Goal: Task Accomplishment & Management: Use online tool/utility

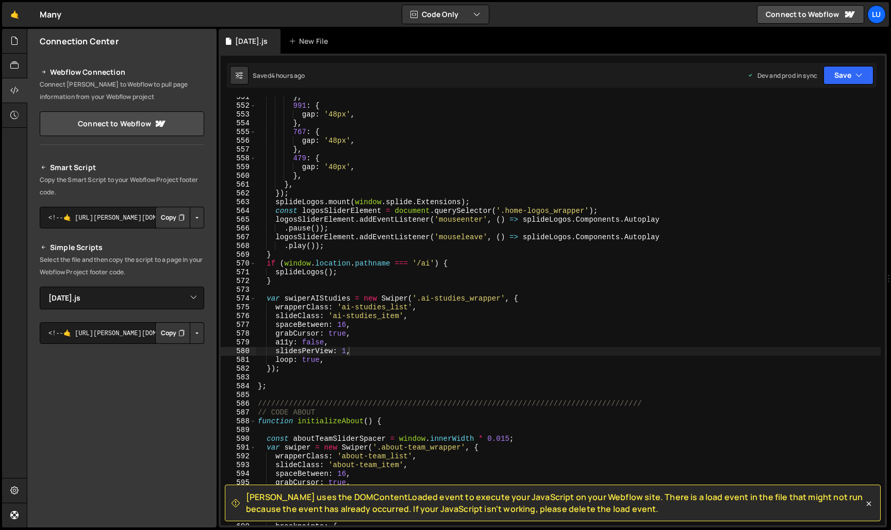
select select "48394"
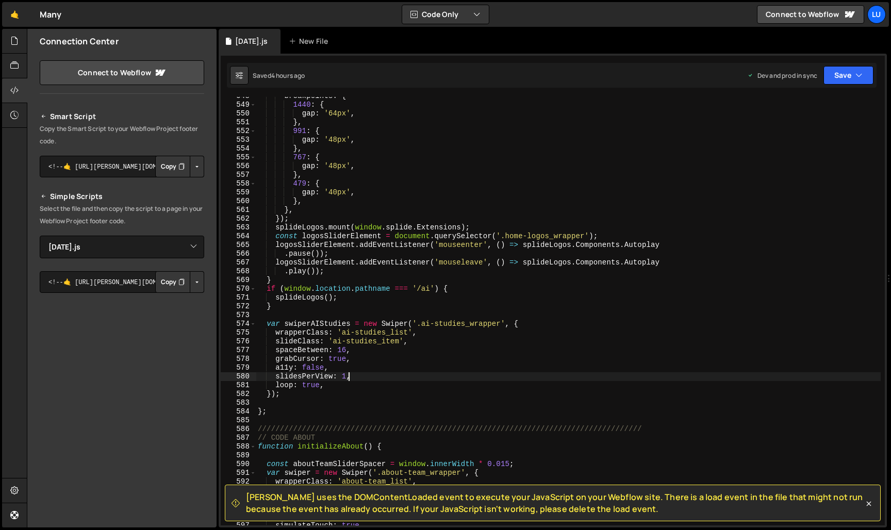
click at [337, 404] on div "breakpoints : { 1440 : { gap : '64px' , } , 991 : { gap : '48px' , } , 767 : { …" at bounding box center [568, 315] width 625 height 446
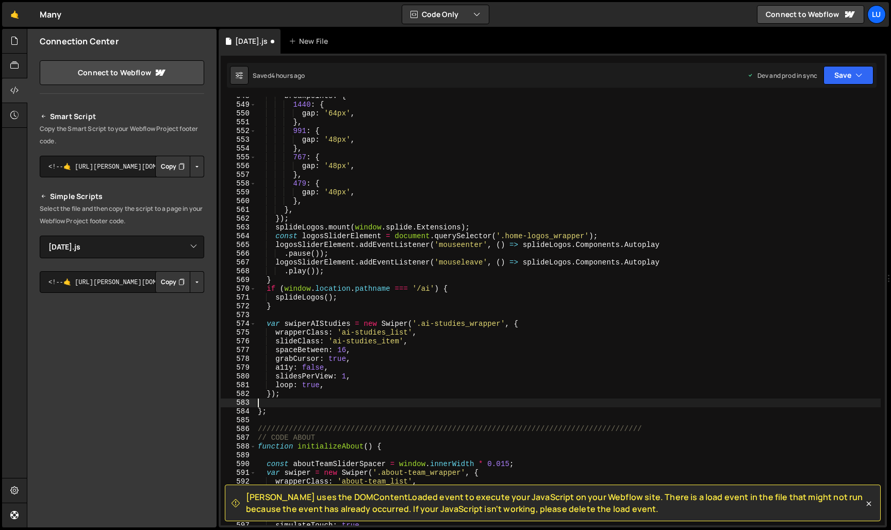
click at [335, 400] on div "breakpoints : { 1440 : { gap : '64px' , } , 991 : { gap : '48px' , } , 767 : { …" at bounding box center [568, 315] width 625 height 446
click at [335, 390] on div "breakpoints : { 1440 : { gap : '64px' , } , 991 : { gap : '48px' , } , 767 : { …" at bounding box center [568, 315] width 625 height 446
type textarea "});"
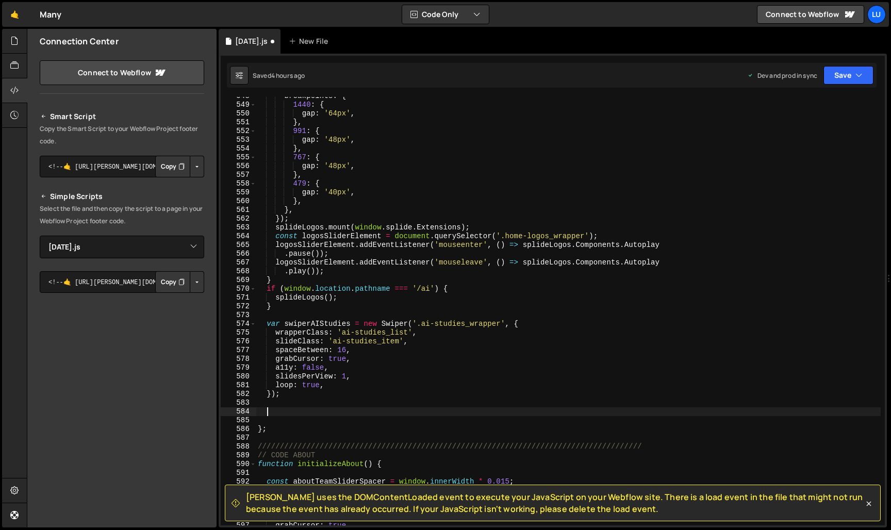
paste textarea "})"
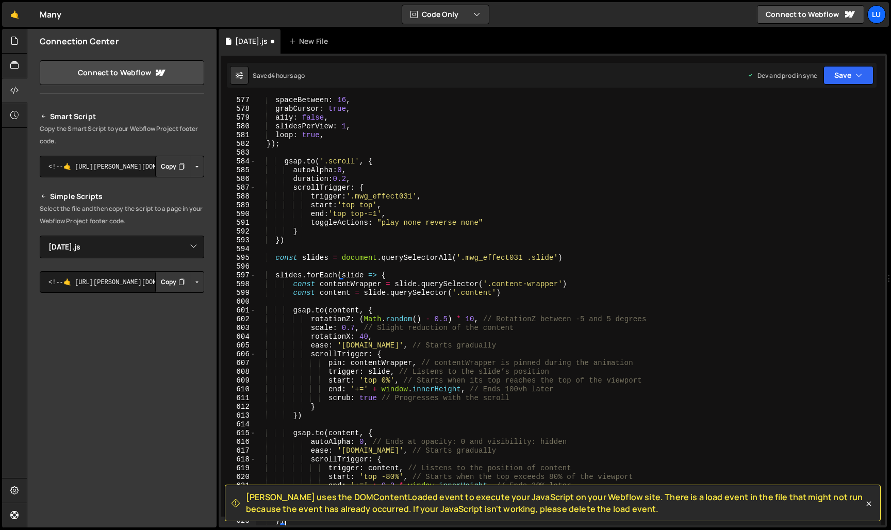
scroll to position [5052, 0]
type textarea "})"
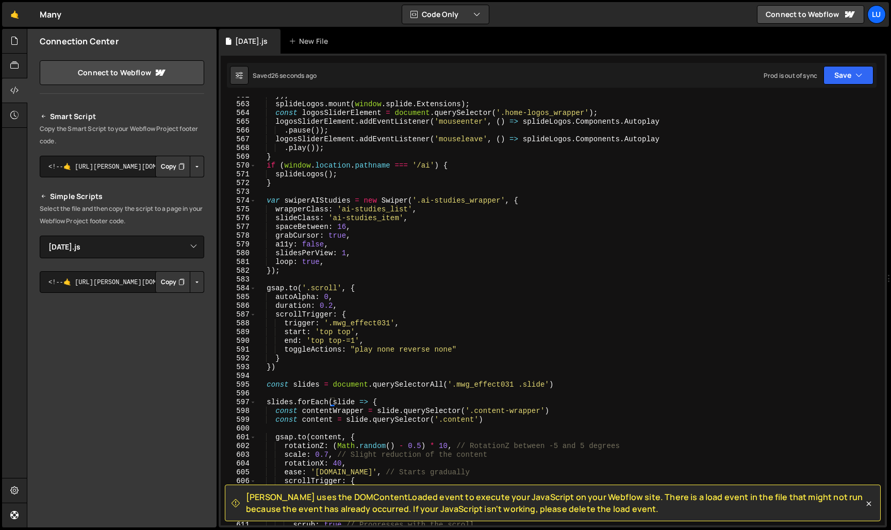
scroll to position [4926, 0]
click at [324, 279] on div "}) ; splideLogos . mount ( window . splide . Extensions ) ; const logosSliderEl…" at bounding box center [568, 313] width 625 height 446
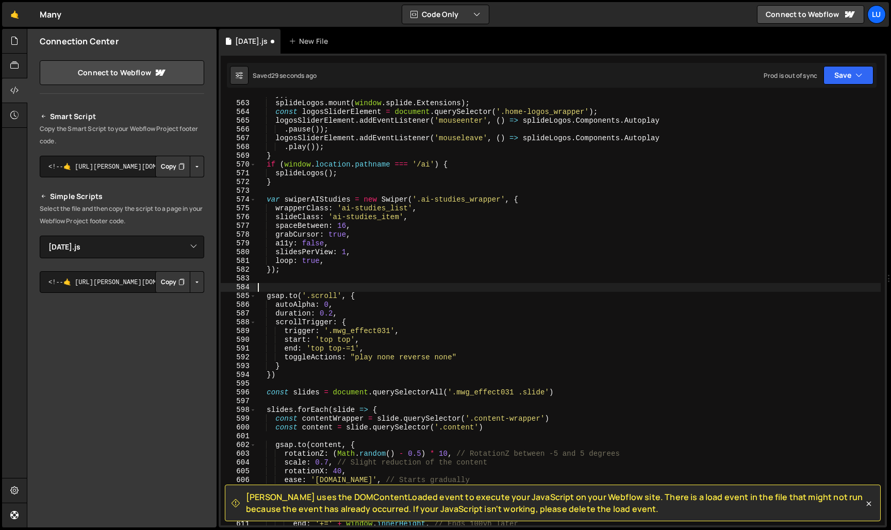
type textarea "gsap.to('.scroll', {"
type textarea "“"
type textarea "/* 031 EFFECT */"
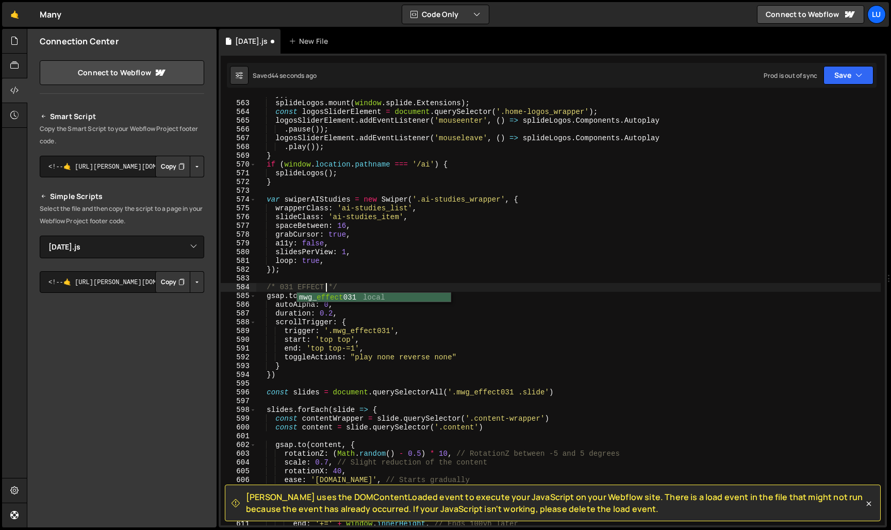
click at [373, 279] on div "}) ; splideLogos . mount ( window . splide . Extensions ) ; const logosSliderEl…" at bounding box center [568, 313] width 625 height 446
click at [405, 351] on div "}) ; splideLogos . mount ( window . splide . Extensions ) ; const logosSliderEl…" at bounding box center [568, 313] width 625 height 446
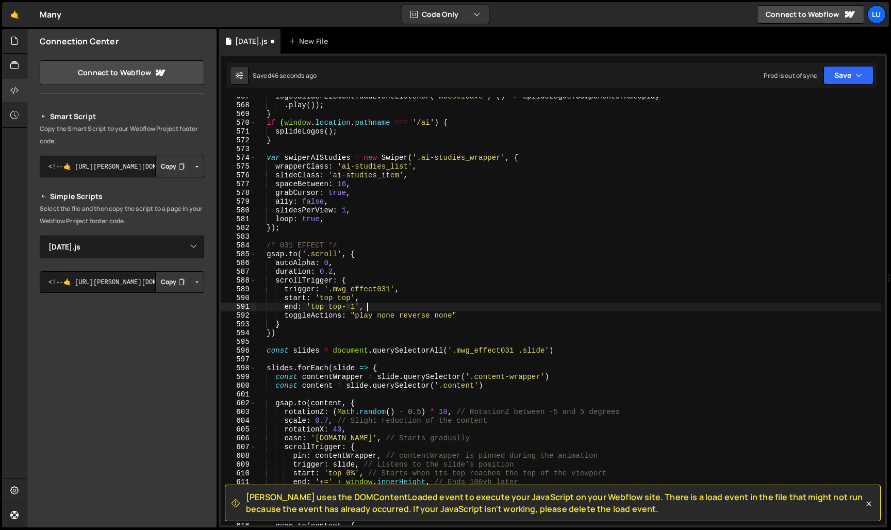
scroll to position [4968, 0]
drag, startPoint x: 480, startPoint y: 375, endPoint x: 550, endPoint y: 377, distance: 69.7
click at [550, 377] on div "logosSliderElement . addEventListener ( 'mouseleave' , ( ) => splideLogos . Com…" at bounding box center [568, 315] width 625 height 446
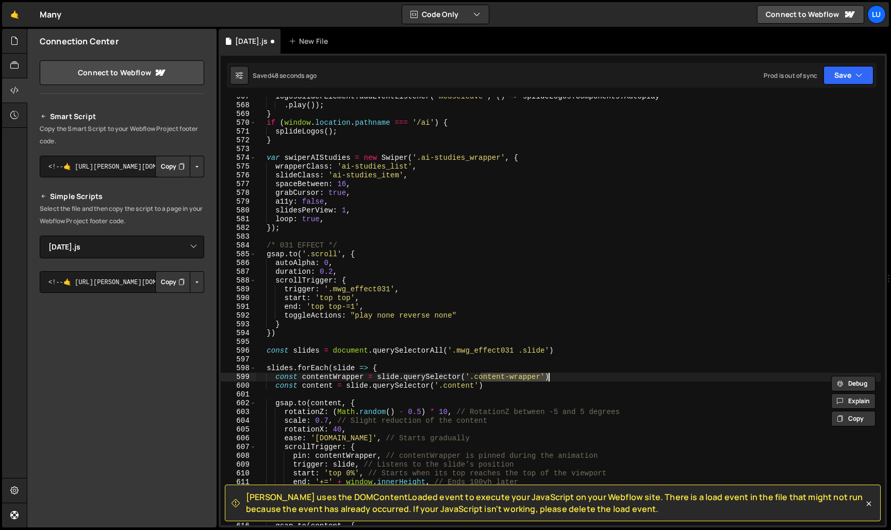
paste textarea "ai-steps_"
click at [463, 389] on div "logosSliderElement . addEventListener ( 'mouseleave' , ( ) => splideLogos . Com…" at bounding box center [568, 315] width 625 height 446
paste textarea "ai-steps_"
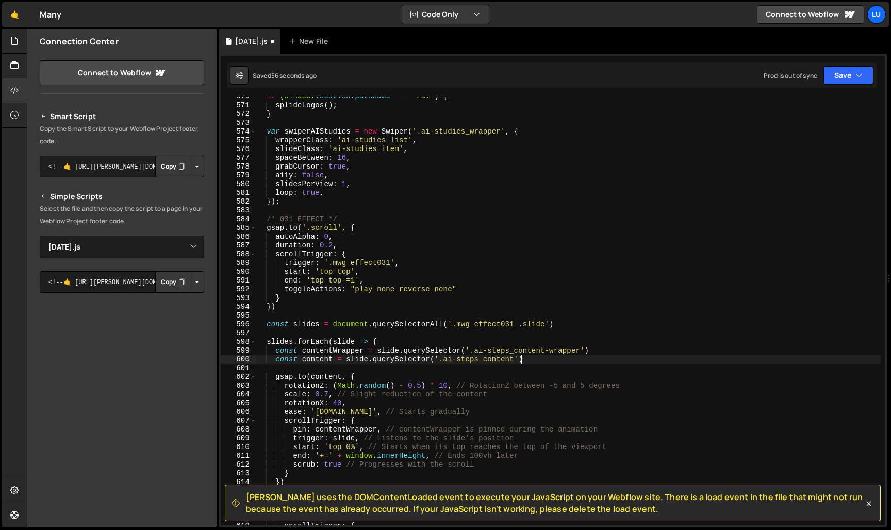
scroll to position [5001, 0]
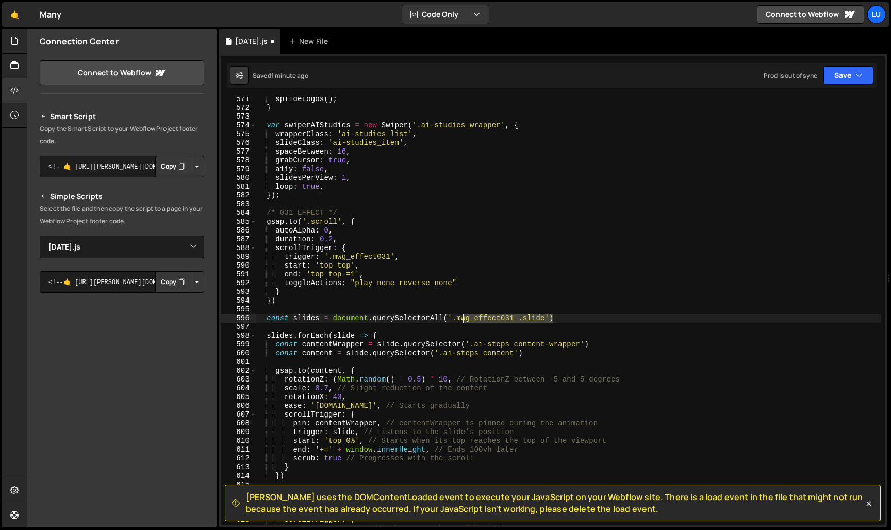
drag, startPoint x: 555, startPoint y: 318, endPoint x: 461, endPoint y: 321, distance: 94.5
click at [461, 321] on div "splideLogos ( ) ; } var swiperAIStudies = new Swiper ( '.ai-studies_wrapper' , …" at bounding box center [568, 318] width 625 height 446
paste textarea "ai-steps_slide"
click at [489, 318] on div "splideLogos ( ) ; } var swiperAIStudies = new Swiper ( '.ai-studies_wrapper' , …" at bounding box center [568, 311] width 625 height 429
click at [379, 258] on div "splideLogos ( ) ; } var swiperAIStudies = new Swiper ( '.ai-studies_wrapper' , …" at bounding box center [568, 318] width 625 height 446
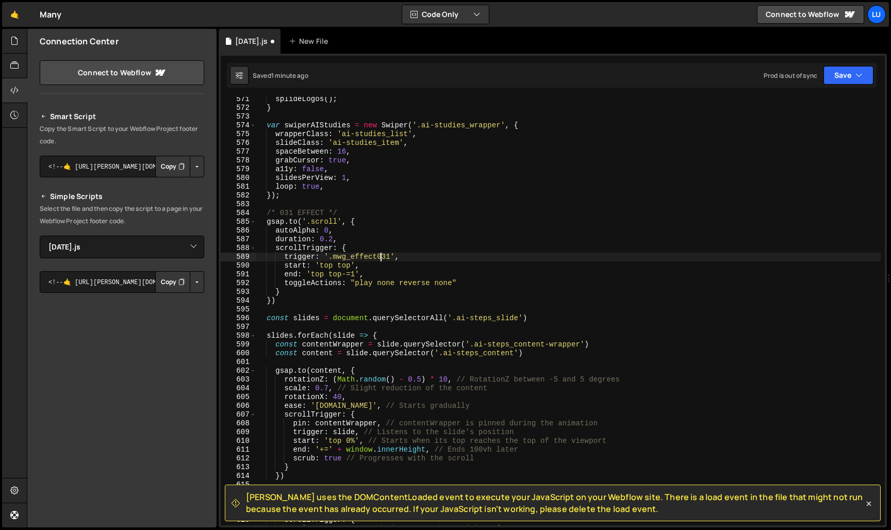
click at [379, 258] on div "splideLogos ( ) ; } var swiperAIStudies = new Swiper ( '.ai-studies_wrapper' , …" at bounding box center [568, 318] width 625 height 446
paste textarea "section_ai-steps"
click at [384, 215] on div "splideLogos ( ) ; } var swiperAIStudies = new Swiper ( '.ai-studies_wrapper' , …" at bounding box center [568, 318] width 625 height 446
type textarea "/* 031 EFFECT */"
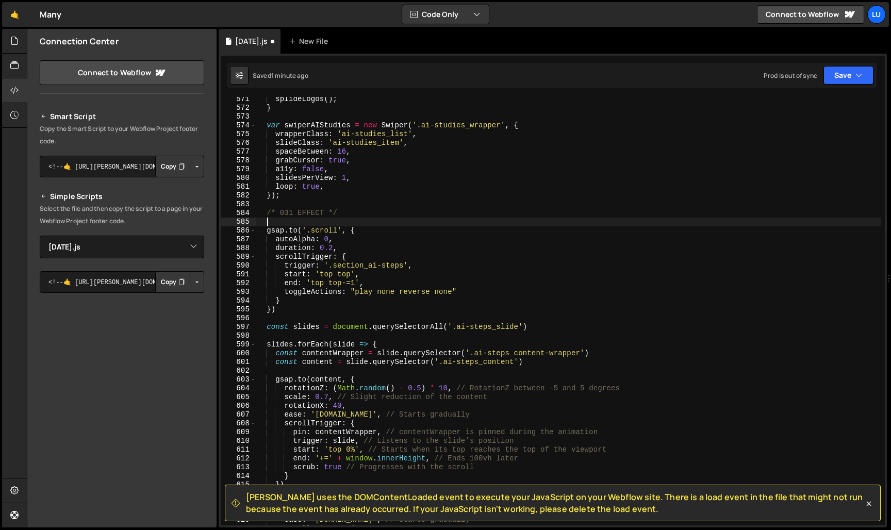
click at [402, 235] on div "splideLogos ( ) ; } var swiperAIStudies = new Swiper ( '.ai-studies_wrapper' , …" at bounding box center [568, 318] width 625 height 446
click at [377, 249] on div "splideLogos ( ) ; } var swiperAIStudies = new Swiper ( '.ai-studies_wrapper' , …" at bounding box center [568, 318] width 625 height 446
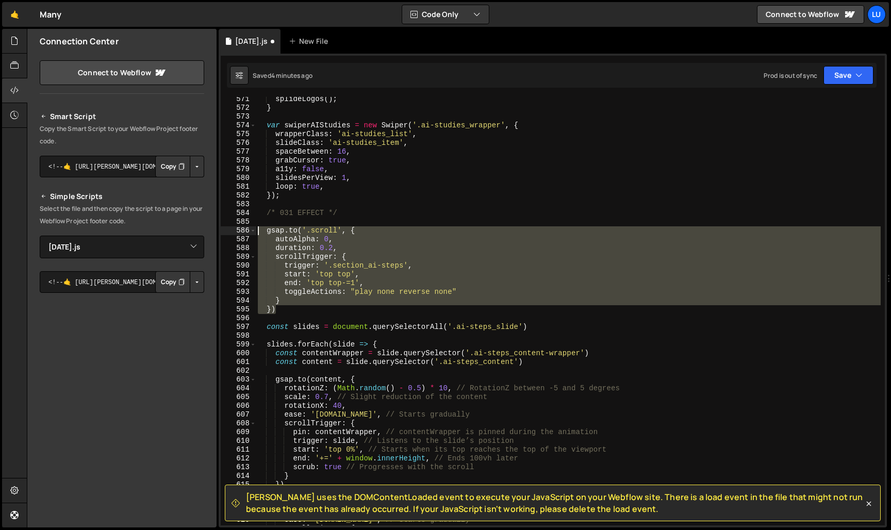
drag, startPoint x: 290, startPoint y: 306, endPoint x: 230, endPoint y: 226, distance: 100.2
click at [230, 226] on div "duration: 0.2, 571 572 573 574 575 576 577 578 579 580 581 582 583 584 585 586 …" at bounding box center [553, 311] width 664 height 429
type textarea "[DOMAIN_NAME]('.scroll', { autoAlpha: 0,"
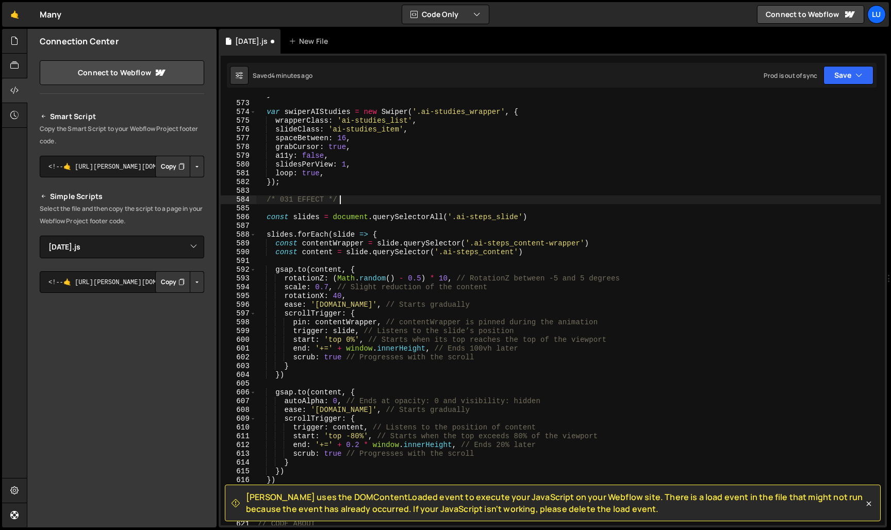
scroll to position [5007, 0]
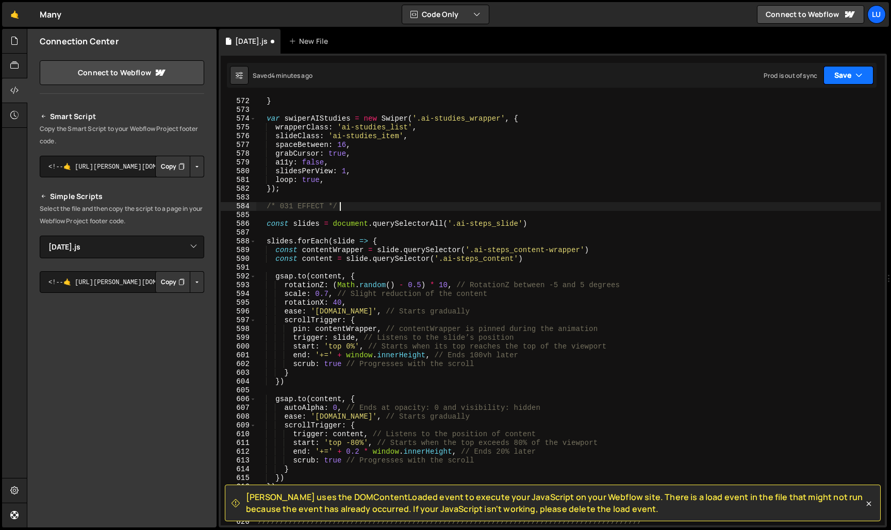
click at [844, 77] on button "Save" at bounding box center [849, 75] width 50 height 19
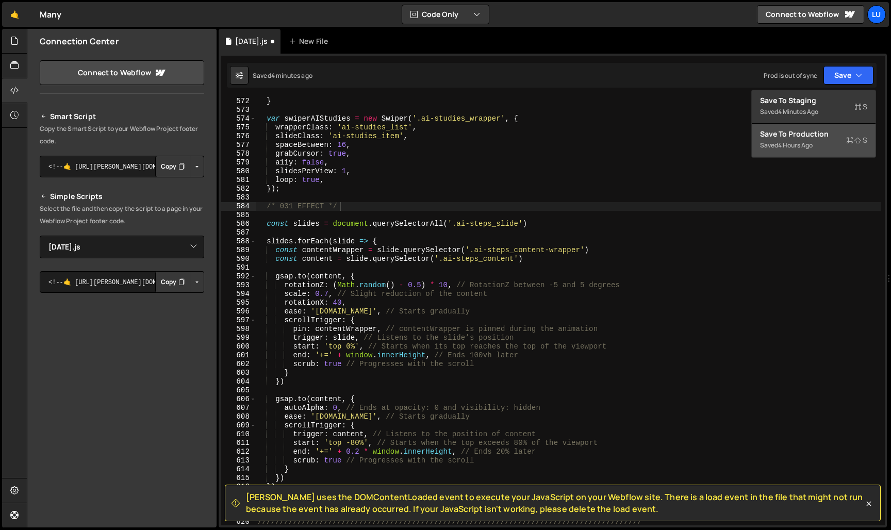
click at [813, 140] on div "Saved 4 hours ago" at bounding box center [813, 145] width 107 height 12
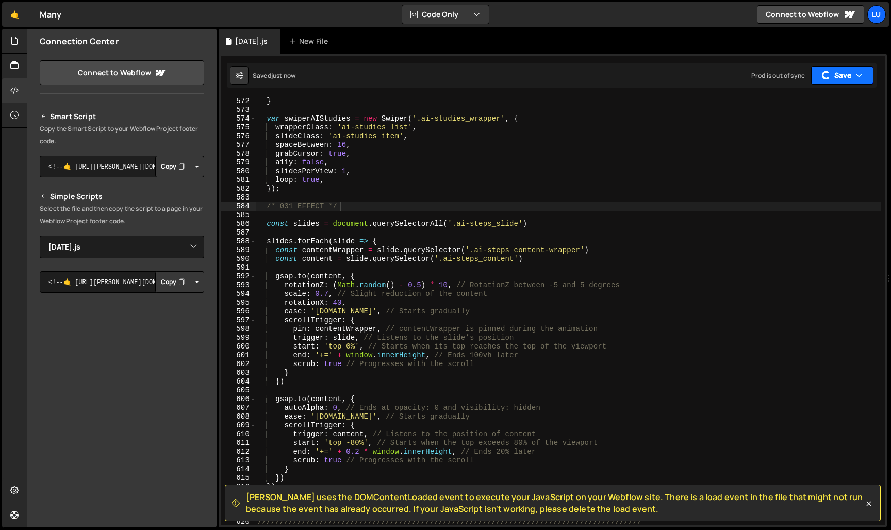
click at [837, 71] on button "Save" at bounding box center [842, 75] width 62 height 19
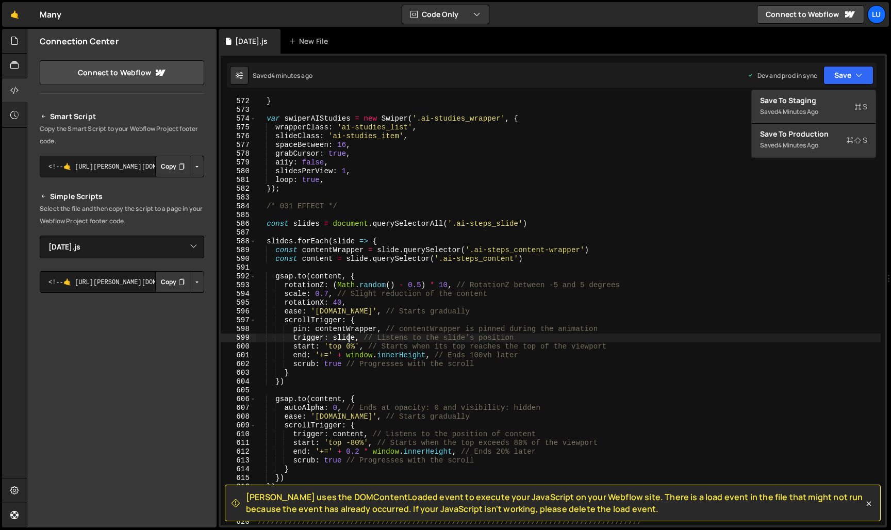
click at [348, 342] on div "} var swiperAIStudies = new Swiper ( '.ai-studies_wrapper' , { wrapperClass : '…" at bounding box center [568, 320] width 625 height 446
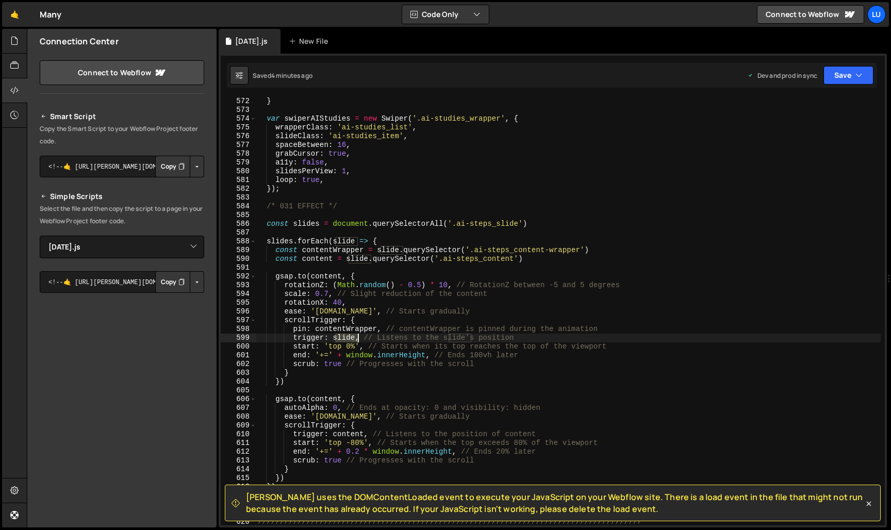
click at [348, 342] on div "} var swiperAIStudies = new Swiper ( '.ai-studies_wrapper' , { wrapperClass : '…" at bounding box center [568, 320] width 625 height 446
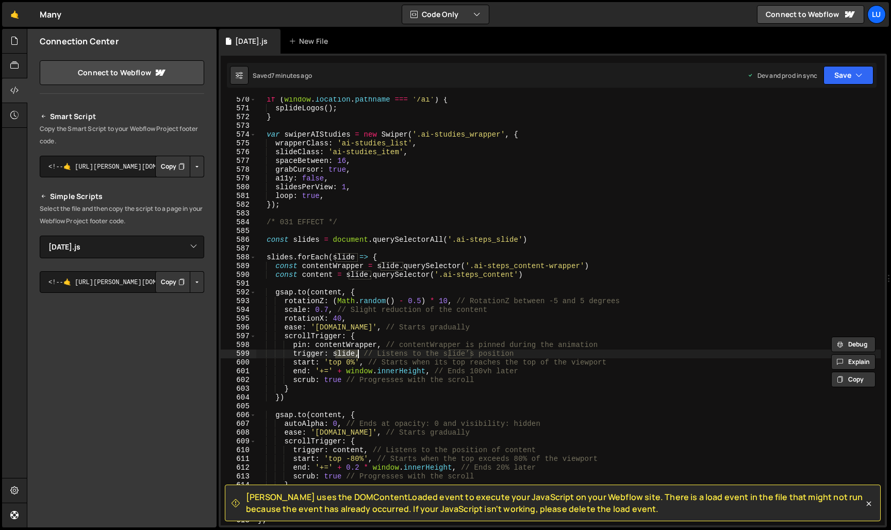
scroll to position [0, 0]
click at [359, 343] on div "if ( window . location . pathname === '/ai' ) { splideLogos ( ) ; } var swiperA…" at bounding box center [568, 318] width 625 height 446
type textarea "pin: contentWrapper, // contentWrapper is pinned during the animation"
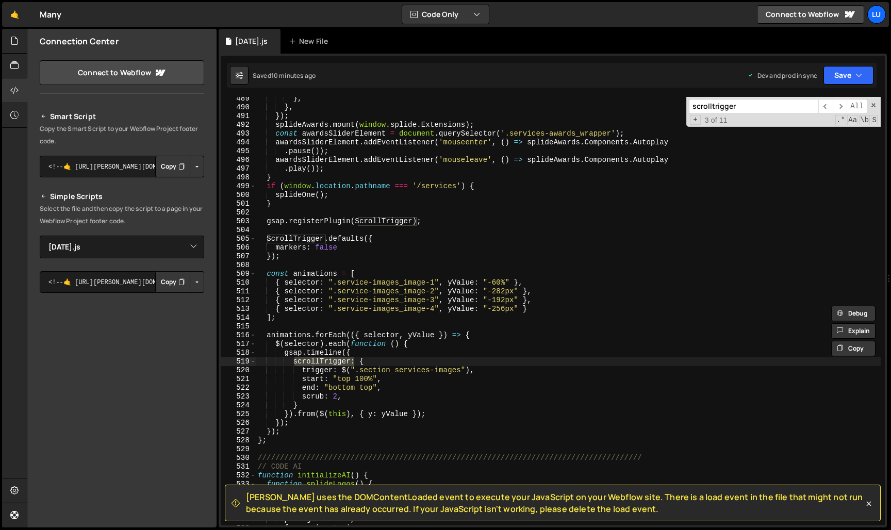
scroll to position [4282, 0]
type input "scrolltrigger"
click at [306, 224] on div "} , } , }) ; splideAwards . mount ( window . splide . Extensions ) ; const awar…" at bounding box center [568, 317] width 625 height 446
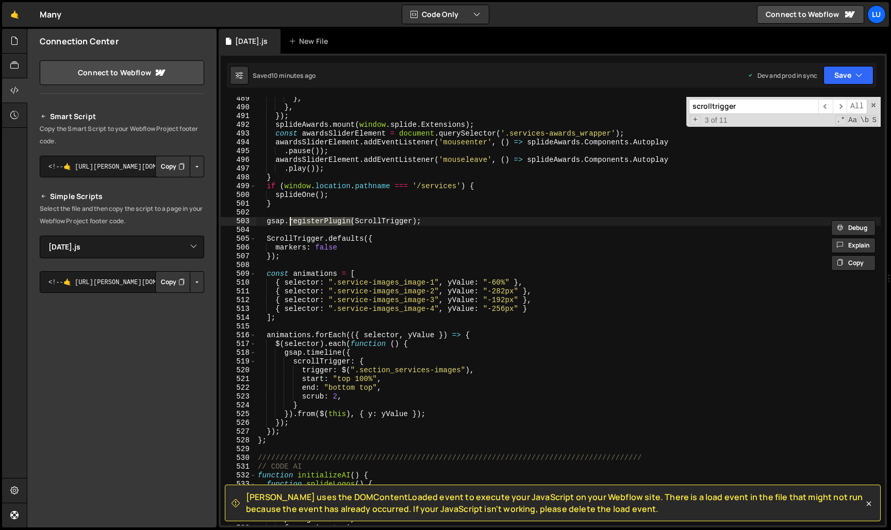
click at [306, 224] on div "} , } , }) ; splideAwards . mount ( window . splide . Extensions ) ; const awar…" at bounding box center [568, 317] width 625 height 446
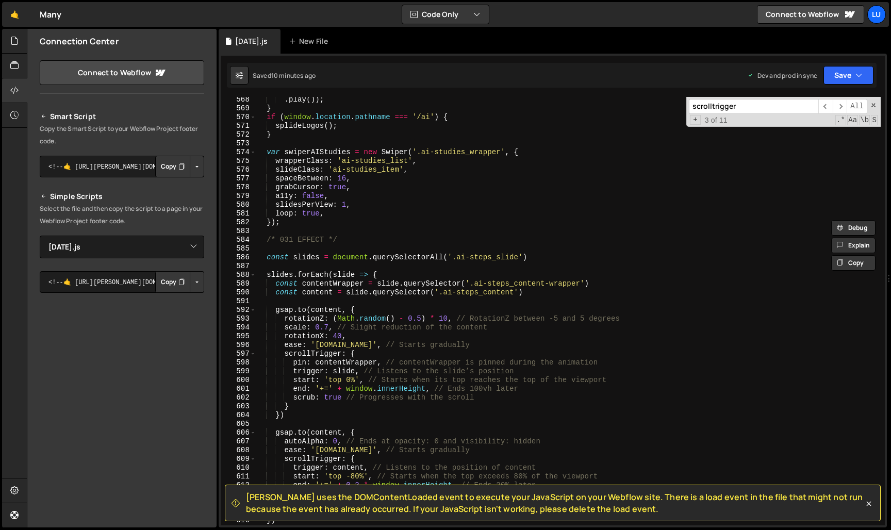
scroll to position [4974, 0]
click at [426, 244] on div ". play ( )) ; } if ( window . location . pathname === '/ai' ) { splideLogos ( )…" at bounding box center [568, 318] width 625 height 446
type textarea "/* 031 EFFECT */"
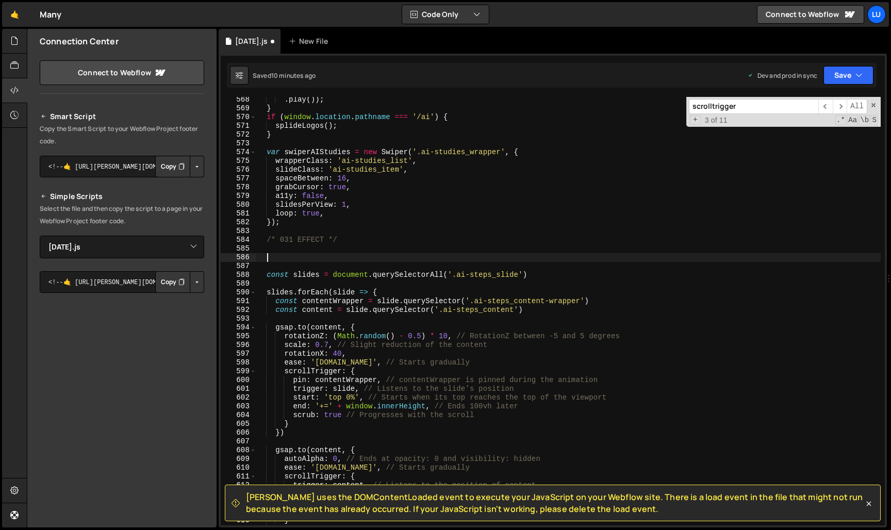
paste textarea
click at [840, 70] on button "Save" at bounding box center [849, 75] width 50 height 19
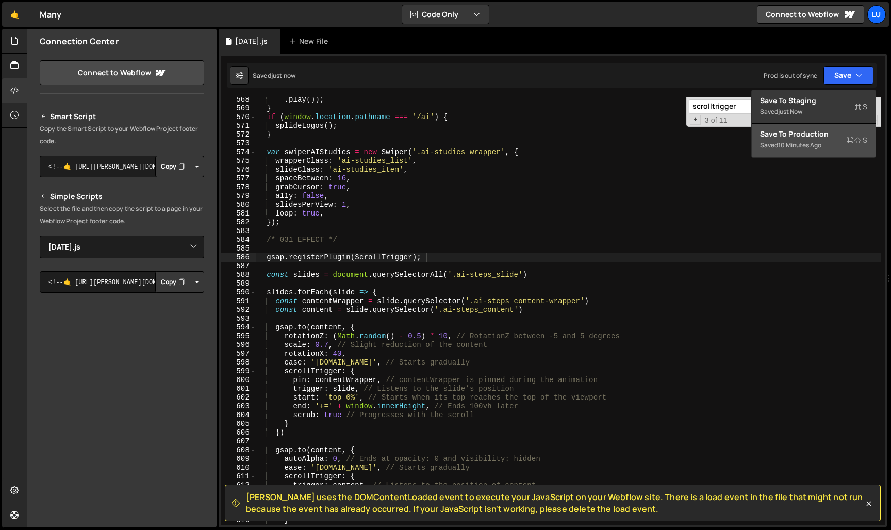
click at [819, 154] on button "Save to Production S Saved 10 minutes ago" at bounding box center [814, 141] width 124 height 34
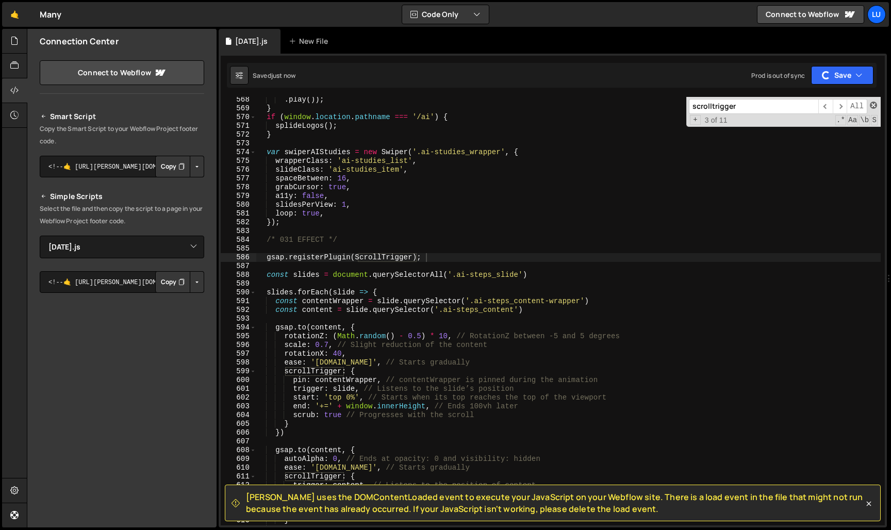
click at [873, 105] on span at bounding box center [873, 105] width 7 height 7
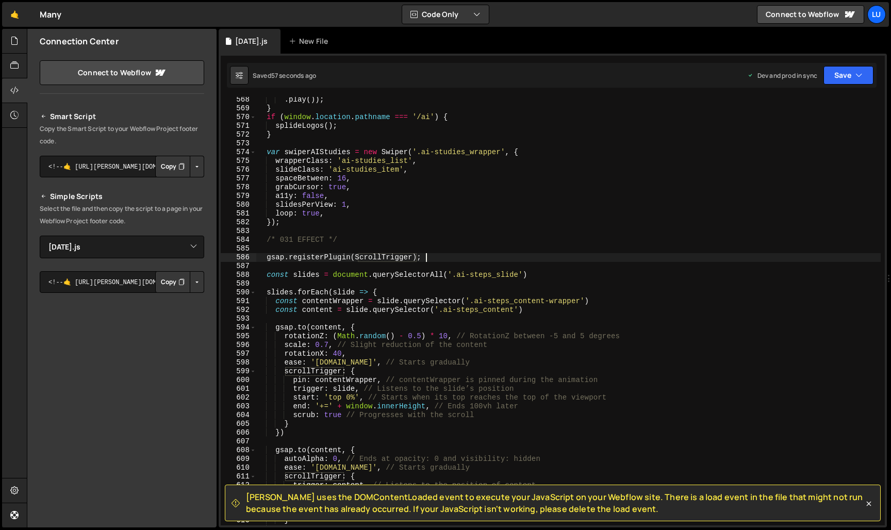
click at [555, 274] on div ". play ( )) ; } if ( window . location . pathname === '/ai' ) { splideLogos ( )…" at bounding box center [568, 318] width 625 height 446
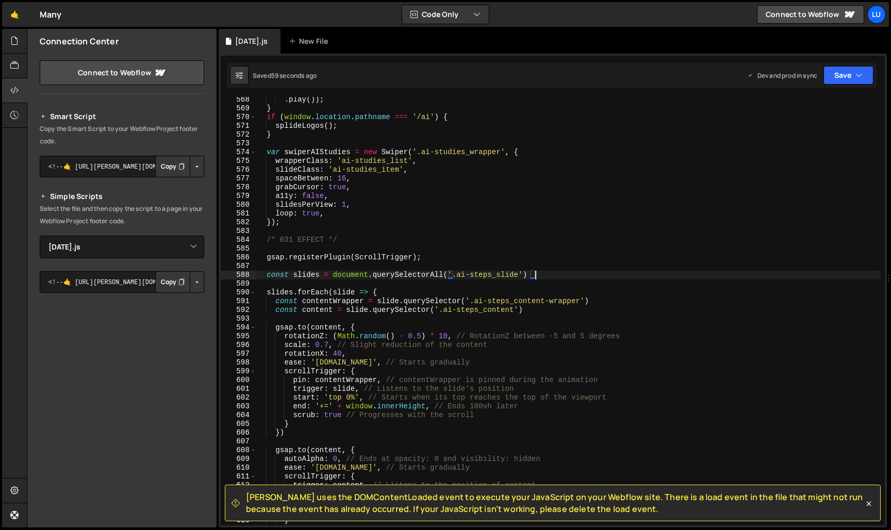
scroll to position [0, 19]
type textarea "const slides = document.querySelectorAll('.ai-steps_slide');"
click at [856, 76] on icon "button" at bounding box center [859, 75] width 7 height 10
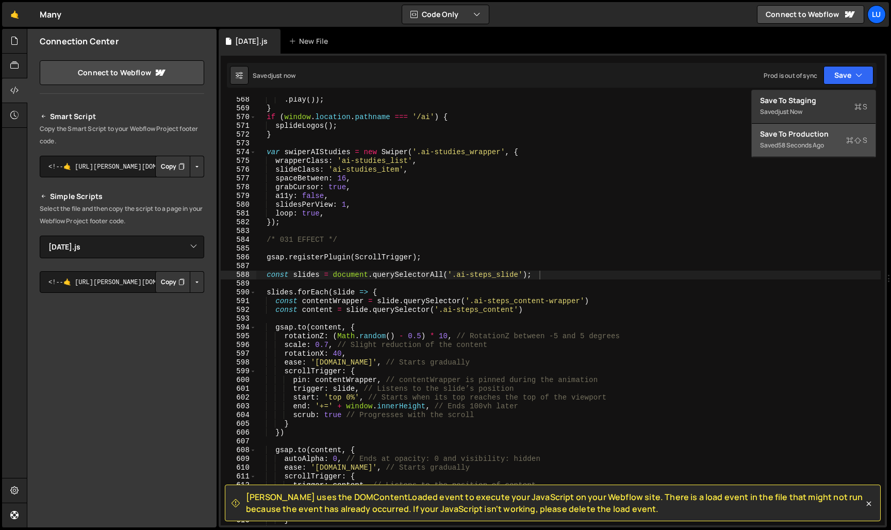
drag, startPoint x: 822, startPoint y: 122, endPoint x: 815, endPoint y: 141, distance: 20.4
click at [815, 141] on div "Save to Staging S Saved just now Save to Production S Saved 58 seconds ago Save…" at bounding box center [814, 124] width 125 height 68
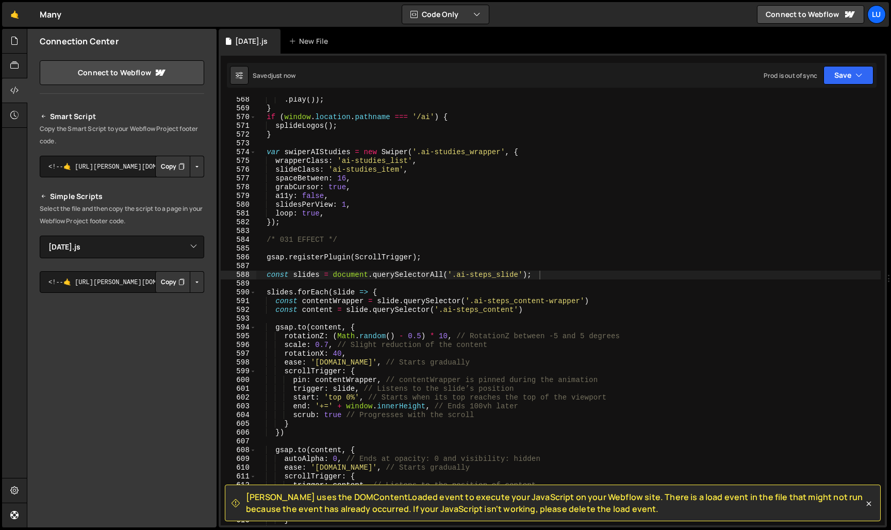
click at [815, 141] on div ". play ( )) ; } if ( window . location . pathname === '/ai' ) { splideLogos ( )…" at bounding box center [568, 318] width 625 height 446
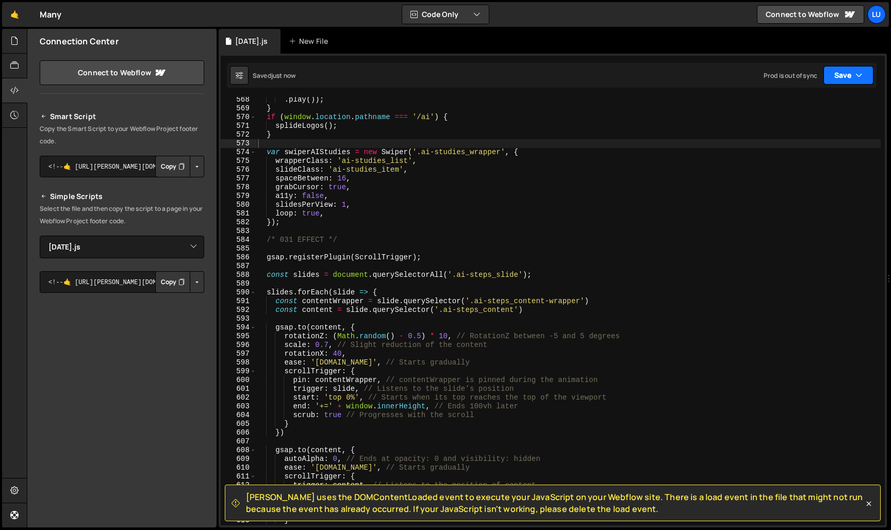
click at [848, 79] on button "Save" at bounding box center [849, 75] width 50 height 19
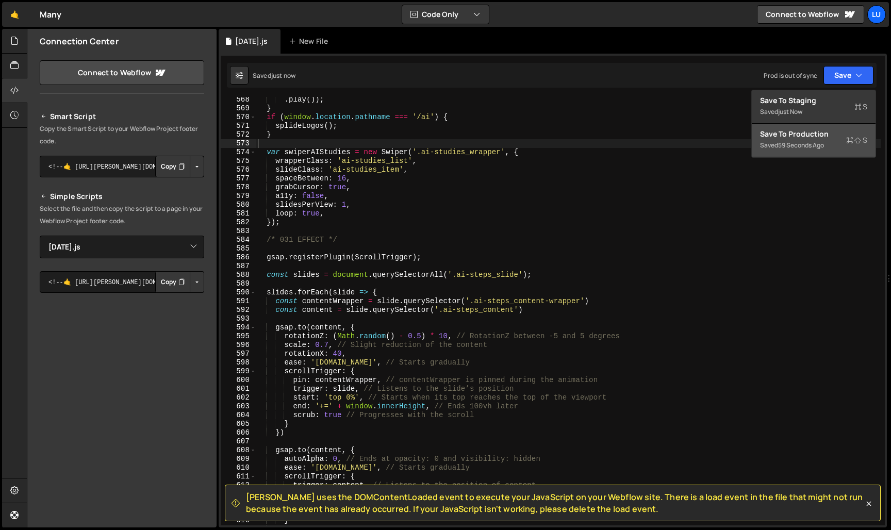
click at [823, 142] on div "59 seconds ago" at bounding box center [801, 145] width 46 height 9
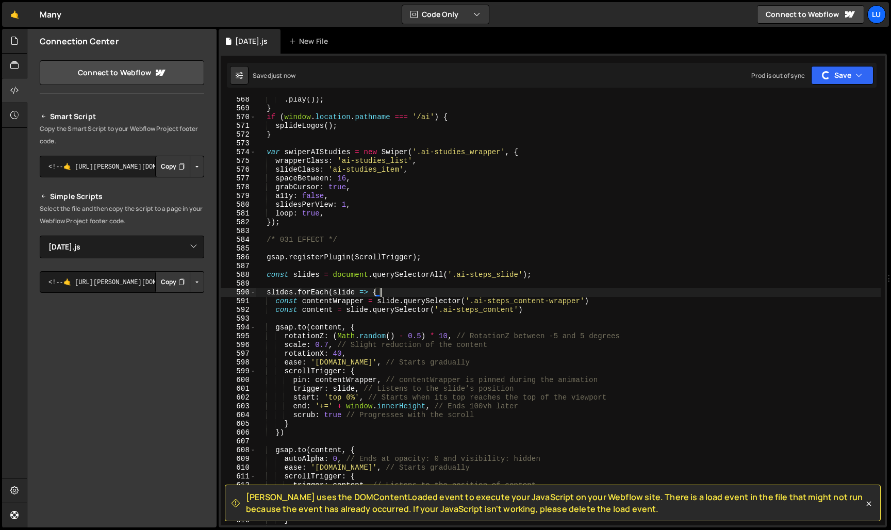
click at [612, 295] on div ". play ( )) ; } if ( window . location . pathname === '/ai' ) { splideLogos ( )…" at bounding box center [568, 318] width 625 height 446
click at [609, 302] on div ". play ( )) ; } if ( window . location . pathname === '/ai' ) { splideLogos ( )…" at bounding box center [568, 318] width 625 height 446
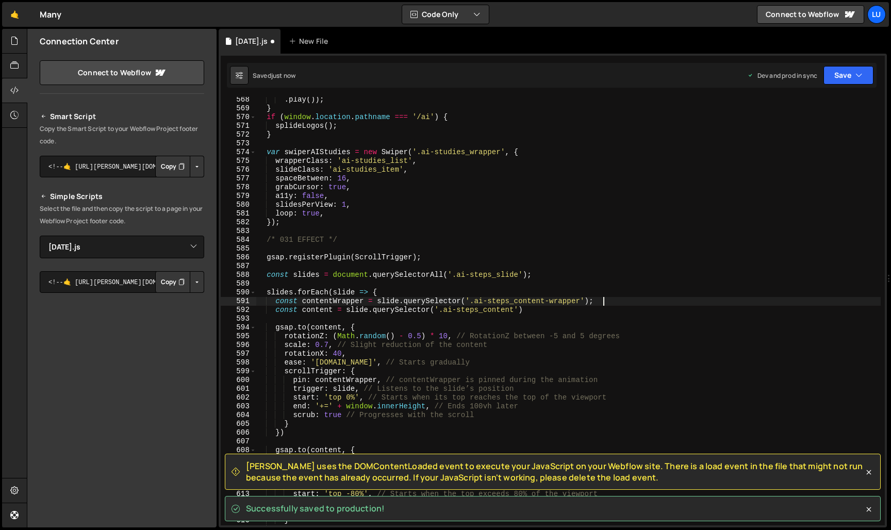
click at [601, 312] on div ". play ( )) ; } if ( window . location . pathname === '/ai' ) { splideLogos ( )…" at bounding box center [568, 318] width 625 height 446
type textarea "const content = slide.querySelector('.ai-steps_content');"
click at [670, 266] on div ". play ( )) ; } if ( window . location . pathname === '/ai' ) { splideLogos ( )…" at bounding box center [568, 318] width 625 height 446
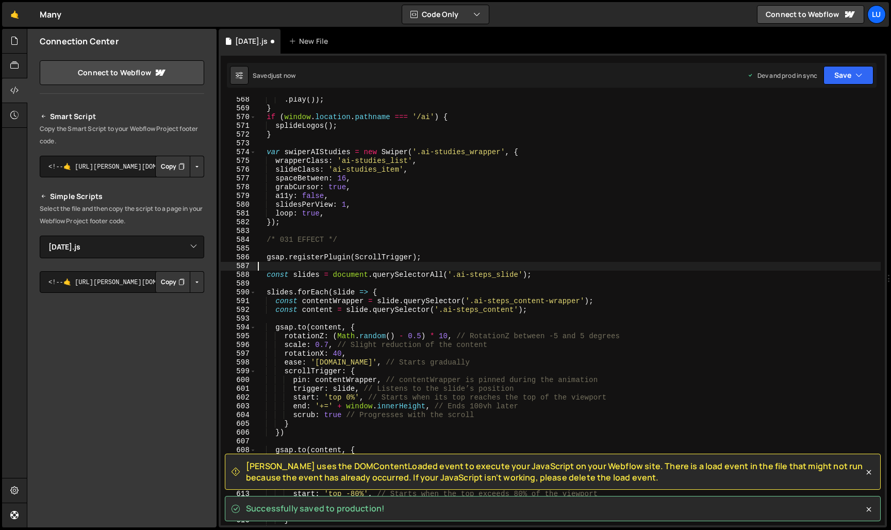
scroll to position [0, 0]
click at [842, 73] on button "Save" at bounding box center [849, 75] width 50 height 19
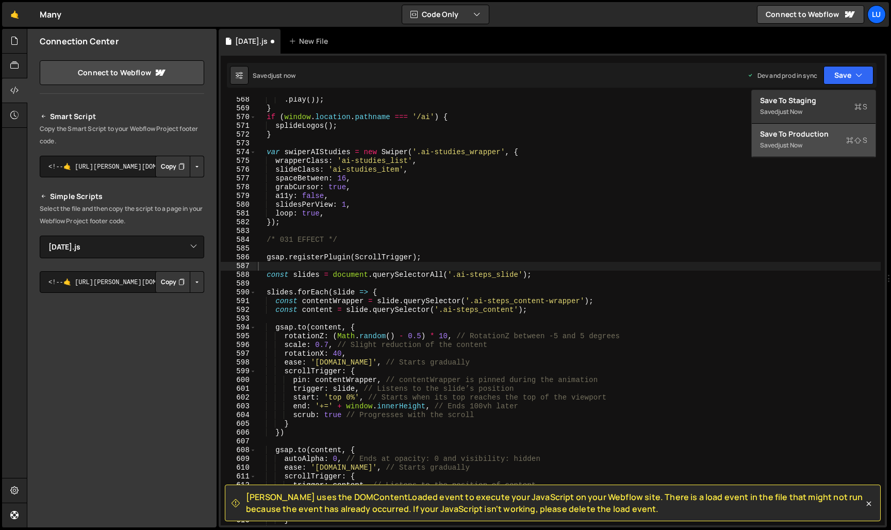
click at [821, 131] on div "Save to Production S" at bounding box center [813, 134] width 107 height 10
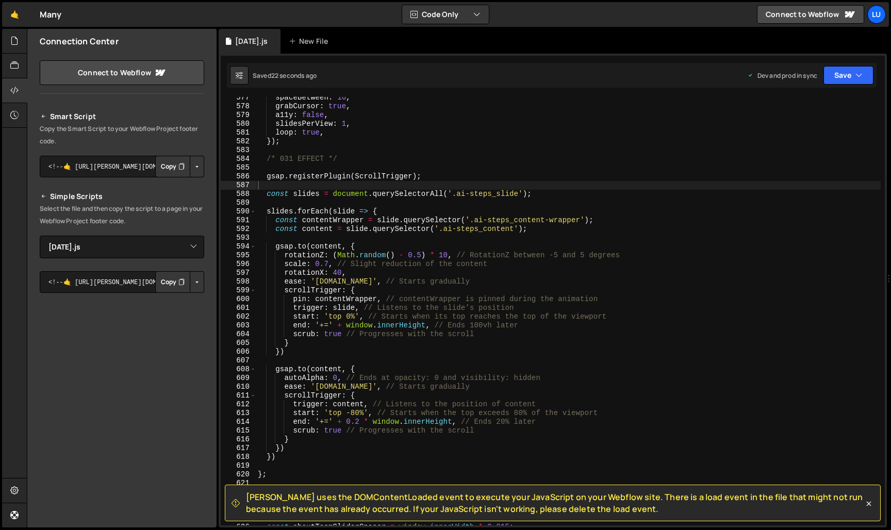
scroll to position [5055, 0]
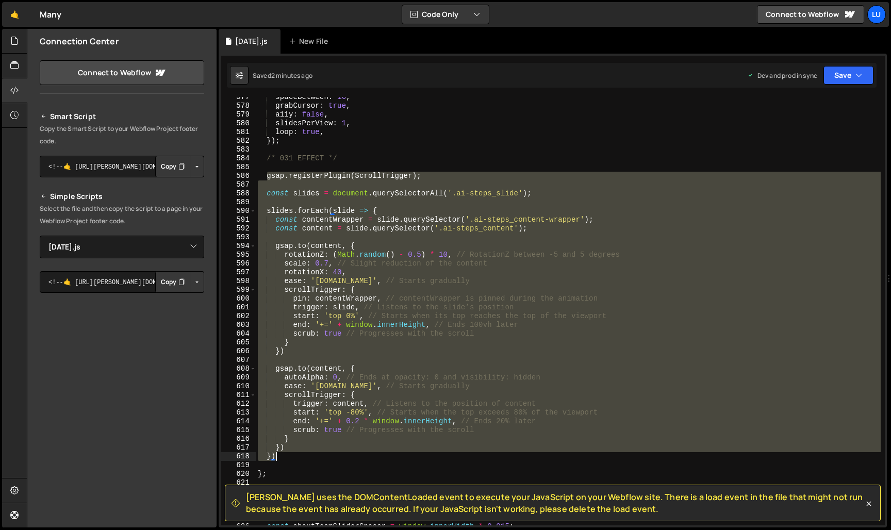
drag, startPoint x: 266, startPoint y: 176, endPoint x: 352, endPoint y: 459, distance: 295.7
click at [352, 459] on div "spaceBetween : 16 , grabCursor : true , a11y : false , slidesPerView : 1 , loop…" at bounding box center [568, 316] width 625 height 446
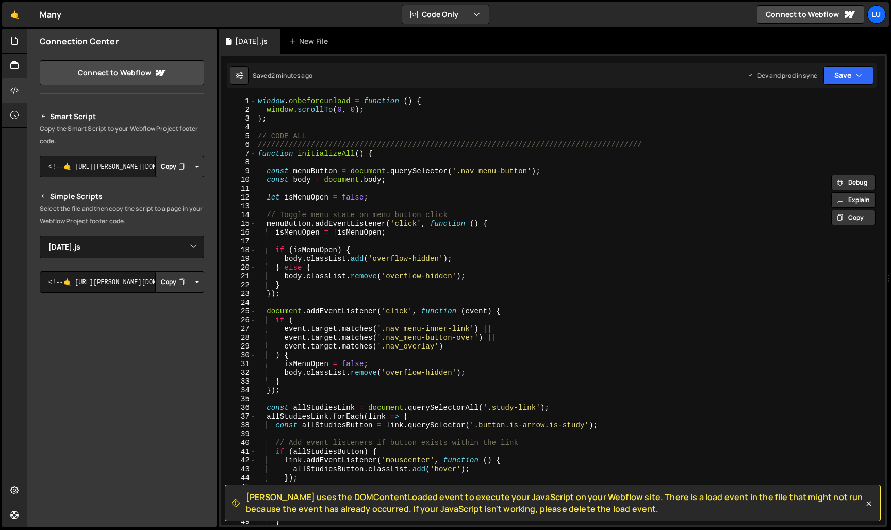
scroll to position [0, 0]
click at [543, 259] on div "window . onbeforeunload = function ( ) { window . scrollTo ( 0 , 0 ) ; } ; // C…" at bounding box center [568, 320] width 625 height 446
type textarea "body.classList.add('overflow-hidden');"
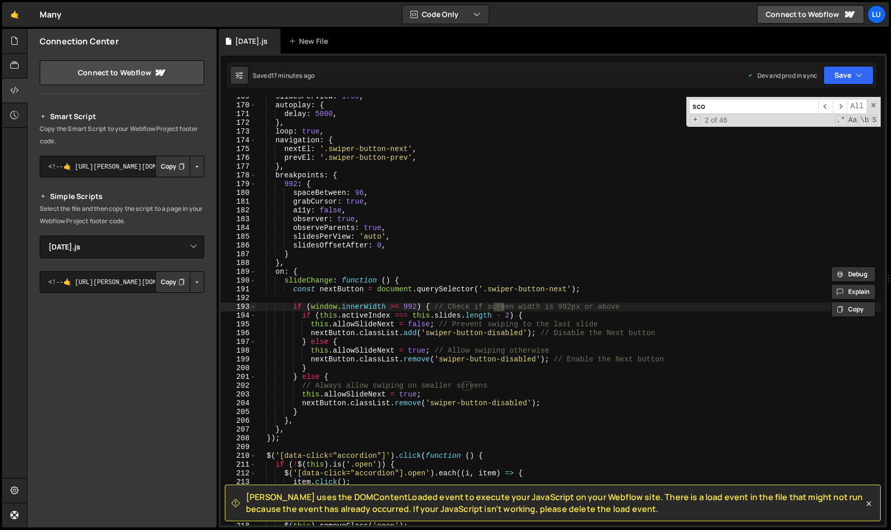
scroll to position [2127, 0]
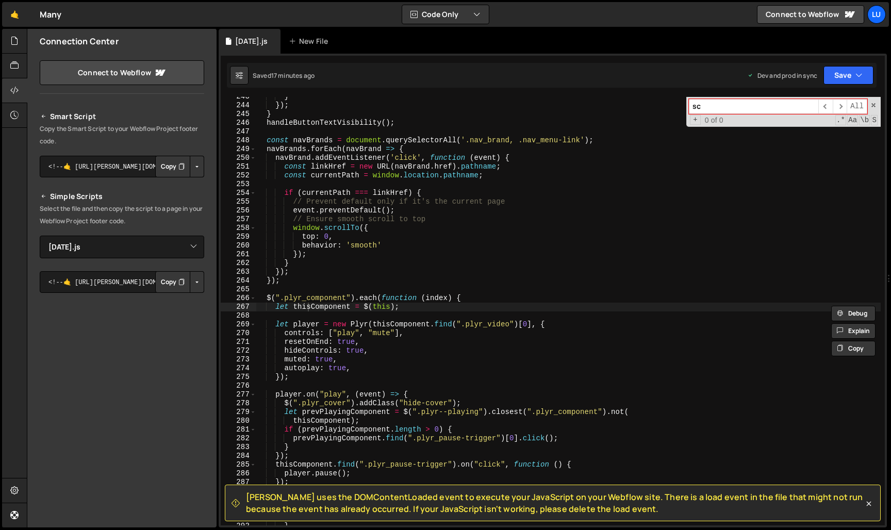
type input "s"
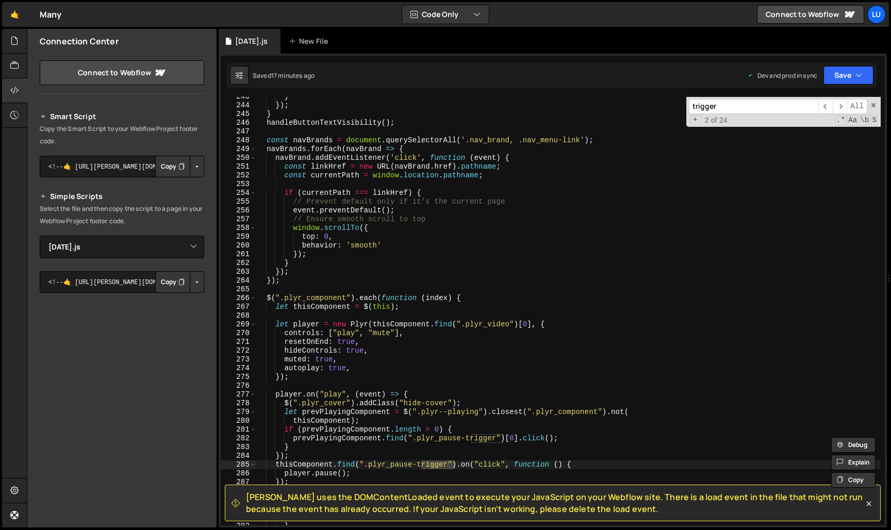
scroll to position [4197, 0]
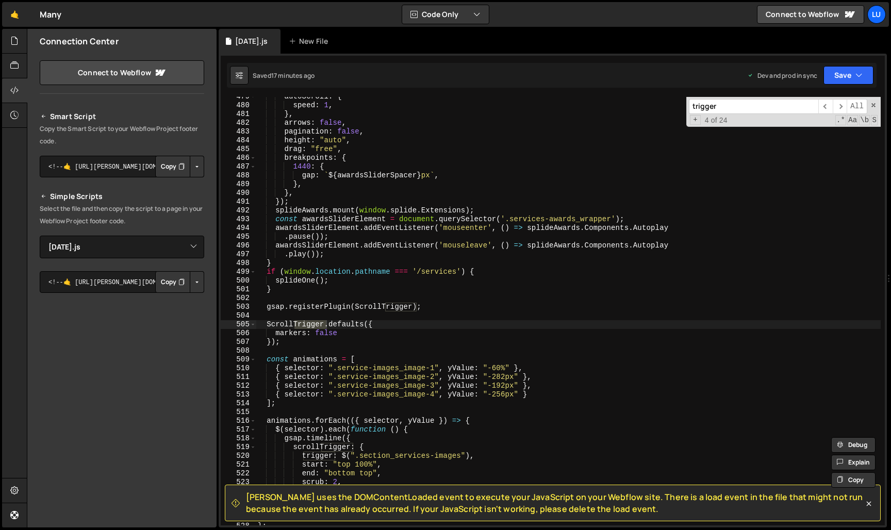
type input "trigger"
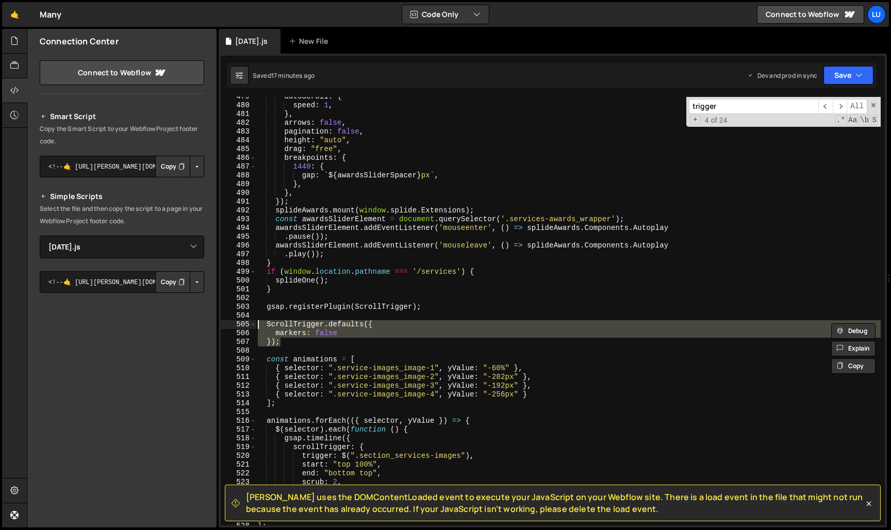
drag, startPoint x: 300, startPoint y: 339, endPoint x: 248, endPoint y: 322, distance: 55.1
click at [248, 322] on div "}); 479 480 481 482 483 484 485 486 487 488 489 490 491 492 493 494 495 496 497…" at bounding box center [553, 311] width 664 height 429
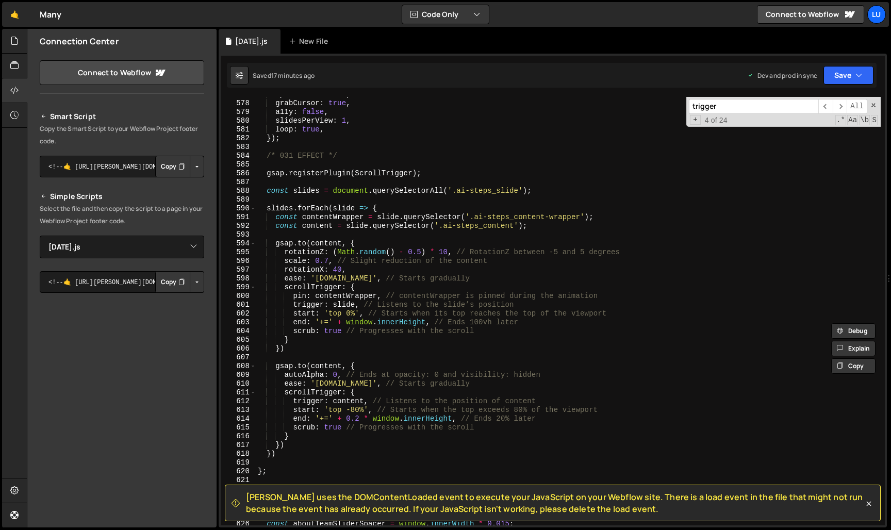
scroll to position [5088, 0]
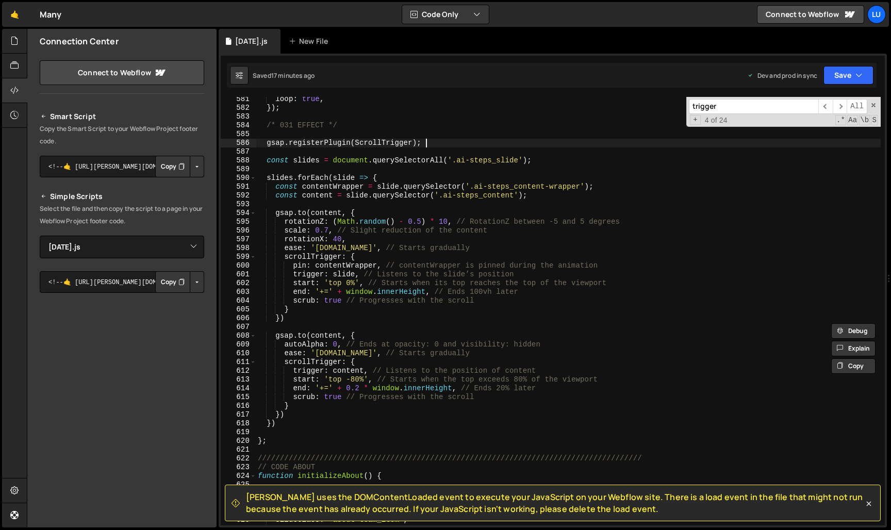
click at [437, 144] on div "loop : true , }) ; /* 031 EFFECT */ gsap . registerPlugin ( ScrollTrigger ) ; c…" at bounding box center [568, 318] width 625 height 446
type textarea "gsap.registerPlugin(ScrollTrigger);"
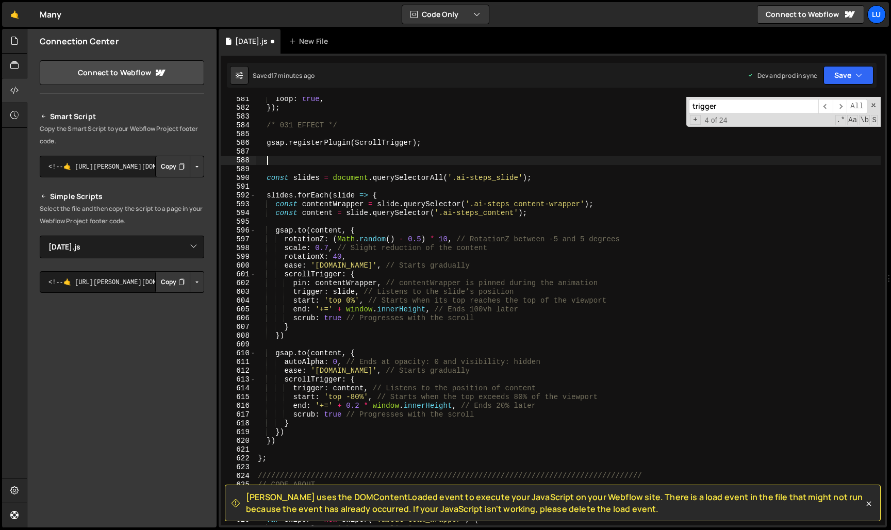
paste textarea "});"
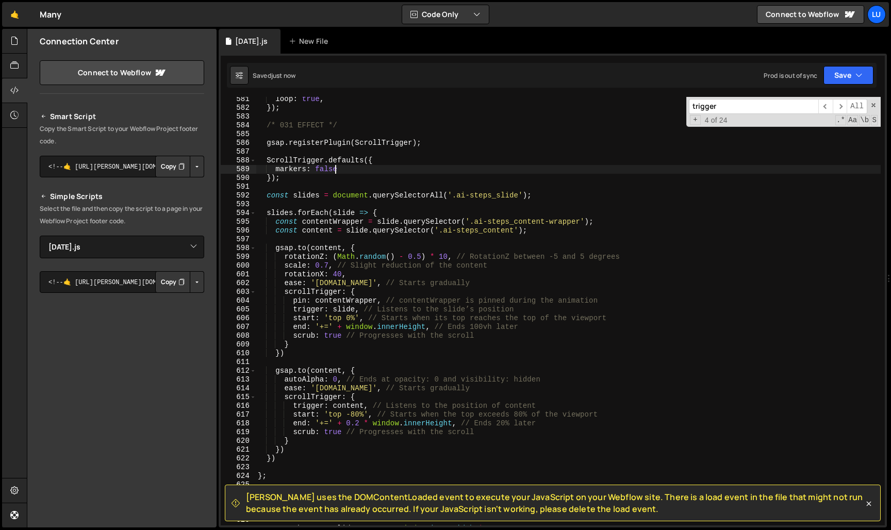
click at [333, 166] on div "loop : true , }) ; /* 031 EFFECT */ gsap . registerPlugin ( ScrollTrigger ) ; S…" at bounding box center [568, 318] width 625 height 446
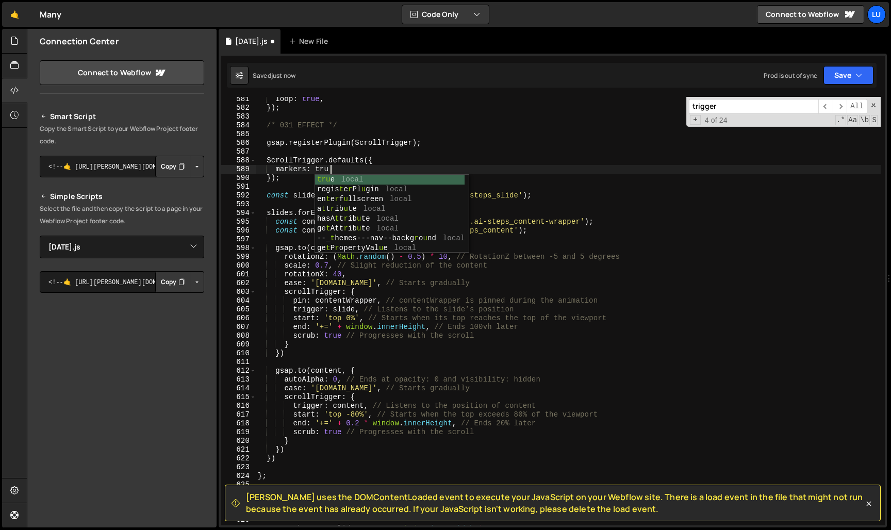
scroll to position [0, 5]
click at [351, 164] on div "loop : true , }) ; /* 031 EFFECT */ gsap . registerPlugin ( ScrollTrigger ) ; S…" at bounding box center [568, 318] width 625 height 446
type textarea "ScrollTrigger.defaults({"
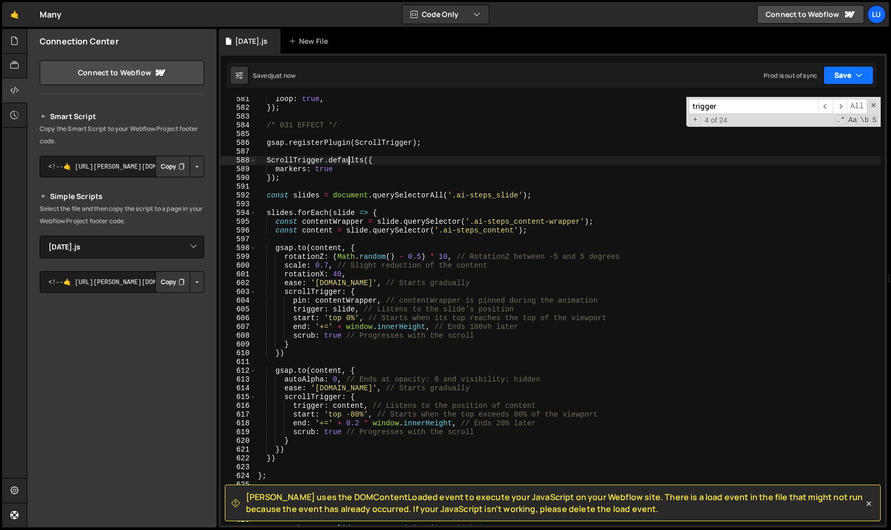
click at [851, 76] on button "Save" at bounding box center [849, 75] width 50 height 19
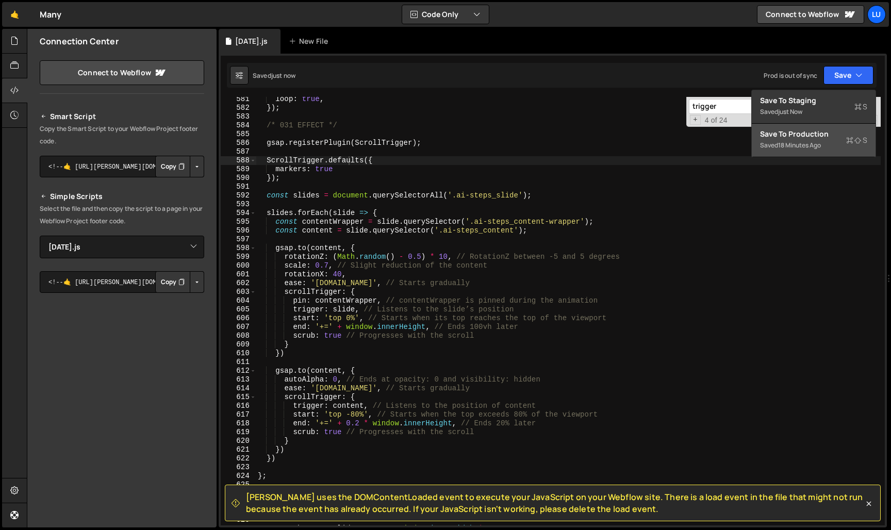
click at [816, 157] on button "Save to Production S Saved 18 minutes ago" at bounding box center [814, 141] width 124 height 34
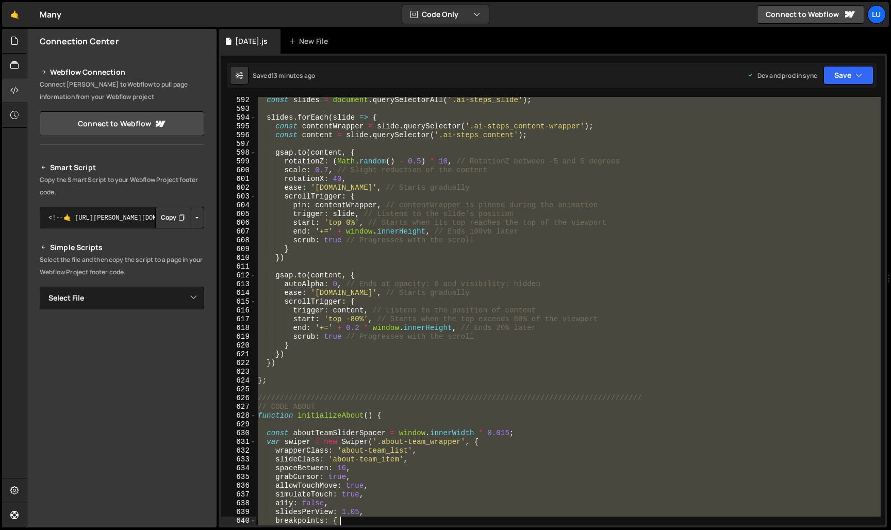
scroll to position [5184, 0]
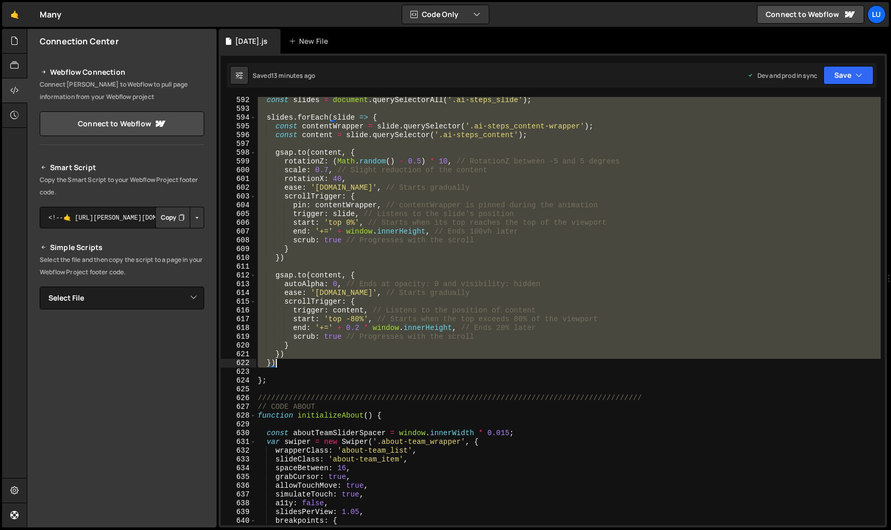
drag, startPoint x: 267, startPoint y: 291, endPoint x: 367, endPoint y: 364, distance: 123.4
click at [367, 364] on div "const slides = document . querySelectorAll ( '.ai-steps_slide' ) ; slides . for…" at bounding box center [568, 319] width 625 height 446
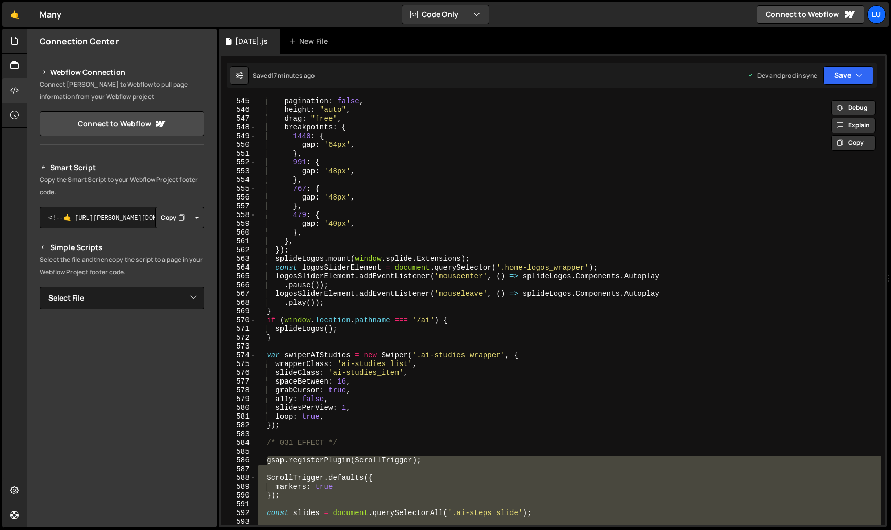
scroll to position [4841, 0]
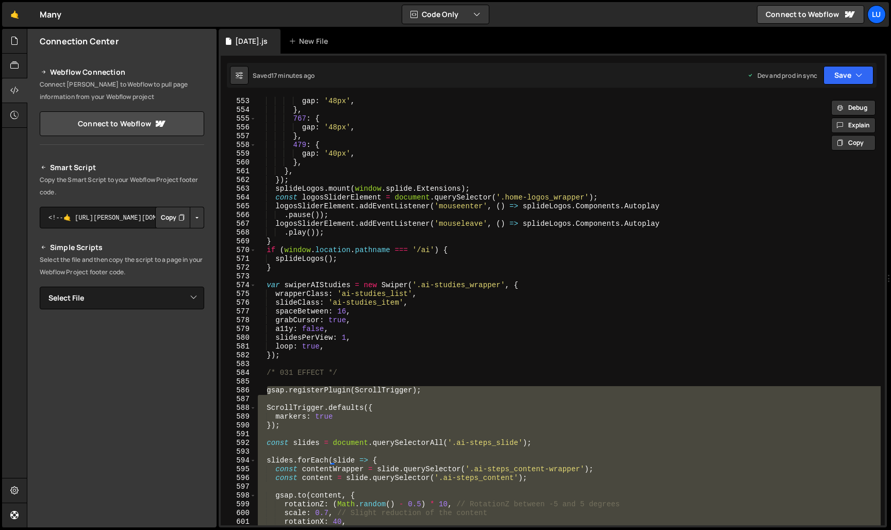
click at [358, 314] on div "gap : '48px' , } , 767 : { gap : '48px' , } , 479 : { gap : '40px' , } , } , })…" at bounding box center [568, 320] width 625 height 446
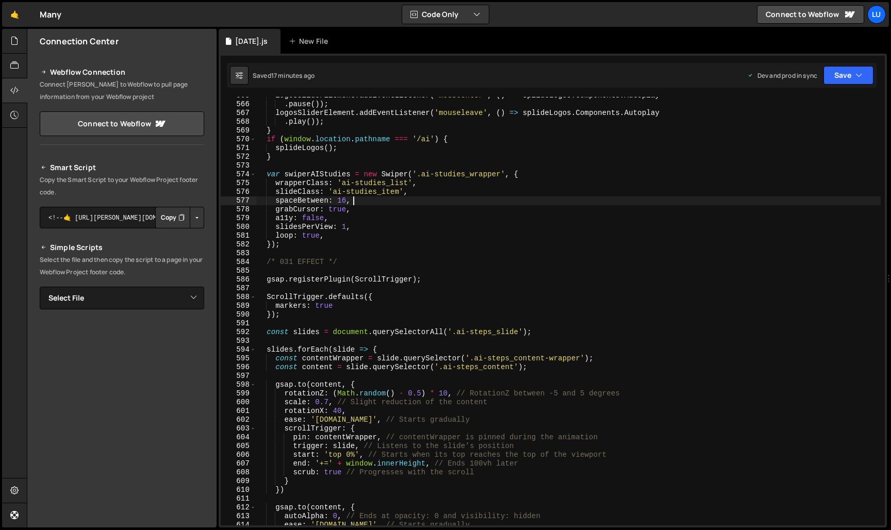
scroll to position [4952, 0]
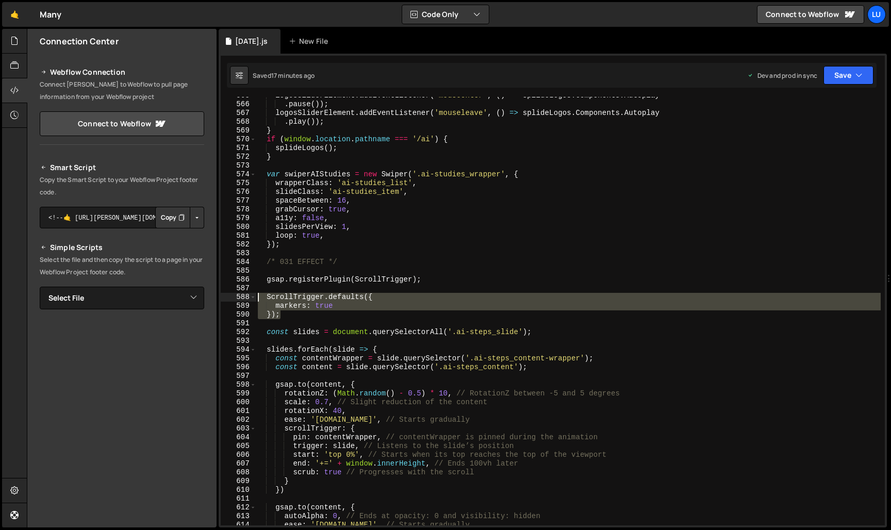
drag, startPoint x: 304, startPoint y: 315, endPoint x: 234, endPoint y: 299, distance: 72.5
click at [234, 299] on div "spaceBetween: 16, 565 566 567 568 569 570 571 572 573 574 575 576 577 578 579 5…" at bounding box center [553, 311] width 664 height 429
type textarea "ScrollTrigger.defaults({ markers: true"
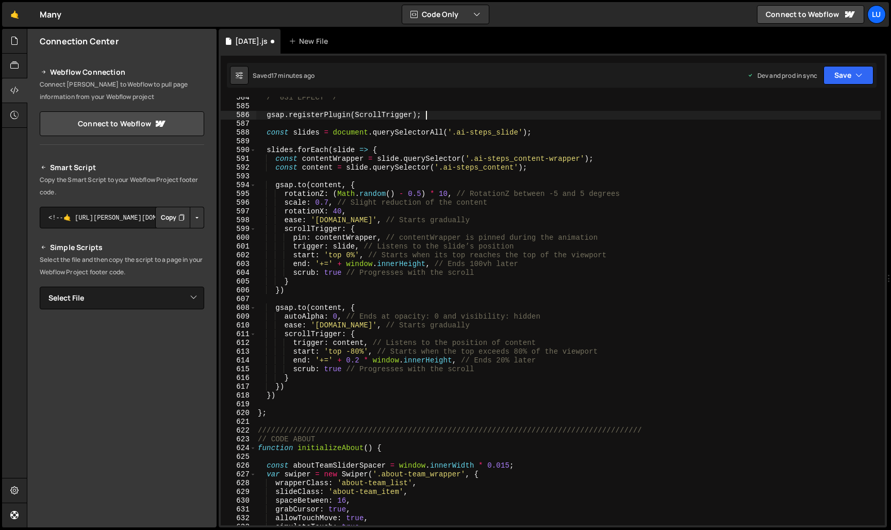
scroll to position [5101, 0]
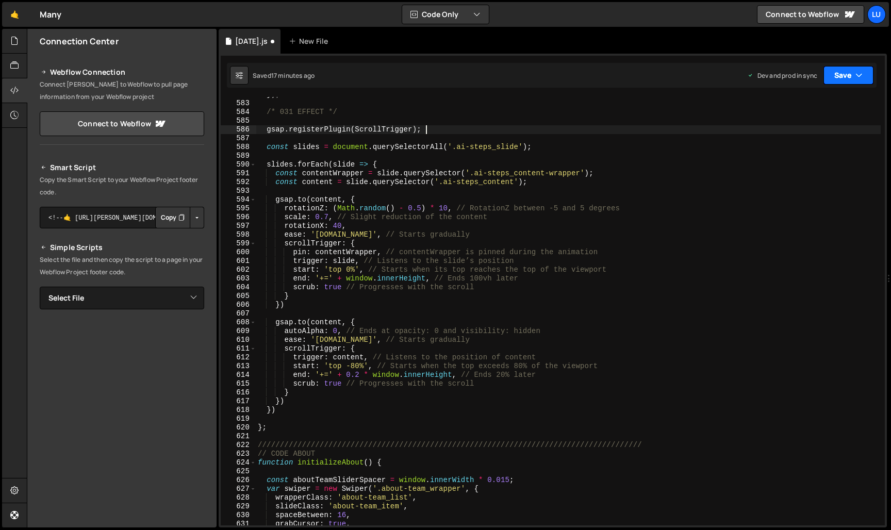
click at [850, 71] on button "Save" at bounding box center [849, 75] width 50 height 19
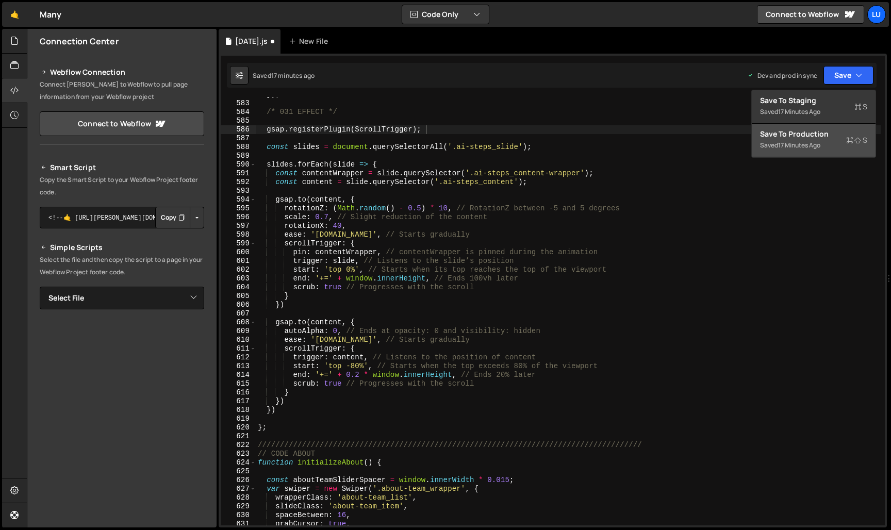
click at [831, 129] on div "Save to Production S" at bounding box center [813, 134] width 107 height 10
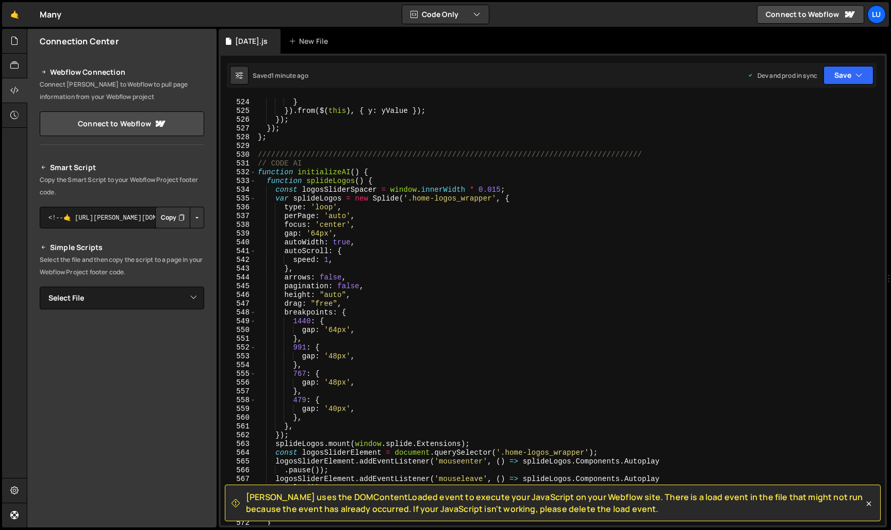
scroll to position [4585, 0]
click at [380, 174] on div "scrub : 2 , } }) . from ( $ ( this ) , { y : yValue }) ; }) ; }) ; } ; ////////…" at bounding box center [568, 313] width 625 height 446
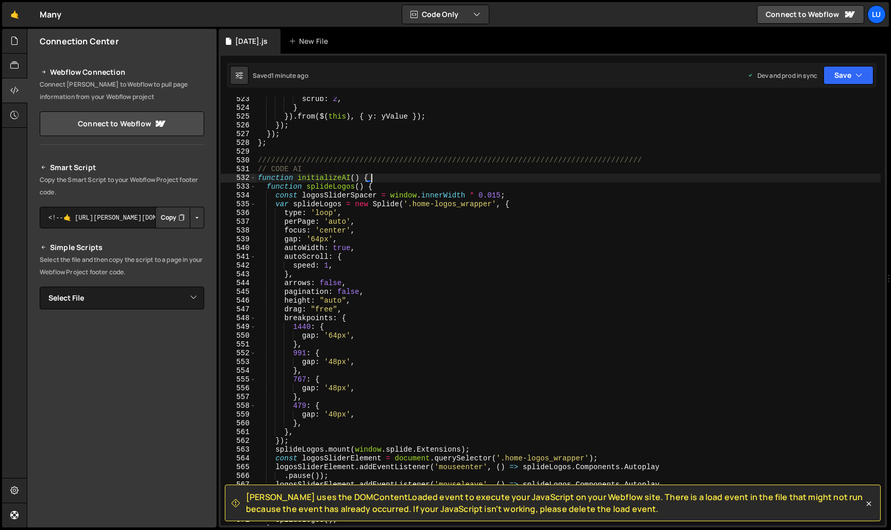
scroll to position [4577, 0]
click at [380, 191] on div "end : "bottom top" , scrub : 2 , } }) . from ( $ ( this ) , { y : yValue }) ; }…" at bounding box center [568, 311] width 625 height 446
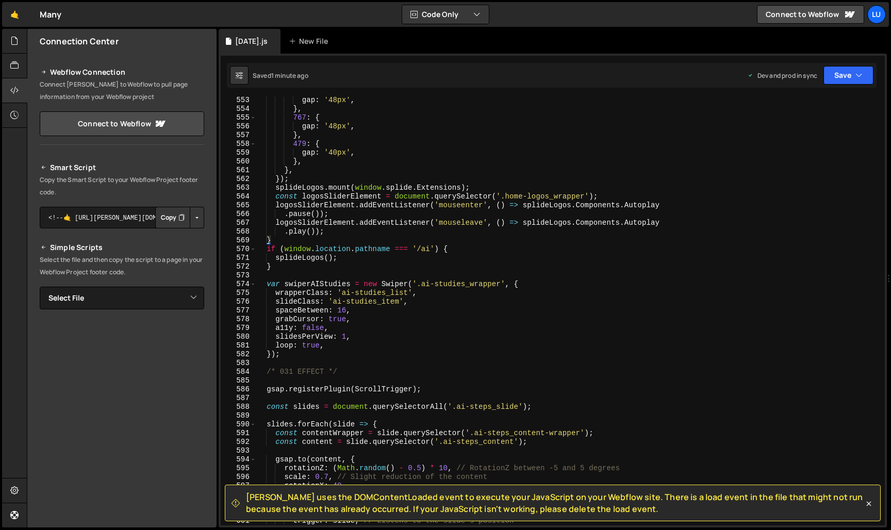
scroll to position [4842, 0]
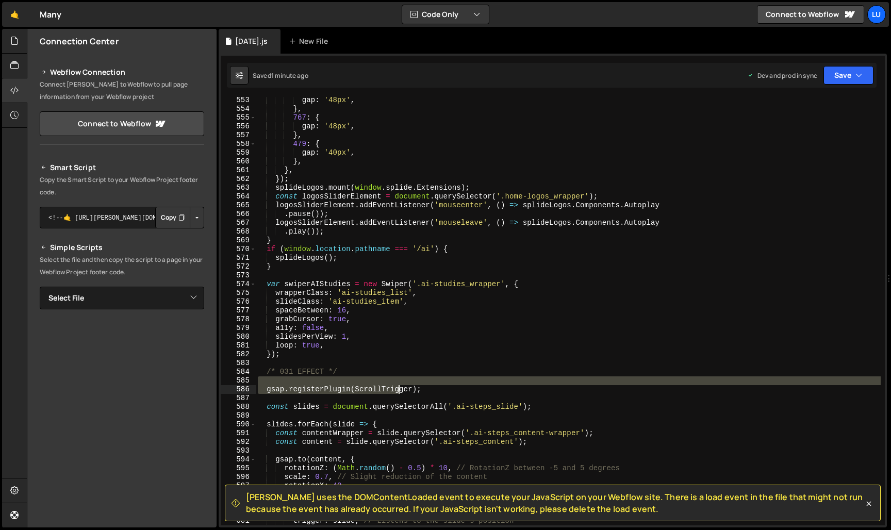
drag, startPoint x: 296, startPoint y: 377, endPoint x: 410, endPoint y: 386, distance: 113.8
click at [410, 386] on div "gap : '48px' , } , 767 : { gap : '48px' , } , 479 : { gap : '40px' , } , } , })…" at bounding box center [568, 319] width 625 height 446
click at [410, 386] on div "gap : '48px' , } , 767 : { gap : '48px' , } , 479 : { gap : '40px' , } , } , })…" at bounding box center [568, 311] width 625 height 429
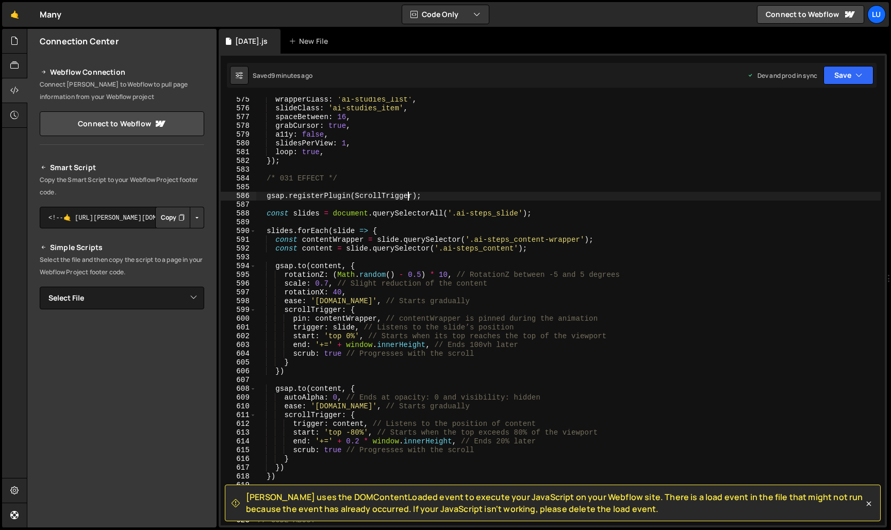
scroll to position [5035, 0]
click at [429, 161] on div "wrapperClass : 'ai-studies_list' , slideClass : 'ai-studies_item' , spaceBetwee…" at bounding box center [568, 318] width 625 height 446
type textarea "});"
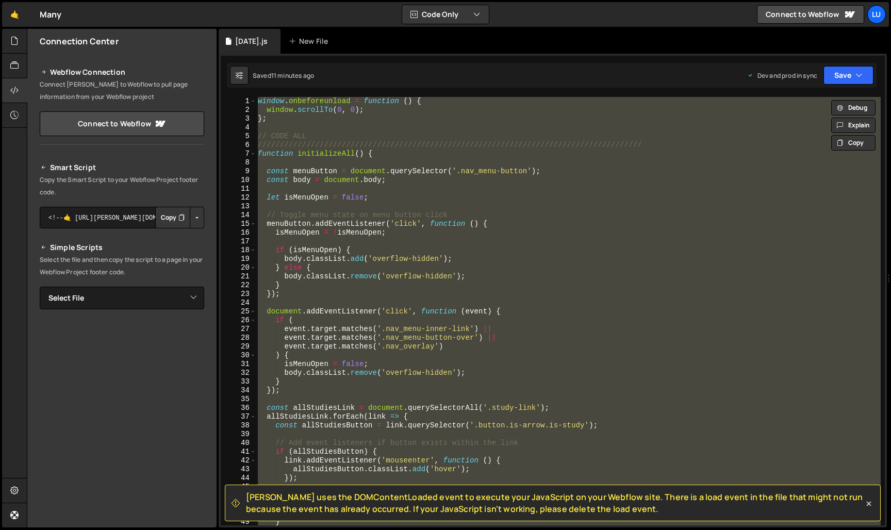
scroll to position [0, 0]
click at [320, 42] on div "New File" at bounding box center [310, 41] width 43 height 10
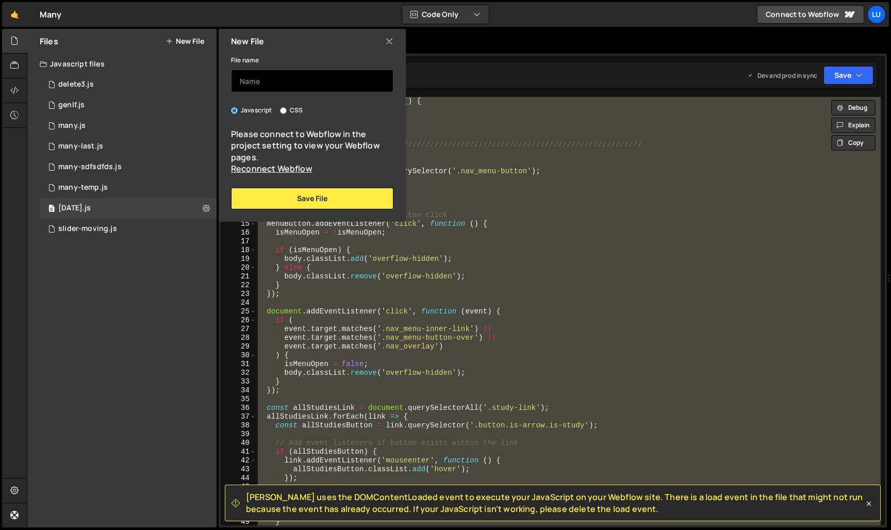
click at [316, 83] on input "text" at bounding box center [312, 81] width 162 height 23
type input "deletenow"
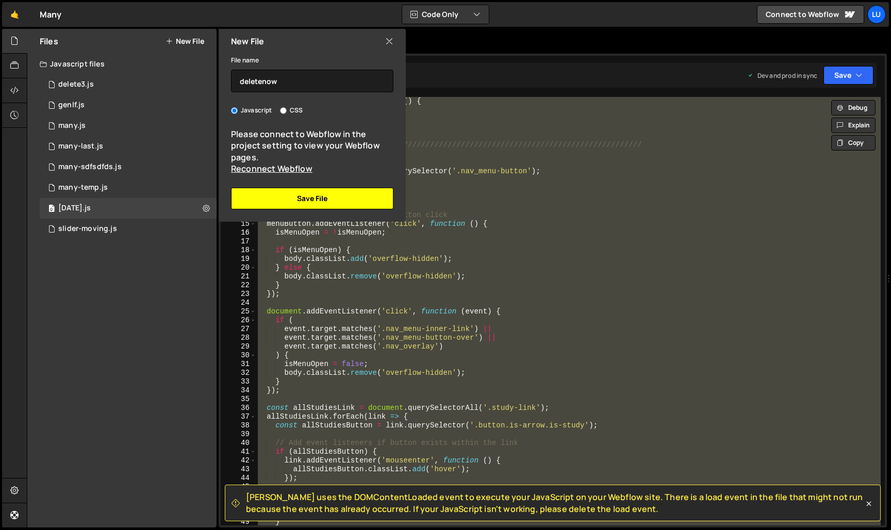
click at [360, 193] on button "Save File" at bounding box center [312, 199] width 162 height 22
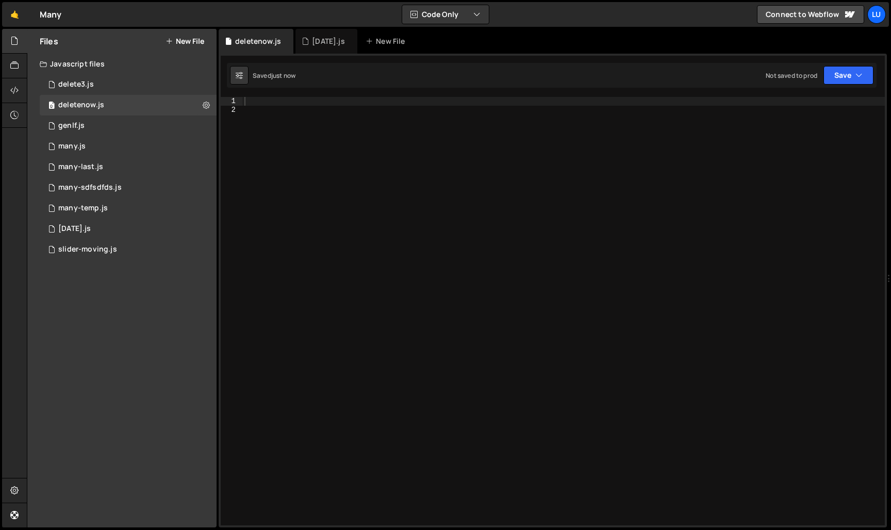
click at [339, 101] on div at bounding box center [563, 320] width 643 height 446
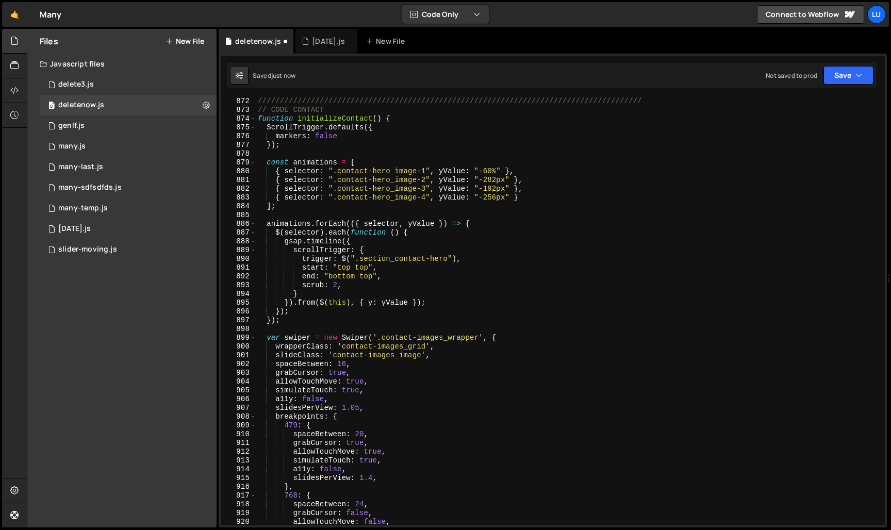
scroll to position [7219, 0]
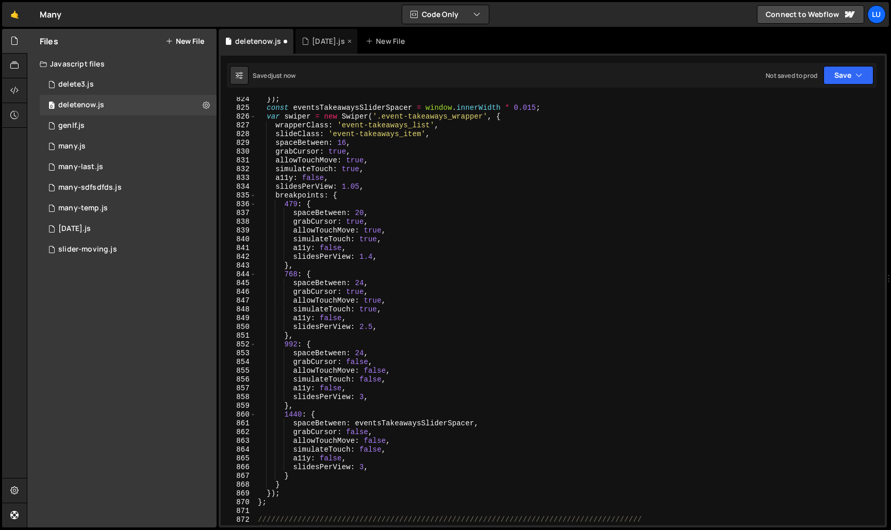
click at [328, 43] on div "[DATE].js" at bounding box center [328, 41] width 32 height 10
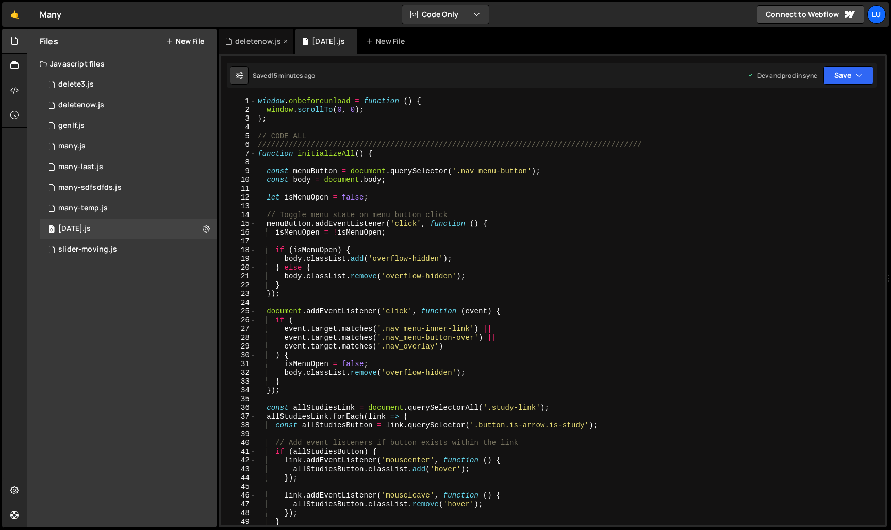
click at [257, 44] on div "deletenow.js" at bounding box center [258, 41] width 46 height 10
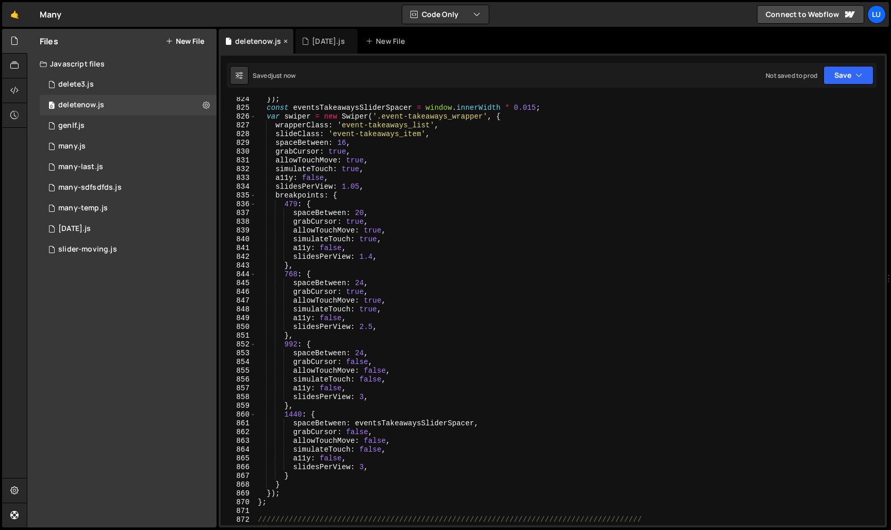
scroll to position [11195, 0]
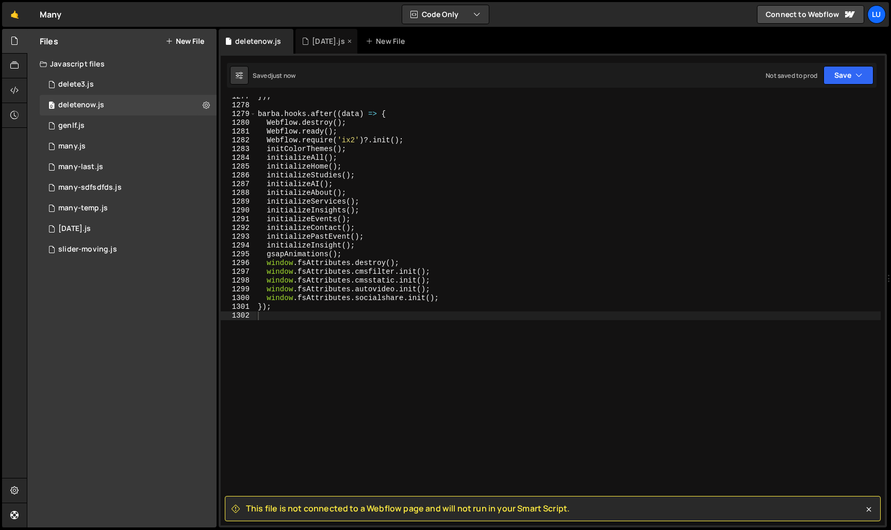
click at [321, 45] on div "[DATE].js" at bounding box center [328, 41] width 32 height 10
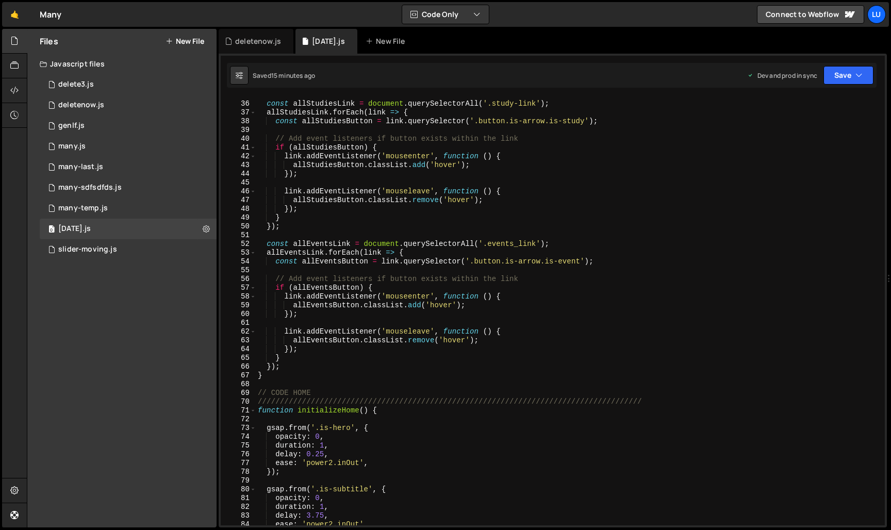
scroll to position [0, 0]
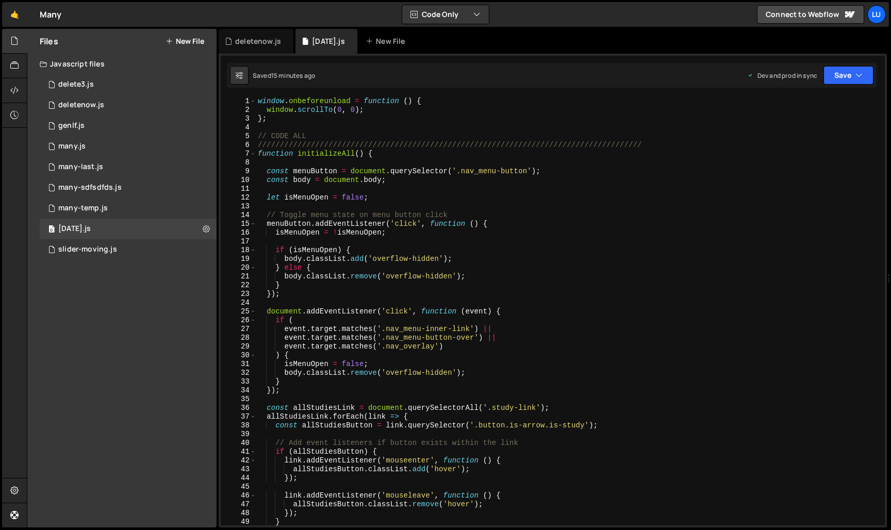
click at [257, 154] on div "window . onbeforeunload = function ( ) { window . scrollTo ( 0 , 0 ) ; } ; // C…" at bounding box center [568, 320] width 625 height 446
click at [253, 152] on span at bounding box center [253, 154] width 6 height 9
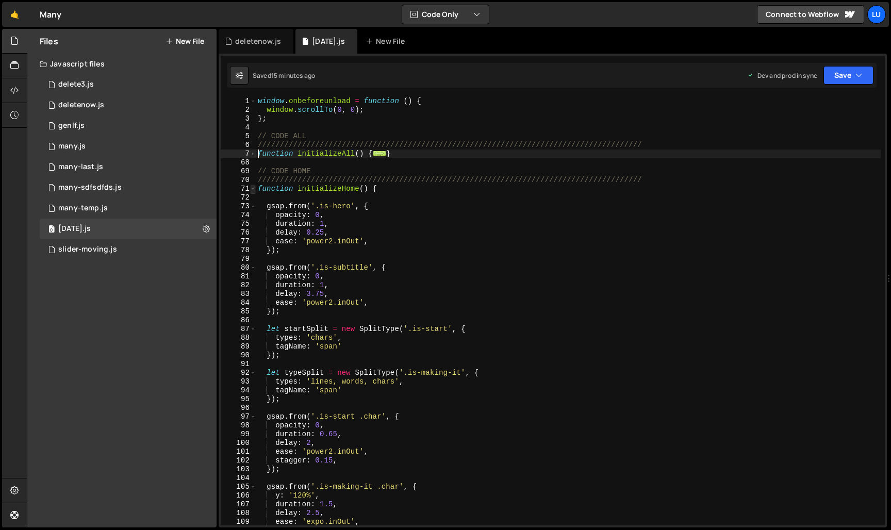
click at [255, 191] on span at bounding box center [253, 189] width 6 height 9
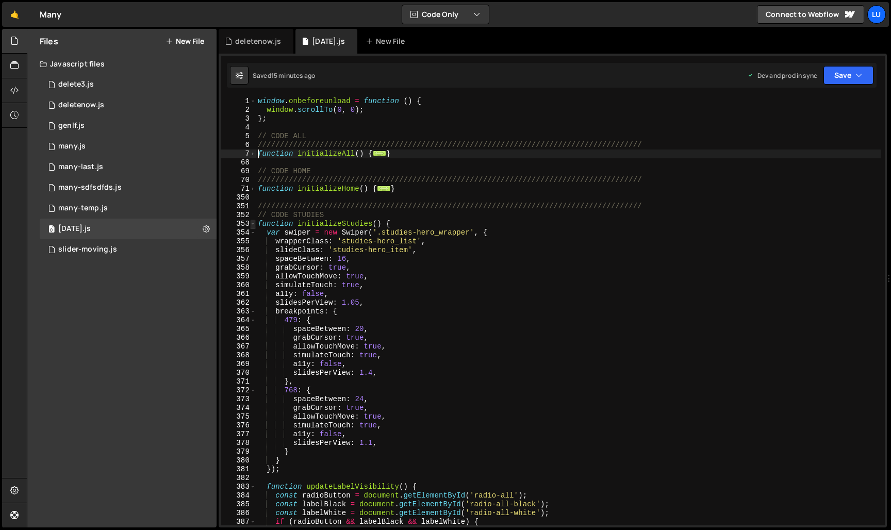
click at [254, 225] on span at bounding box center [253, 224] width 6 height 9
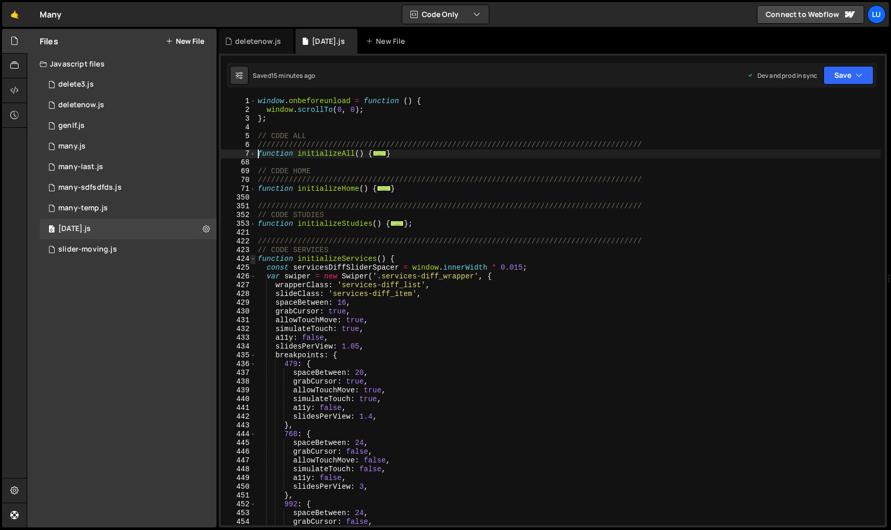
click at [255, 261] on span at bounding box center [253, 259] width 6 height 9
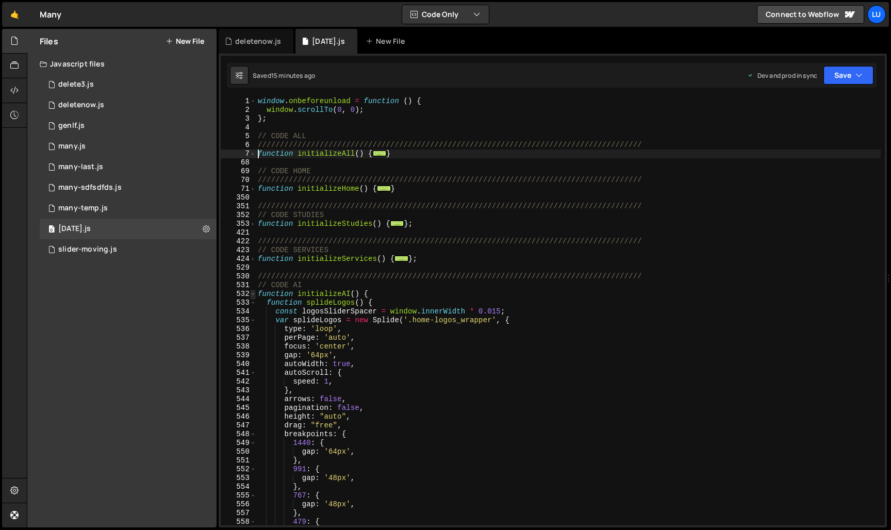
click at [253, 293] on span at bounding box center [253, 294] width 6 height 9
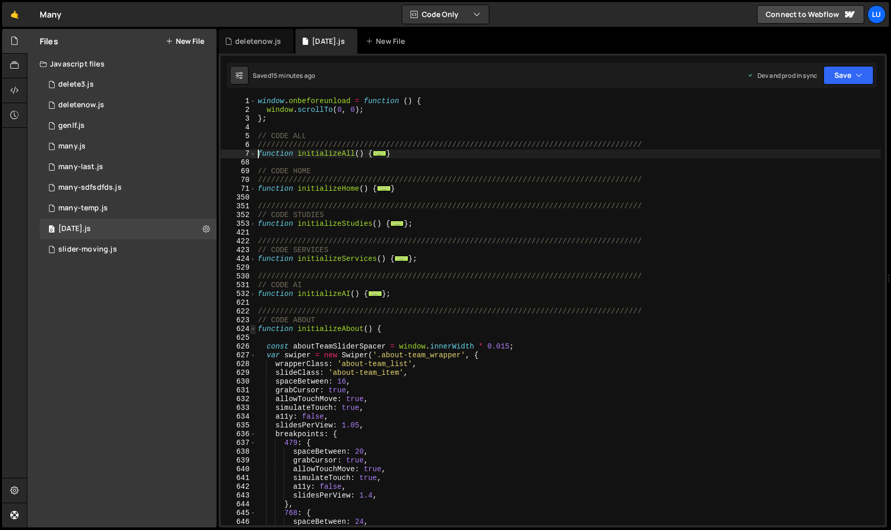
click at [253, 332] on span at bounding box center [253, 329] width 6 height 9
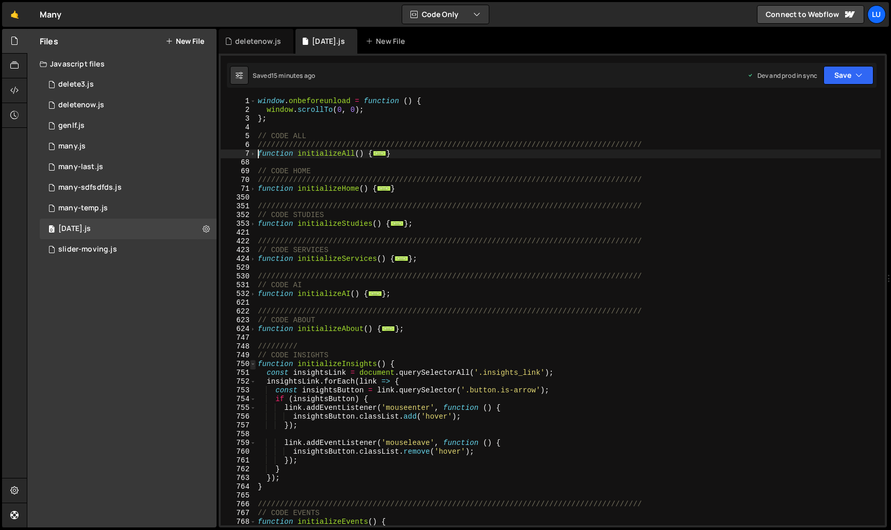
click at [253, 363] on span at bounding box center [253, 364] width 6 height 9
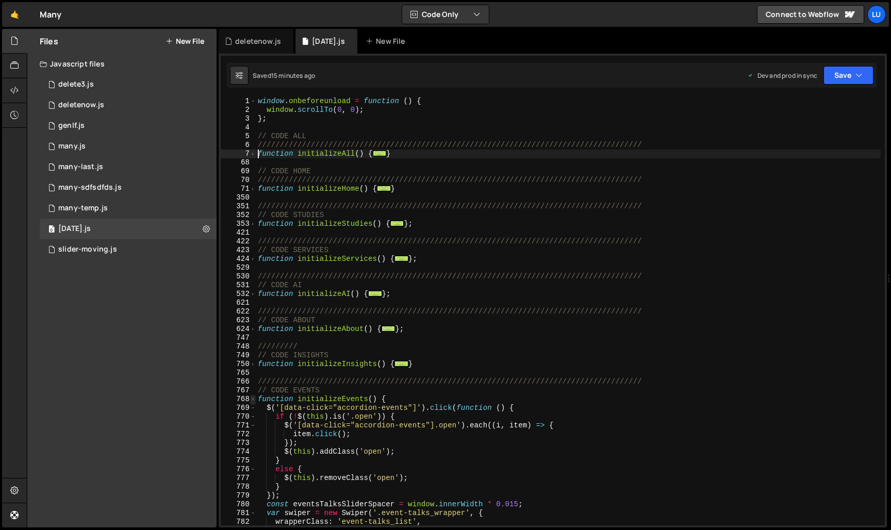
click at [254, 399] on span at bounding box center [253, 399] width 6 height 9
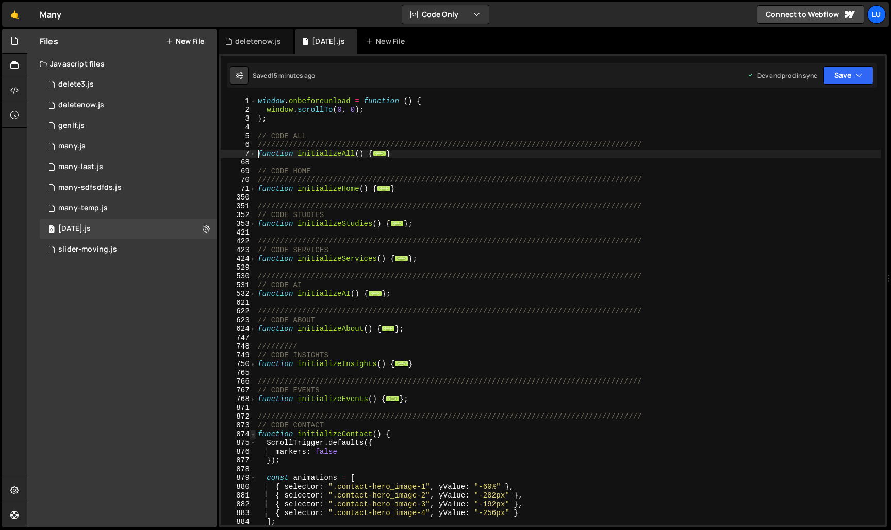
click at [254, 438] on span at bounding box center [253, 434] width 6 height 9
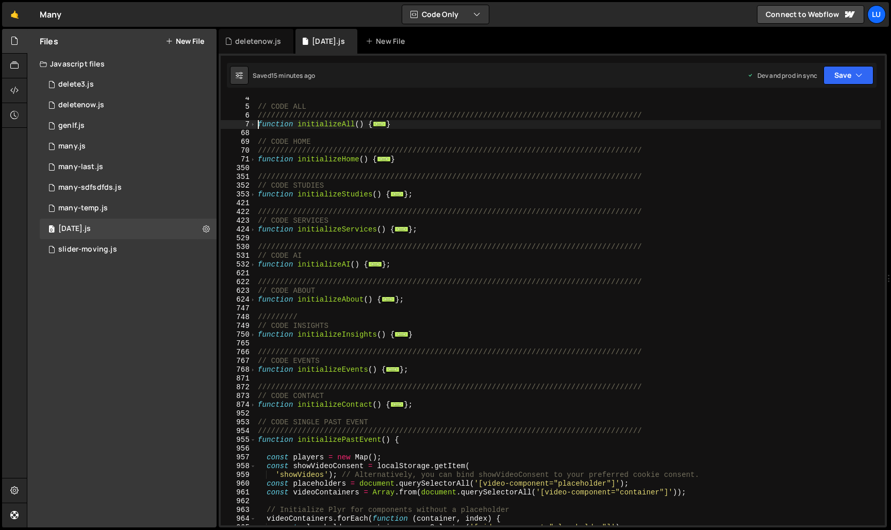
scroll to position [88, 0]
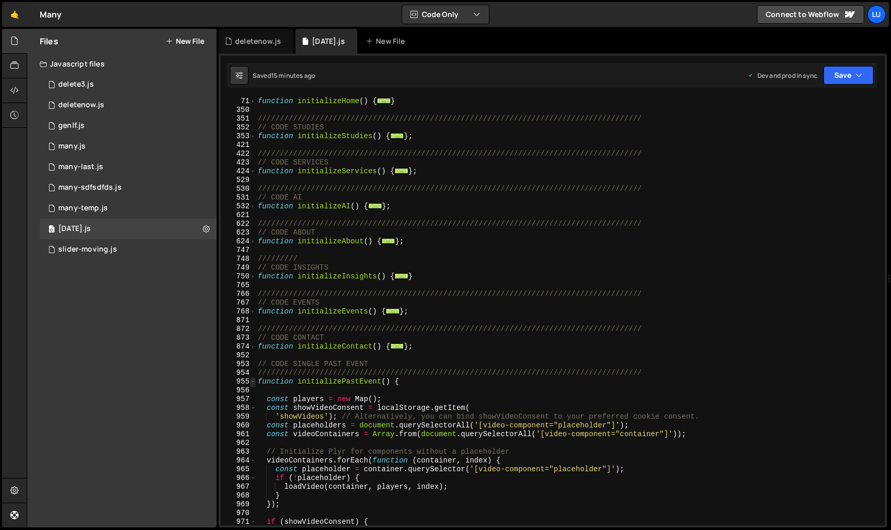
click at [253, 385] on span at bounding box center [253, 382] width 6 height 9
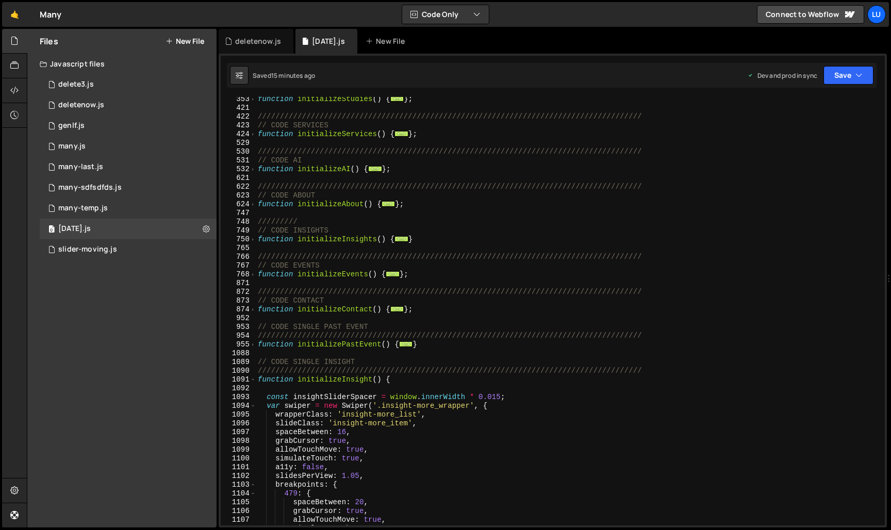
scroll to position [148, 0]
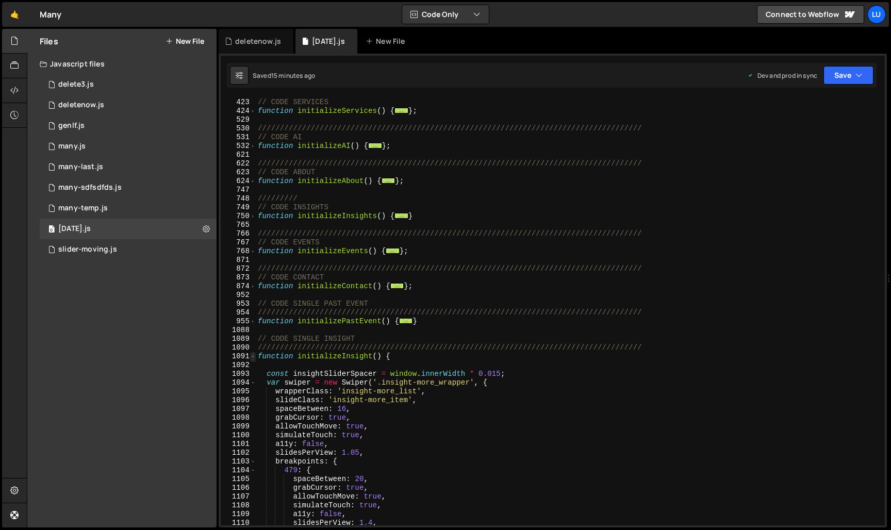
click at [253, 360] on span at bounding box center [253, 356] width 6 height 9
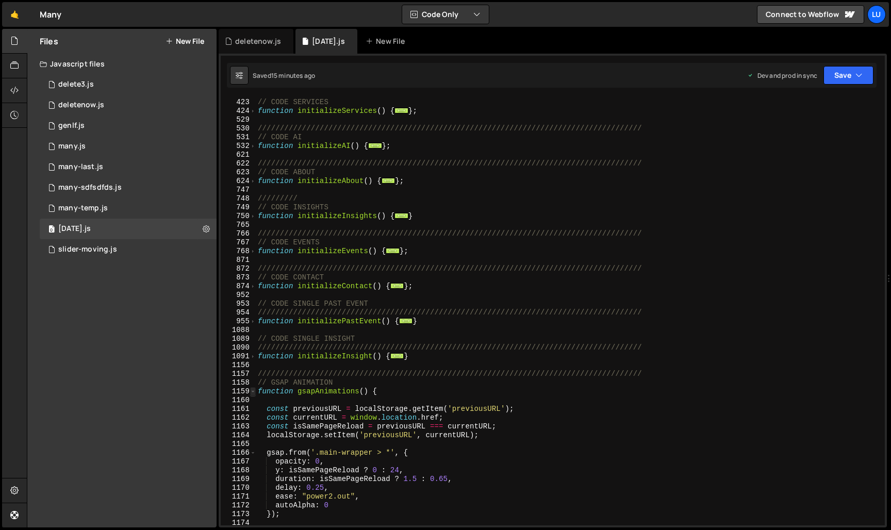
click at [253, 394] on span at bounding box center [253, 391] width 6 height 9
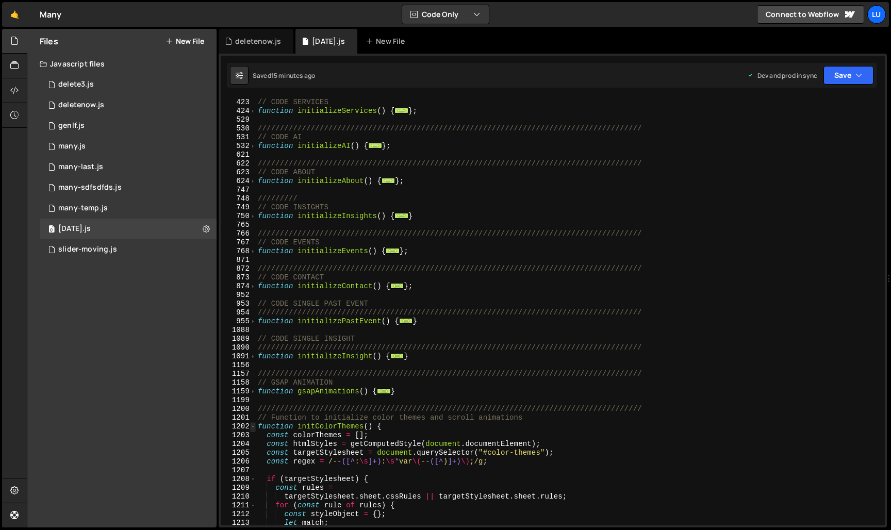
click at [254, 425] on span at bounding box center [253, 426] width 6 height 9
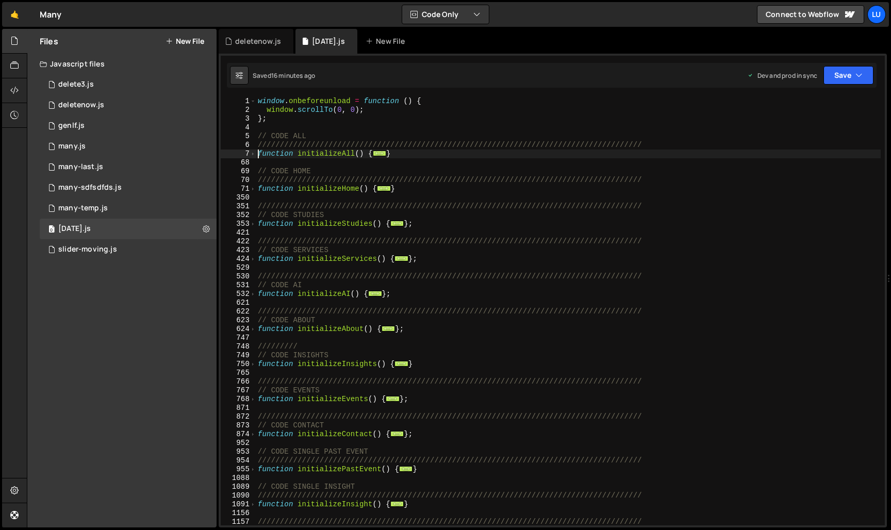
scroll to position [5, 0]
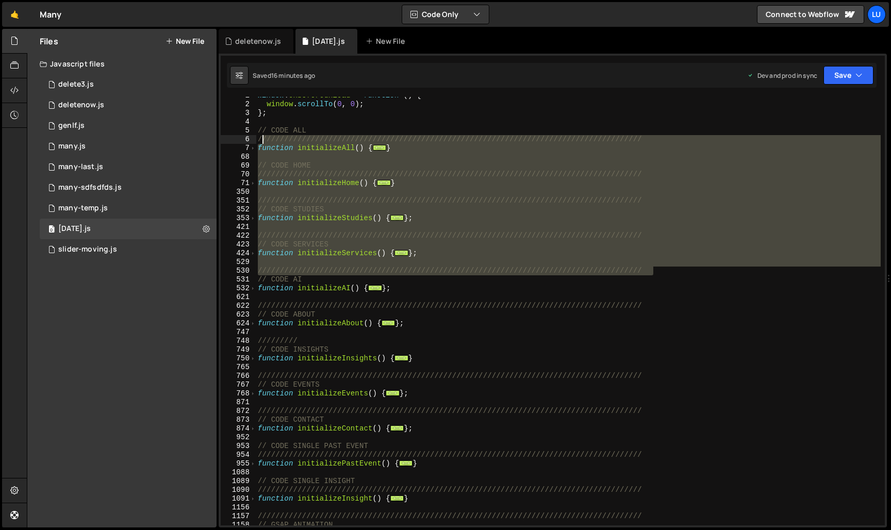
drag, startPoint x: 661, startPoint y: 270, endPoint x: 265, endPoint y: 136, distance: 418.1
click at [265, 136] on div "window . onbeforeunload = function ( ) { window . scrollTo ( 0 , 0 ) ; } ; // C…" at bounding box center [568, 314] width 625 height 446
click at [297, 172] on div "window . onbeforeunload = function ( ) { window . scrollTo ( 0 , 0 ) ; } ; // C…" at bounding box center [568, 311] width 625 height 429
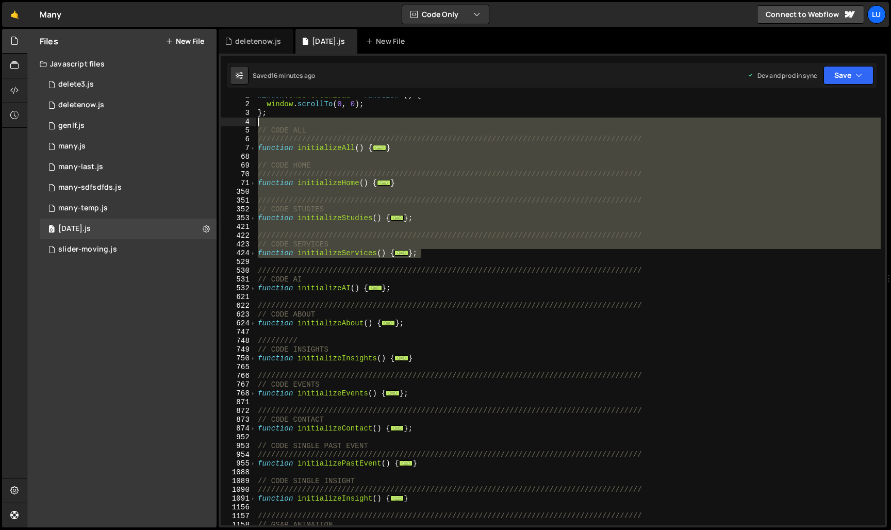
drag, startPoint x: 437, startPoint y: 256, endPoint x: 248, endPoint y: 125, distance: 230.5
click at [248, 125] on div "///////////////////////////////////////////////////////////////////////////////…" at bounding box center [553, 311] width 664 height 429
type textarea "// CODE ALL"
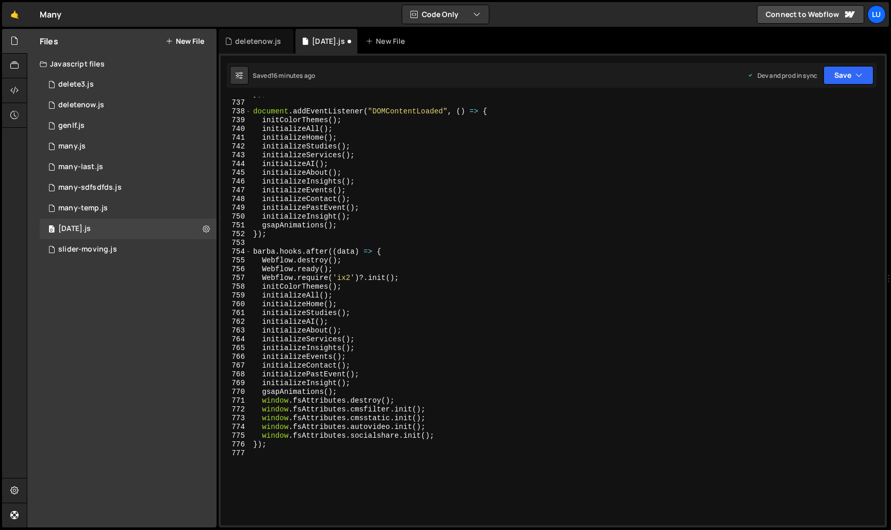
scroll to position [471, 0]
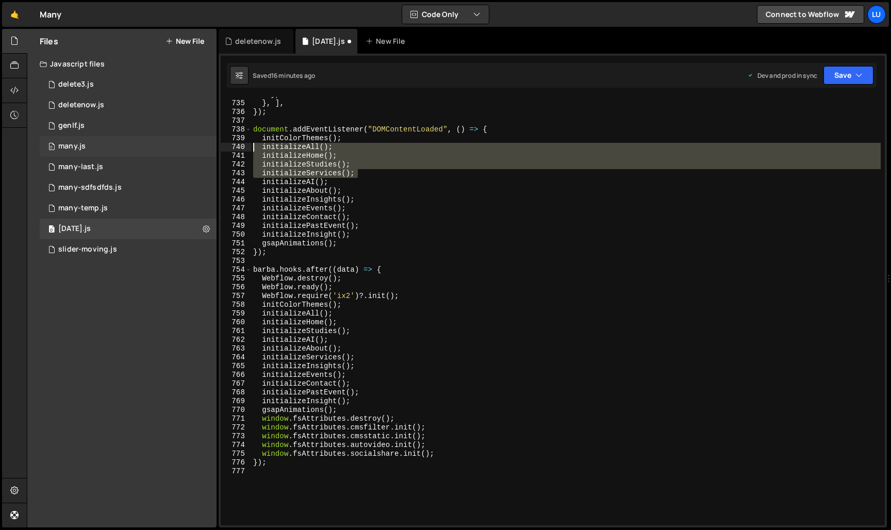
drag, startPoint x: 365, startPoint y: 173, endPoint x: 195, endPoint y: 150, distance: 171.3
click at [195, 150] on div "Files New File Javascript files 0 delete3.js 0 0 deletenow.js 0 0 genlf.js 0 0 …" at bounding box center [459, 278] width 865 height 499
type textarea "initializeAll(); initializeHome();"
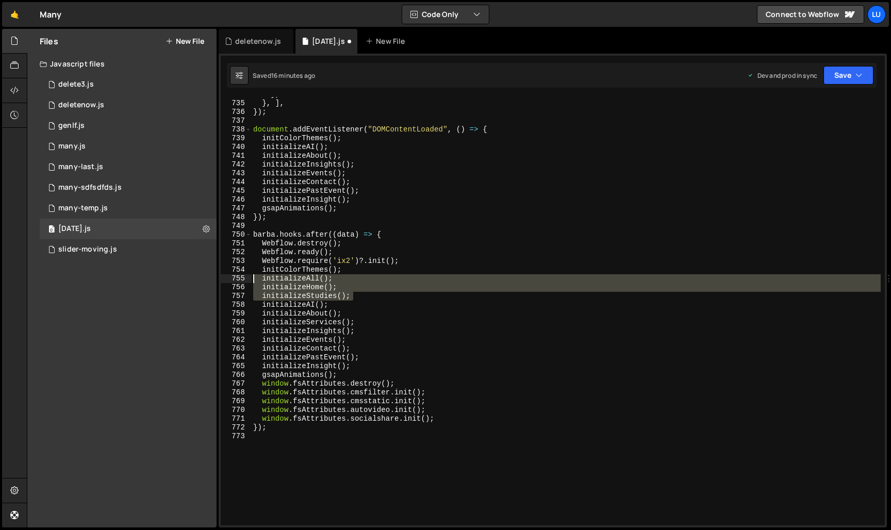
drag, startPoint x: 365, startPoint y: 296, endPoint x: 221, endPoint y: 278, distance: 145.1
click at [221, 278] on div "initColorThemes(); 734 735 736 737 738 739 740 741 742 743 744 745 746 747 748 …" at bounding box center [553, 311] width 664 height 429
type textarea "initializeAll(); initializeHome();"
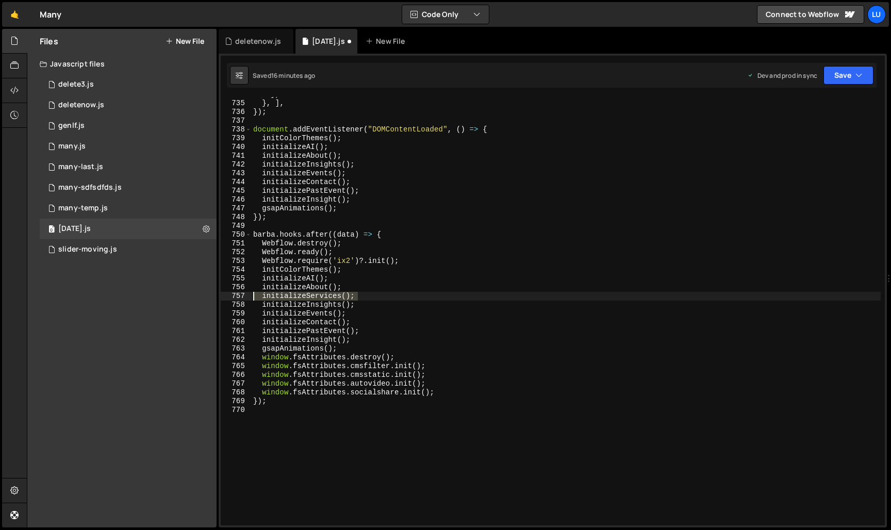
drag, startPoint x: 363, startPoint y: 296, endPoint x: 196, endPoint y: 295, distance: 167.1
click at [196, 295] on div "Files New File Javascript files 0 delete3.js 0 0 deletenow.js 0 0 genlf.js 0 0 …" at bounding box center [459, 278] width 865 height 499
type textarea "initializeServices();"
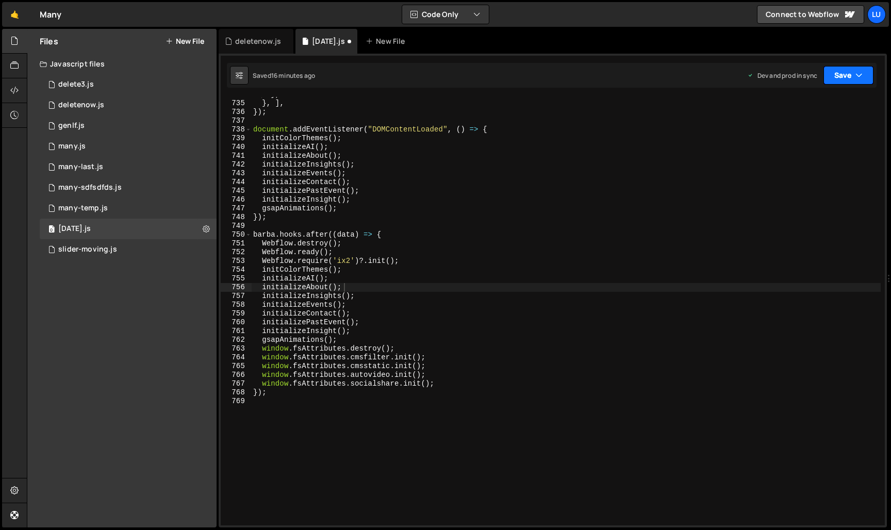
click at [863, 74] on icon "button" at bounding box center [859, 75] width 7 height 10
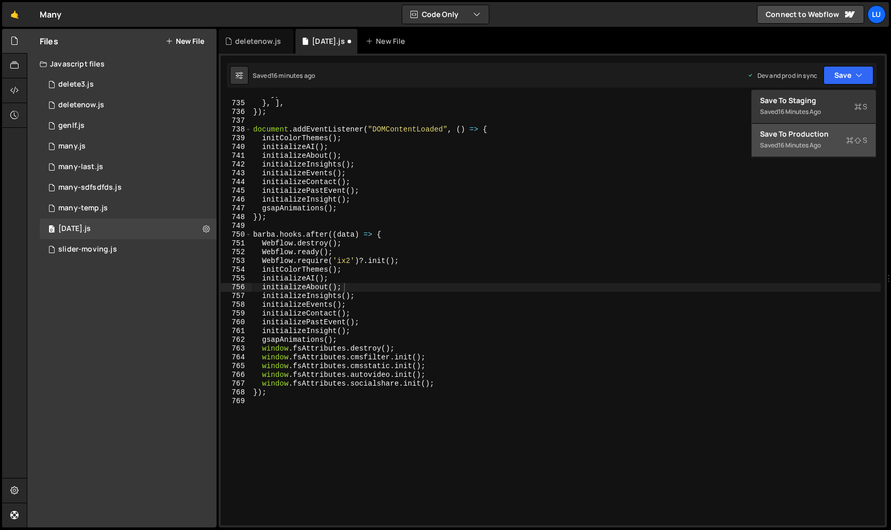
click at [827, 135] on div "Save to Production S" at bounding box center [813, 134] width 107 height 10
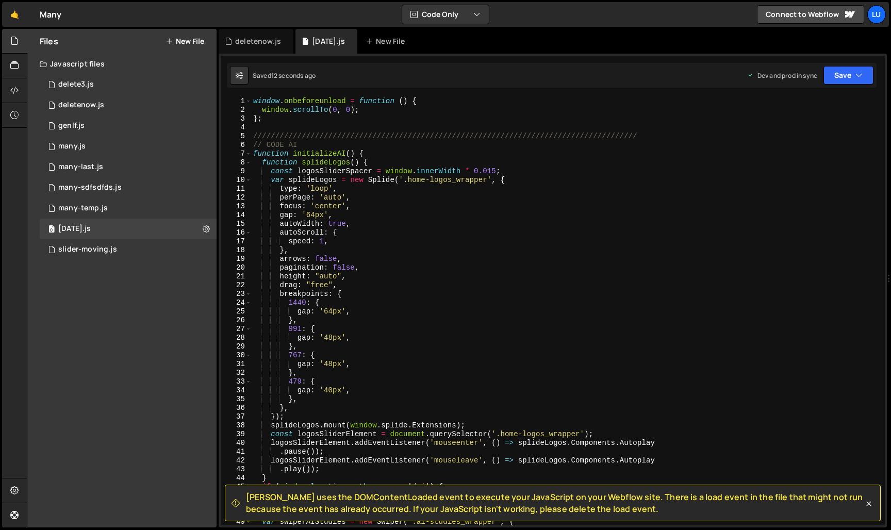
scroll to position [0, 0]
click at [250, 155] on span at bounding box center [249, 154] width 6 height 9
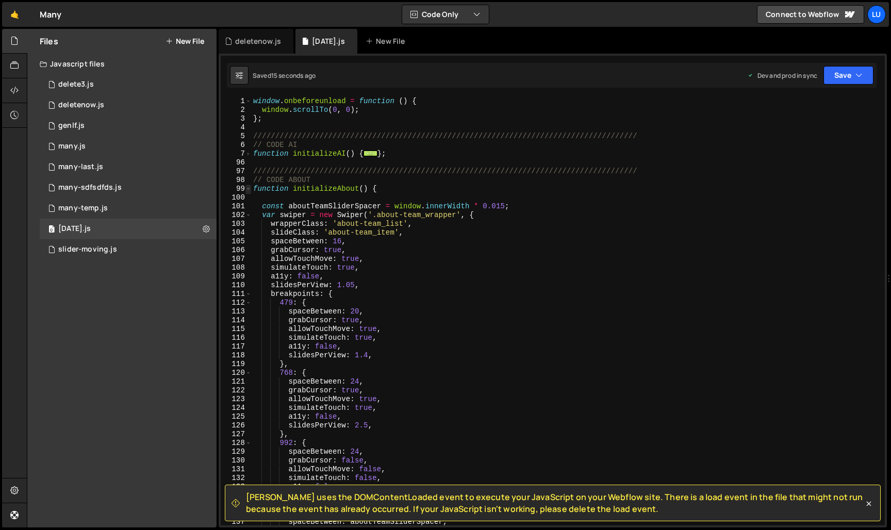
click at [250, 188] on span at bounding box center [249, 189] width 6 height 9
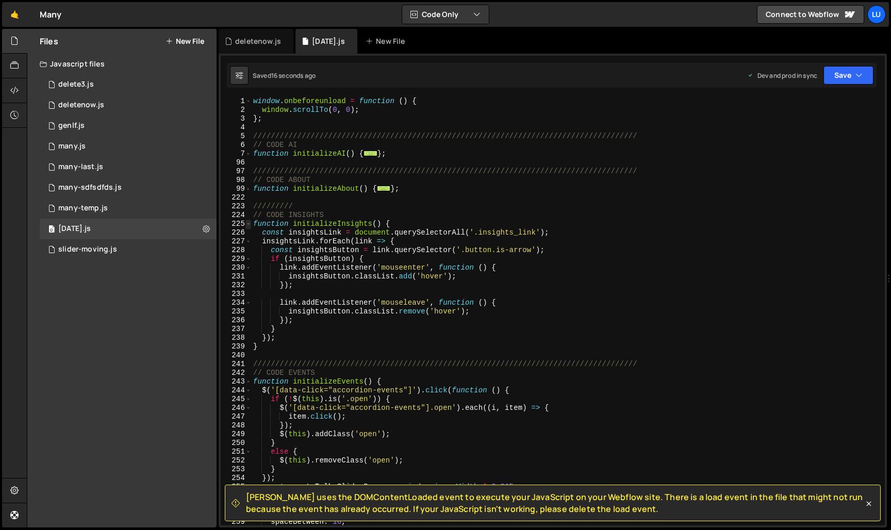
click at [248, 222] on span at bounding box center [249, 224] width 6 height 9
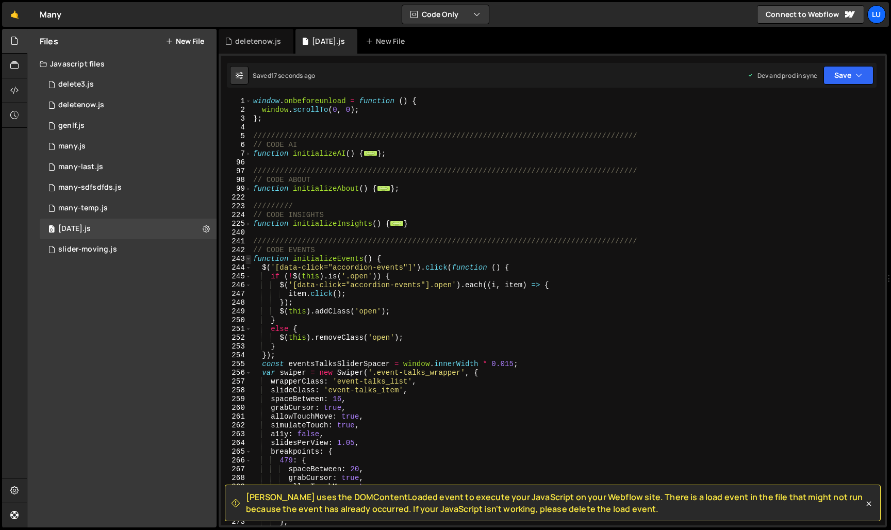
click at [248, 259] on span at bounding box center [249, 259] width 6 height 9
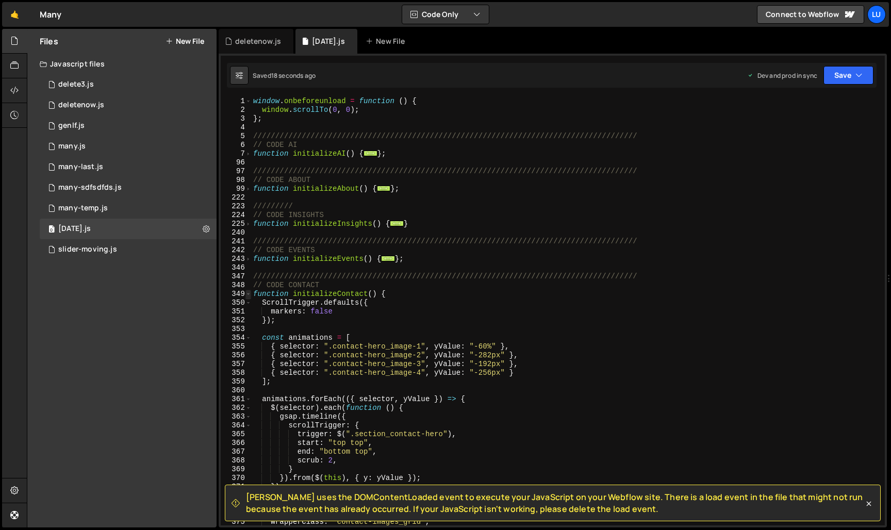
click at [247, 295] on span at bounding box center [249, 294] width 6 height 9
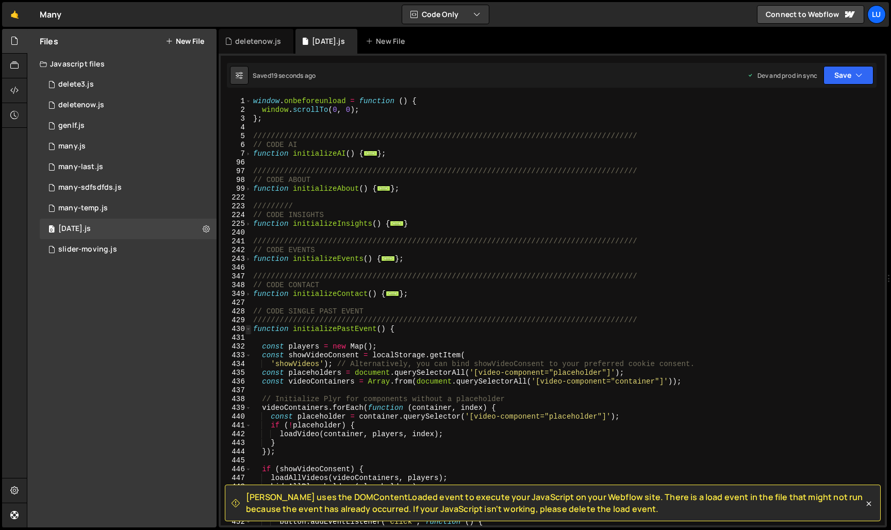
click at [248, 328] on span at bounding box center [249, 329] width 6 height 9
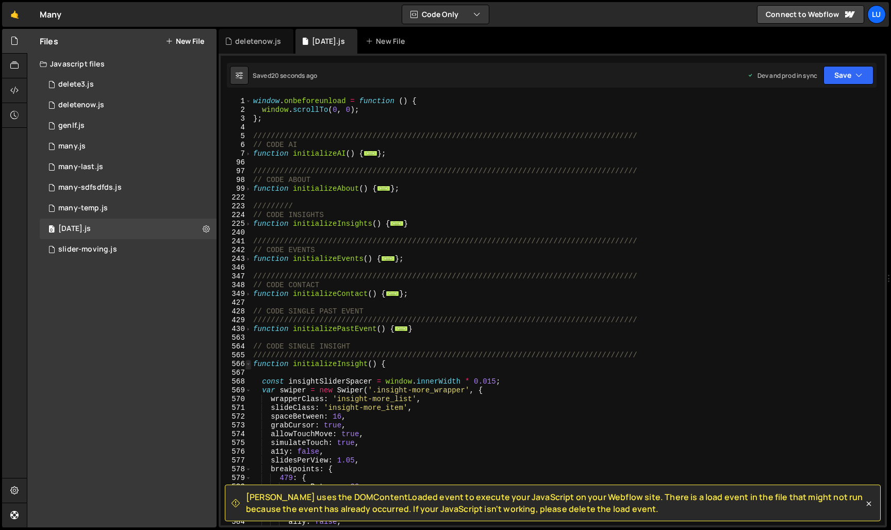
click at [250, 364] on span at bounding box center [249, 364] width 6 height 9
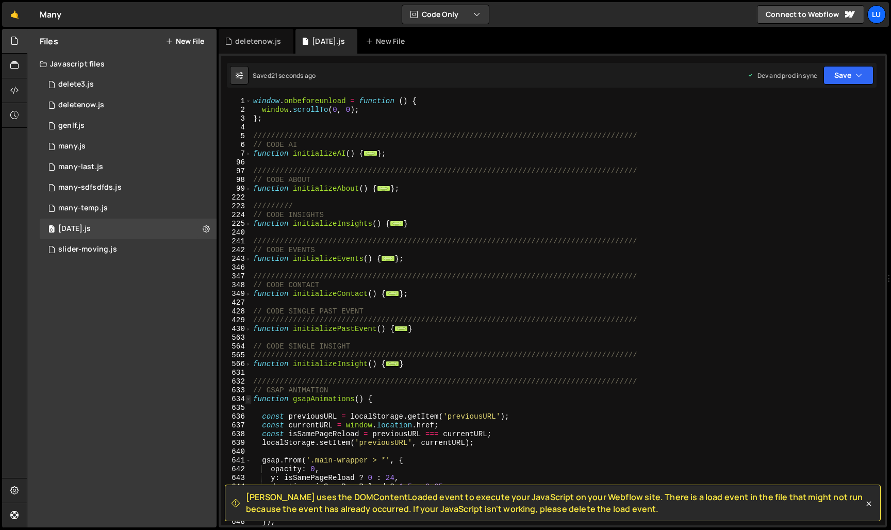
click at [250, 399] on span at bounding box center [249, 399] width 6 height 9
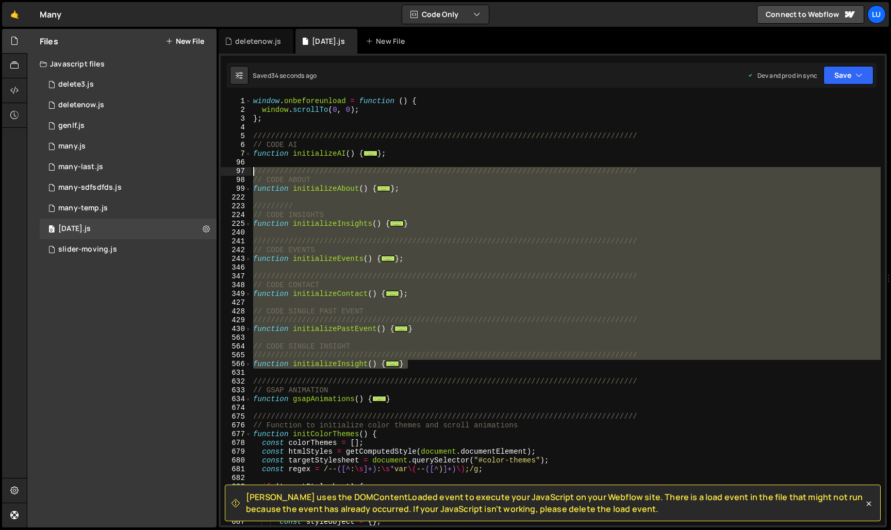
drag, startPoint x: 433, startPoint y: 368, endPoint x: 242, endPoint y: 171, distance: 274.4
click at [242, 171] on div "initializeAbout(); 1 2 3 4 5 6 7 96 97 98 99 222 223 224 225 240 241 242 243 34…" at bounding box center [553, 311] width 664 height 429
type textarea "///////////////////////////////////////////////////////////////////////////////…"
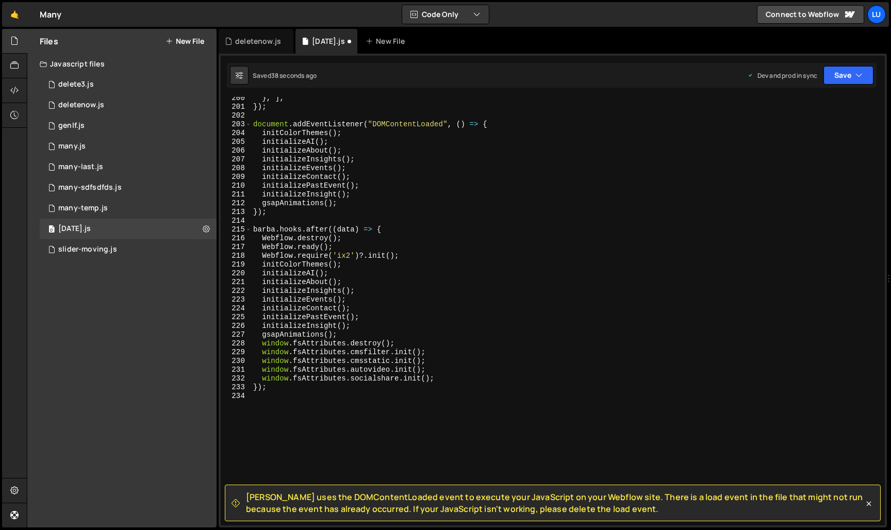
scroll to position [609, 0]
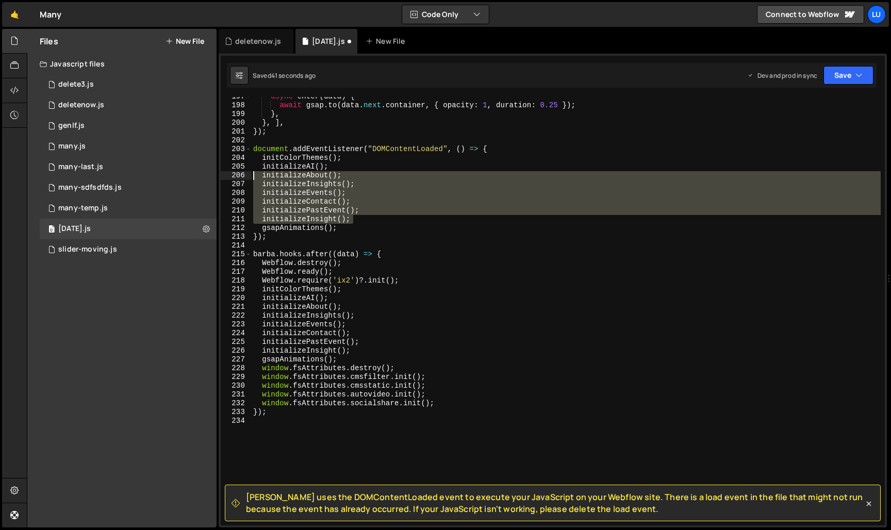
drag, startPoint x: 365, startPoint y: 221, endPoint x: 234, endPoint y: 179, distance: 137.5
click at [234, 179] on div "}; 197 198 199 200 201 202 203 204 205 206 207 208 209 210 211 212 213 214 215 …" at bounding box center [553, 311] width 664 height 429
type textarea "initializeAbout(); initializeInsights();"
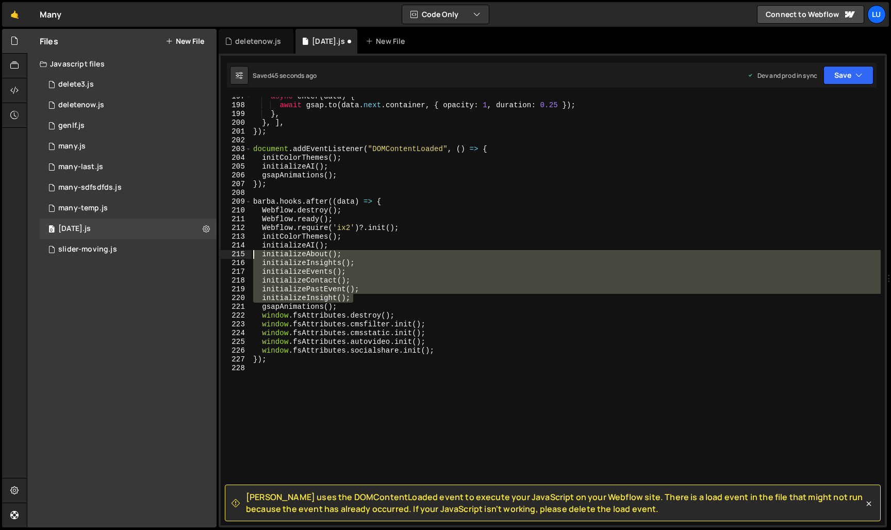
drag, startPoint x: 368, startPoint y: 298, endPoint x: 231, endPoint y: 254, distance: 144.1
click at [231, 254] on div "initializeAI(); 197 198 199 200 201 202 203 204 205 206 207 208 209 210 211 212…" at bounding box center [553, 311] width 664 height 429
type textarea "initializeAbout(); initializeInsights();"
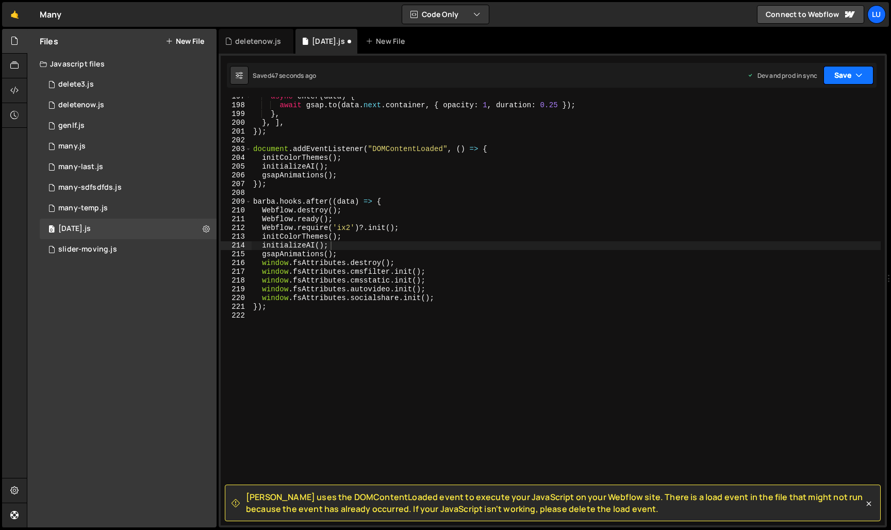
click at [855, 67] on button "Save" at bounding box center [849, 75] width 50 height 19
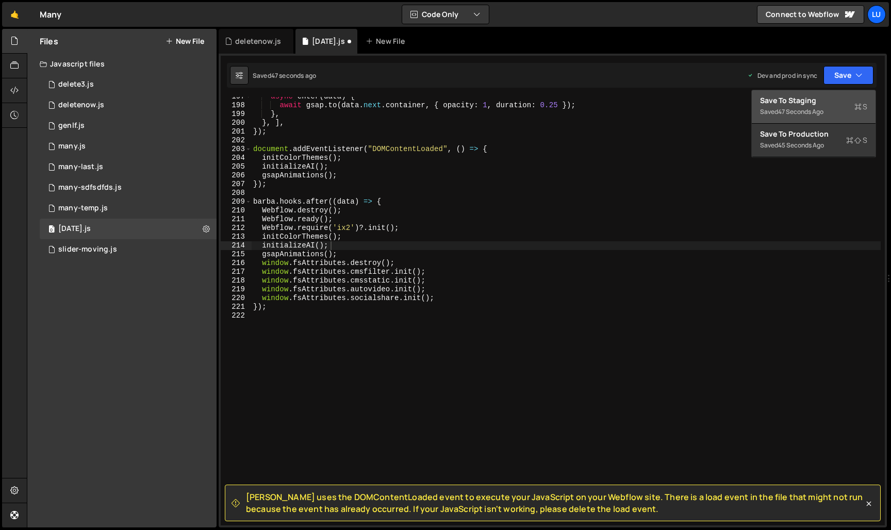
click at [826, 103] on div "Save to Staging S" at bounding box center [813, 100] width 107 height 10
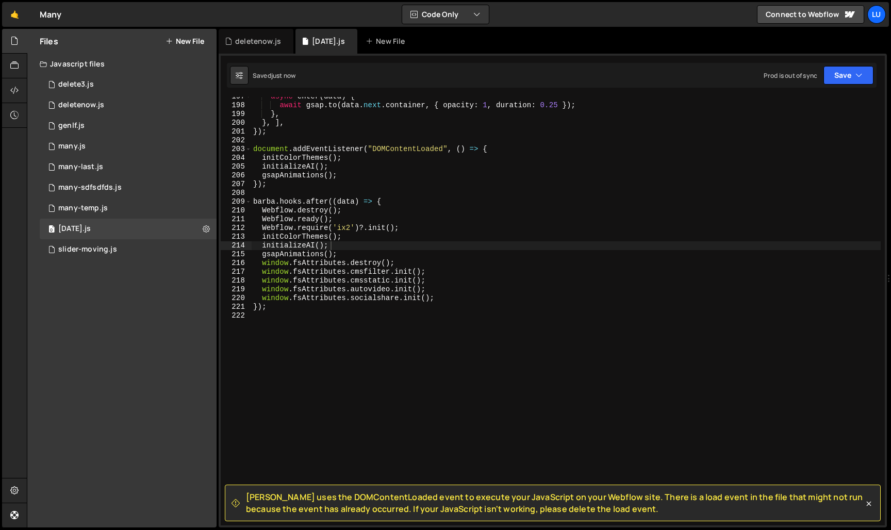
click at [838, 86] on div "Saved just now Prod is out of sync Upgrade to Edit Save Save to Staging S Saved…" at bounding box center [552, 75] width 650 height 25
click at [849, 71] on button "Save" at bounding box center [849, 75] width 50 height 19
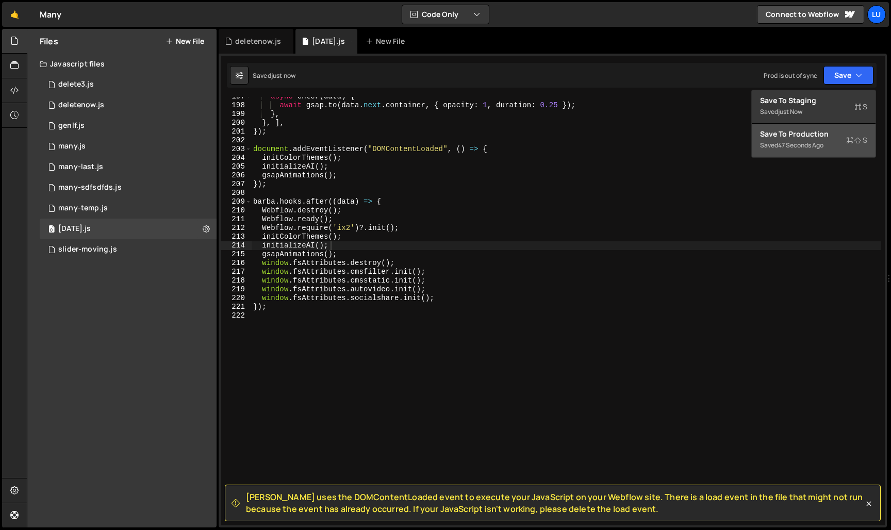
click at [823, 138] on div "Save to Production S" at bounding box center [813, 134] width 107 height 10
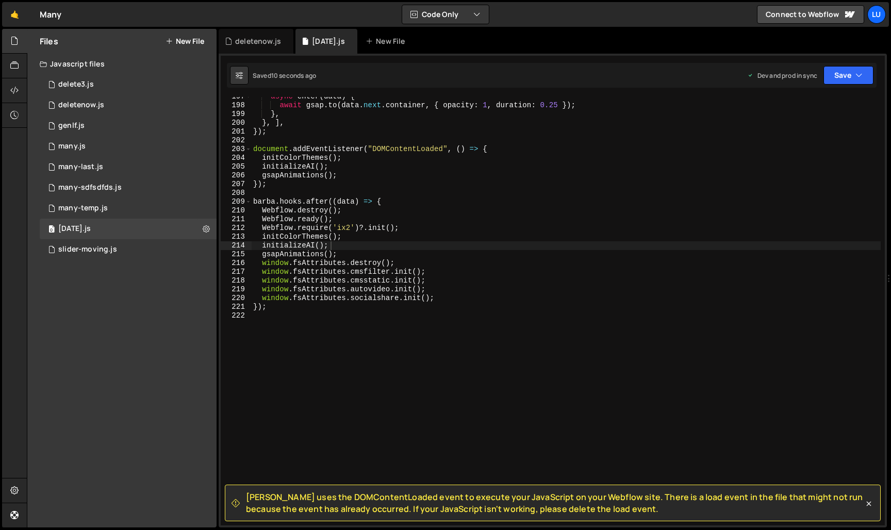
click at [343, 257] on div "async enter ( data ) { await gsap . to ( data . next . container , { opacity : …" at bounding box center [566, 315] width 630 height 446
drag, startPoint x: 353, startPoint y: 257, endPoint x: 266, endPoint y: 257, distance: 86.7
click at [266, 257] on div "async enter ( data ) { await gsap . to ( data . next . container , { opacity : …" at bounding box center [566, 315] width 630 height 446
click at [340, 250] on div "async enter ( data ) { await gsap . to ( data . next . container , { opacity : …" at bounding box center [566, 315] width 630 height 446
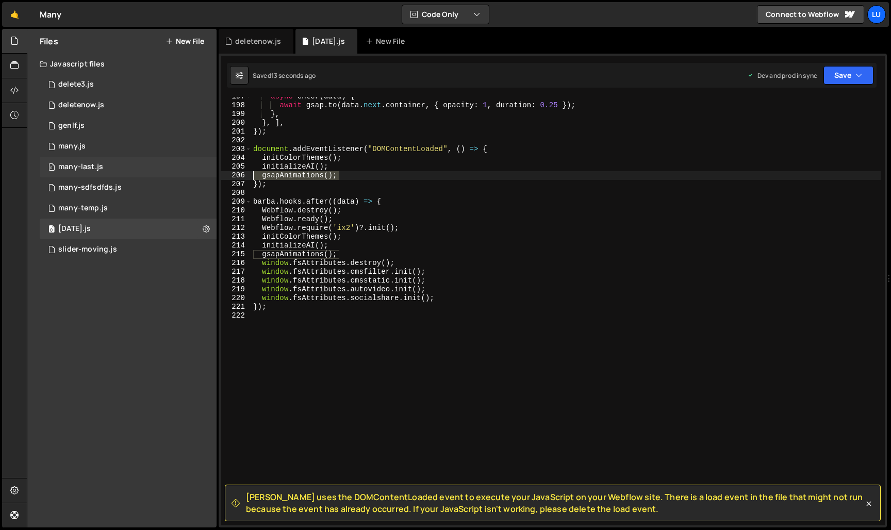
drag, startPoint x: 347, startPoint y: 176, endPoint x: 182, endPoint y: 176, distance: 165.1
click at [182, 176] on div "Files New File Javascript files 0 delete3.js 0 0 deletenow.js 0 0 genlf.js 0 0 …" at bounding box center [459, 278] width 865 height 499
type textarea "gsapAnimations();"
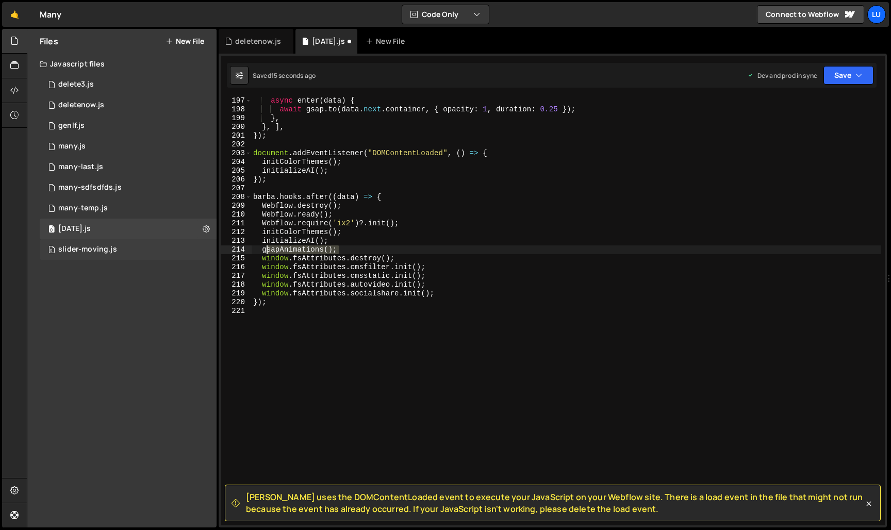
drag, startPoint x: 345, startPoint y: 249, endPoint x: 164, endPoint y: 249, distance: 180.6
click at [164, 249] on div "Files New File Javascript files 0 delete3.js 0 0 deletenow.js 0 0 genlf.js 0 0 …" at bounding box center [459, 278] width 865 height 499
type textarea "gsapAnimations();"
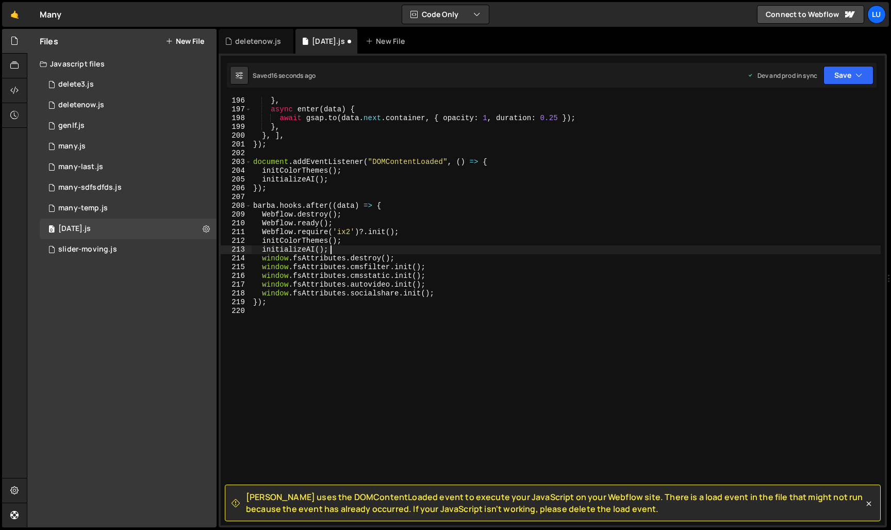
click at [848, 96] on div "[PERSON_NAME] uses the DOMContentLoaded event to execute your JavaScript on you…" at bounding box center [553, 291] width 669 height 474
click at [848, 67] on button "Save" at bounding box center [849, 75] width 50 height 19
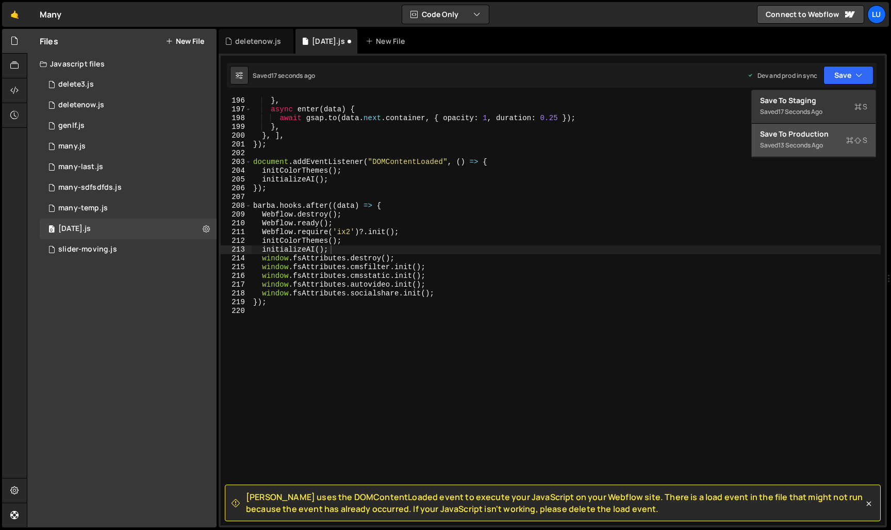
click at [800, 152] on button "Save to Production S Saved 13 seconds ago" at bounding box center [814, 141] width 124 height 34
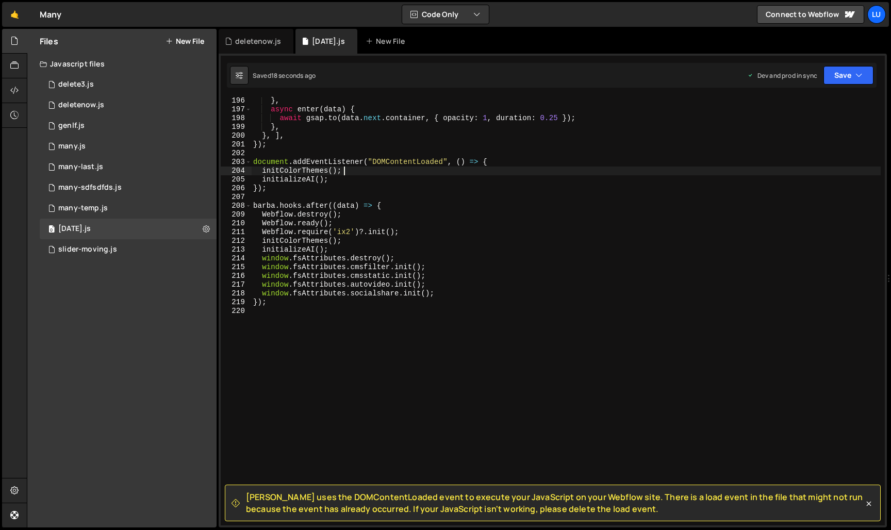
click at [403, 174] on div "} , async enter ( data ) { await gsap . to ( data . next . container , { opacit…" at bounding box center [566, 319] width 630 height 446
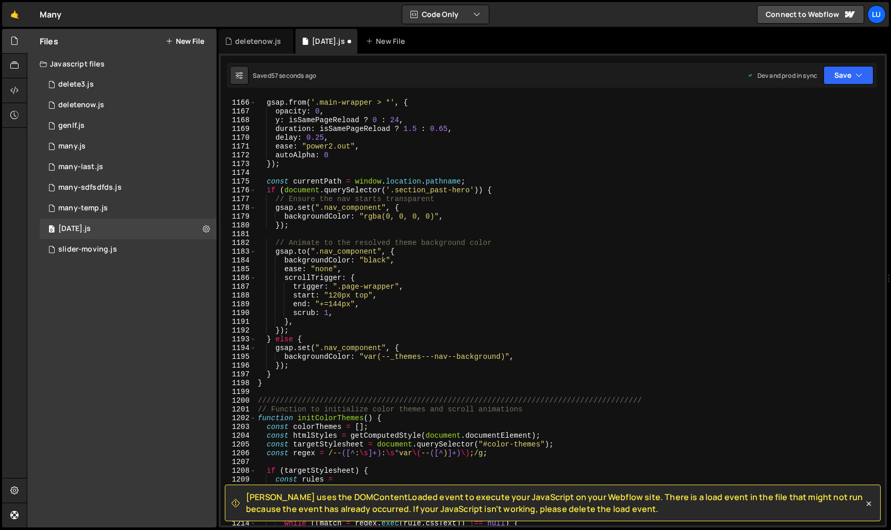
scroll to position [0, 0]
click at [254, 419] on span at bounding box center [253, 418] width 6 height 9
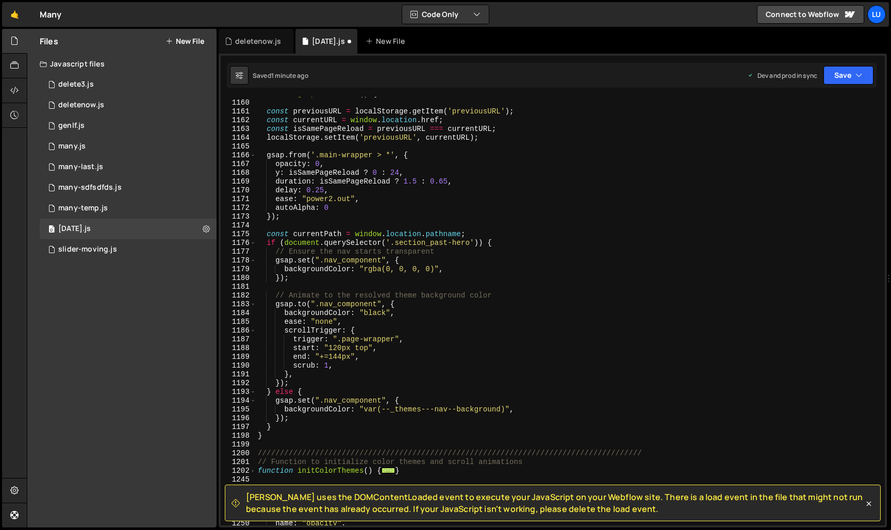
click at [365, 207] on div "function gsapAnimations ( ) { const previousURL = localStorage . getItem ( 'pre…" at bounding box center [568, 313] width 625 height 446
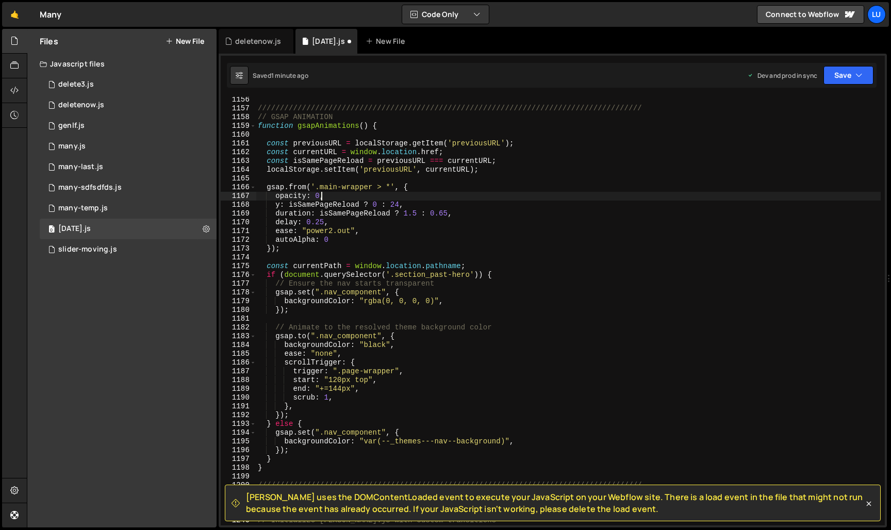
click at [323, 197] on div "///////////////////////////////////////////////////////////////////////////////…" at bounding box center [568, 318] width 625 height 446
type textarea "opacity: 0,"
click at [689, 181] on div "///////////////////////////////////////////////////////////////////////////////…" at bounding box center [568, 318] width 625 height 446
click at [838, 81] on button "Save" at bounding box center [849, 75] width 50 height 19
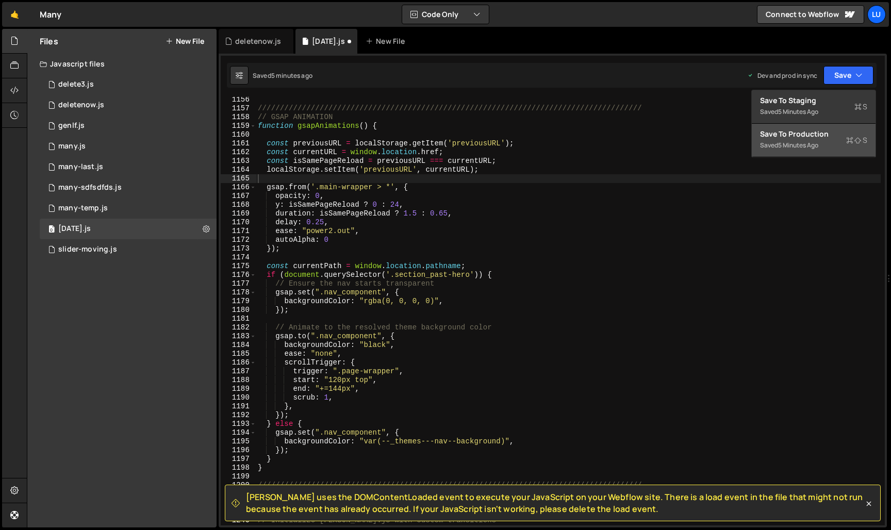
click at [825, 124] on button "Save to Production S Saved 5 minutes ago" at bounding box center [814, 141] width 124 height 34
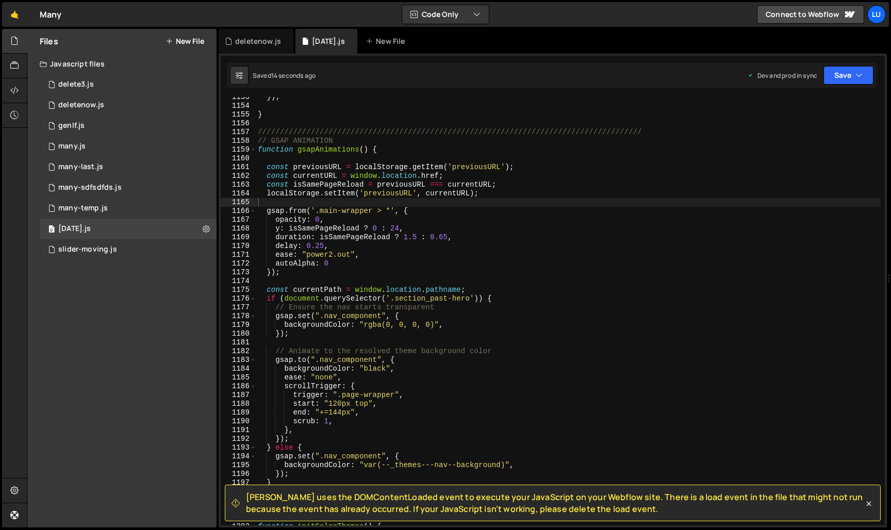
scroll to position [10097, 0]
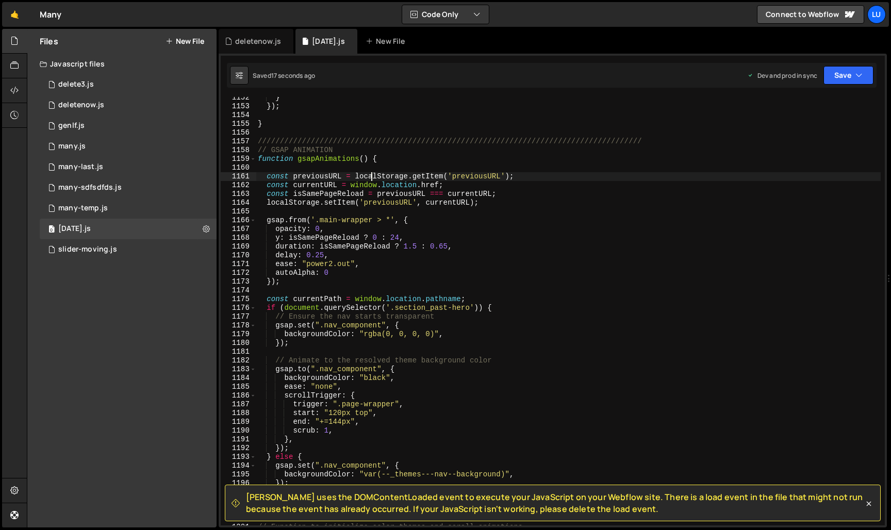
click at [371, 178] on div "} }) ; } //////////////////////////////////////////////////////////////////////…" at bounding box center [568, 316] width 625 height 446
click at [347, 237] on div "} }) ; } //////////////////////////////////////////////////////////////////////…" at bounding box center [568, 316] width 625 height 446
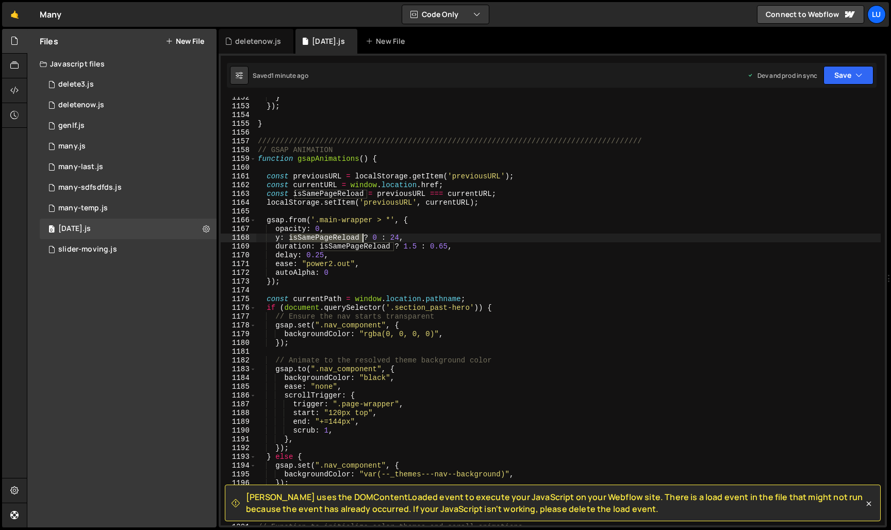
click at [347, 237] on div "} }) ; } //////////////////////////////////////////////////////////////////////…" at bounding box center [568, 316] width 625 height 446
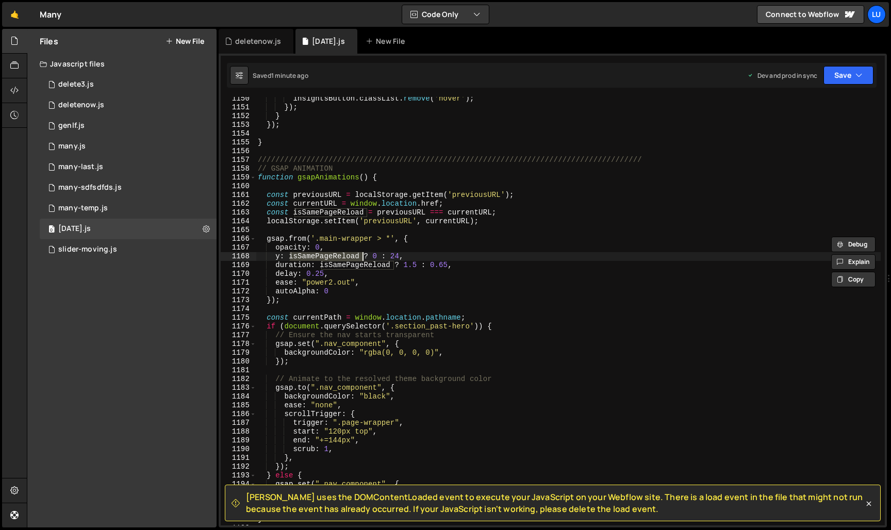
scroll to position [0, 0]
click at [367, 275] on div "insightsButton . classList . remove ( 'hover' ) ; }) ; } }) ; } ///////////////…" at bounding box center [568, 317] width 625 height 446
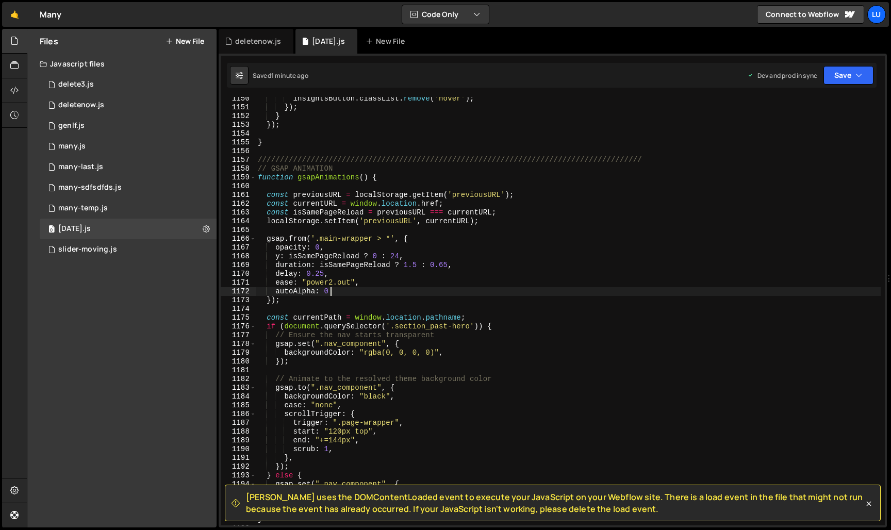
click at [362, 288] on div "insightsButton . classList . remove ( 'hover' ) ; }) ; } }) ; } ///////////////…" at bounding box center [568, 317] width 625 height 446
click at [350, 298] on div "insightsButton . classList . remove ( 'hover' ) ; }) ; } }) ; } ///////////////…" at bounding box center [568, 317] width 625 height 446
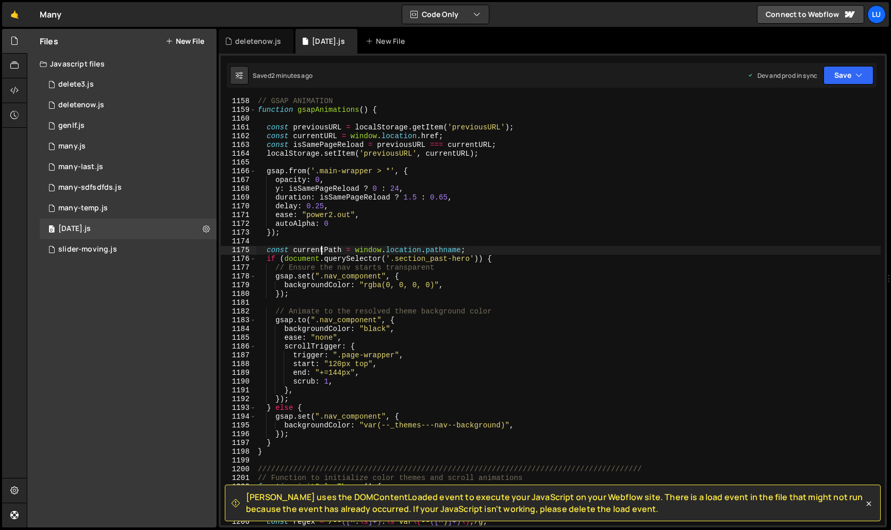
click at [321, 253] on div "// GSAP ANIMATION function gsapAnimations ( ) { const previousURL = localStorag…" at bounding box center [568, 320] width 625 height 446
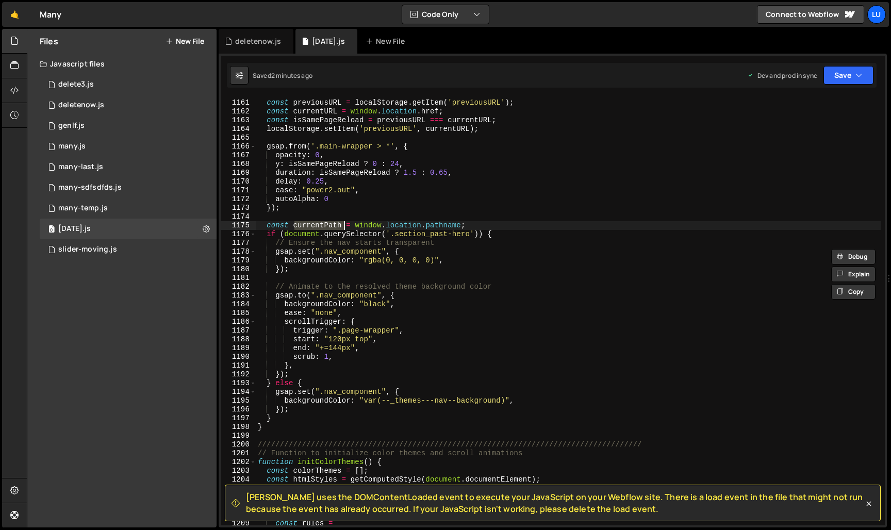
scroll to position [10171, 0]
click at [326, 256] on div "const previousURL = localStorage . getItem ( 'previousURL' ) ; const currentURL…" at bounding box center [568, 313] width 625 height 446
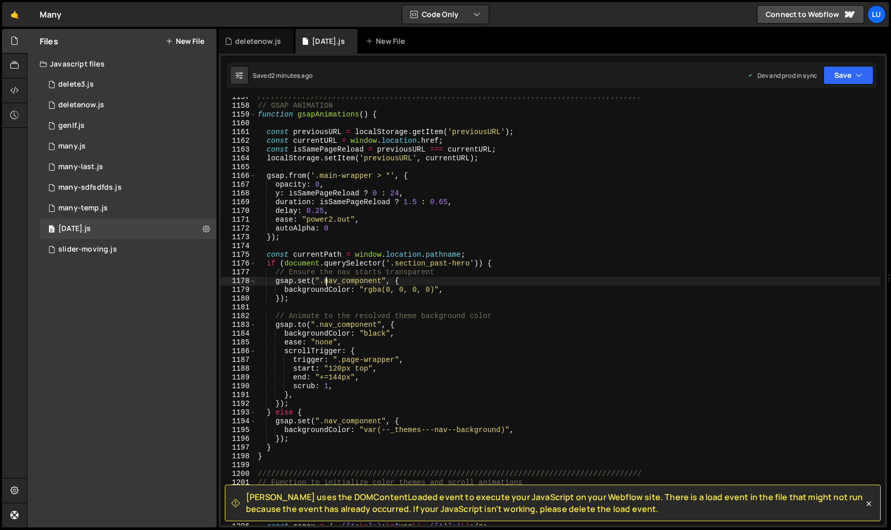
scroll to position [10139, 0]
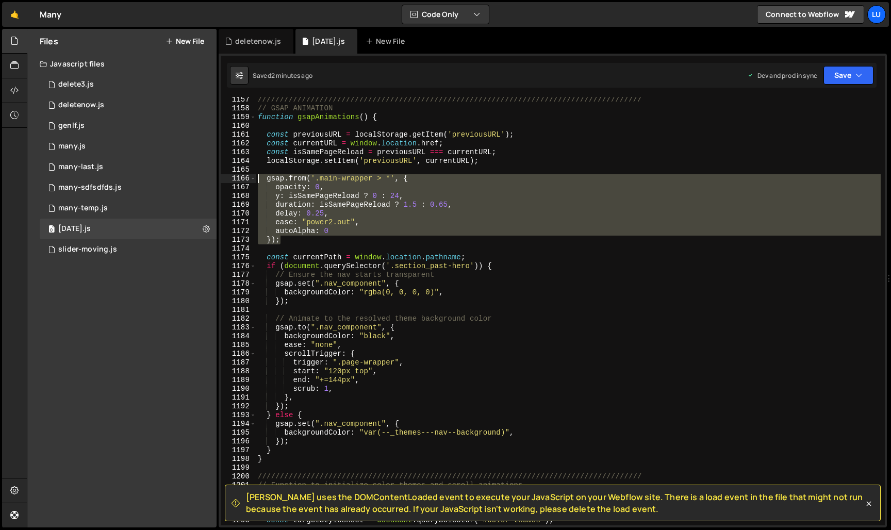
drag, startPoint x: 289, startPoint y: 243, endPoint x: 237, endPoint y: 181, distance: 81.3
click at [237, 181] on div "gsap.set(".nav_component", { 1157 1158 1159 1160 1161 1162 1163 1164 1165 1166 …" at bounding box center [553, 311] width 664 height 429
type textarea "gsap.from('.main-wrapper > *', { opacity: 0,"
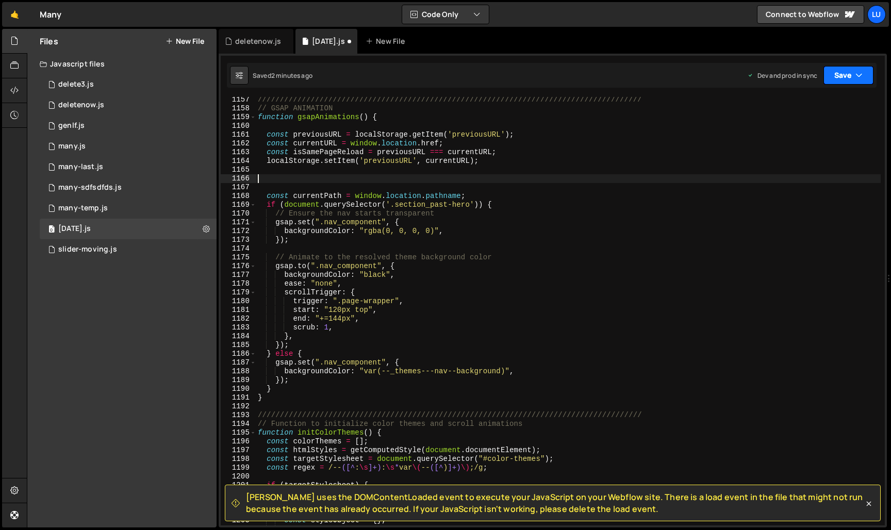
click at [851, 77] on button "Save" at bounding box center [849, 75] width 50 height 19
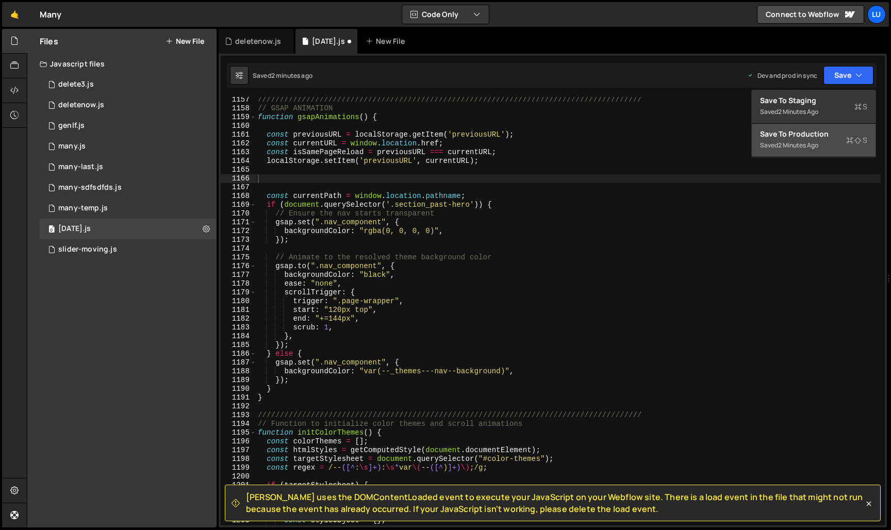
click at [823, 135] on div "Save to Production S" at bounding box center [813, 134] width 107 height 10
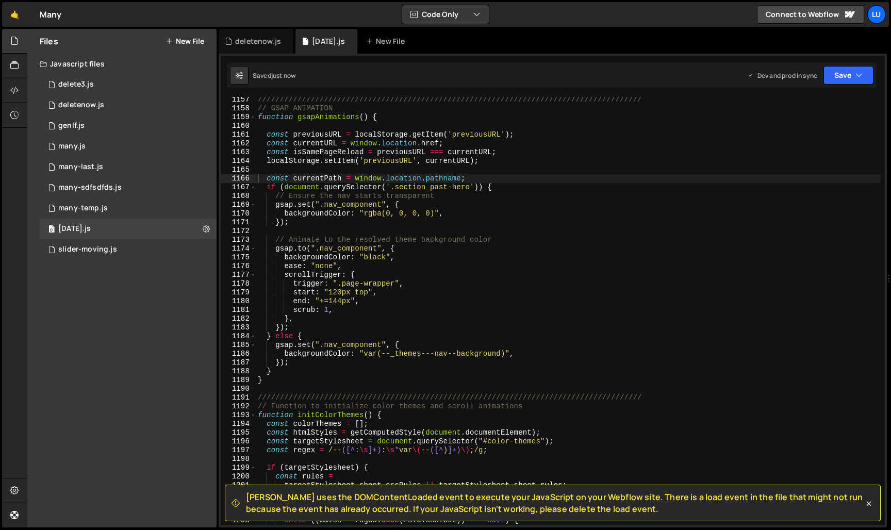
click at [402, 129] on div "///////////////////////////////////////////////////////////////////////////////…" at bounding box center [568, 318] width 625 height 446
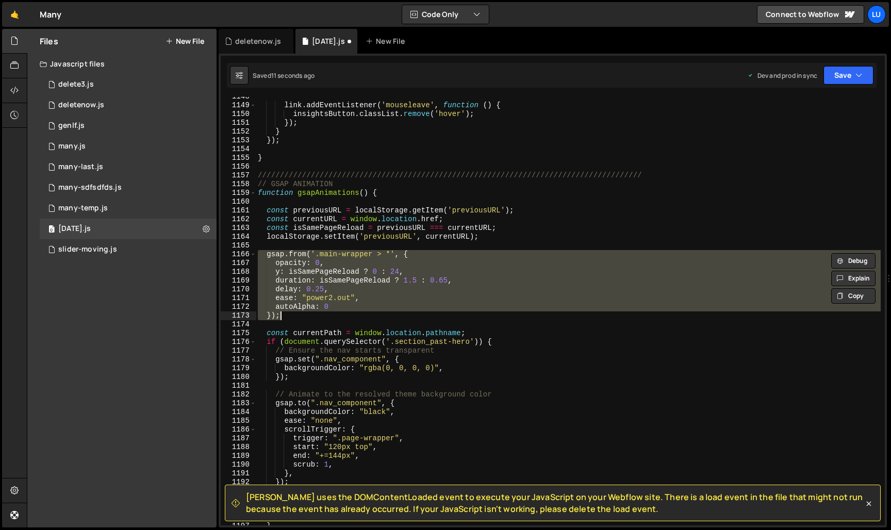
scroll to position [0, 0]
click at [413, 235] on div "link . addEventListener ( 'mouseleave' , function ( ) { insightsButton . classL…" at bounding box center [568, 315] width 625 height 446
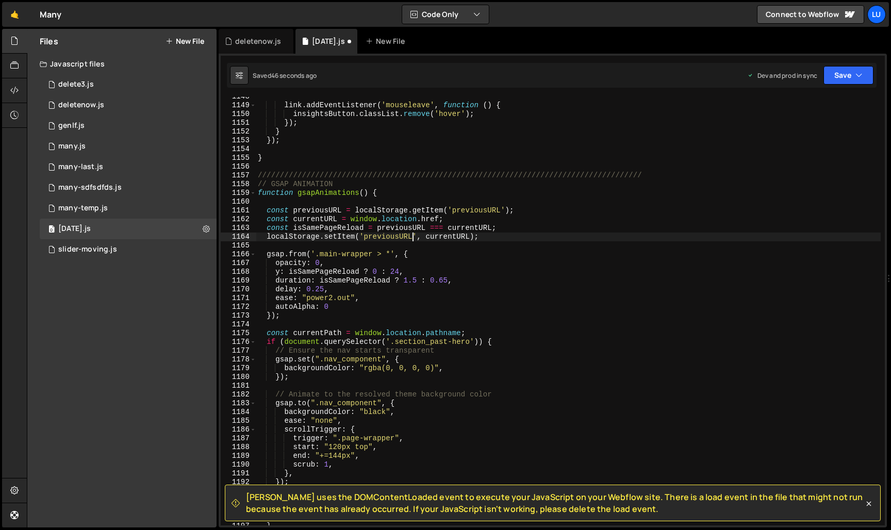
click at [381, 289] on div "link . addEventListener ( 'mouseleave' , function ( ) { insightsButton . classL…" at bounding box center [568, 315] width 625 height 446
click at [379, 304] on div "link . addEventListener ( 'mouseleave' , function ( ) { insightsButton . classL…" at bounding box center [568, 315] width 625 height 446
click at [377, 312] on div "link . addEventListener ( 'mouseleave' , function ( ) { insightsButton . classL…" at bounding box center [568, 315] width 625 height 446
click at [376, 264] on div "link . addEventListener ( 'mouseleave' , function ( ) { insightsButton . classL…" at bounding box center [568, 315] width 625 height 446
type textarea "opacity: 0,"
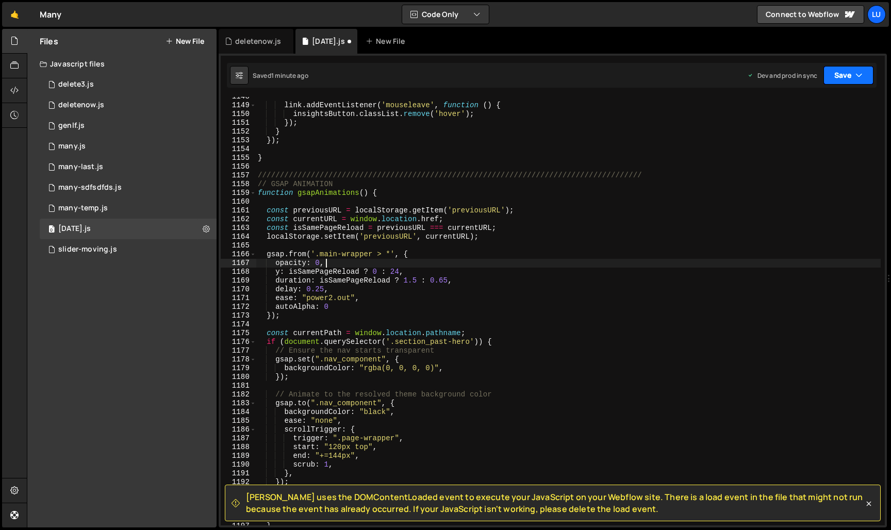
click at [833, 79] on button "Save" at bounding box center [849, 75] width 50 height 19
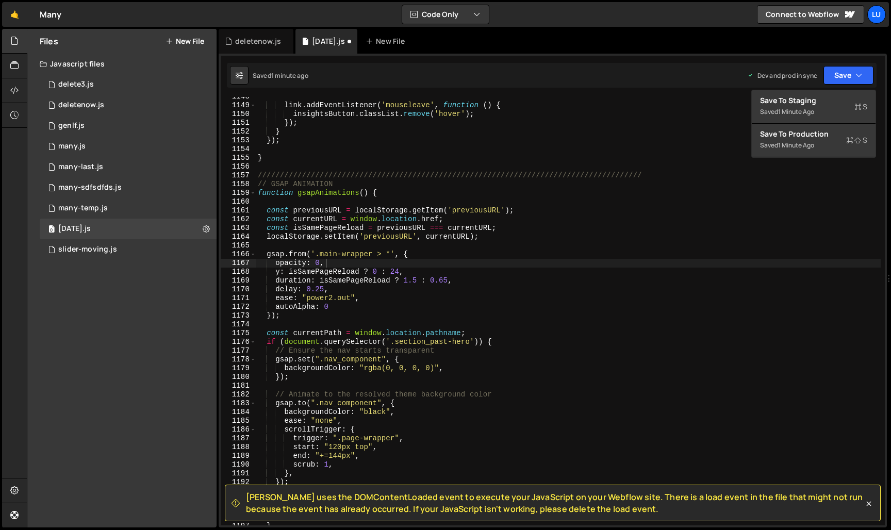
click at [607, 267] on div "link . addEventListener ( 'mouseleave' , function ( ) { insightsButton . classL…" at bounding box center [568, 315] width 625 height 446
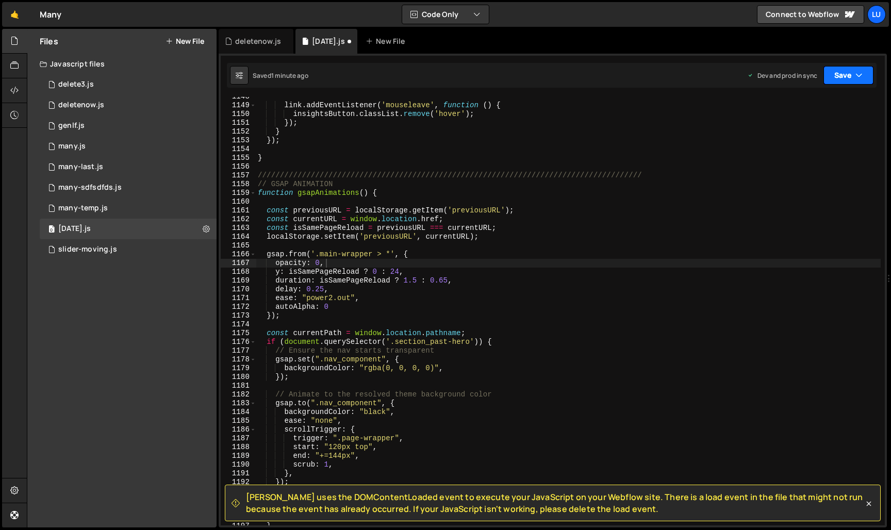
click at [837, 77] on button "Save" at bounding box center [849, 75] width 50 height 19
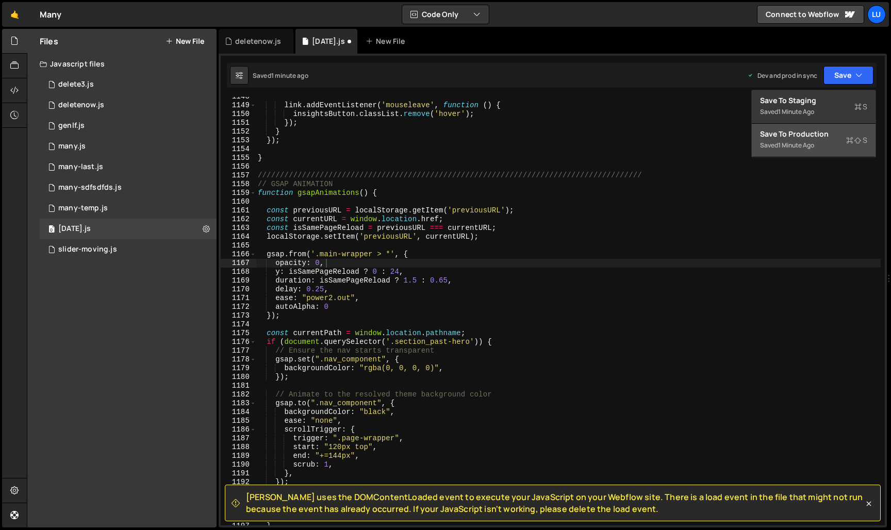
click at [827, 140] on button "Save to Production S Saved 1 minute ago" at bounding box center [814, 141] width 124 height 34
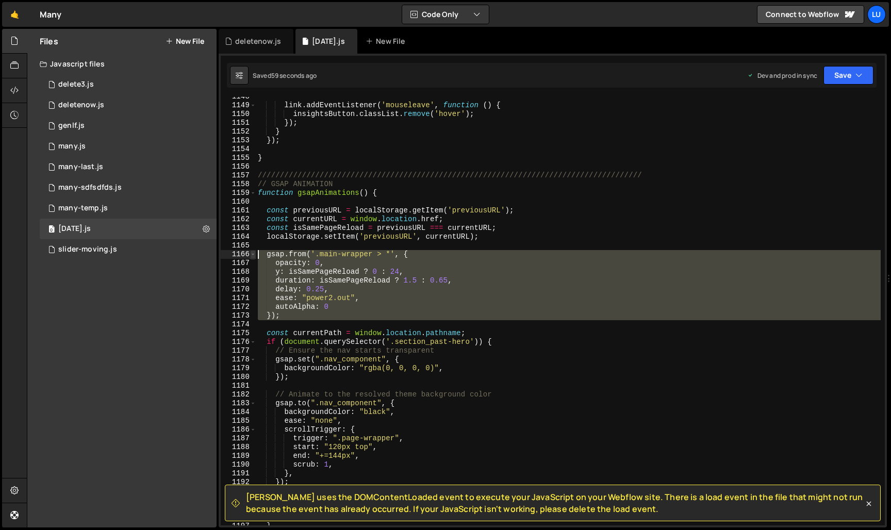
drag, startPoint x: 315, startPoint y: 321, endPoint x: 254, endPoint y: 253, distance: 91.3
click at [254, 253] on div "1148 1149 1150 1151 1152 1153 1154 1155 1156 1157 1158 1159 1160 1161 1162 1163…" at bounding box center [553, 311] width 664 height 429
click at [366, 256] on div "link . addEventListener ( 'mouseleave' , function ( ) { insightsButton . classL…" at bounding box center [568, 311] width 625 height 429
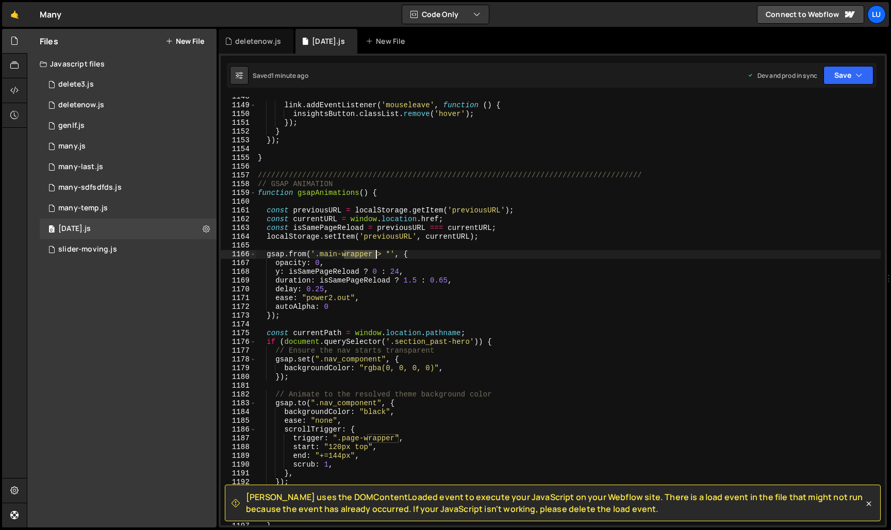
click at [366, 256] on div "link . addEventListener ( 'mouseleave' , function ( ) { insightsButton . classL…" at bounding box center [568, 315] width 625 height 446
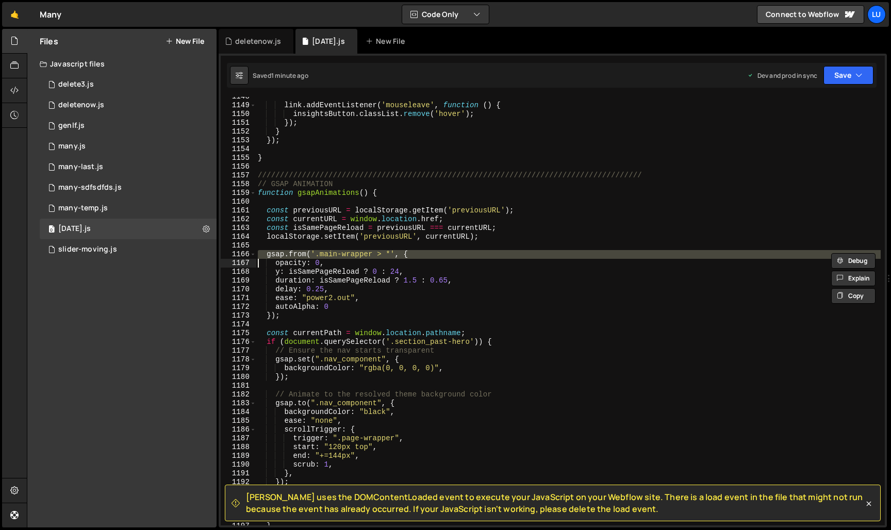
paste textarea
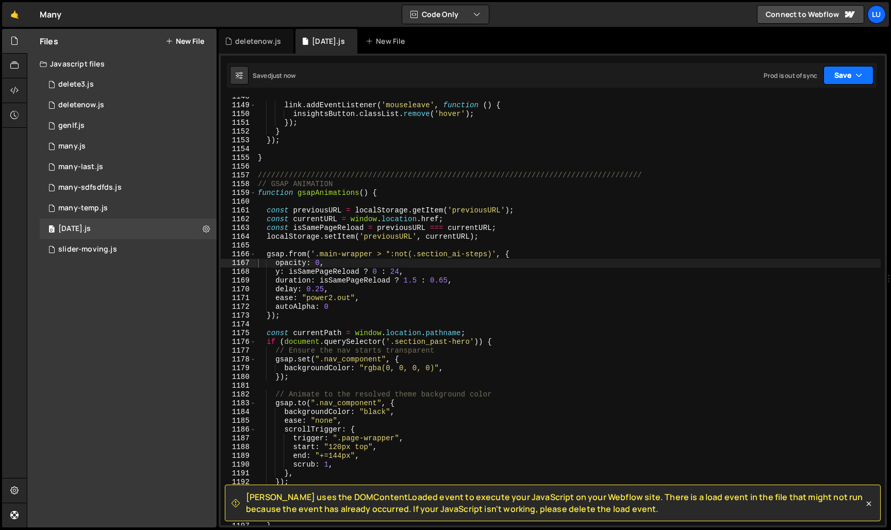
click at [847, 66] on button "Save" at bounding box center [849, 75] width 50 height 19
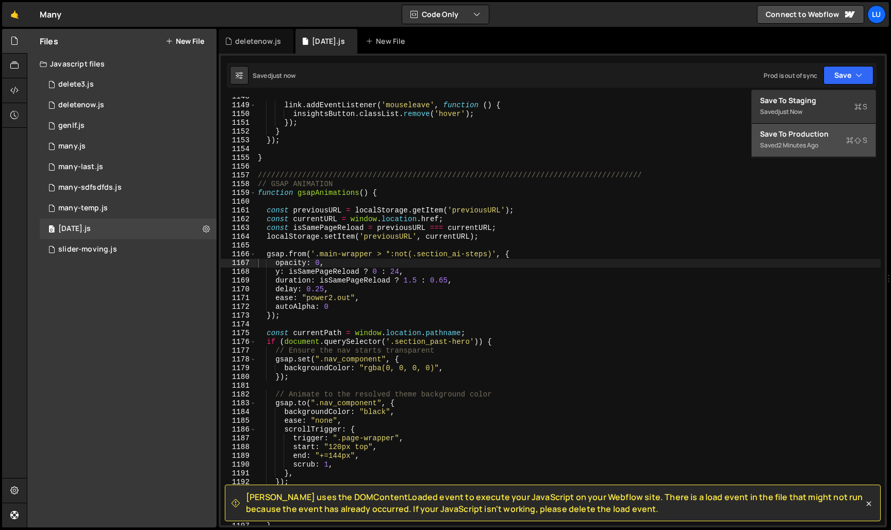
click at [831, 128] on button "Save to Production S Saved 2 minutes ago" at bounding box center [814, 141] width 124 height 34
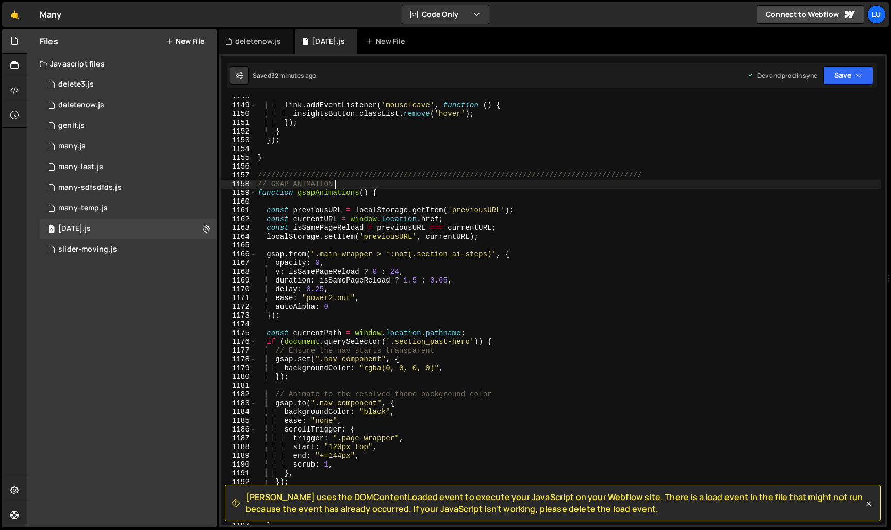
click at [451, 187] on div "link . addEventListener ( 'mouseleave' , function ( ) { insightsButton . classL…" at bounding box center [568, 315] width 625 height 446
click at [451, 192] on div "link . addEventListener ( 'mouseleave' , function ( ) { insightsButton . classL…" at bounding box center [568, 315] width 625 height 446
type textarea "function gsapAnimations() {"
click at [449, 199] on div "link . addEventListener ( 'mouseleave' , function ( ) { insightsButton . classL…" at bounding box center [568, 315] width 625 height 446
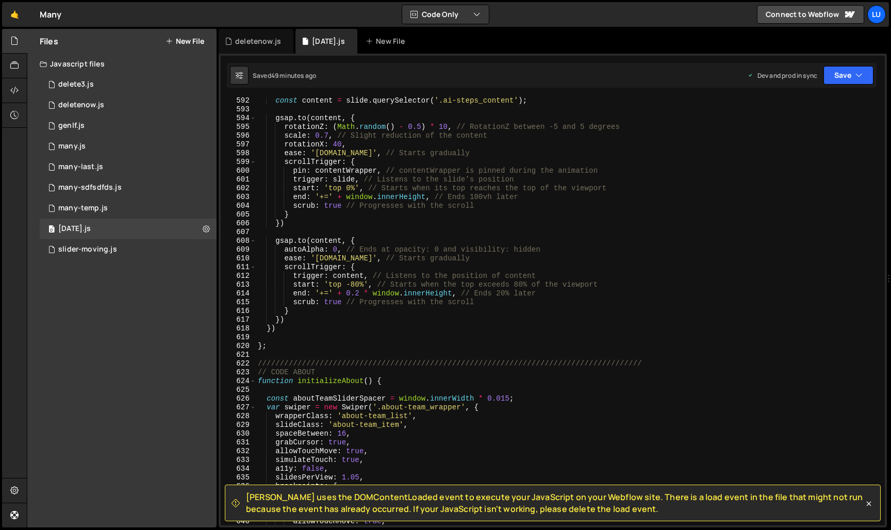
scroll to position [5189, 0]
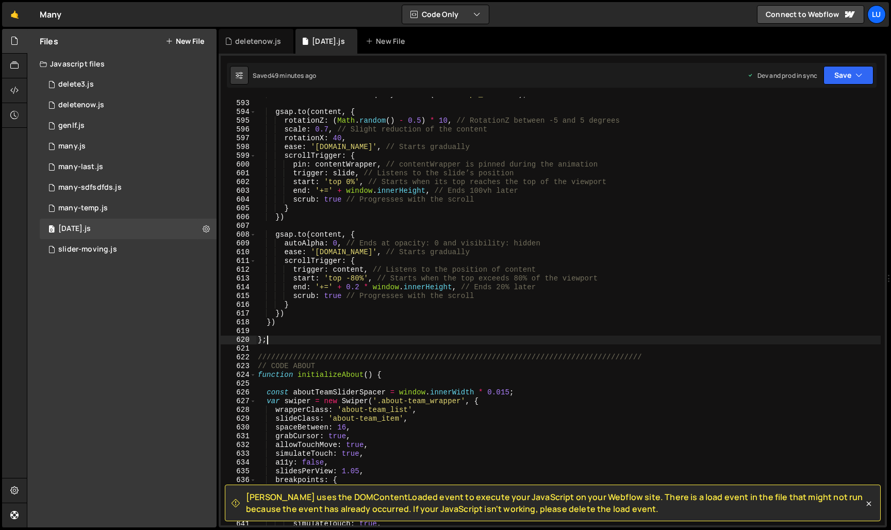
click at [301, 339] on div "const content = slide . querySelector ( '.ai-steps_content' ) ; gsap . to ( con…" at bounding box center [568, 313] width 625 height 446
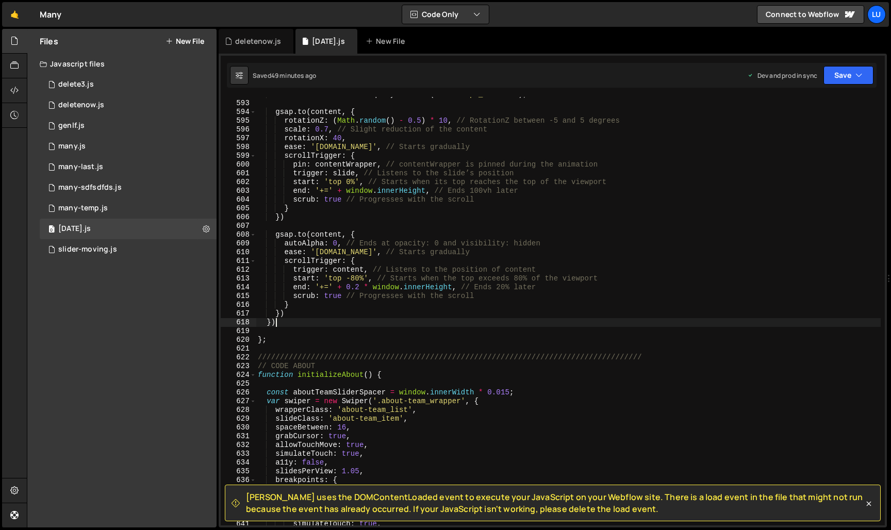
click at [300, 325] on div "const content = slide . querySelector ( '.ai-steps_content' ) ; gsap . to ( con…" at bounding box center [568, 313] width 625 height 446
type textarea "})"
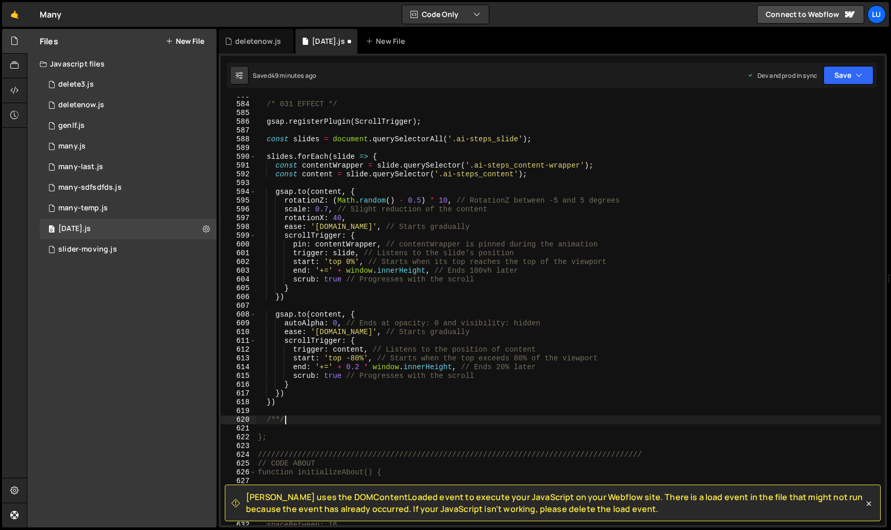
scroll to position [0, 2]
type textarea "/* EFFECT */"
paste textarea "})"
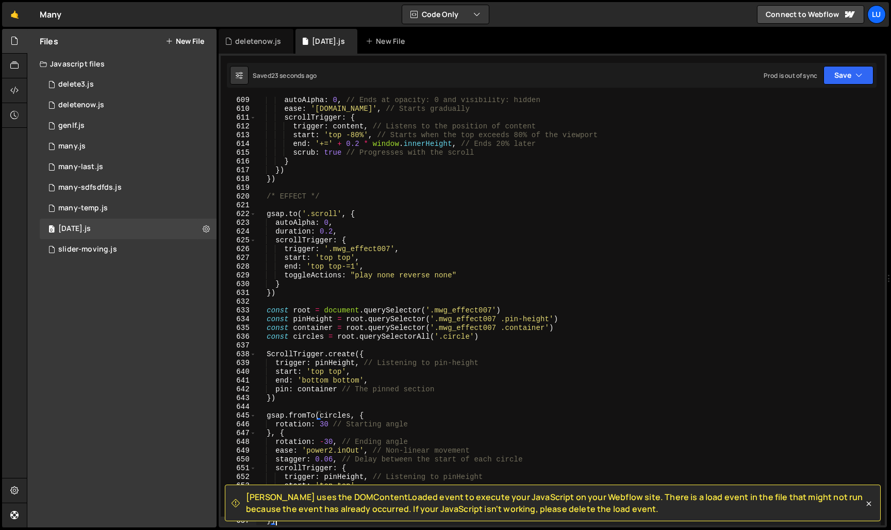
click at [294, 292] on div "autoAlpha : 0 , // Ends at opacity: 0 and visibility: hidden ease : '[DOMAIN_NA…" at bounding box center [568, 319] width 625 height 446
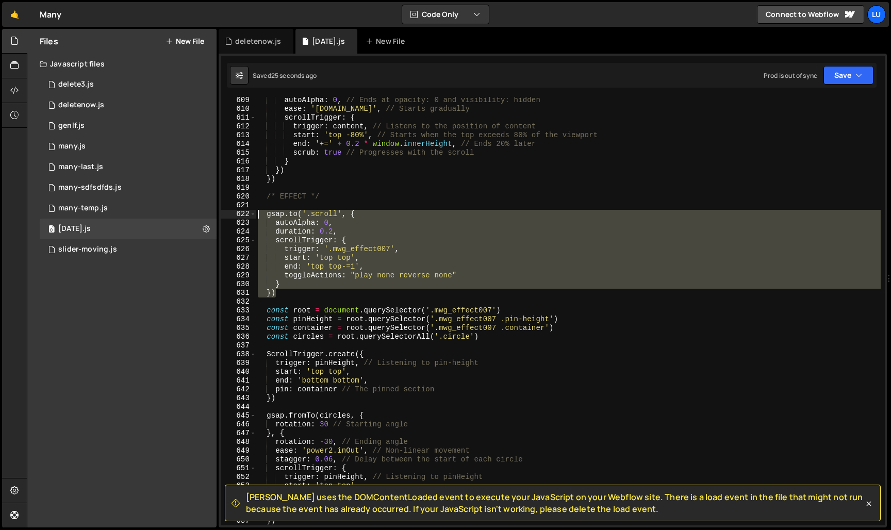
drag, startPoint x: 288, startPoint y: 295, endPoint x: 234, endPoint y: 214, distance: 97.0
click at [234, 214] on div "}) 609 610 611 612 613 614 615 616 617 618 619 620 621 622 623 624 625 626 627 …" at bounding box center [553, 311] width 664 height 429
type textarea "[DOMAIN_NAME]('.scroll', { autoAlpha: 0,"
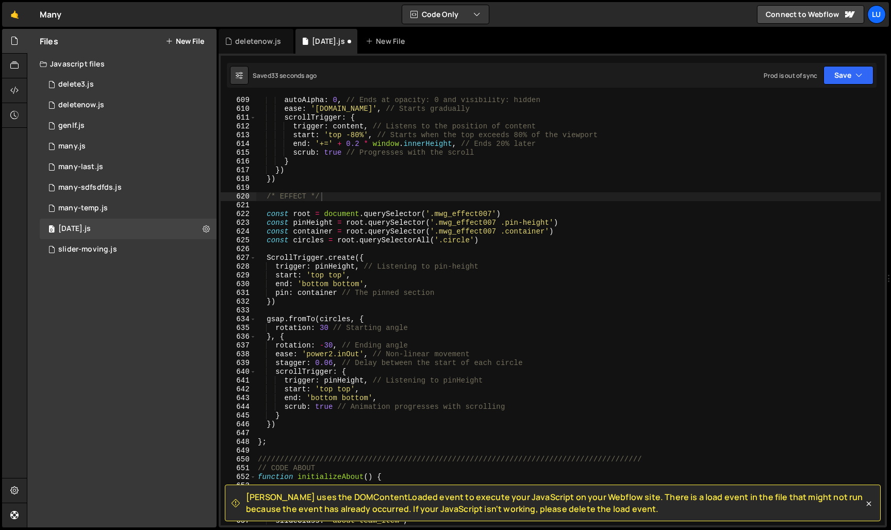
click at [466, 211] on div "autoAlpha : 0 , // Ends at opacity: 0 and visibility: hidden ease : '[DOMAIN_NA…" at bounding box center [568, 319] width 625 height 446
paste textarea "section_ai-carousel"
click at [519, 221] on div "autoAlpha : 0 , // Ends at opacity: 0 and visibility: hidden ease : '[DOMAIN_NA…" at bounding box center [568, 319] width 625 height 446
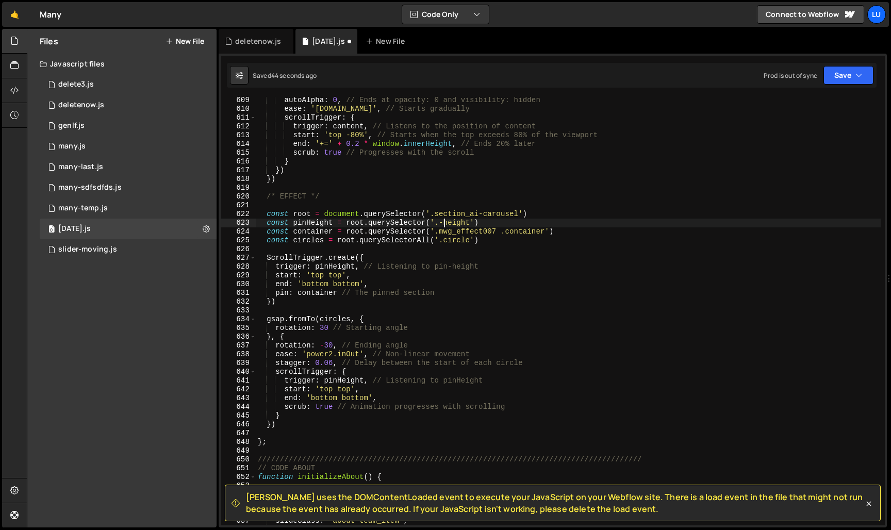
click at [465, 224] on div "autoAlpha : 0 , // Ends at opacity: 0 and visibility: hidden ease : '[DOMAIN_NA…" at bounding box center [568, 319] width 625 height 446
paste textarea "ai-carousel_pin-height"
click at [445, 231] on div "autoAlpha : 0 , // Ends at opacity: 0 and visibility: hidden ease : '[DOMAIN_NA…" at bounding box center [568, 319] width 625 height 446
drag, startPoint x: 444, startPoint y: 231, endPoint x: 552, endPoint y: 233, distance: 108.4
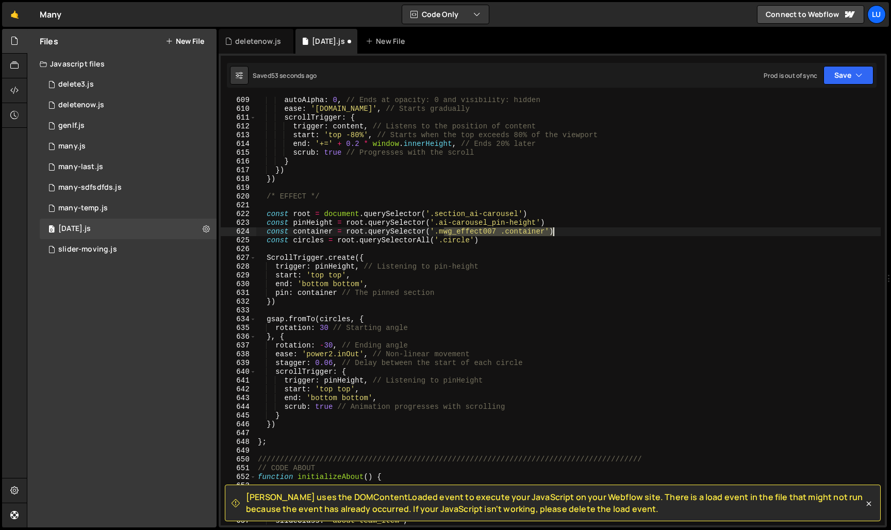
click at [552, 233] on div "autoAlpha : 0 , // Ends at opacity: 0 and visibility: hidden ease : '[DOMAIN_NA…" at bounding box center [568, 319] width 625 height 446
paste textarea "ai-carousel_container"
click at [456, 241] on div "autoAlpha : 0 , // Ends at opacity: 0 and visibility: hidden ease : '[DOMAIN_NA…" at bounding box center [568, 319] width 625 height 446
paste textarea "ai-carousel_"
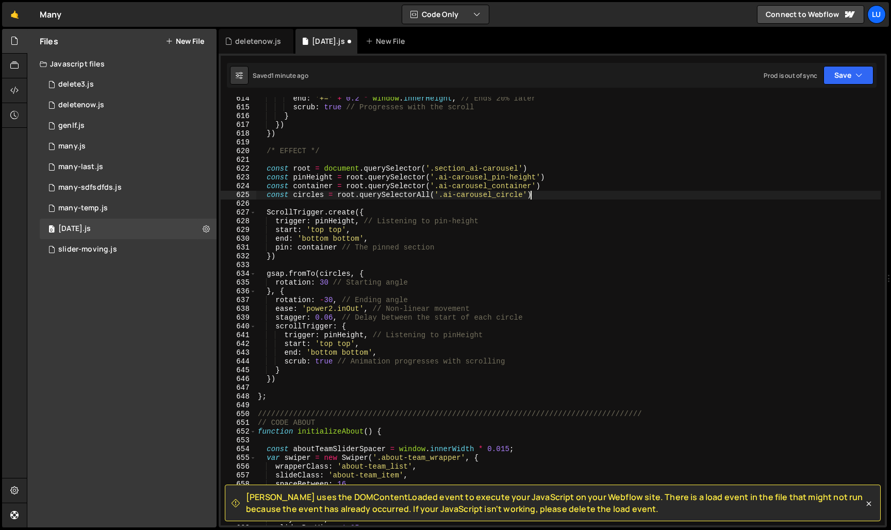
scroll to position [5378, 0]
click at [847, 68] on button "Save" at bounding box center [849, 75] width 50 height 19
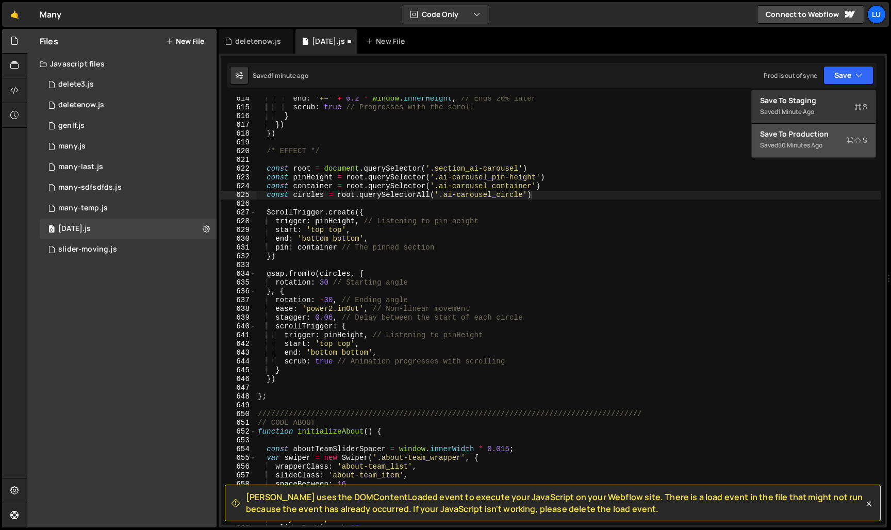
click at [827, 127] on button "Save to Production S Saved 50 minutes ago" at bounding box center [814, 141] width 124 height 34
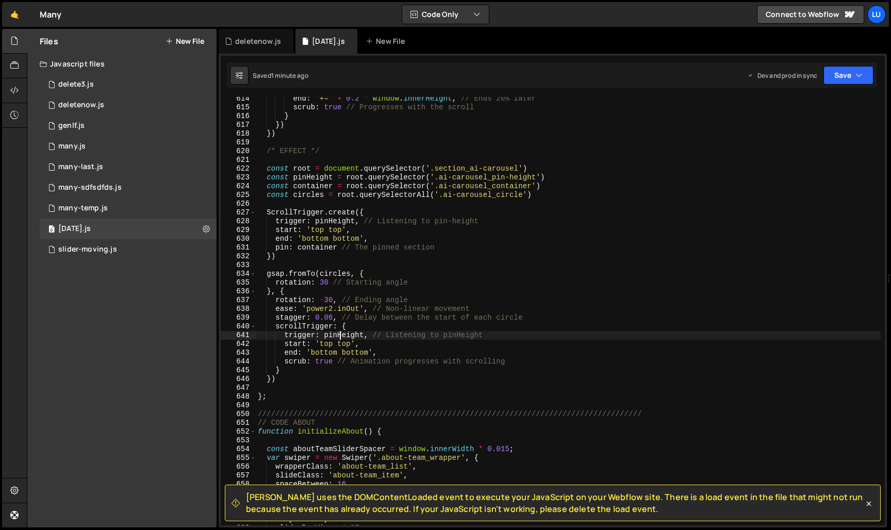
click at [342, 339] on div "end : '+=' + 0.2 * window . innerHeight , // Ends 20% later scrub : true // Pro…" at bounding box center [568, 317] width 625 height 446
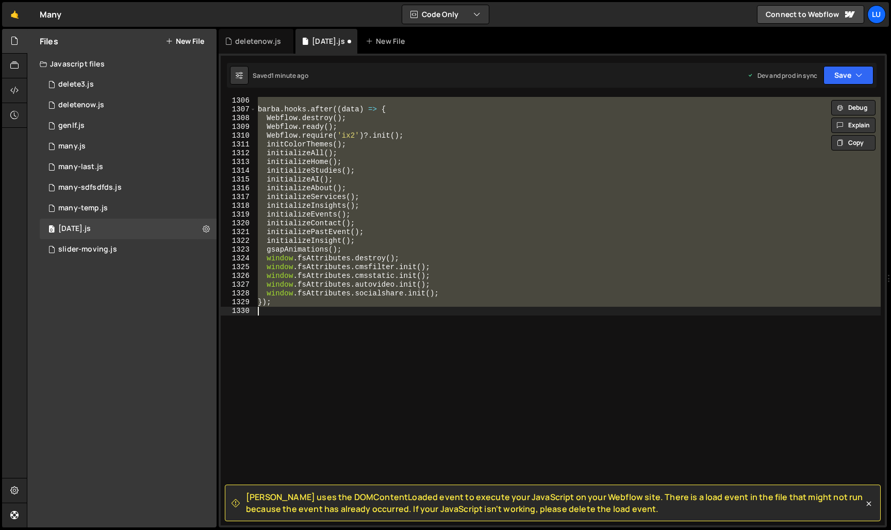
scroll to position [5258, 0]
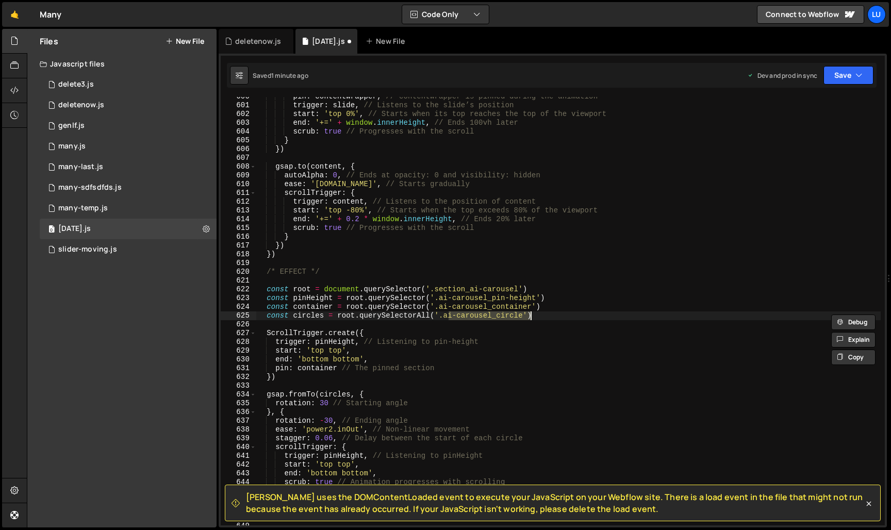
click at [327, 359] on div "pin : contentWrapper , // contentWrapper is pinned during the animation trigger…" at bounding box center [568, 315] width 625 height 446
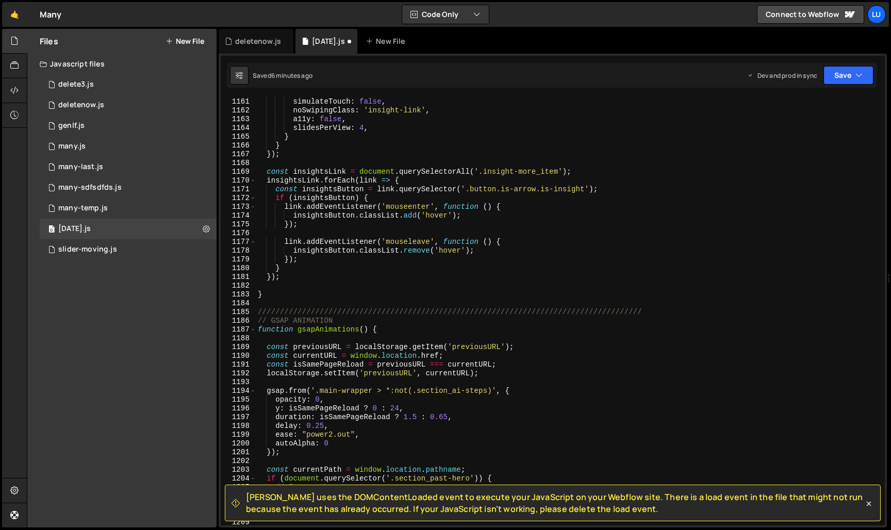
scroll to position [10284, 0]
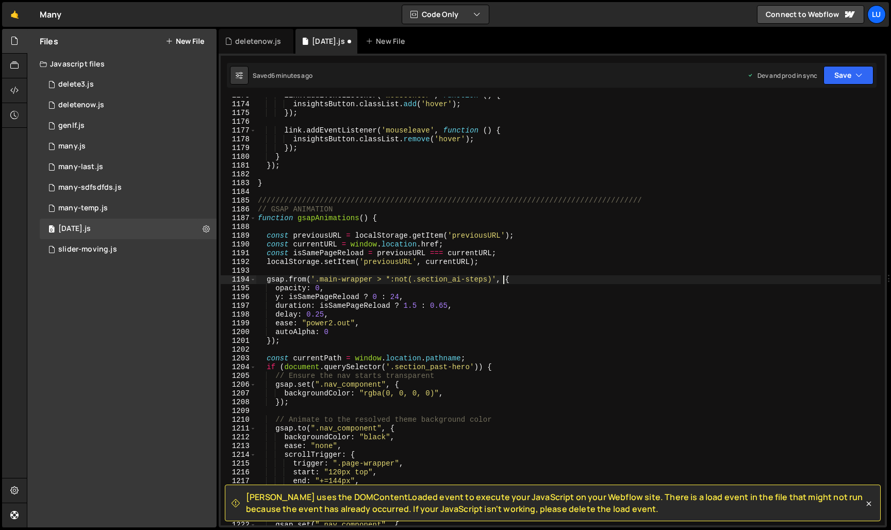
click at [503, 280] on div "link . addEventListener ( 'mouseenter' , function ( ) { insightsButton . classL…" at bounding box center [568, 314] width 625 height 446
type textarea "gsap.from('.main-wrapper > *:not(.section_ai-steps)', {"
click at [494, 274] on div "link . addEventListener ( 'mouseenter' , function ( ) { insightsButton . classL…" at bounding box center [568, 314] width 625 height 446
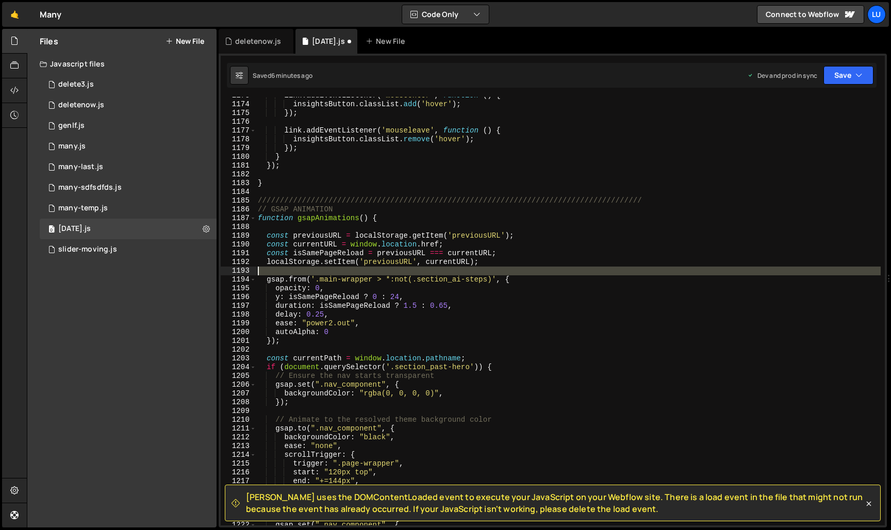
click at [494, 274] on div "link . addEventListener ( 'mouseenter' , function ( ) { insightsButton . classL…" at bounding box center [568, 314] width 625 height 446
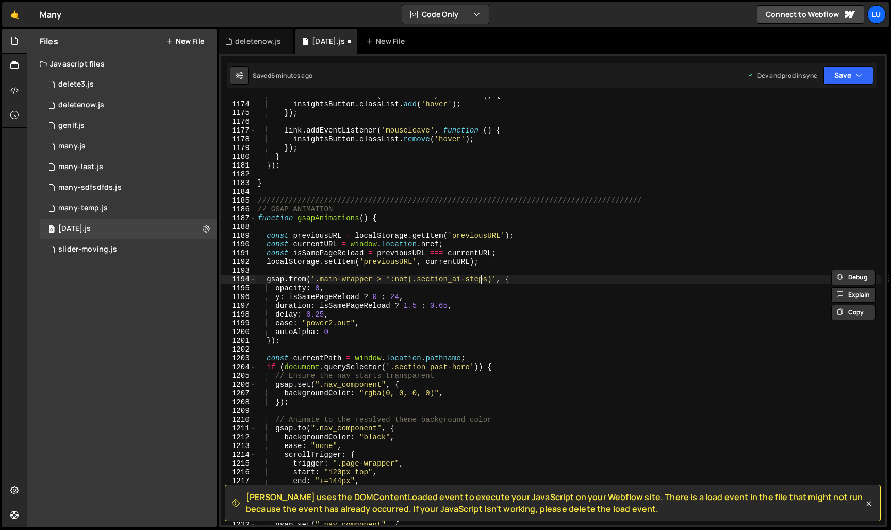
click at [482, 282] on div "link . addEventListener ( 'mouseenter' , function ( ) { insightsButton . classL…" at bounding box center [568, 314] width 625 height 446
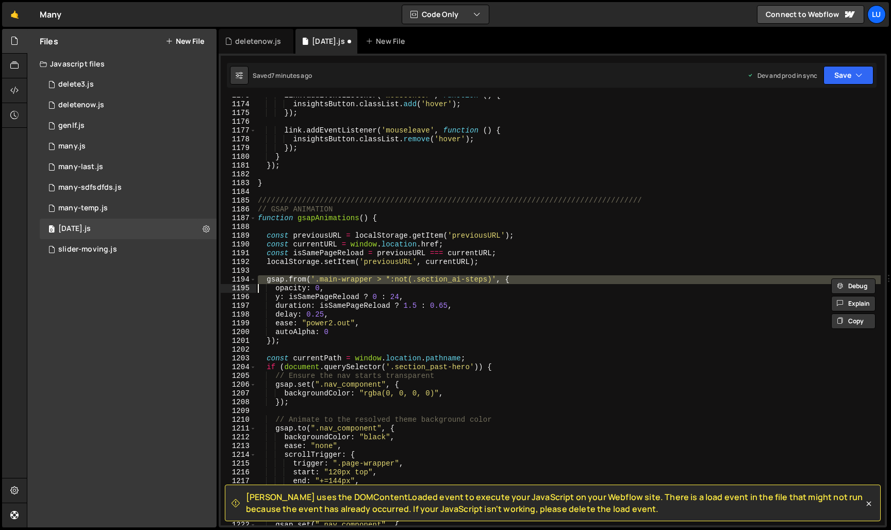
paste textarea "gsap.from('.main-wrapper > *:not(.section_ai-steps, .section_ai-carousel)', {"
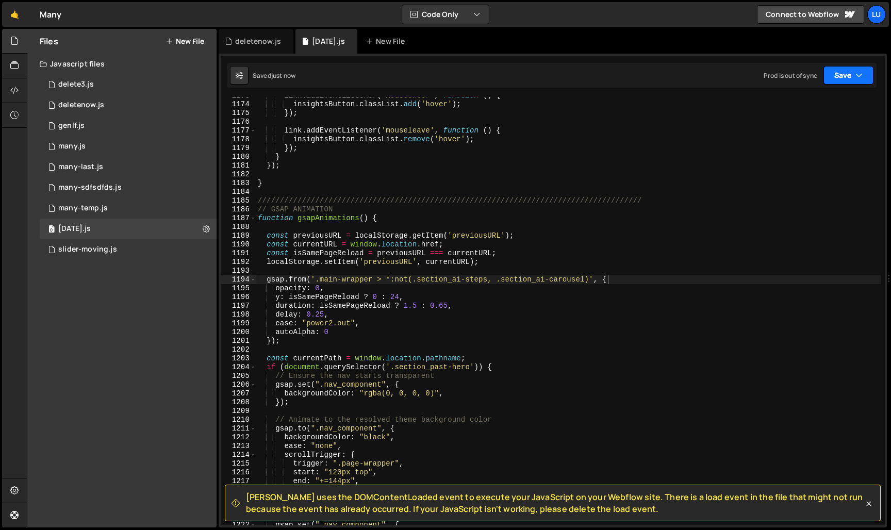
click at [836, 79] on button "Save" at bounding box center [849, 75] width 50 height 19
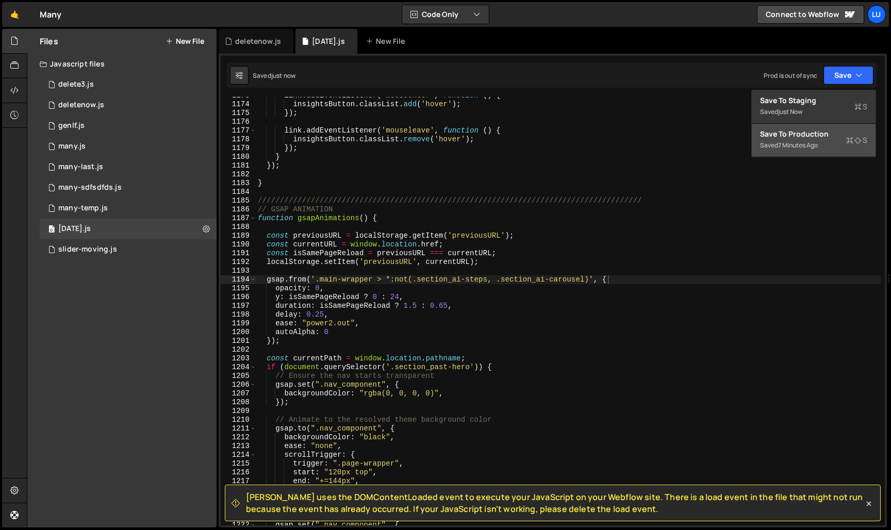
click at [831, 128] on button "Save to Production S Saved 7 minutes ago" at bounding box center [814, 141] width 124 height 34
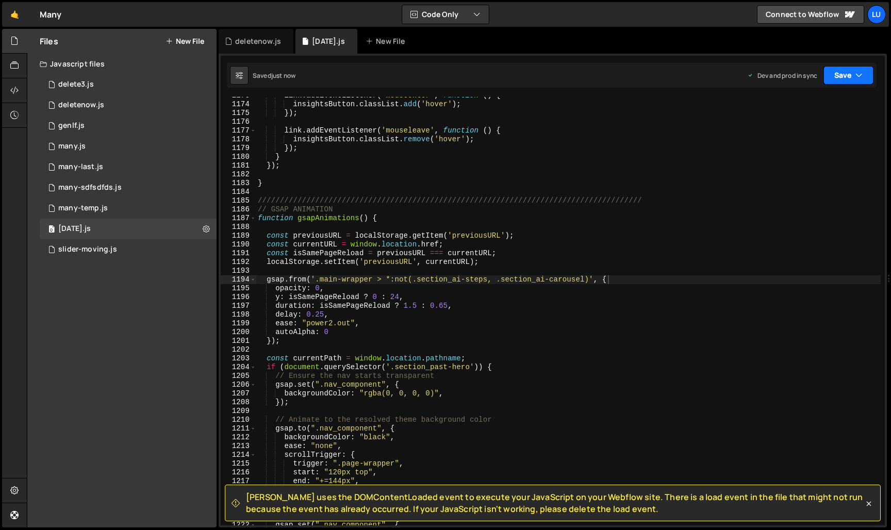
click at [854, 75] on button "Save" at bounding box center [849, 75] width 50 height 19
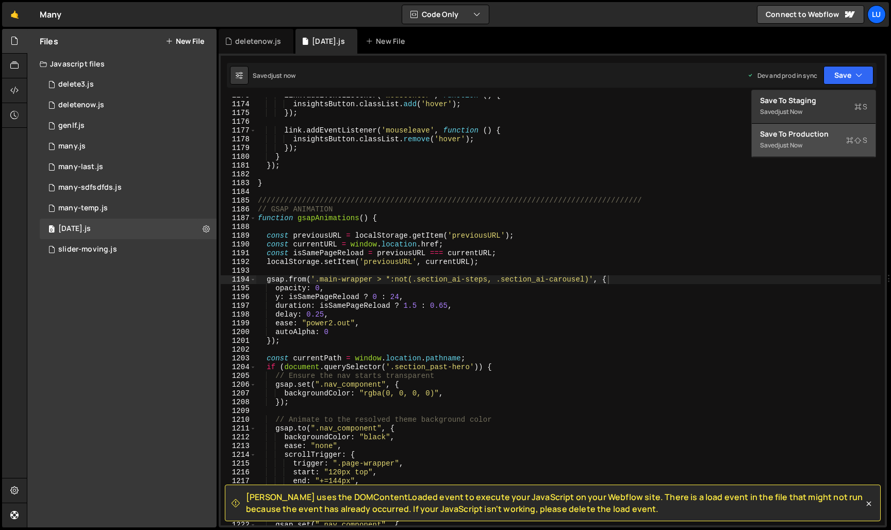
click at [835, 132] on div "Save to Production S" at bounding box center [813, 134] width 107 height 10
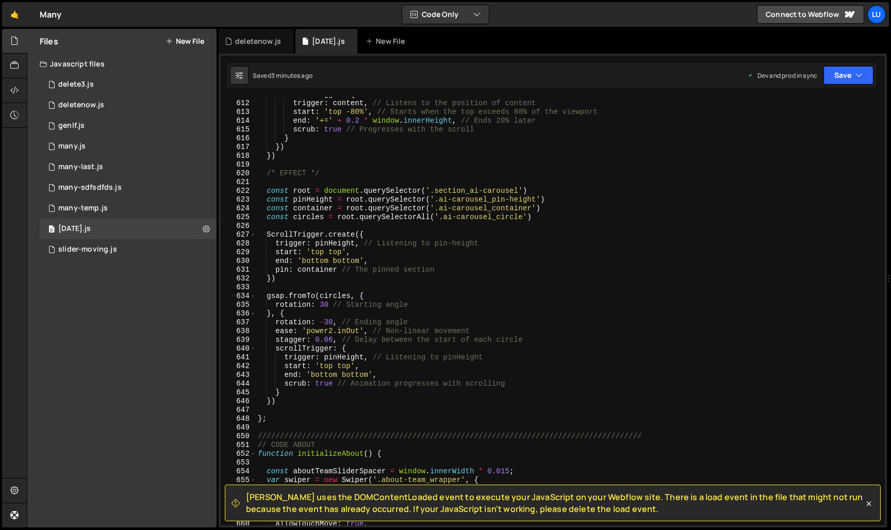
scroll to position [5389, 0]
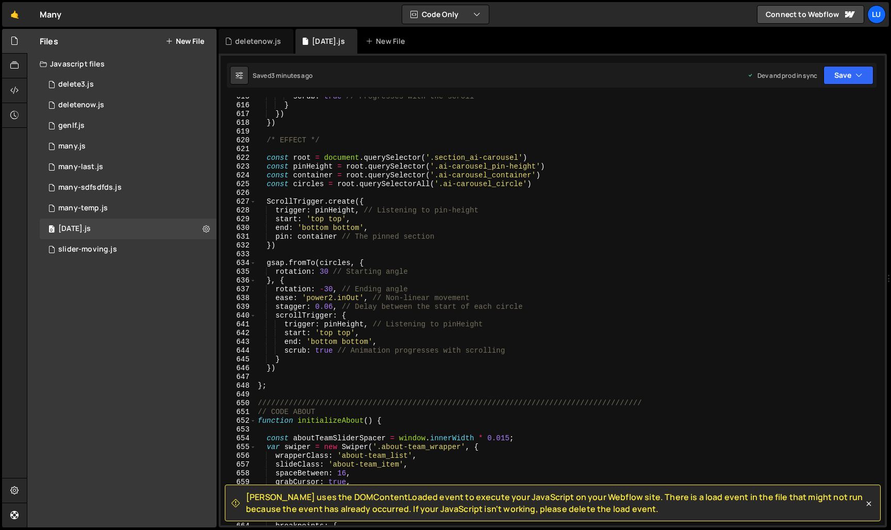
type textarea "/* EFFECT */"
click at [355, 142] on div "scrub : true // Progresses with the scroll } }) }) /* EFFECT */ const root = do…" at bounding box center [568, 315] width 625 height 446
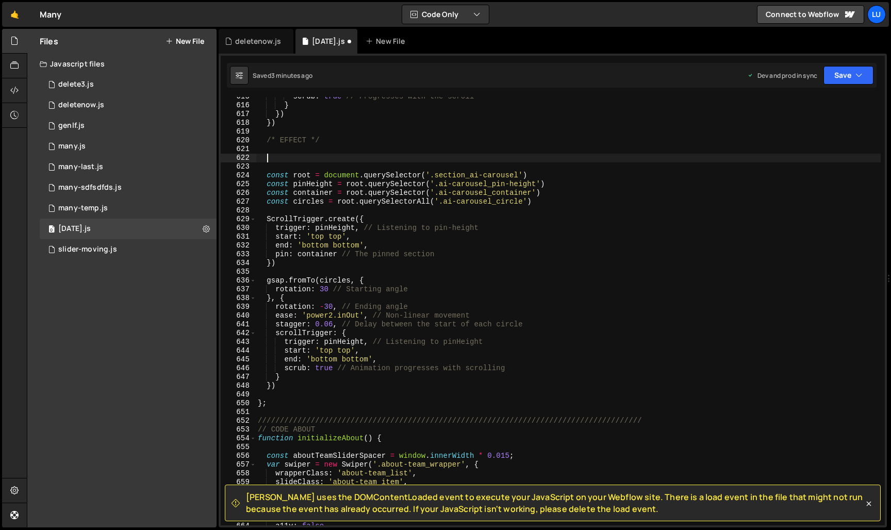
paste textarea "/* [PERSON_NAME] SMOOTH SCROLL (OPTIONAL) */"
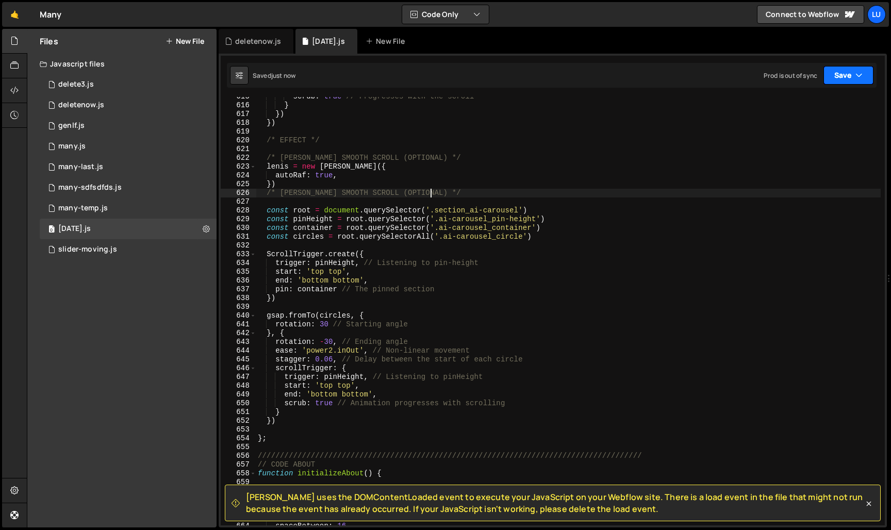
click at [850, 70] on button "Save" at bounding box center [849, 75] width 50 height 19
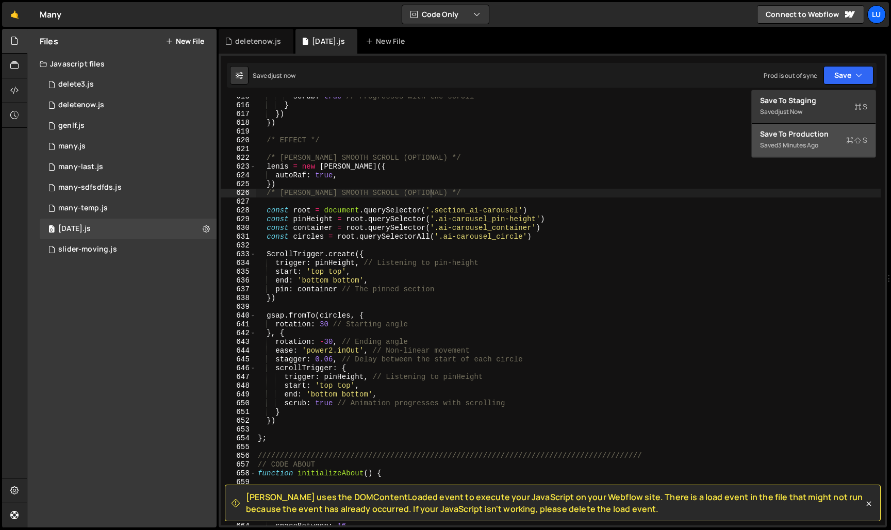
click at [827, 132] on div "Save to Production S" at bounding box center [813, 134] width 107 height 10
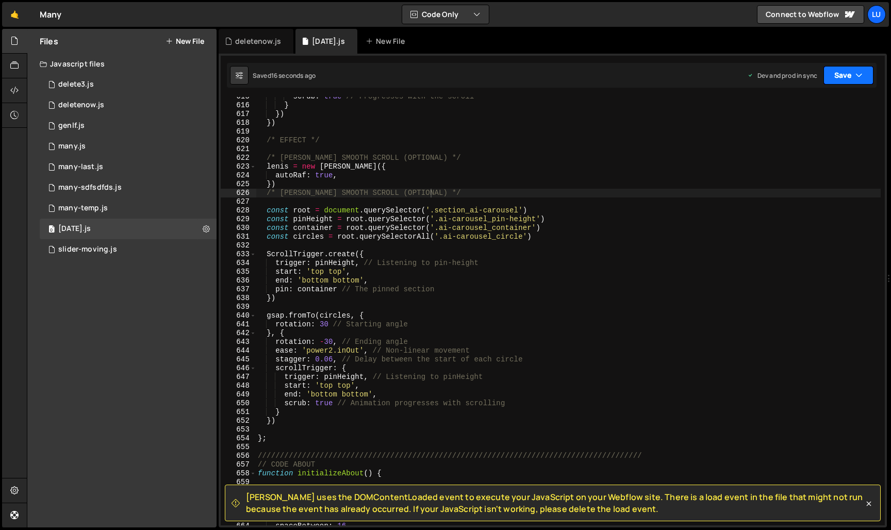
click at [870, 84] on button "Save" at bounding box center [849, 75] width 50 height 19
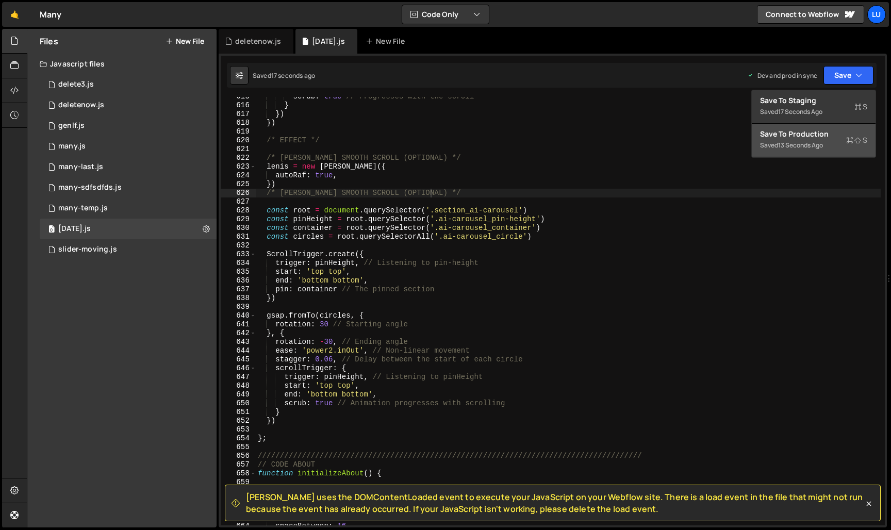
click at [845, 154] on button "Save to Production S Saved 13 seconds ago" at bounding box center [814, 141] width 124 height 34
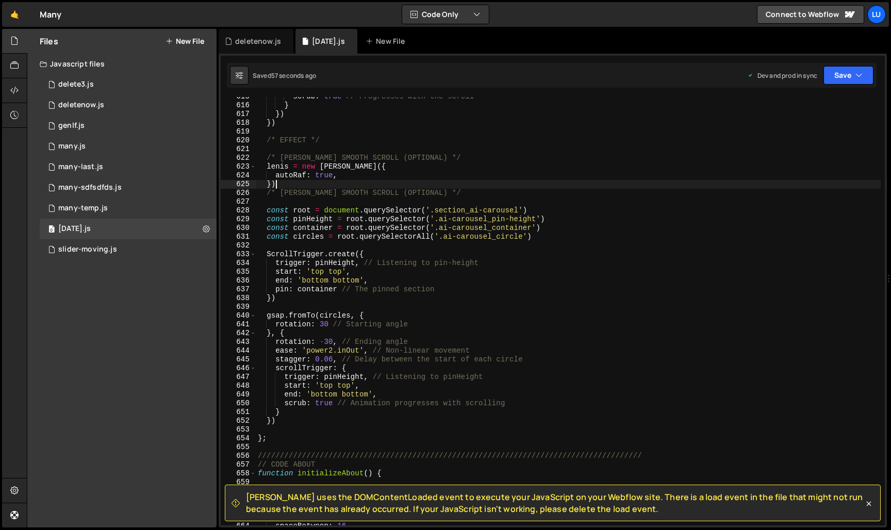
click at [311, 189] on div "scrub : true // Progresses with the scroll } }) }) /* EFFECT */ /* [PERSON_NAME…" at bounding box center [568, 315] width 625 height 446
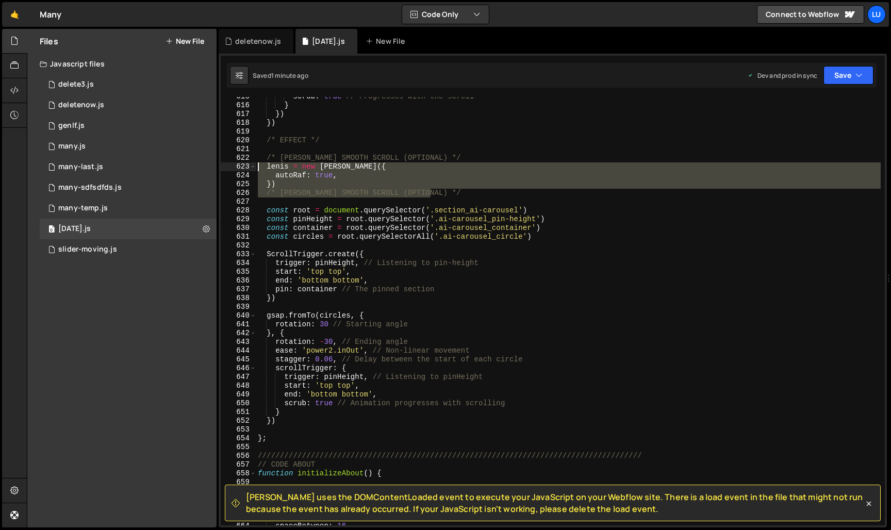
drag, startPoint x: 438, startPoint y: 197, endPoint x: 231, endPoint y: 162, distance: 209.7
click at [231, 162] on div "}) 615 616 617 618 619 620 621 622 623 624 625 626 627 628 629 630 631 632 633 …" at bounding box center [553, 311] width 664 height 429
type textarea "/* [PERSON_NAME] SMOOTH SCROLL (OPTIONAL) */ [PERSON_NAME] = new [PERSON_NAME]({"
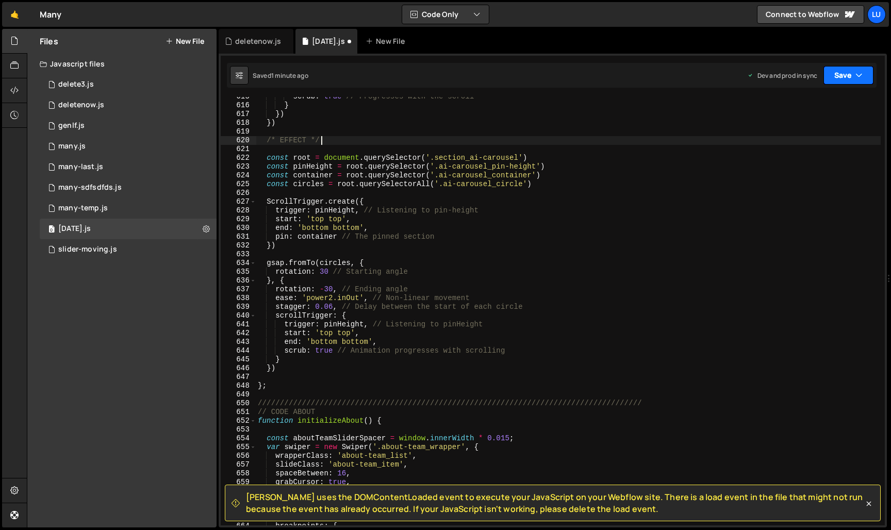
click at [841, 82] on button "Save" at bounding box center [849, 75] width 50 height 19
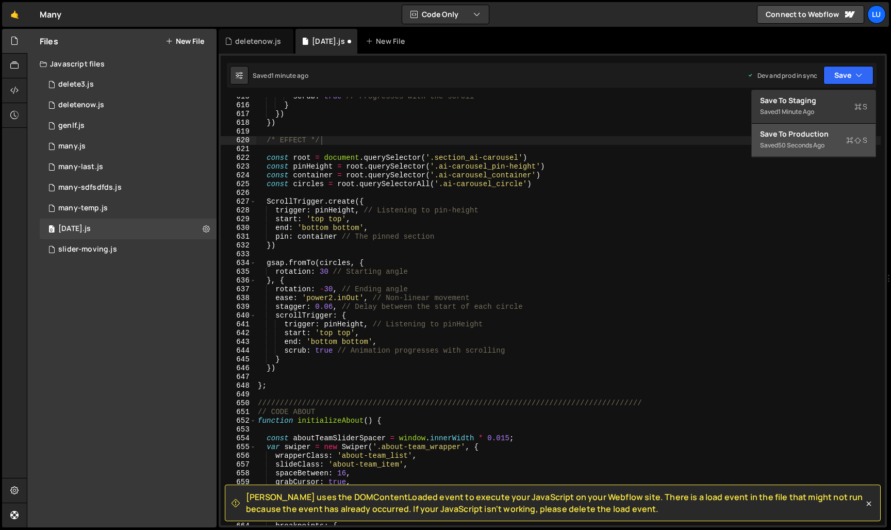
click at [822, 133] on div "Save to Production S" at bounding box center [813, 134] width 107 height 10
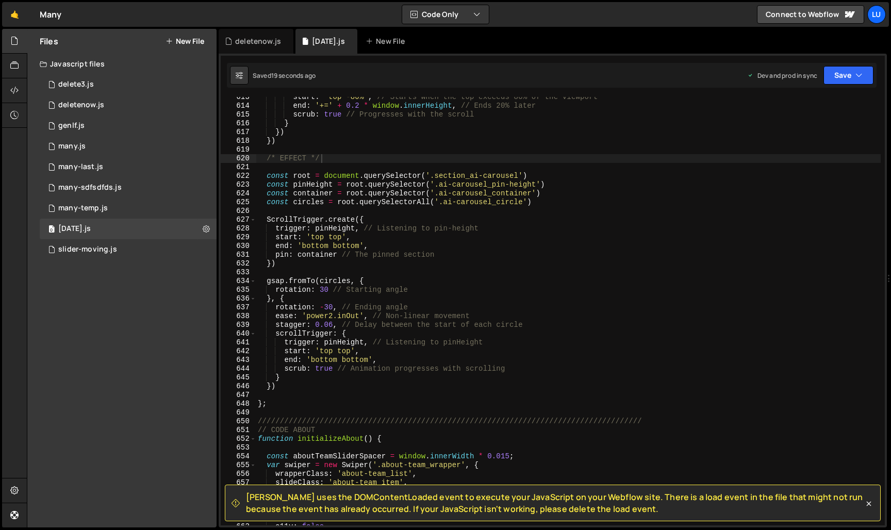
scroll to position [0, 0]
click at [333, 316] on div "start : 'top -80%' , // Starts when the top exceeds 80% of the viewport end : '…" at bounding box center [568, 316] width 625 height 446
click at [359, 316] on div "start : 'top -80%' , // Starts when the top exceeds 80% of the viewport end : '…" at bounding box center [568, 316] width 625 height 446
click at [332, 322] on div "start : 'top -80%' , // Starts when the top exceeds 80% of the viewport end : '…" at bounding box center [568, 316] width 625 height 446
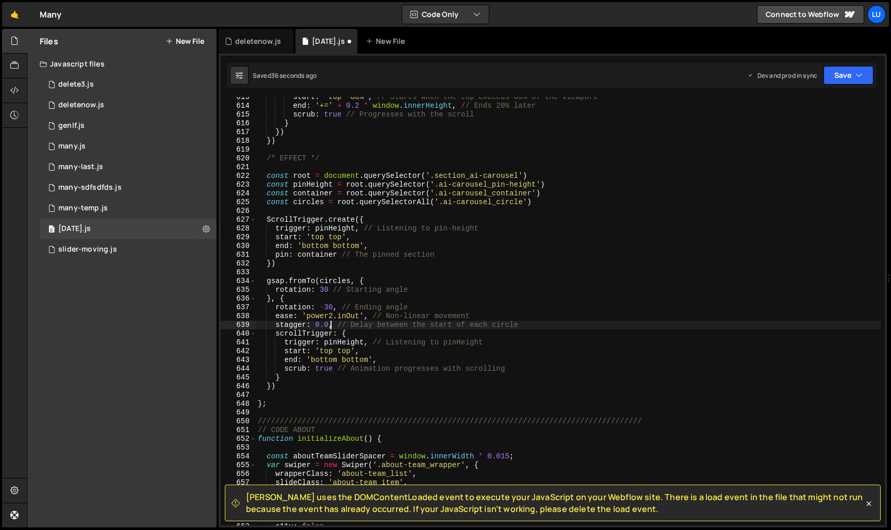
scroll to position [0, 6]
click at [821, 84] on div "Dev and prod in sync Upgrade to Edit Save Save to Staging S Saved 38 seconds ag…" at bounding box center [810, 75] width 126 height 19
click at [827, 82] on button "Save" at bounding box center [849, 75] width 50 height 19
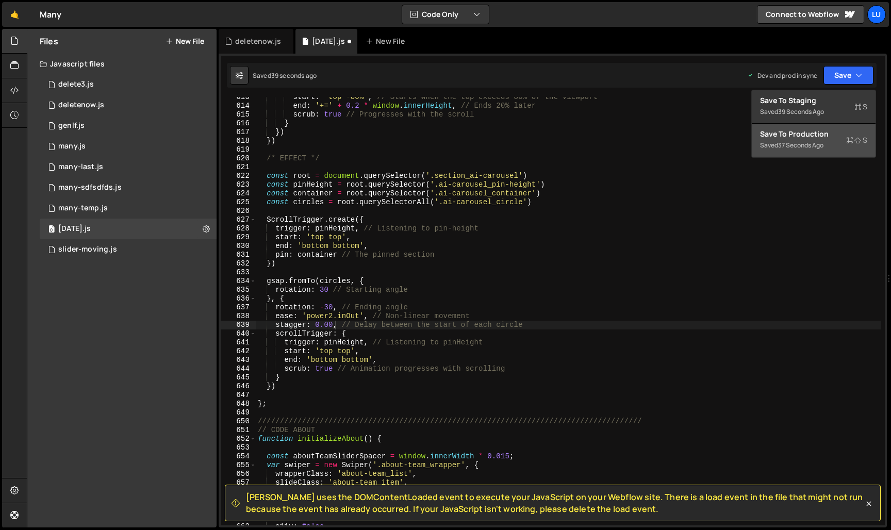
click at [826, 126] on button "Save to Production S Saved 37 seconds ago" at bounding box center [814, 141] width 124 height 34
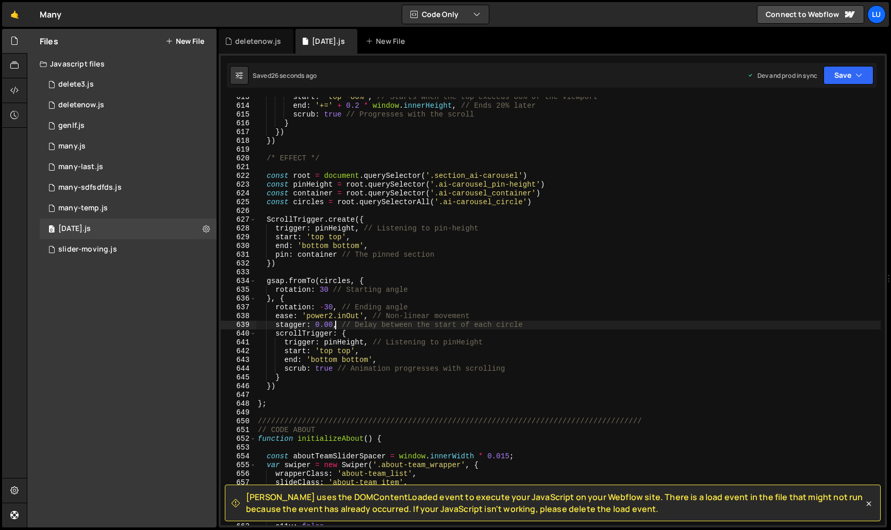
click at [443, 313] on div "start : 'top -80%' , // Starts when the top exceeds 80% of the viewport end : '…" at bounding box center [568, 316] width 625 height 446
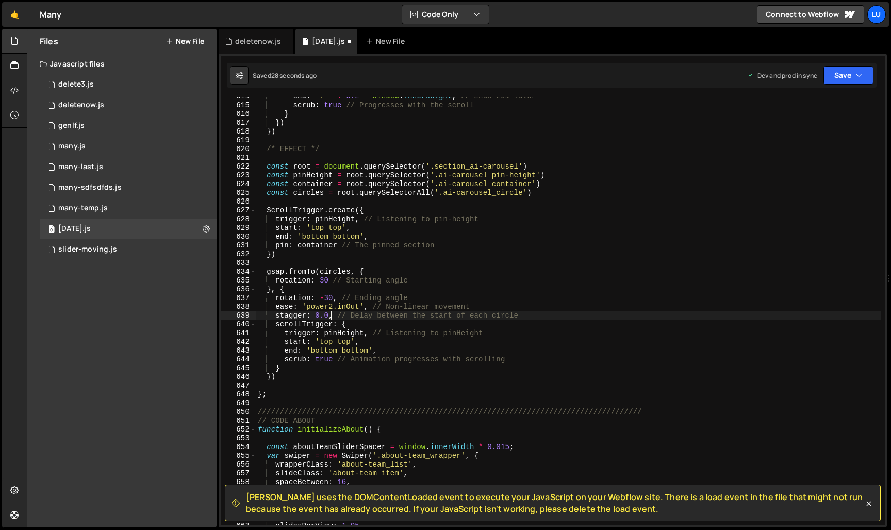
scroll to position [5380, 0]
drag, startPoint x: 363, startPoint y: 308, endPoint x: 310, endPoint y: 311, distance: 53.2
click at [310, 311] on div "end : '+=' + 0.2 * window . innerHeight , // Ends 20% later scrub : true // Pro…" at bounding box center [568, 315] width 625 height 446
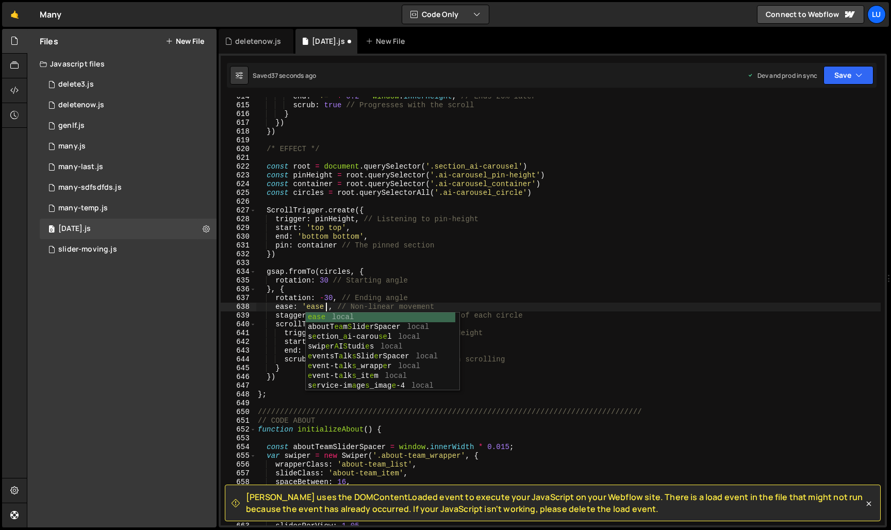
scroll to position [0, 5]
click at [530, 275] on div "end : '+=' + 0.2 * window . innerHeight , // Ends 20% later scrub : true // Pro…" at bounding box center [568, 315] width 625 height 446
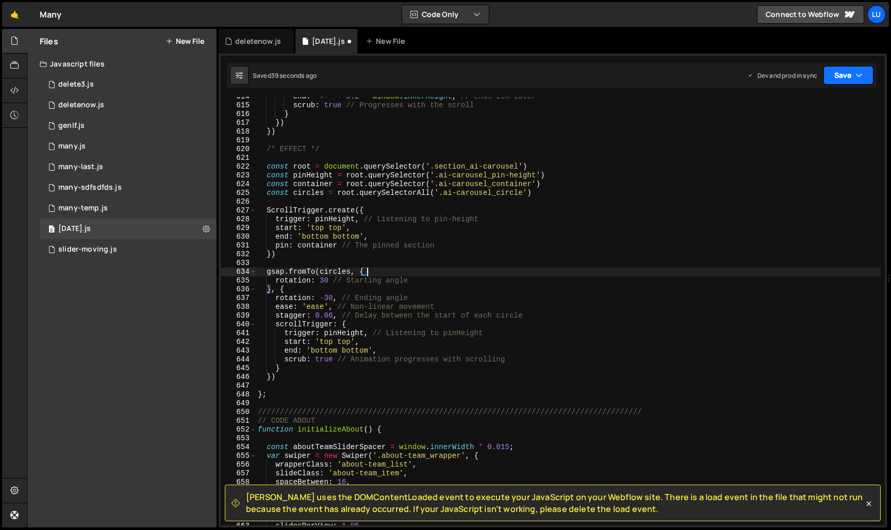
click at [838, 82] on button "Save" at bounding box center [849, 75] width 50 height 19
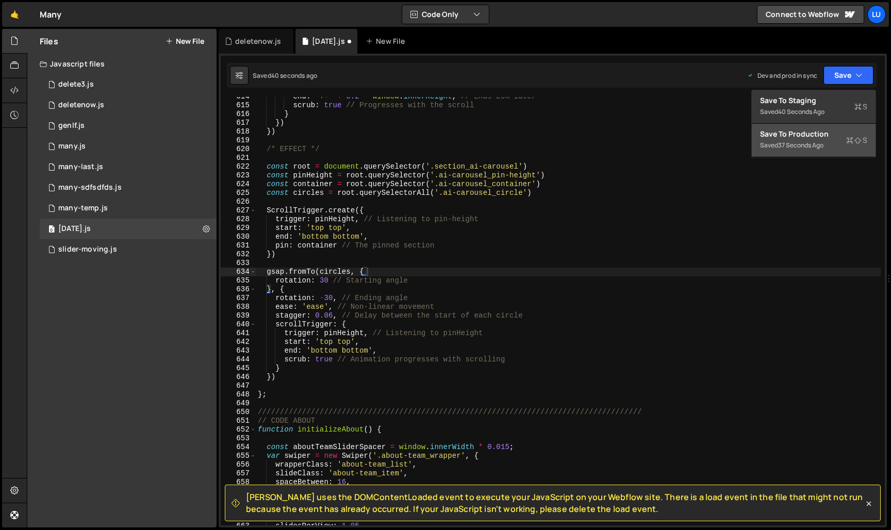
click at [827, 132] on div "Save to Production S" at bounding box center [813, 134] width 107 height 10
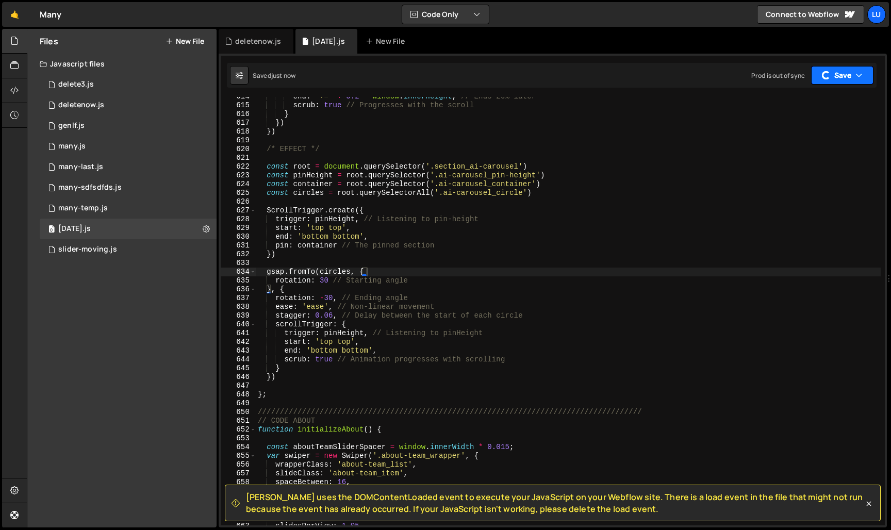
click at [847, 79] on button "Save" at bounding box center [842, 75] width 62 height 19
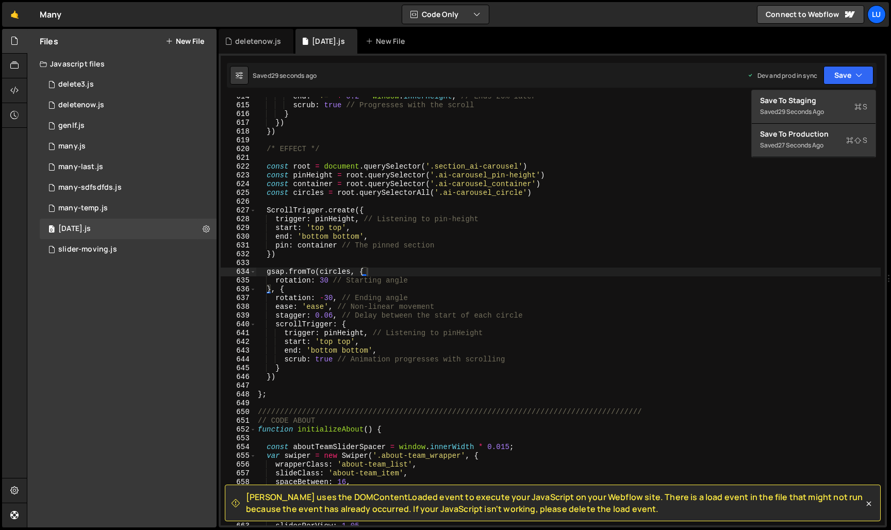
click at [334, 319] on div "end : '+=' + 0.2 * window . innerHeight , // Ends 20% later scrub : true // Pro…" at bounding box center [568, 315] width 625 height 446
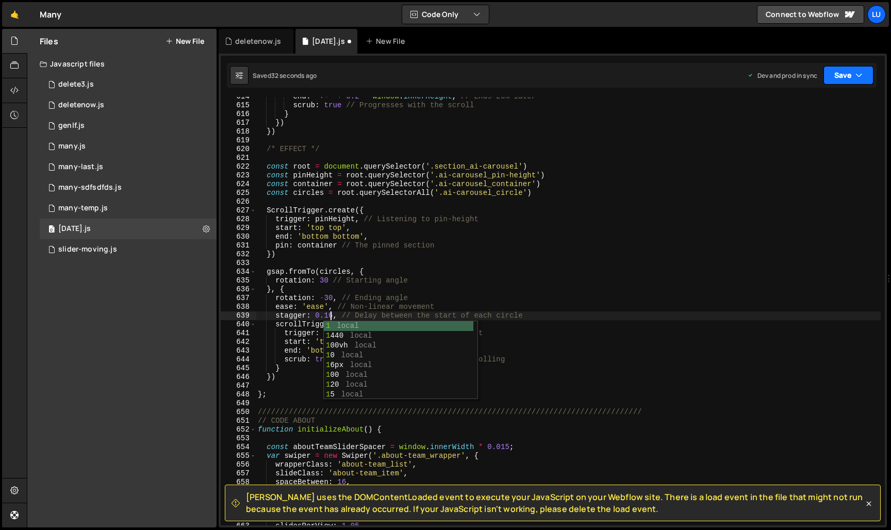
click at [851, 79] on button "Save" at bounding box center [849, 75] width 50 height 19
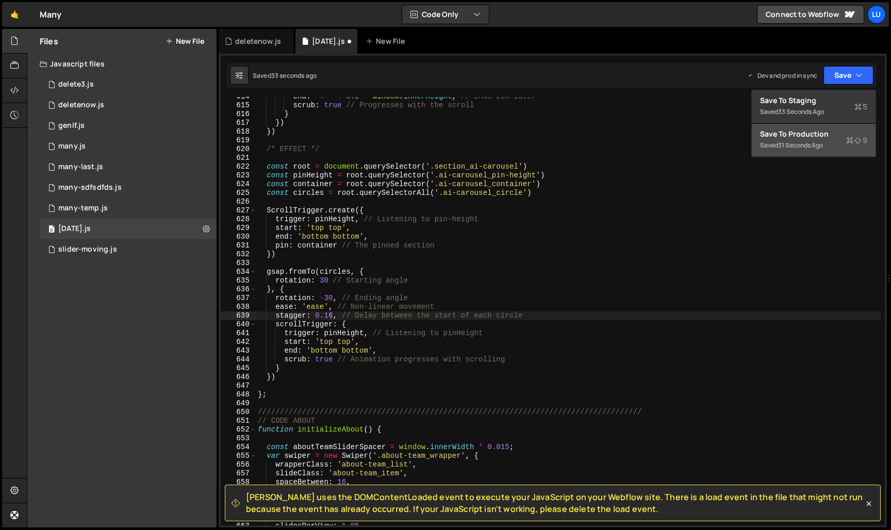
click at [826, 138] on div "Save to Production S" at bounding box center [813, 134] width 107 height 10
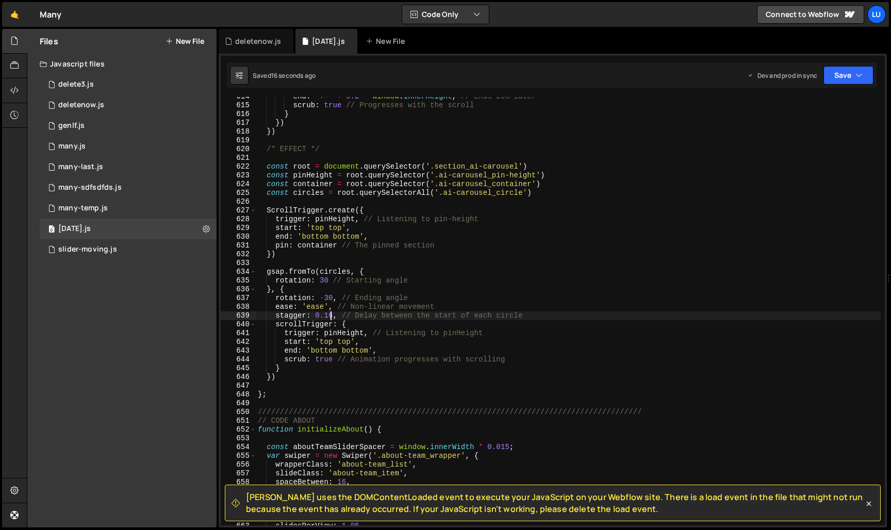
click at [333, 318] on div "end : '+=' + 0.2 * window . innerHeight , // Ends 20% later scrub : true // Pro…" at bounding box center [568, 315] width 625 height 446
click at [851, 68] on button "Save" at bounding box center [849, 75] width 50 height 19
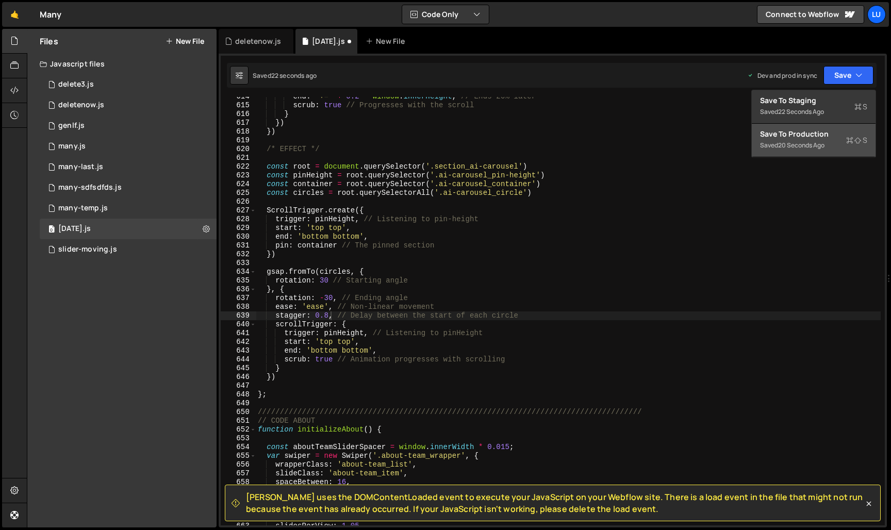
click at [836, 140] on button "Save to Production S Saved 20 seconds ago" at bounding box center [814, 141] width 124 height 34
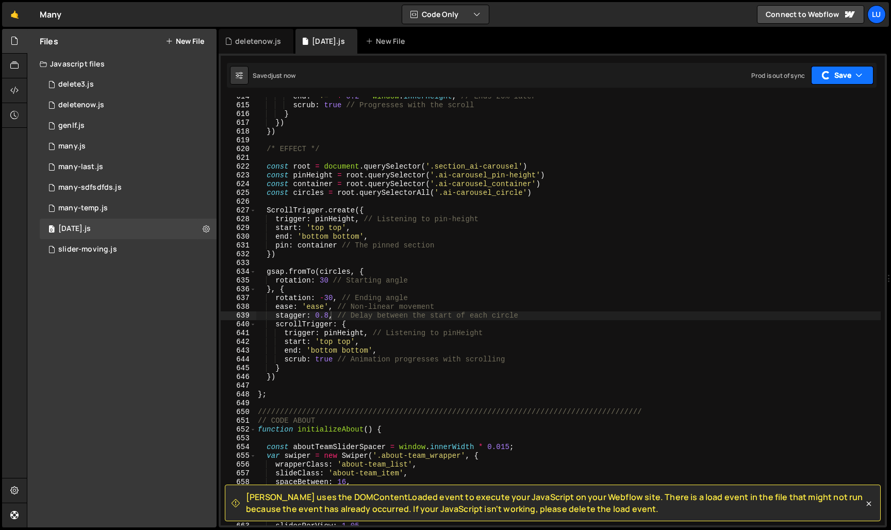
click at [835, 80] on button "Save" at bounding box center [842, 75] width 62 height 19
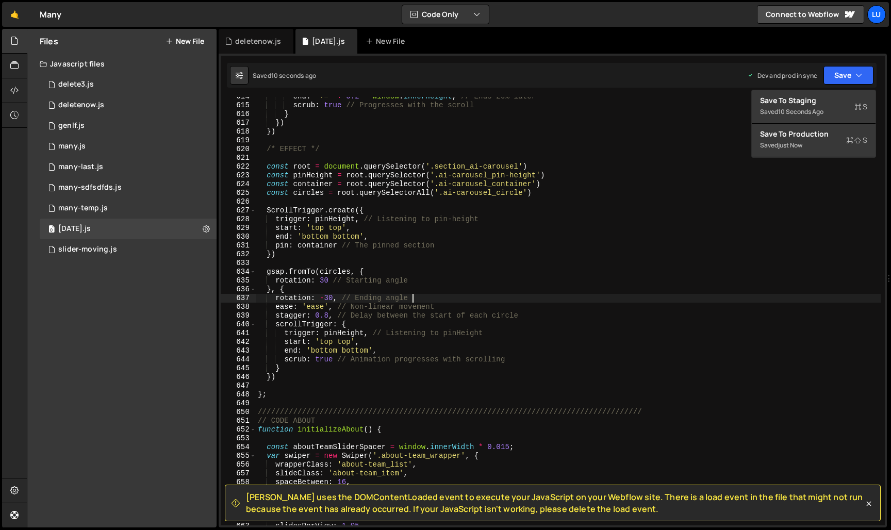
click at [464, 298] on div "end : '+=' + 0.2 * window . innerHeight , // Ends 20% later scrub : true // Pro…" at bounding box center [568, 315] width 625 height 446
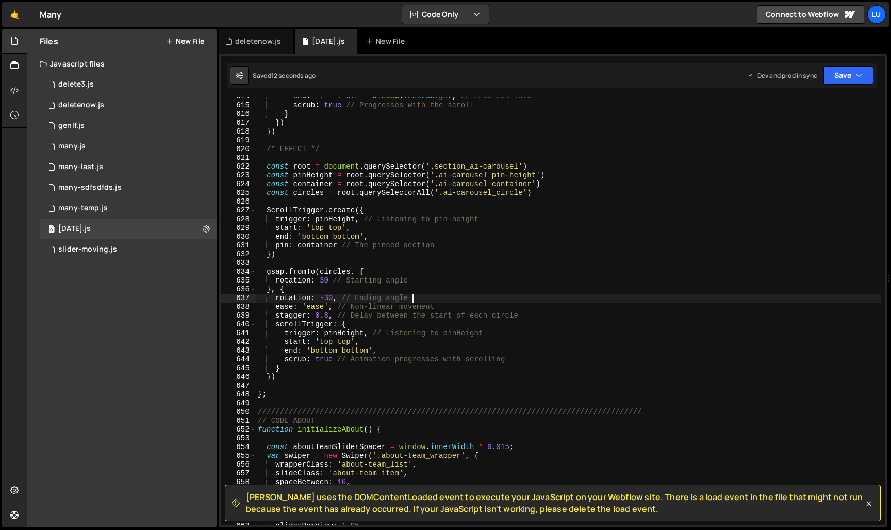
click at [329, 319] on div "end : '+=' + 0.2 * window . innerHeight , // Ends 20% later scrub : true // Pro…" at bounding box center [568, 315] width 625 height 446
click at [324, 310] on div "end : '+=' + 0.2 * window . innerHeight , // Ends 20% later scrub : true // Pro…" at bounding box center [568, 315] width 625 height 446
type textarea "ease: 'ease', // Non-linear movement"
drag, startPoint x: 276, startPoint y: 307, endPoint x: 478, endPoint y: 306, distance: 201.7
click at [478, 306] on div "end : '+=' + 0.2 * window . innerHeight , // Ends 20% later scrub : true // Pro…" at bounding box center [568, 315] width 625 height 446
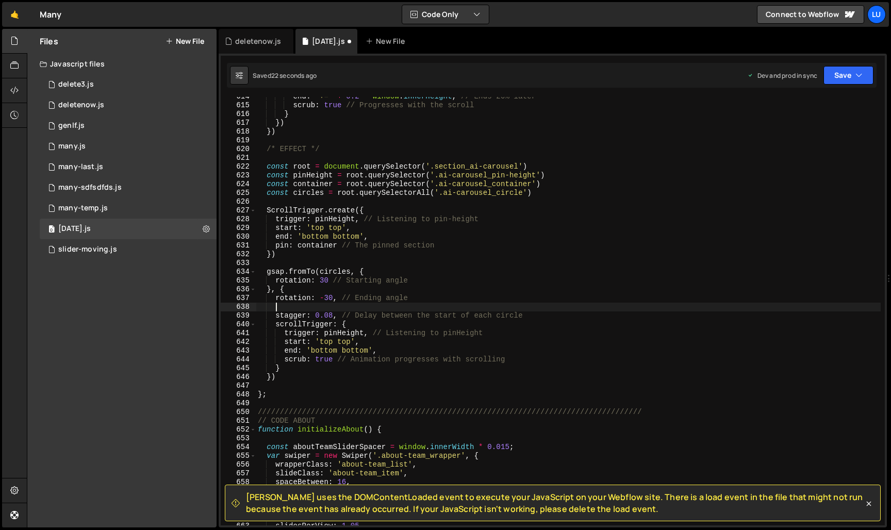
scroll to position [0, 0]
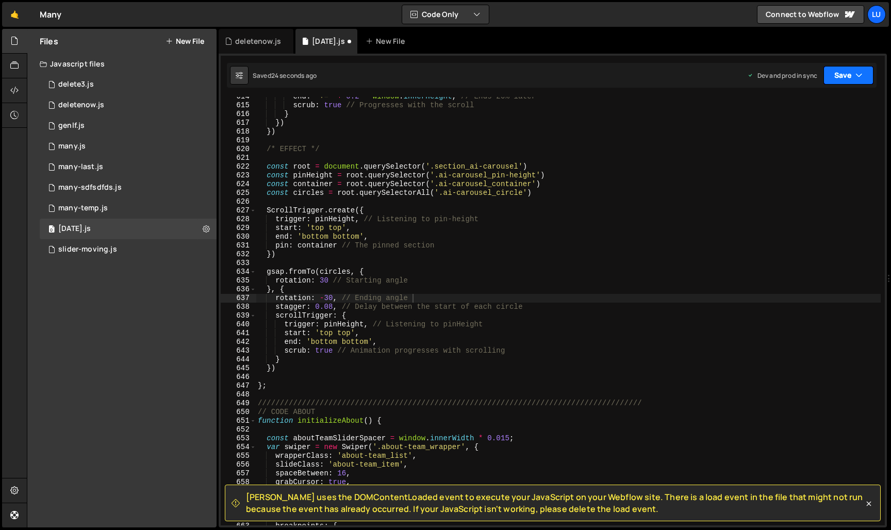
click at [859, 83] on button "Save" at bounding box center [849, 75] width 50 height 19
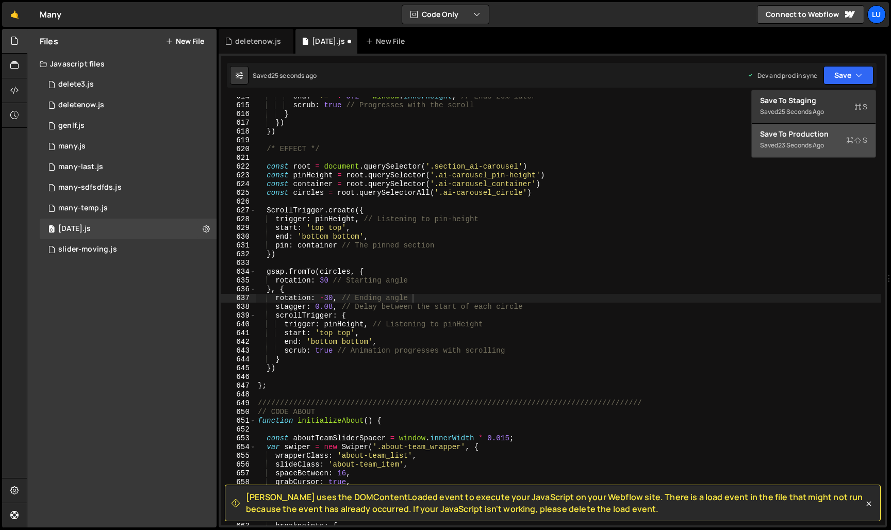
click at [844, 128] on button "Save to Production S Saved 23 seconds ago" at bounding box center [814, 141] width 124 height 34
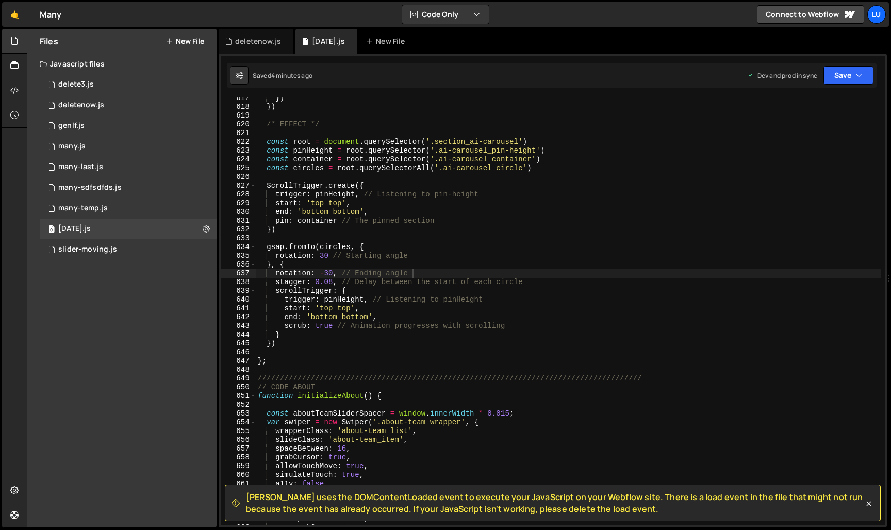
scroll to position [5405, 0]
click at [380, 274] on div "}) }) /* EFFECT */ const root = document . querySelector ( '.section_ai-carouse…" at bounding box center [568, 317] width 625 height 446
click at [389, 233] on div "}) }) /* EFFECT */ const root = document . querySelector ( '.section_ai-carouse…" at bounding box center [568, 317] width 625 height 446
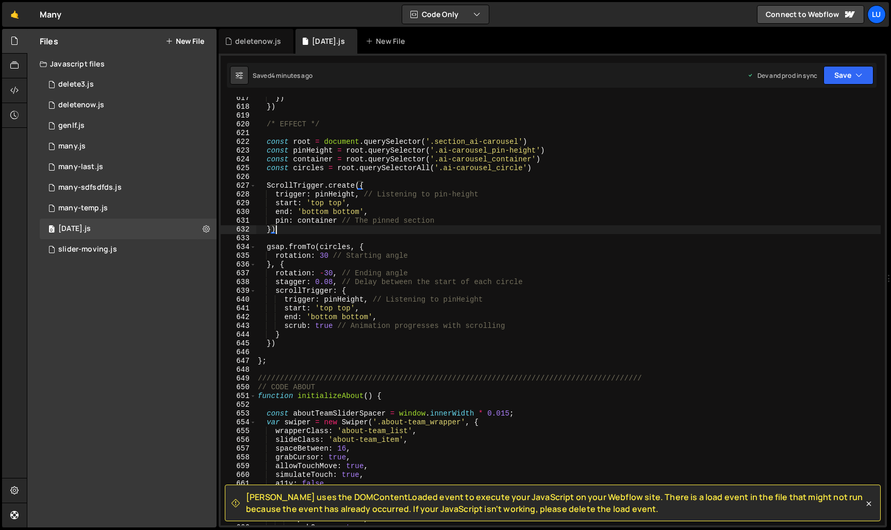
click at [529, 323] on div "}) }) /* EFFECT */ const root = document . querySelector ( '.section_ai-carouse…" at bounding box center [568, 317] width 625 height 446
type textarea "scrub: true // Animation progresses with scrolling"
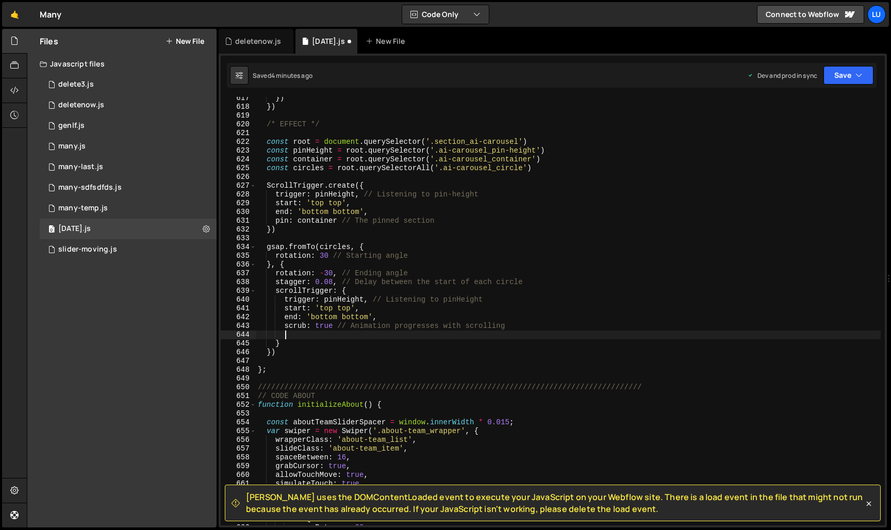
scroll to position [0, 2]
paste textarea "markers: true"
click at [335, 328] on div "}) }) /* EFFECT */ const root = document . querySelector ( '.section_ai-carouse…" at bounding box center [568, 317] width 625 height 446
click at [854, 69] on button "Save" at bounding box center [849, 75] width 50 height 19
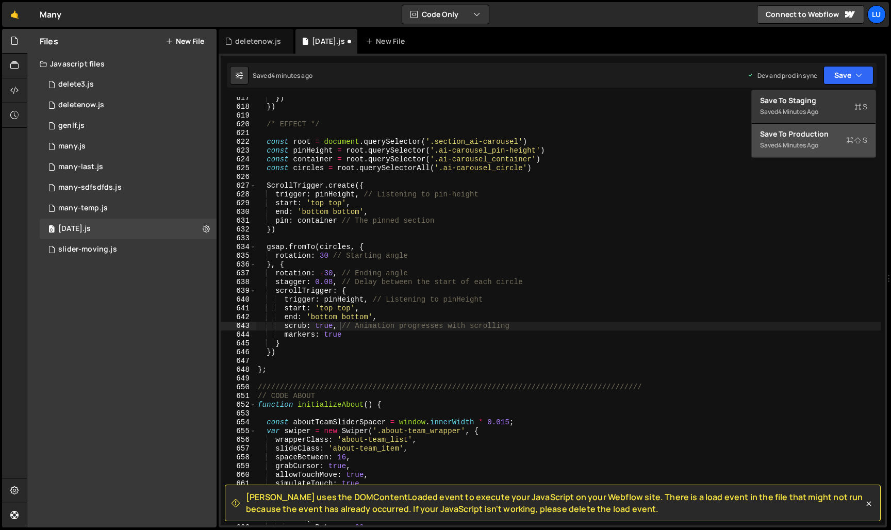
click at [846, 133] on div "Save to Production S" at bounding box center [813, 134] width 107 height 10
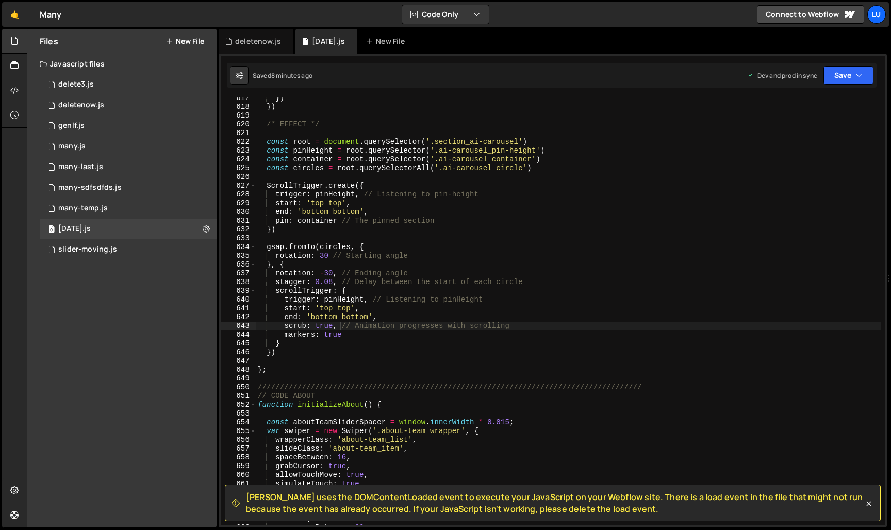
click at [326, 328] on div "}) }) /* EFFECT */ const root = document . querySelector ( '.section_ai-carouse…" at bounding box center [568, 317] width 625 height 446
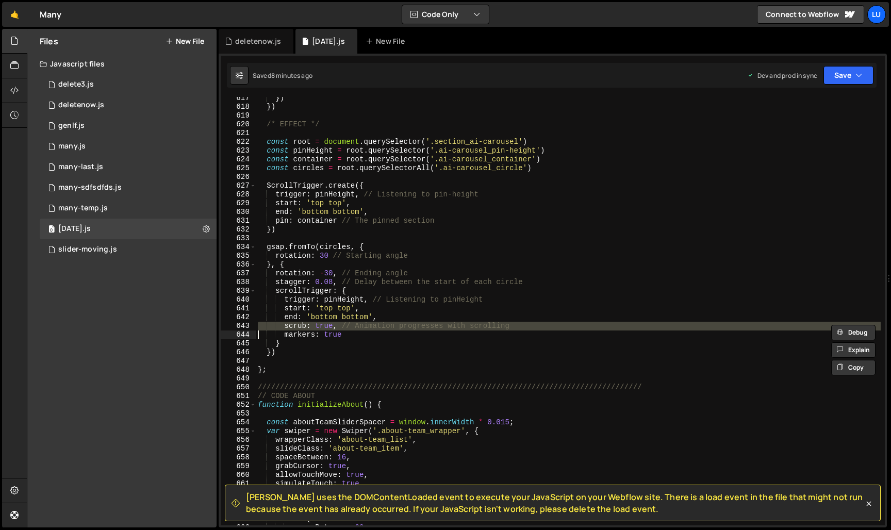
click at [326, 328] on div "}) }) /* EFFECT */ const root = document . querySelector ( '.section_ai-carouse…" at bounding box center [568, 317] width 625 height 446
click at [326, 328] on div "}) }) /* EFFECT */ const root = document . querySelector ( '.section_ai-carouse…" at bounding box center [568, 311] width 625 height 429
click at [326, 328] on div "}) }) /* EFFECT */ const root = document . querySelector ( '.section_ai-carouse…" at bounding box center [568, 317] width 625 height 446
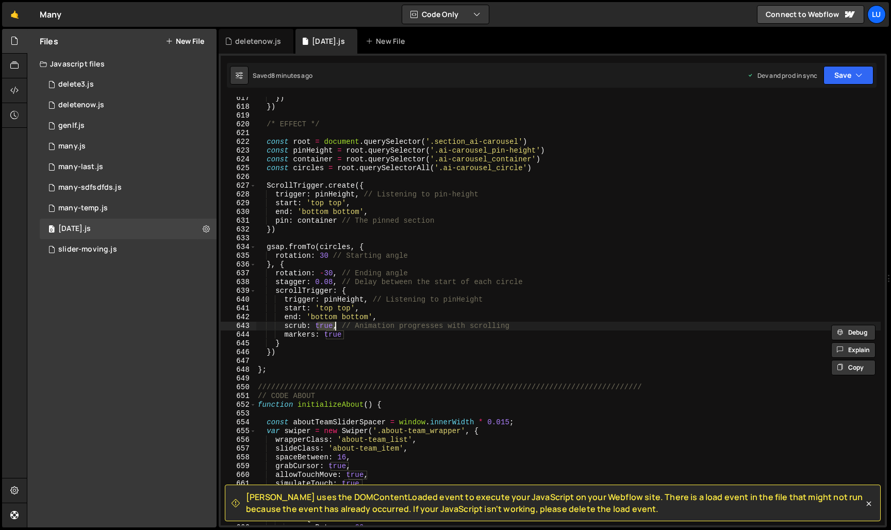
scroll to position [0, 5]
click at [859, 67] on button "Save" at bounding box center [849, 75] width 50 height 19
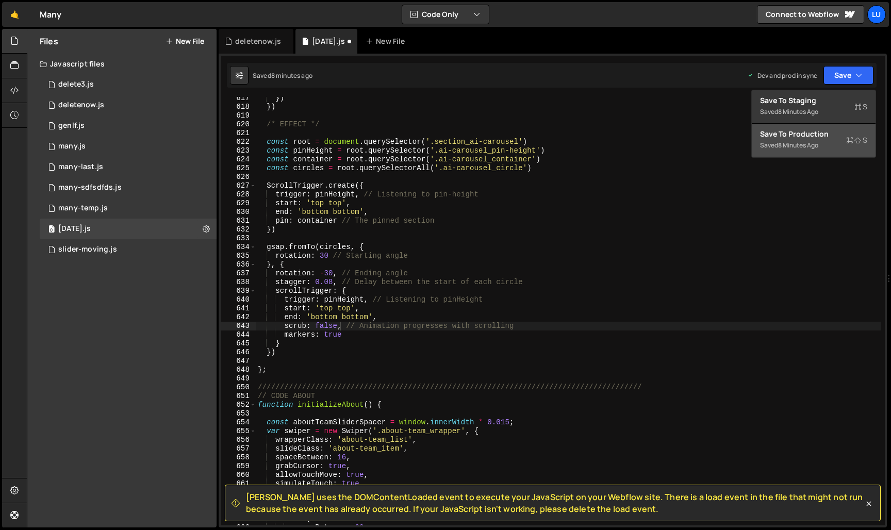
click at [834, 131] on div "Save to Production S" at bounding box center [813, 134] width 107 height 10
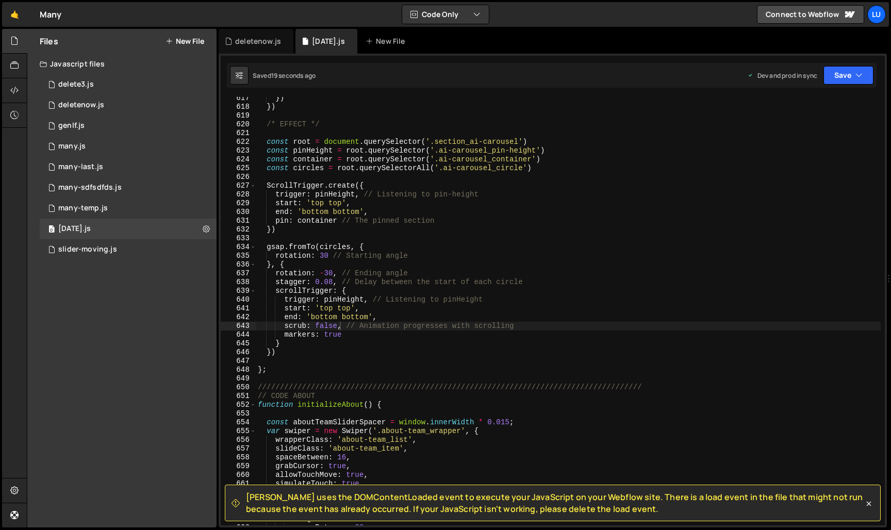
click at [401, 244] on div "}) }) /* EFFECT */ const root = document . querySelector ( '.section_ai-carouse…" at bounding box center [568, 317] width 625 height 446
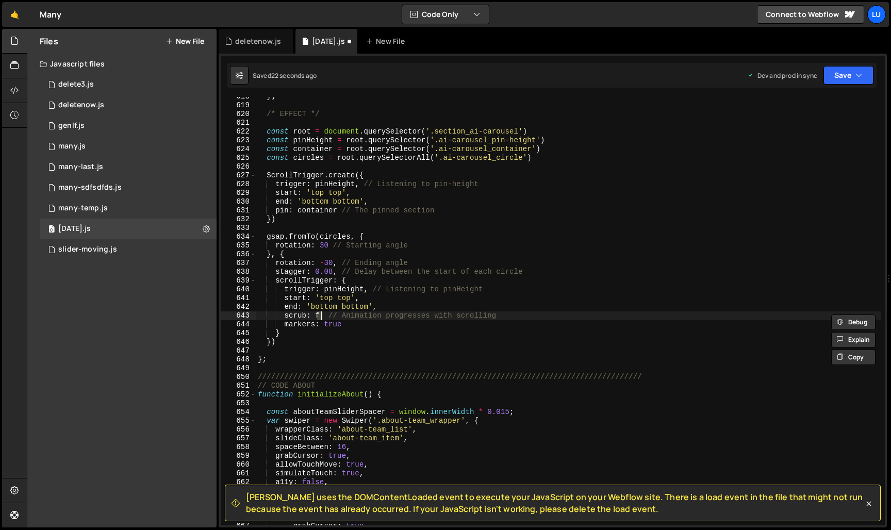
scroll to position [5416, 0]
drag, startPoint x: 354, startPoint y: 325, endPoint x: 242, endPoint y: 325, distance: 111.4
click at [242, 325] on div "scrub: true, // Animation progresses with scrolling 618 619 620 621 622 623 624…" at bounding box center [553, 311] width 664 height 429
type textarea "markers: true"
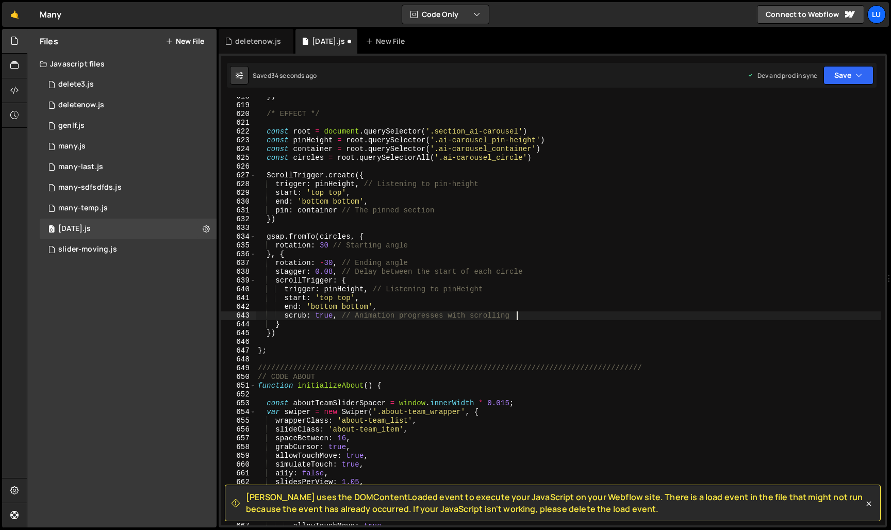
click at [332, 270] on div "}) /* EFFECT */ const root = document . querySelector ( '.section_ai-carousel' …" at bounding box center [568, 315] width 625 height 446
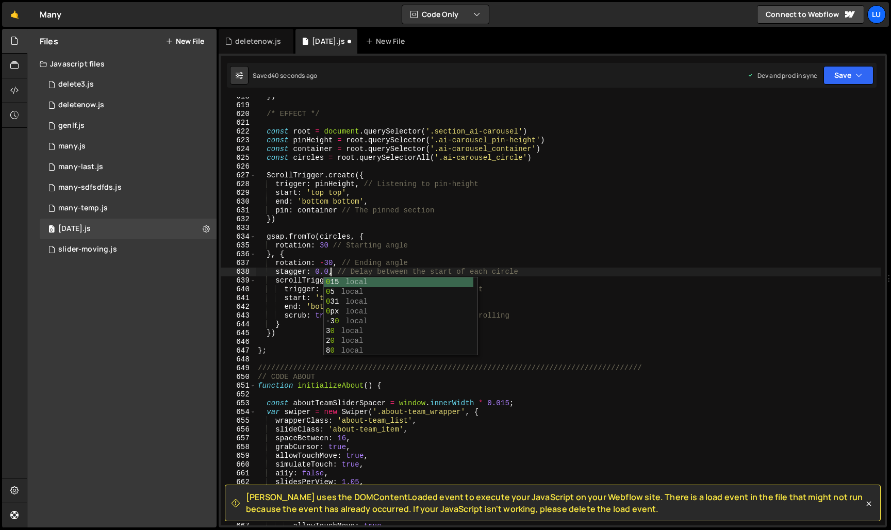
scroll to position [0, 6]
click at [842, 80] on button "Save" at bounding box center [849, 75] width 50 height 19
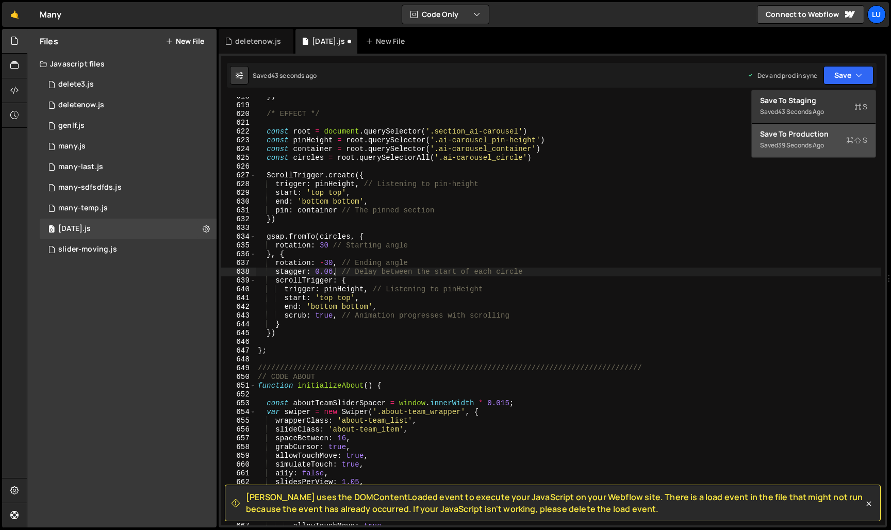
click at [814, 131] on div "Save to Production S" at bounding box center [813, 134] width 107 height 10
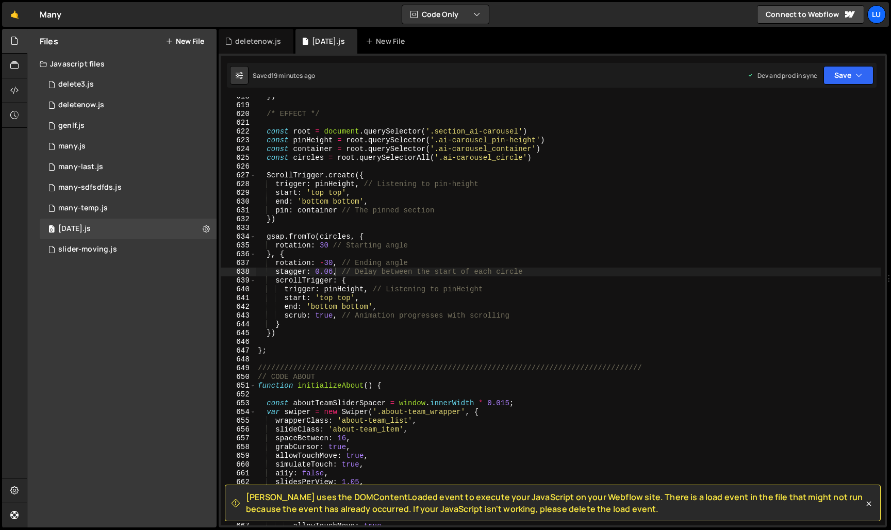
click at [385, 290] on div "}) /* EFFECT */ const root = document . querySelector ( '.section_ai-carousel' …" at bounding box center [568, 315] width 625 height 446
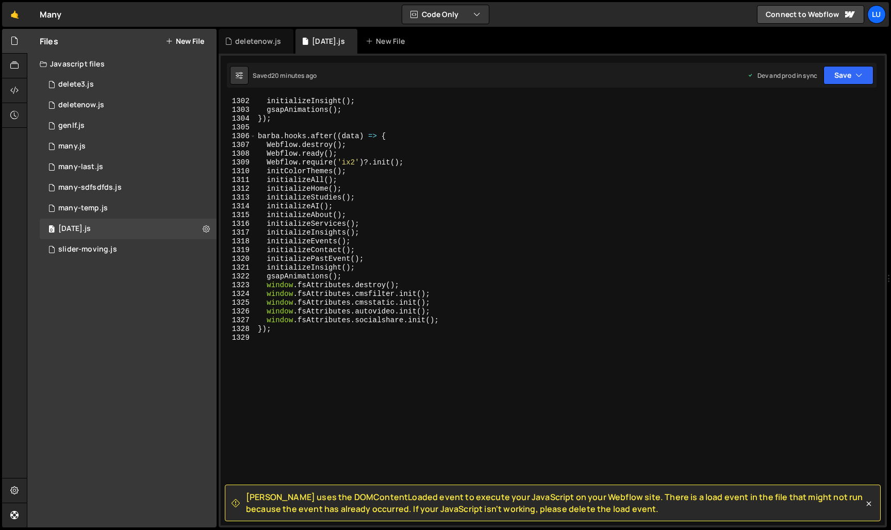
scroll to position [11400, 0]
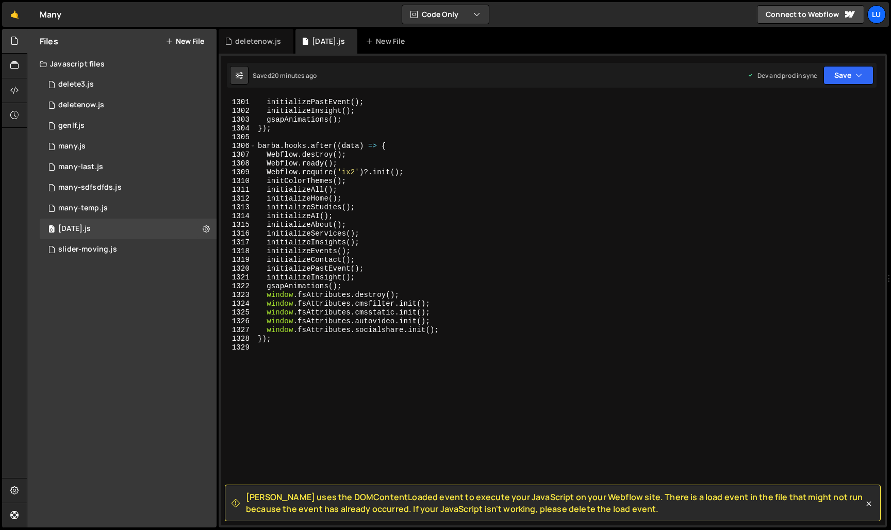
click at [359, 284] on div "initializeContact ( ) ; initializePastEvent ( ) ; initializeInsight ( ) ; gsapA…" at bounding box center [568, 312] width 625 height 446
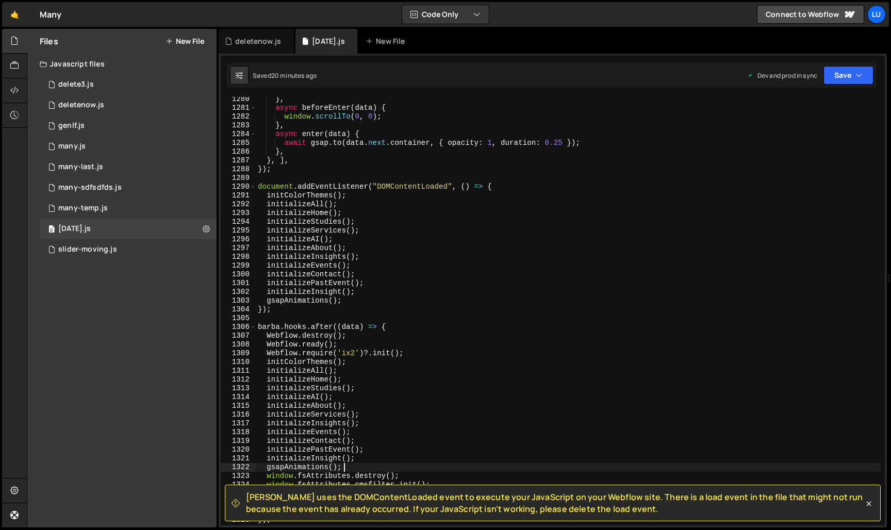
scroll to position [11218, 0]
click at [437, 231] on div "} , async beforeEnter ( data ) { window . scrollTo ( 0 , 0 ) ; } , async enter …" at bounding box center [568, 318] width 625 height 446
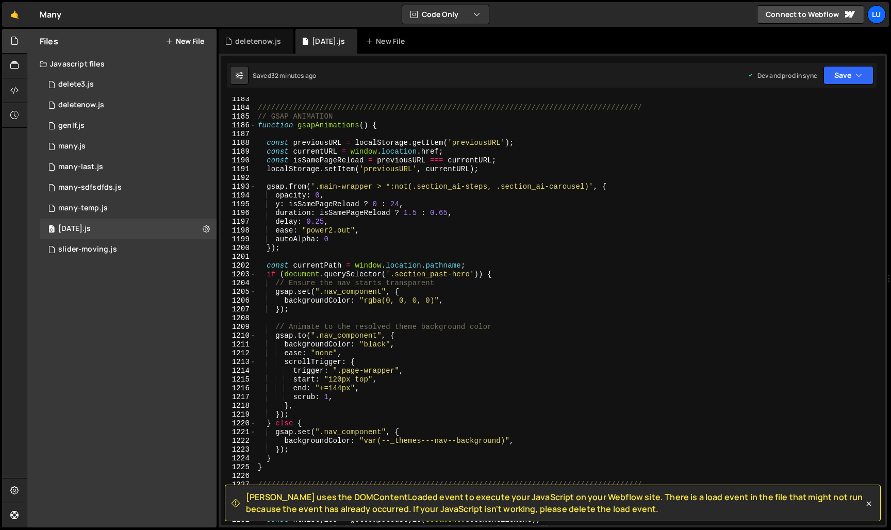
scroll to position [10366, 0]
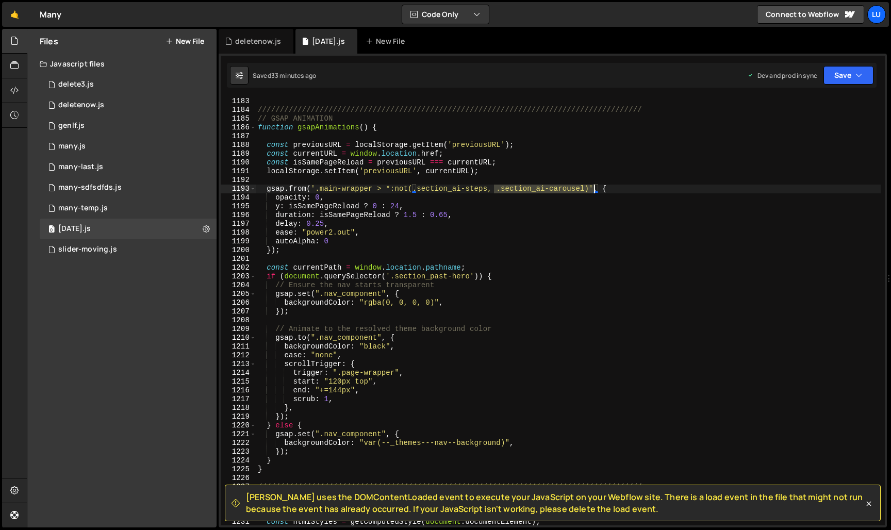
drag, startPoint x: 495, startPoint y: 189, endPoint x: 595, endPoint y: 189, distance: 100.6
click at [595, 189] on div "///////////////////////////////////////////////////////////////////////////////…" at bounding box center [568, 320] width 625 height 446
click at [597, 230] on div "///////////////////////////////////////////////////////////////////////////////…" at bounding box center [568, 320] width 625 height 446
click at [570, 210] on div "///////////////////////////////////////////////////////////////////////////////…" at bounding box center [568, 320] width 625 height 446
click at [541, 193] on div "///////////////////////////////////////////////////////////////////////////////…" at bounding box center [568, 320] width 625 height 446
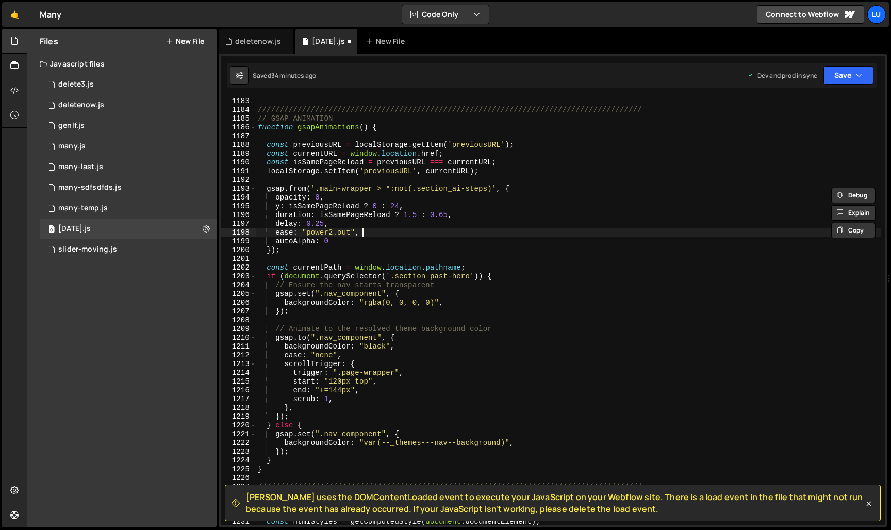
click at [465, 234] on div "///////////////////////////////////////////////////////////////////////////////…" at bounding box center [568, 320] width 625 height 446
type textarea "ease: "power2.out","
click at [830, 84] on button "Save" at bounding box center [849, 75] width 50 height 19
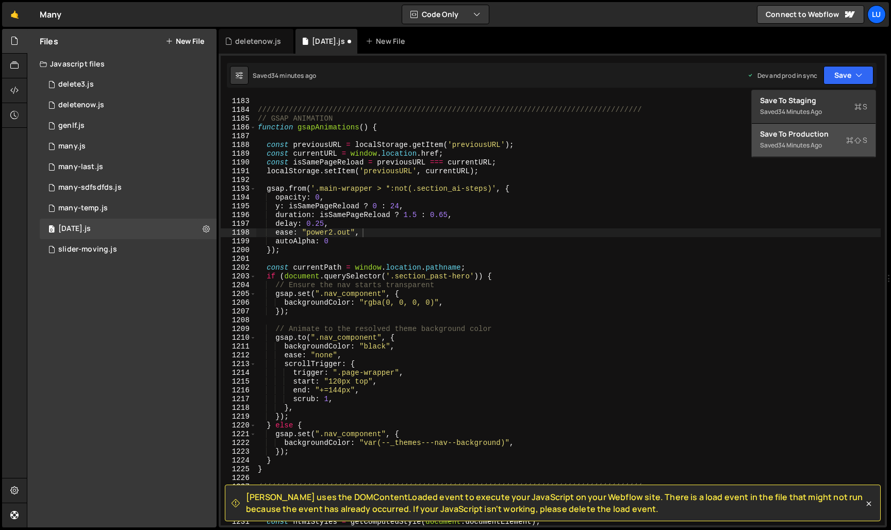
click at [816, 136] on div "Save to Production S" at bounding box center [813, 134] width 107 height 10
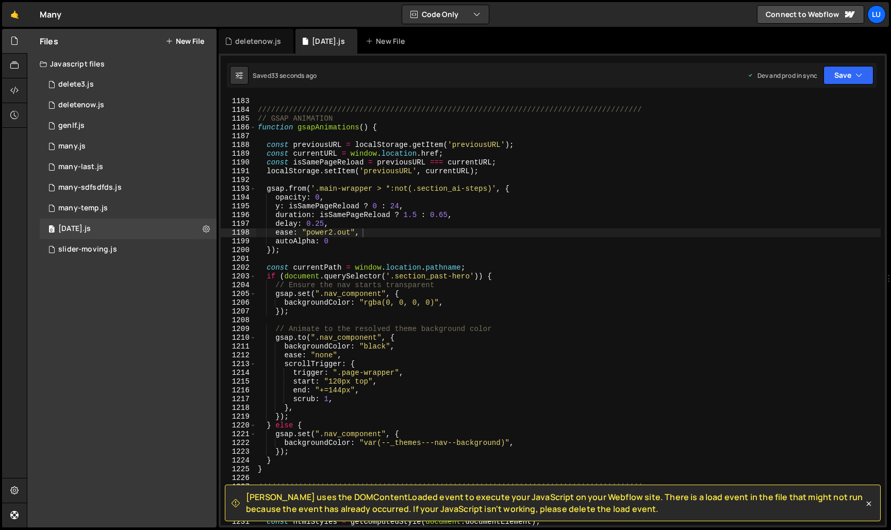
click at [421, 179] on div "///////////////////////////////////////////////////////////////////////////////…" at bounding box center [568, 320] width 625 height 446
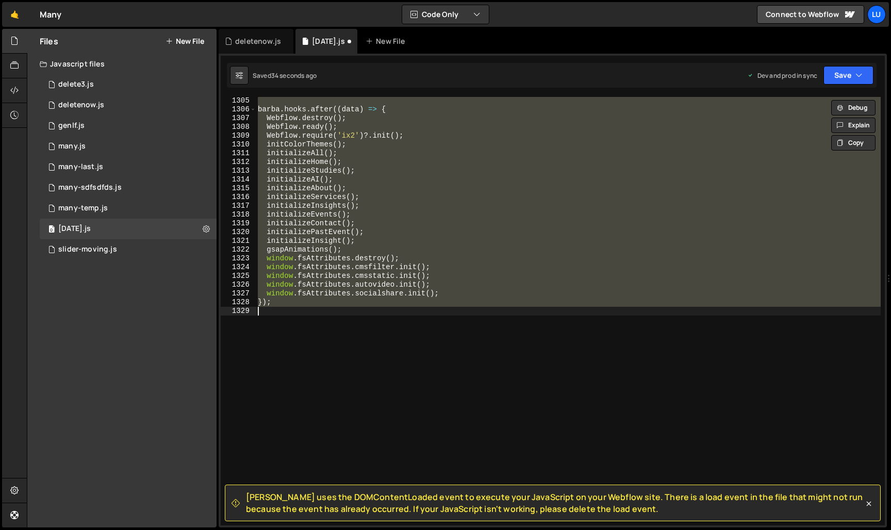
scroll to position [10239, 0]
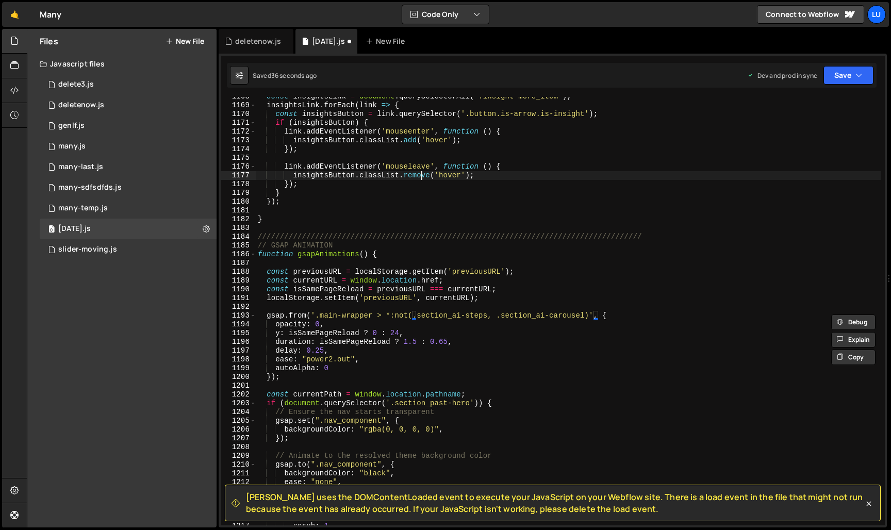
click at [421, 179] on div "const insightsLink = document . querySelectorAll ( '.insight-more_item' ) ; ins…" at bounding box center [568, 315] width 625 height 446
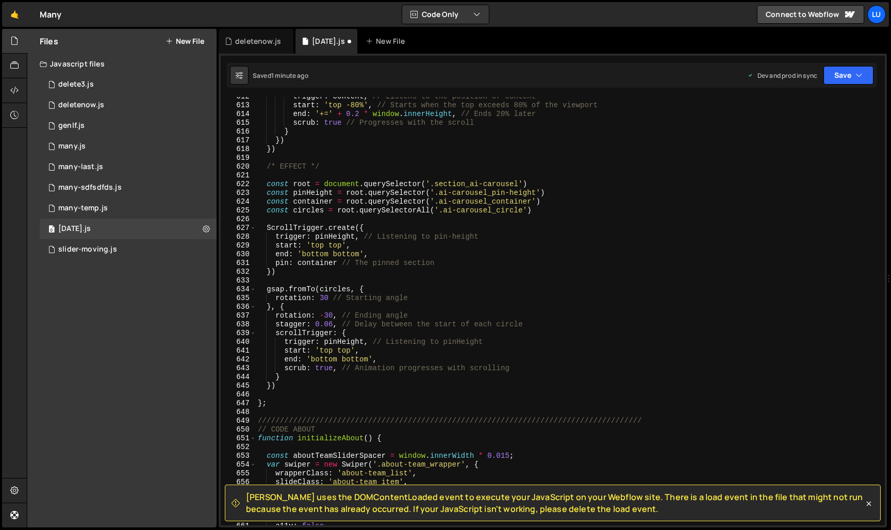
scroll to position [5363, 0]
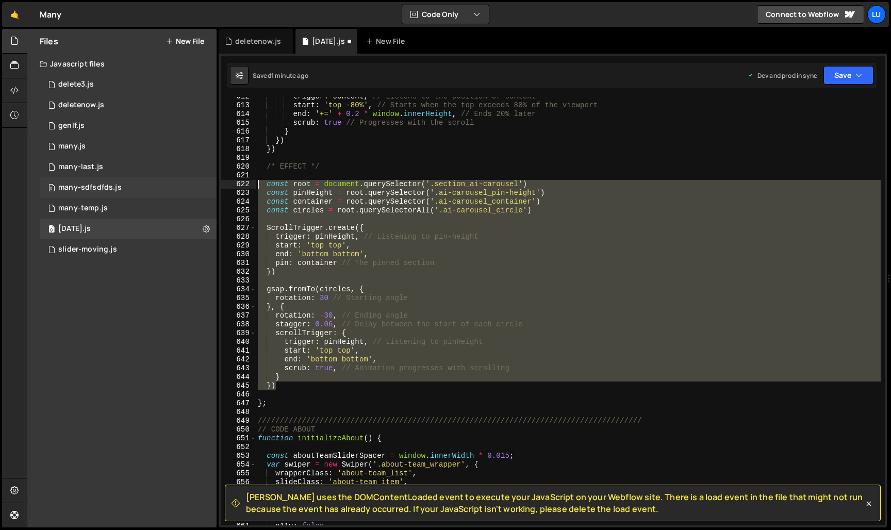
drag, startPoint x: 284, startPoint y: 388, endPoint x: 176, endPoint y: 188, distance: 227.6
click at [176, 188] on div "Files New File Javascript files 0 delete3.js 0 0 deletenow.js 0 0 genlf.js 0 0 …" at bounding box center [459, 278] width 865 height 499
type textarea "const root = document.querySelector('.section_ai-carousel') const pinHeight = r…"
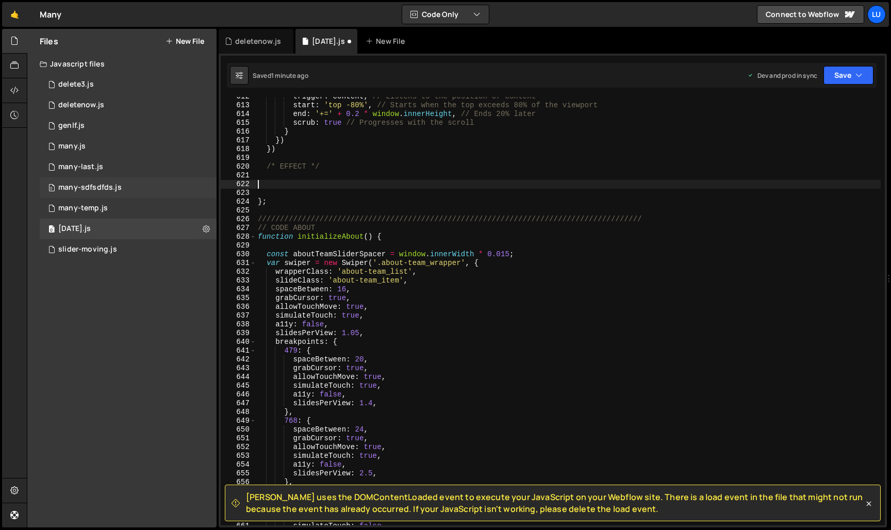
type textarea "+"
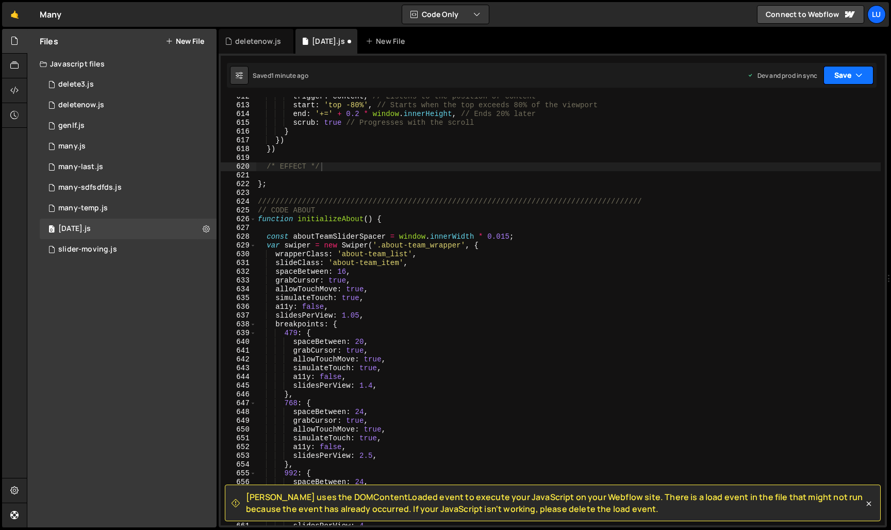
click at [838, 70] on button "Save" at bounding box center [849, 75] width 50 height 19
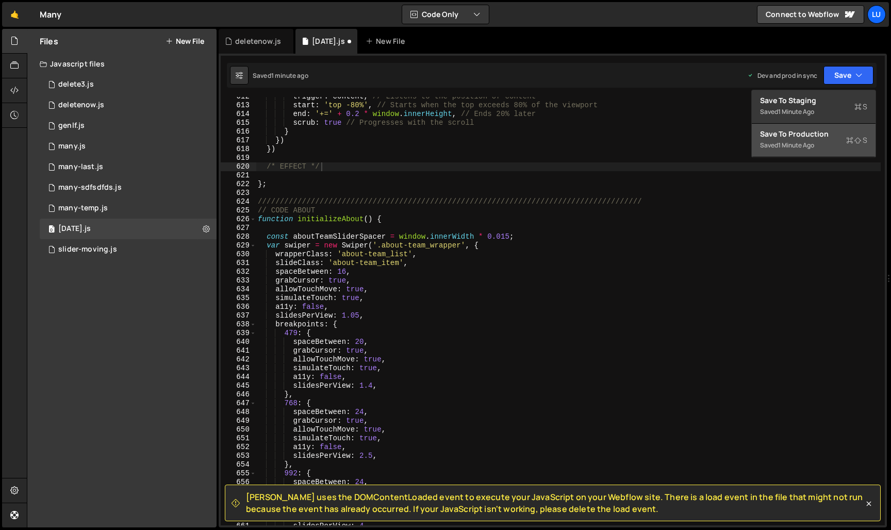
click at [832, 141] on button "Save to Production S Saved 1 minute ago" at bounding box center [814, 141] width 124 height 34
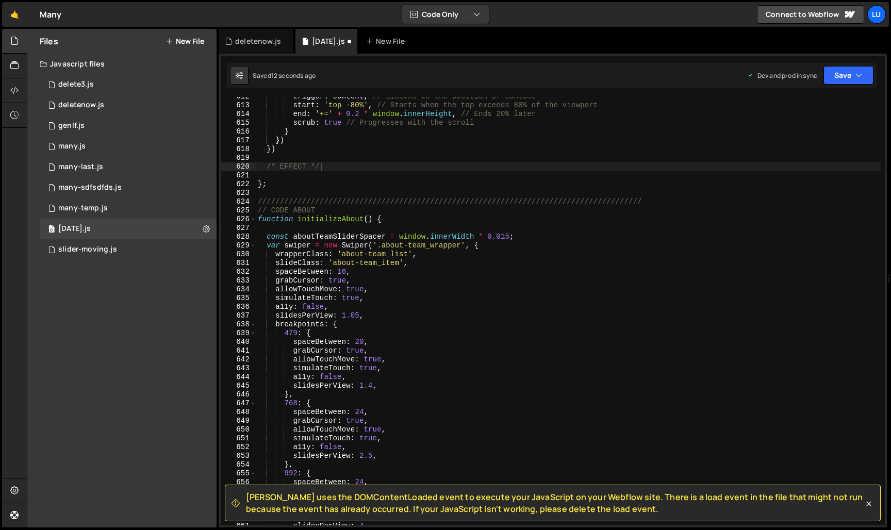
scroll to position [11217, 0]
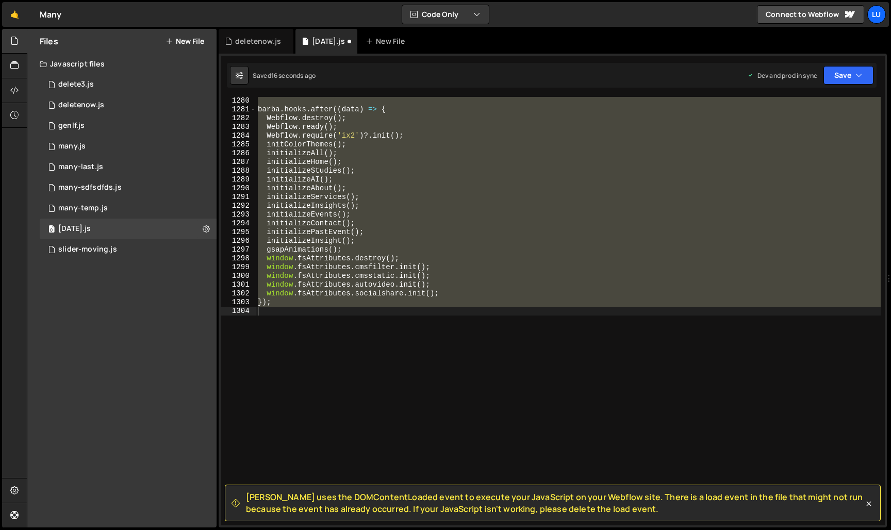
click at [390, 176] on div "[PERSON_NAME] . hooks . after (( data ) => { Webflow . destroy ( ) ; Webflow . …" at bounding box center [568, 311] width 625 height 429
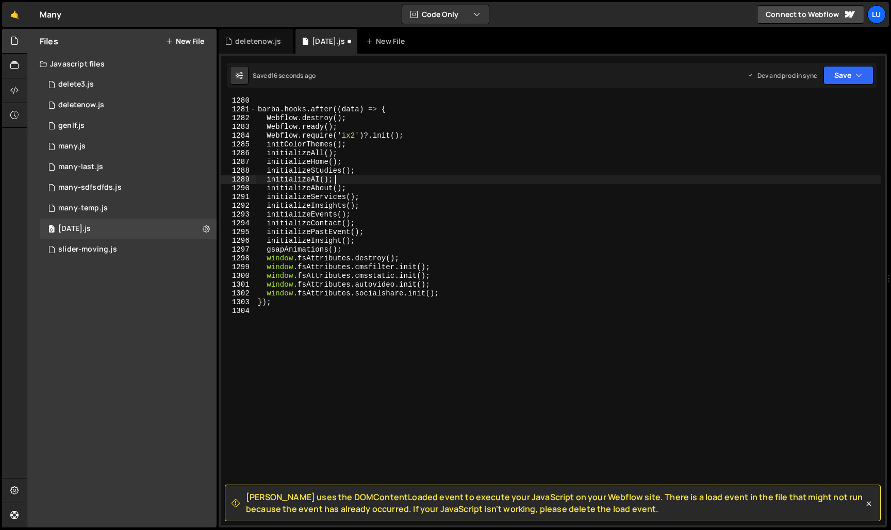
type textarea "+"
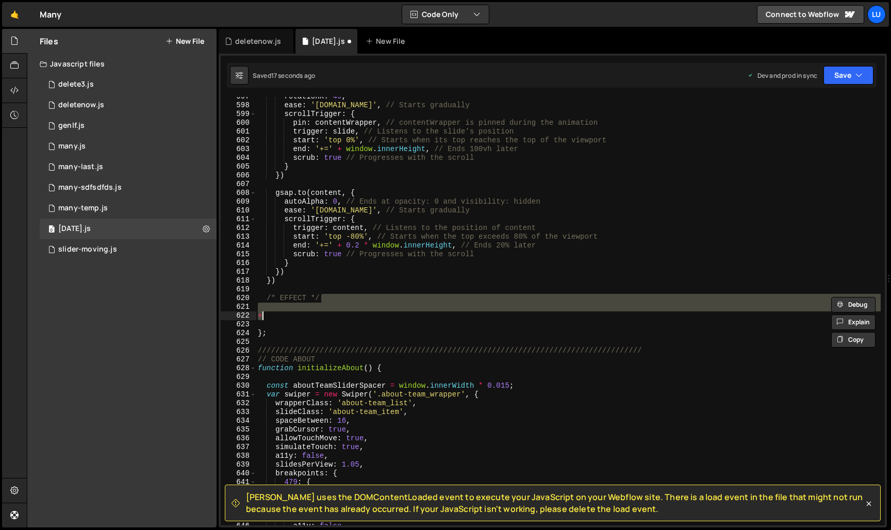
scroll to position [5231, 0]
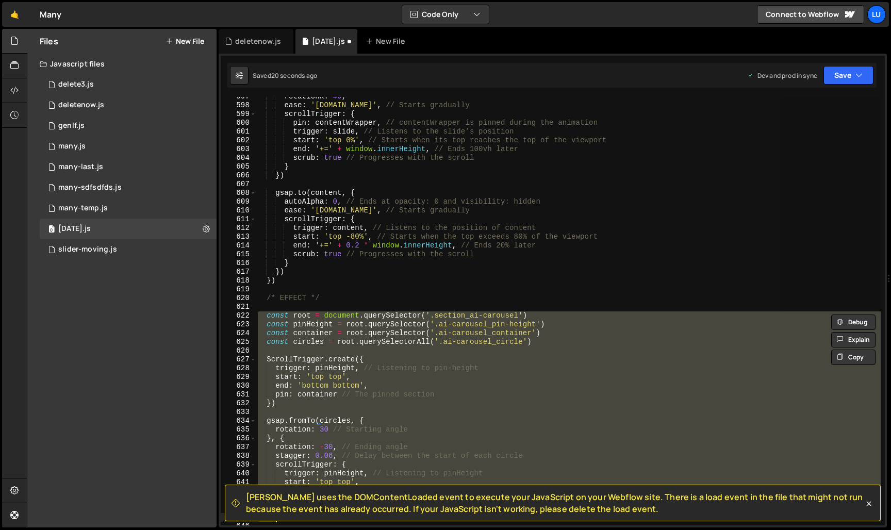
click at [379, 324] on div "rotationX : 40 , ease : '[DOMAIN_NAME]' , // Starts gradually scrollTrigger : {…" at bounding box center [568, 311] width 625 height 429
type textarea "const pinHeight = root.querySelector('.ai-carousel_pin-height')"
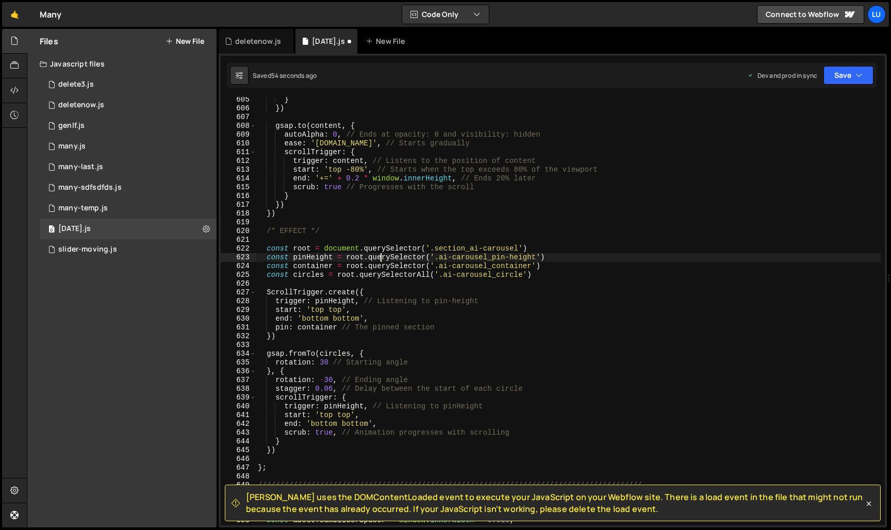
scroll to position [5293, 0]
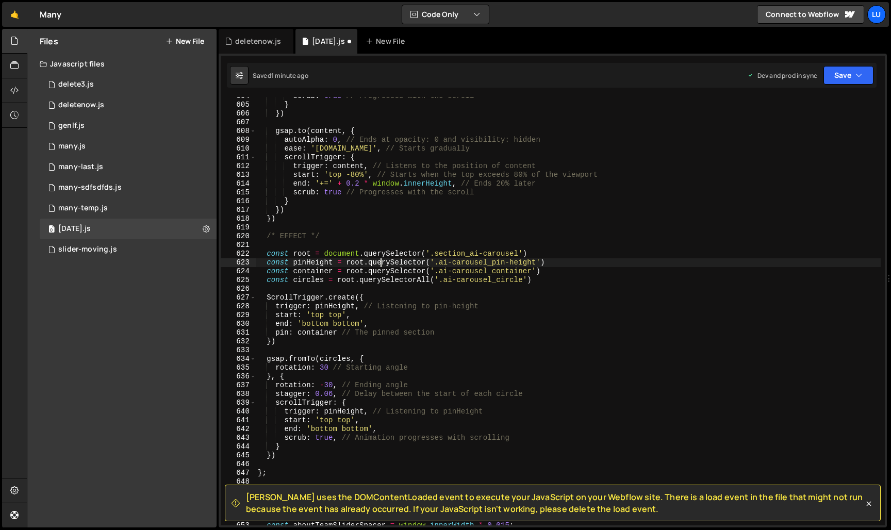
click at [357, 259] on div "scrub : true // Progresses with the scroll } }) gsap . to ( content , { autoAlp…" at bounding box center [568, 315] width 625 height 446
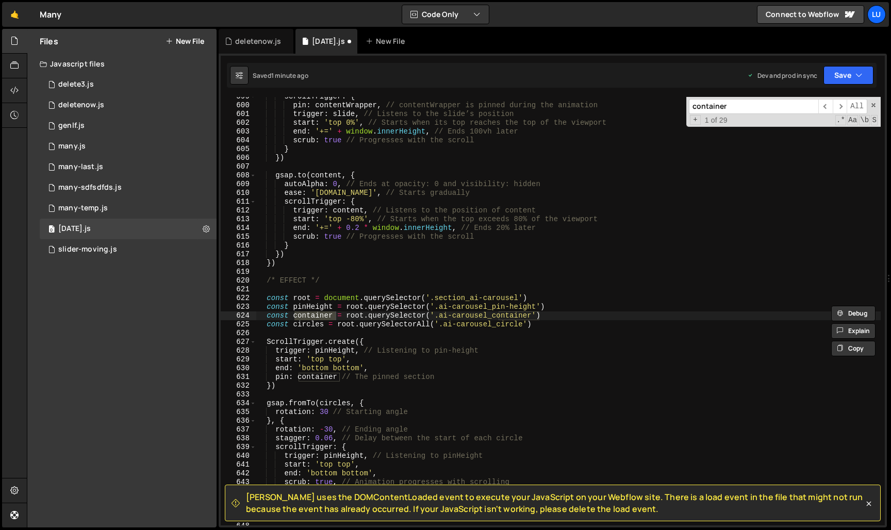
scroll to position [5249, 0]
type input "container"
click at [875, 107] on span at bounding box center [873, 105] width 7 height 7
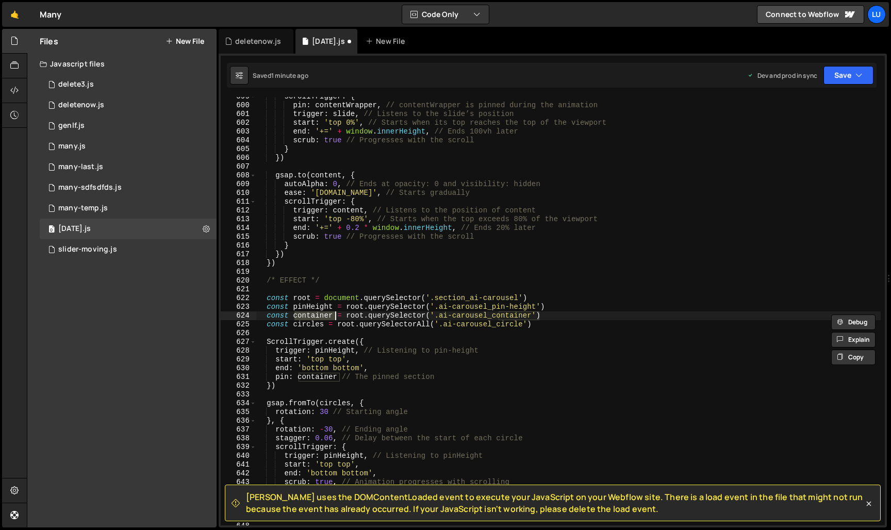
click at [846, 55] on div "[PERSON_NAME] uses the DOMContentLoaded event to execute your JavaScript on you…" at bounding box center [553, 291] width 669 height 474
click at [845, 69] on button "Save" at bounding box center [849, 75] width 50 height 19
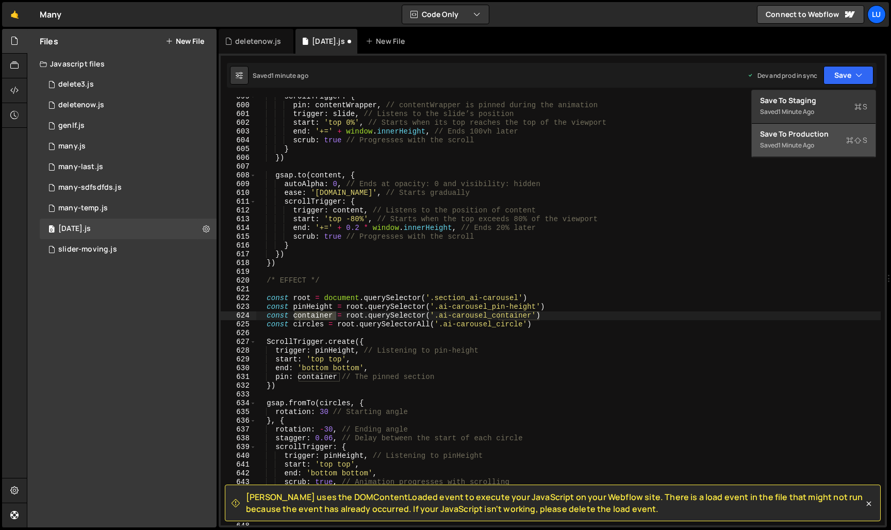
click at [819, 129] on div "Save to Production S" at bounding box center [813, 134] width 107 height 10
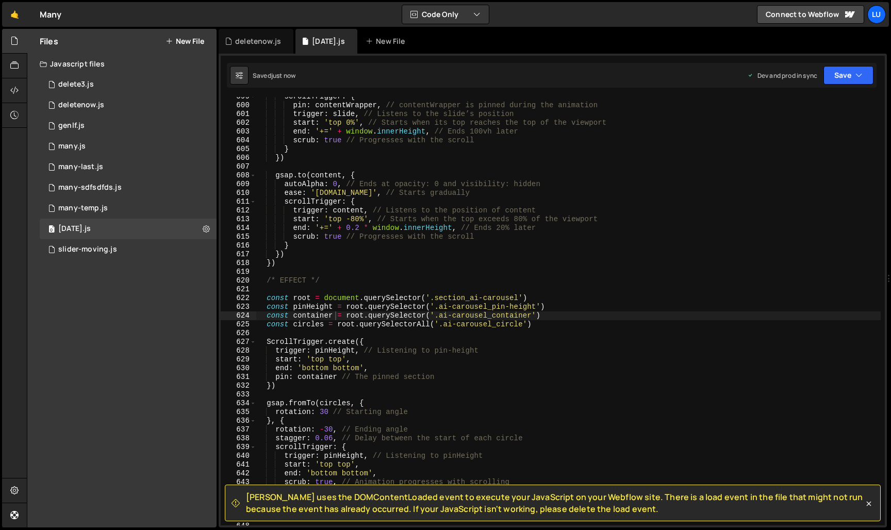
click at [326, 318] on div "scrollTrigger : { pin : contentWrapper , // contentWrapper is pinned during the…" at bounding box center [568, 315] width 625 height 446
click at [334, 318] on div "scrollTrigger : { pin : contentWrapper , // contentWrapper is pinned during the…" at bounding box center [568, 315] width 625 height 446
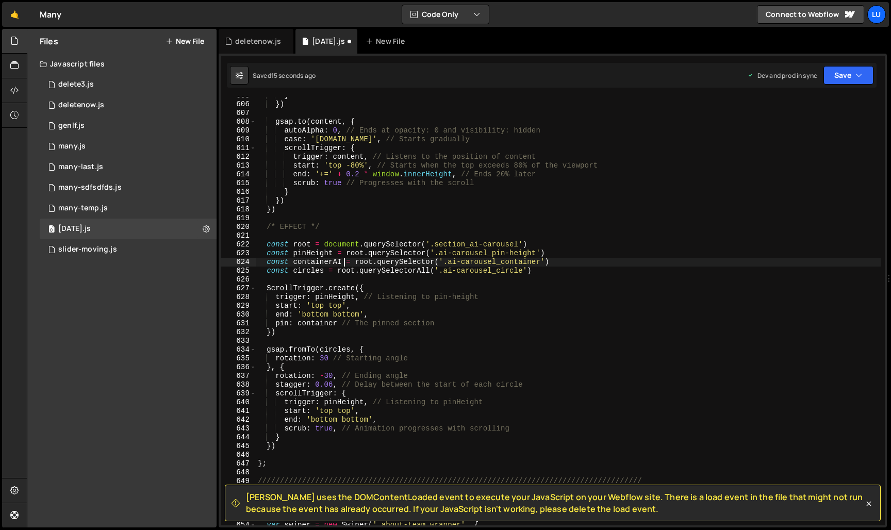
scroll to position [0, 0]
click at [342, 324] on div "} }) gsap . to ( content , { autoAlpha : 0 , // Ends at opacity: 0 and visibili…" at bounding box center [568, 314] width 625 height 446
click at [851, 75] on button "Save" at bounding box center [849, 75] width 50 height 19
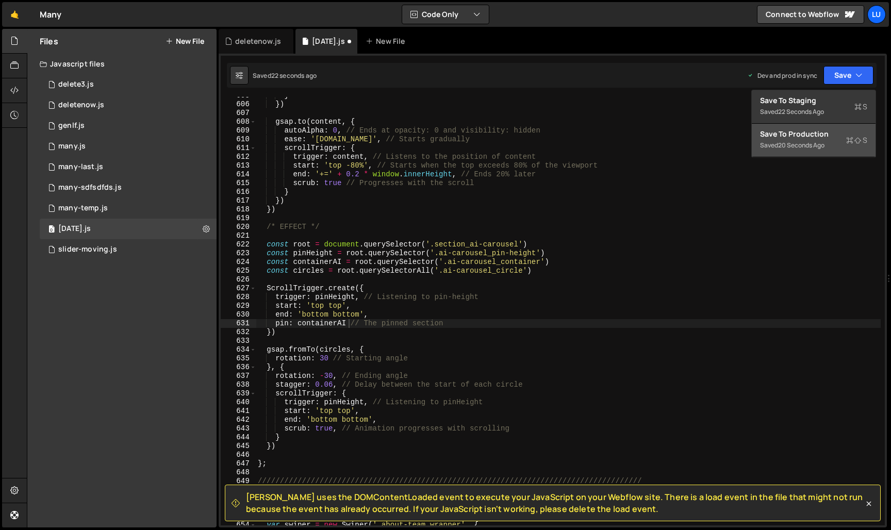
click at [826, 129] on div "Save to Production S" at bounding box center [813, 134] width 107 height 10
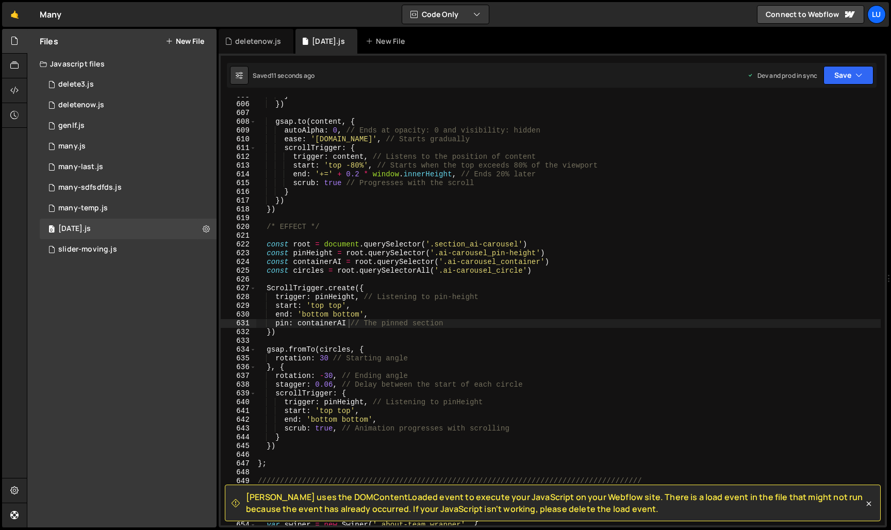
type textarea "trigger: pinHeight, // Listening to pin-height"
click at [360, 295] on div "} }) gsap . to ( content , { autoAlpha : 0 , // Ends at opacity: 0 and visibili…" at bounding box center [568, 314] width 625 height 446
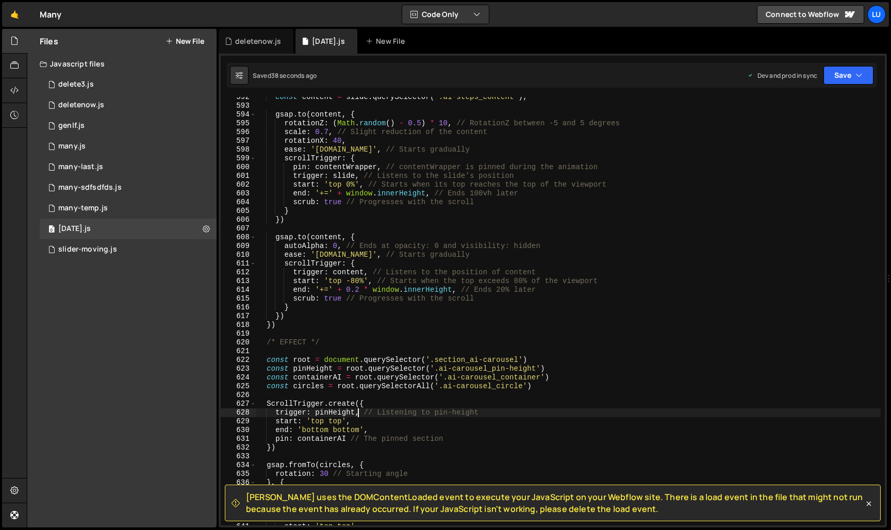
scroll to position [5196, 0]
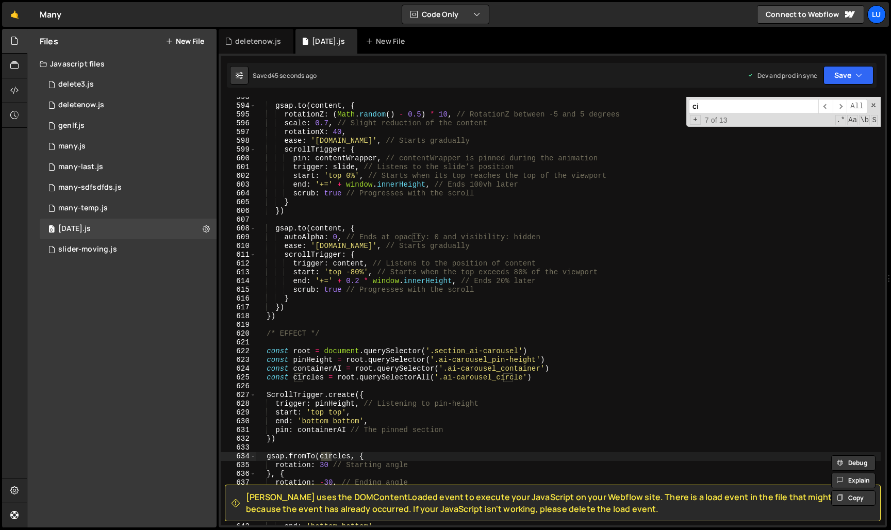
type input "c"
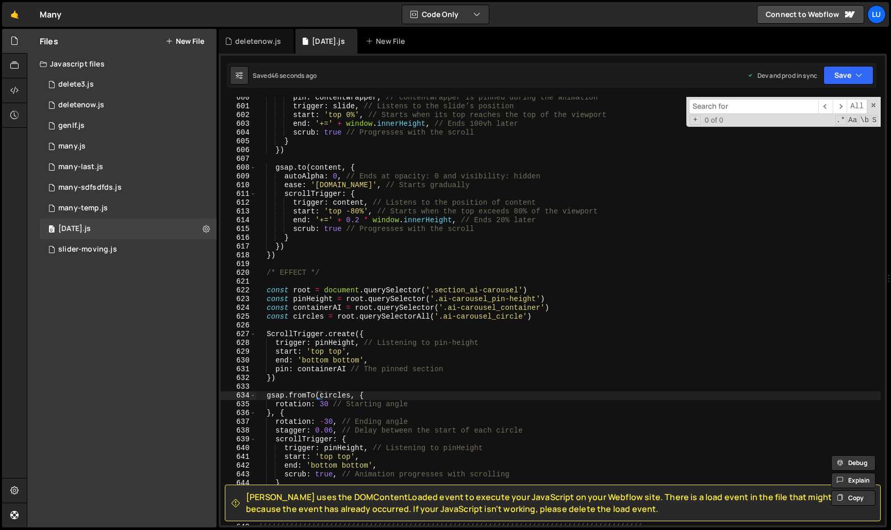
scroll to position [5278, 0]
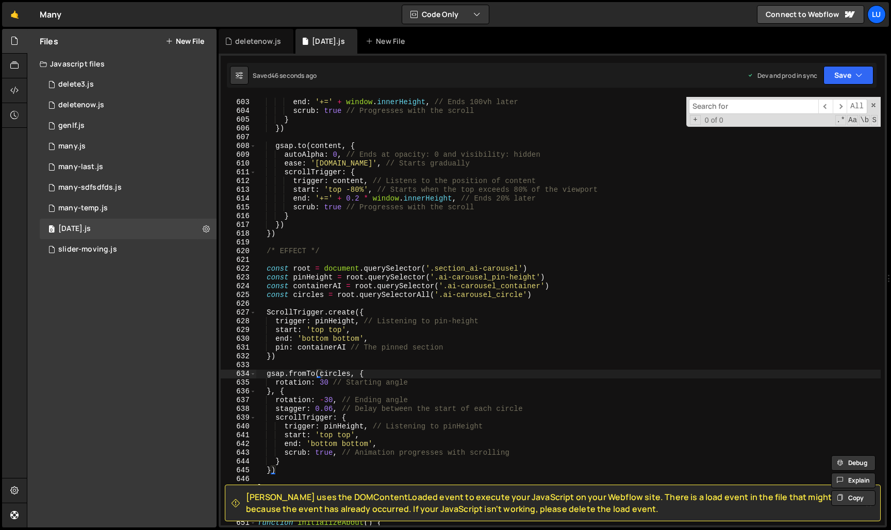
click at [323, 403] on div "start : 'top 0%' , // Starts when its top reaches the top of the viewport end :…" at bounding box center [568, 312] width 625 height 446
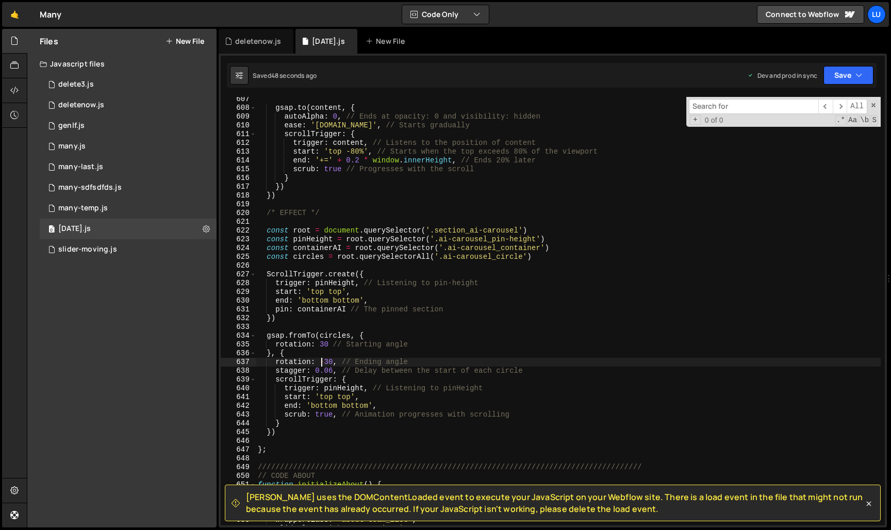
scroll to position [5316, 0]
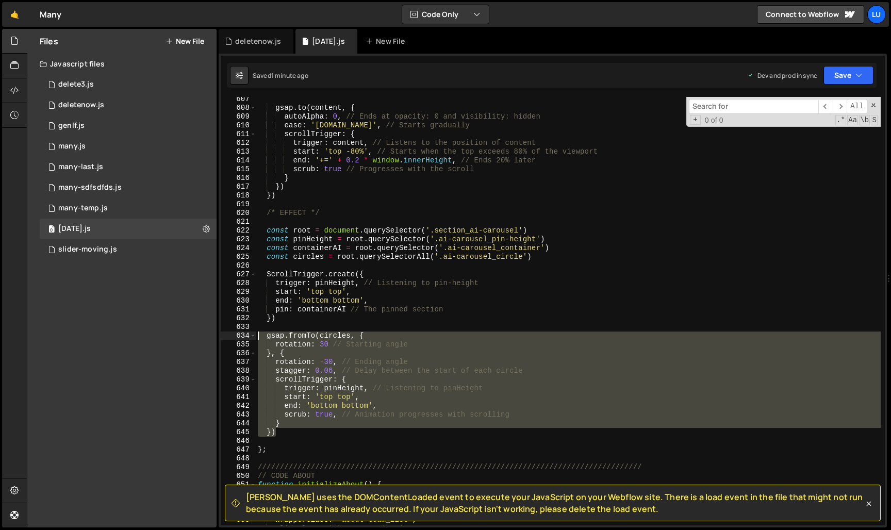
drag, startPoint x: 290, startPoint y: 431, endPoint x: 232, endPoint y: 337, distance: 110.2
click at [232, 337] on div "rotation: -30, // Ending angle 607 608 609 610 611 612 613 614 615 616 617 618 …" at bounding box center [553, 311] width 664 height 429
type textarea "gsap.fromTo(circles, { rotation: 30 // Starting angle"
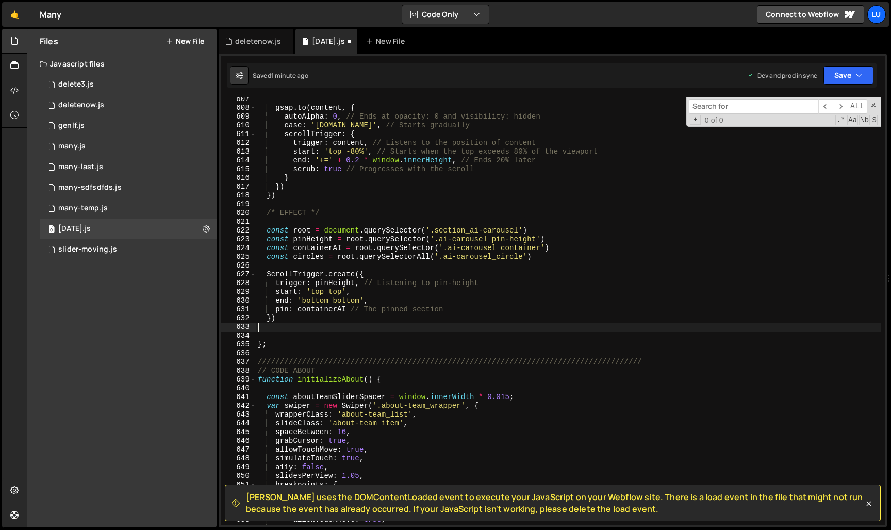
type textarea "})"
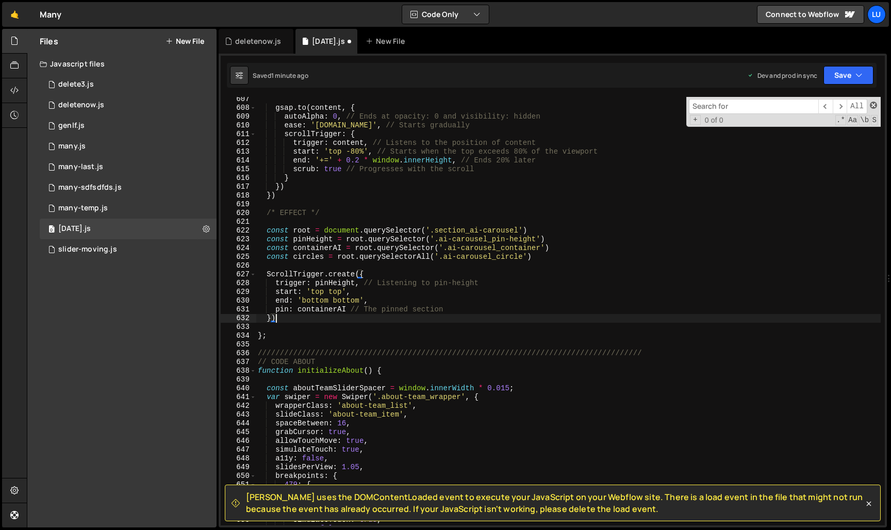
click at [875, 105] on span at bounding box center [873, 105] width 7 height 7
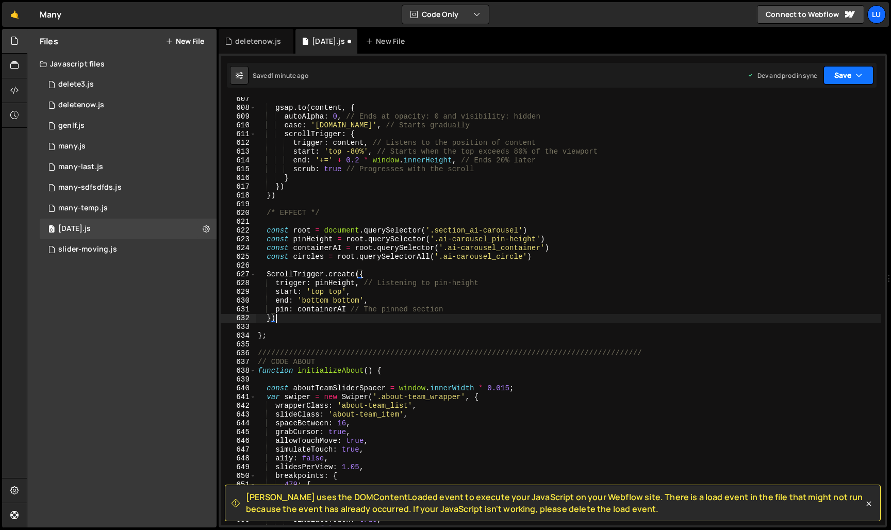
click at [849, 82] on button "Save" at bounding box center [849, 75] width 50 height 19
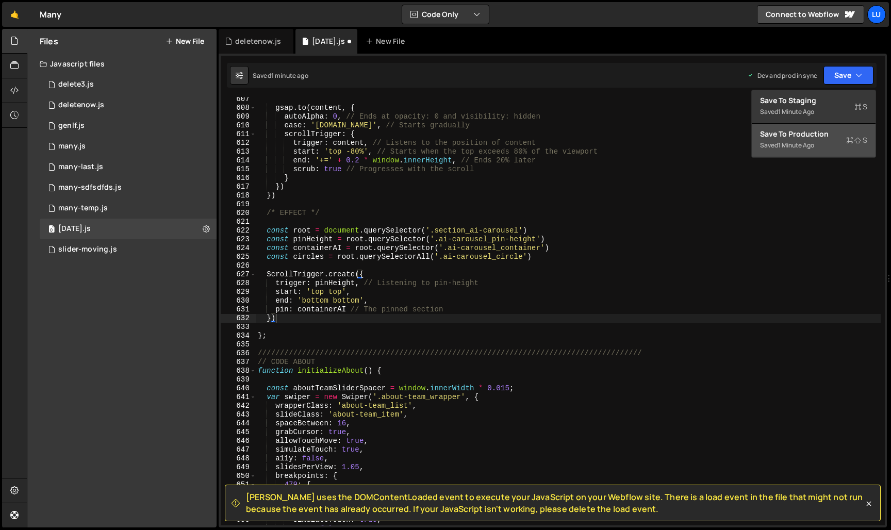
click at [841, 132] on div "Save to Production S" at bounding box center [813, 134] width 107 height 10
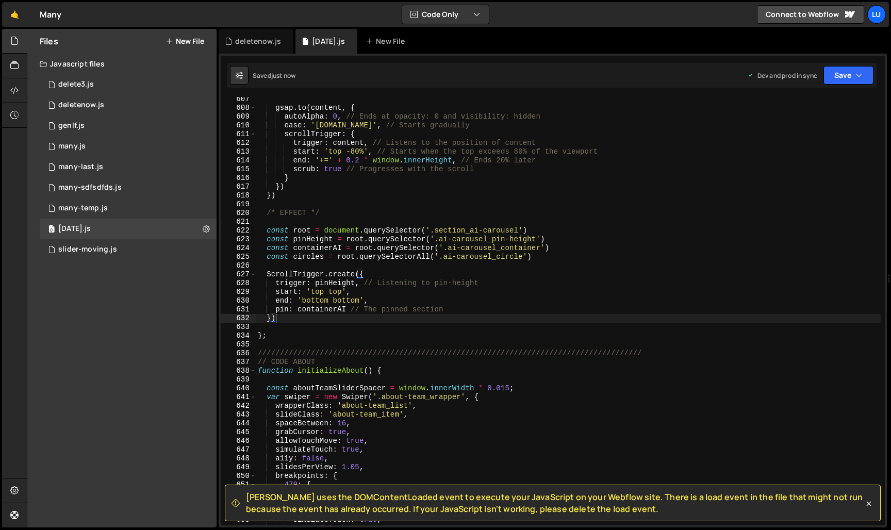
click at [430, 204] on div "gsap . to ( content , { autoAlpha : 0 , // Ends at opacity: 0 and visibility: h…" at bounding box center [568, 318] width 625 height 446
click at [445, 194] on div "gsap . to ( content , { autoAlpha : 0 , // Ends at opacity: 0 and visibility: h…" at bounding box center [568, 318] width 625 height 446
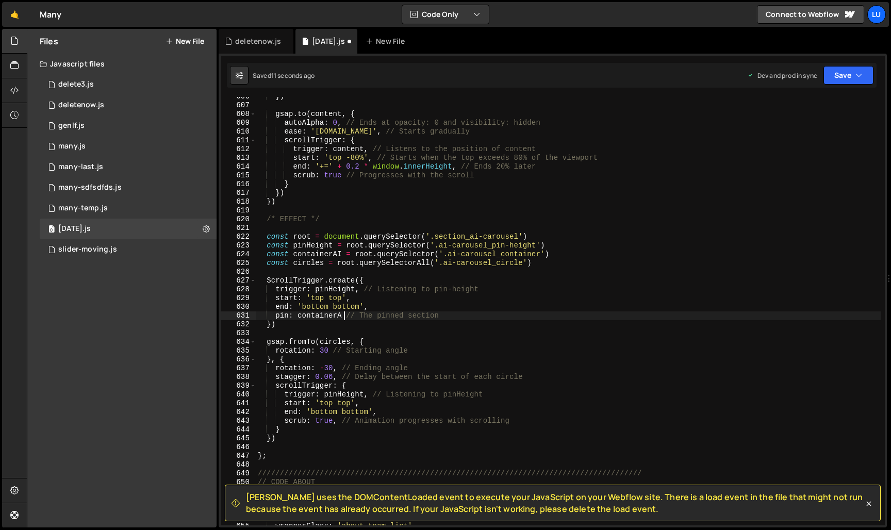
scroll to position [5310, 0]
type textarea "pin: containerAI // The pinned section"
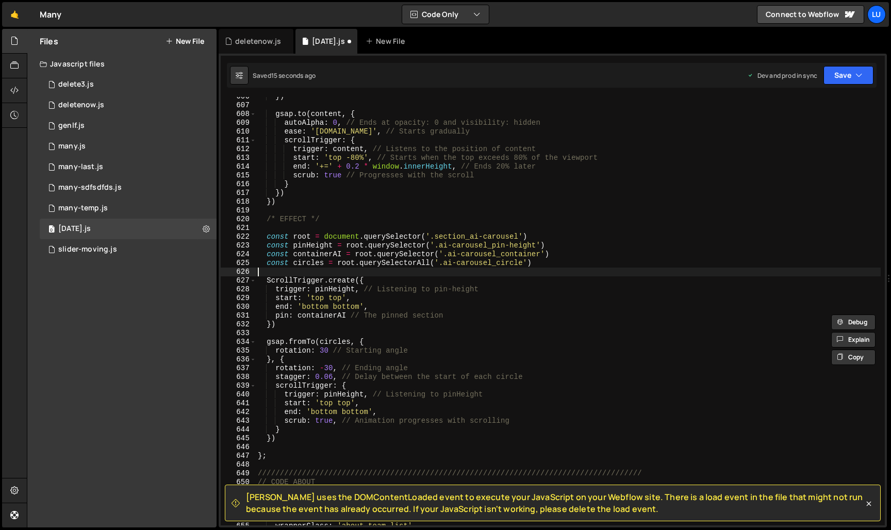
click at [409, 273] on div "}) gsap . to ( content , { autoAlpha : 0 , // Ends at opacity: 0 and visibility…" at bounding box center [568, 315] width 625 height 446
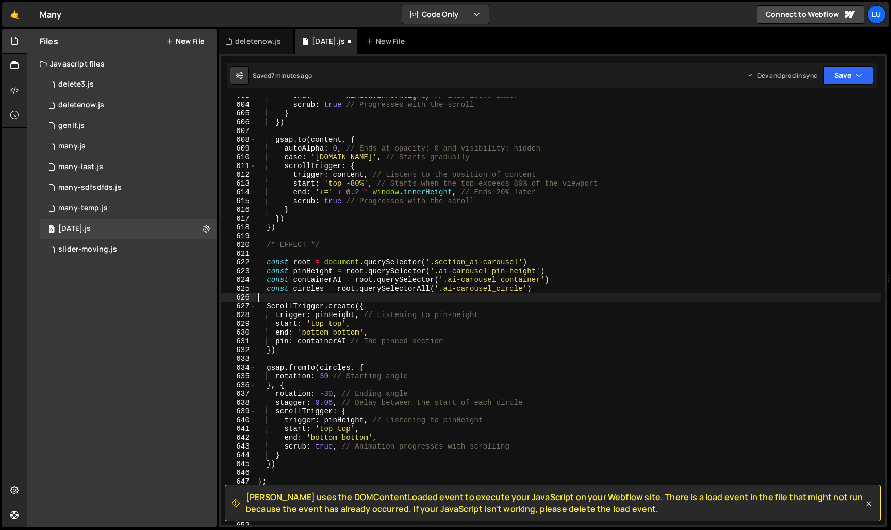
scroll to position [0, 0]
click at [333, 271] on div "end : '+=' + window . innerHeight , // Ends 100vh later scrub : true // Progres…" at bounding box center [568, 315] width 625 height 446
click at [359, 316] on div "end : '+=' + window . innerHeight , // Ends 100vh later scrub : true // Progres…" at bounding box center [568, 315] width 625 height 446
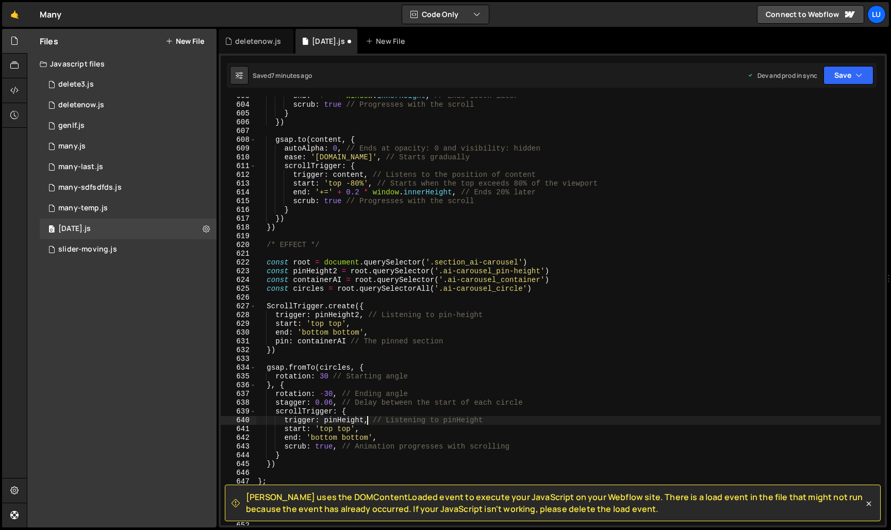
click at [367, 420] on div "end : '+=' + window . innerHeight , // Ends 100vh later scrub : true // Progres…" at bounding box center [568, 315] width 625 height 446
click at [831, 67] on button "Save" at bounding box center [849, 75] width 50 height 19
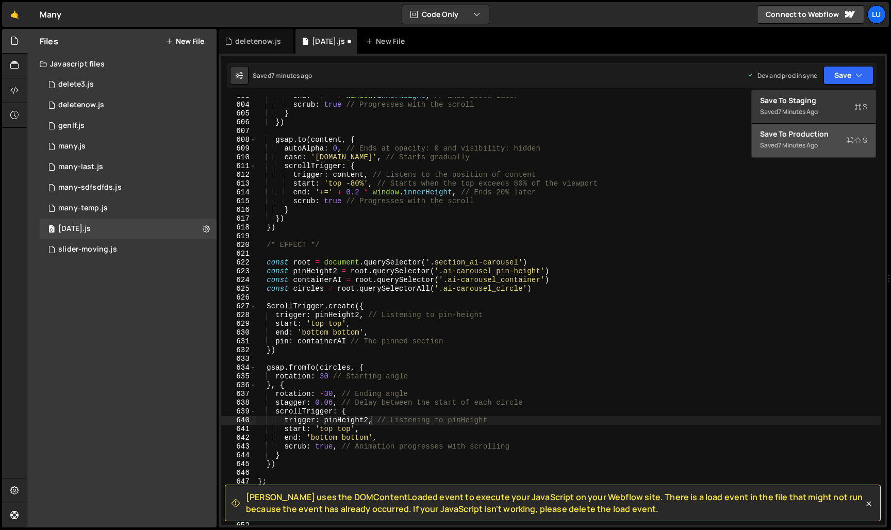
click at [820, 133] on div "Save to Production S" at bounding box center [813, 134] width 107 height 10
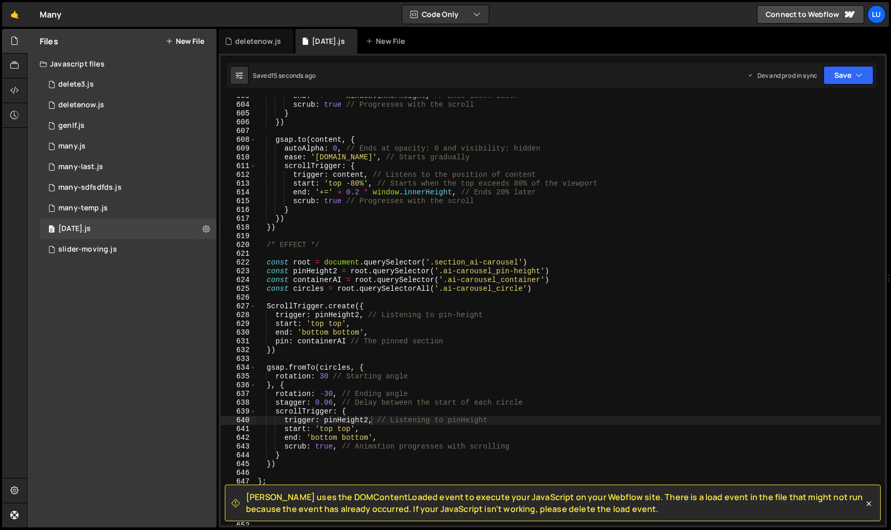
click at [326, 289] on div "end : '+=' + window . innerHeight , // Ends 100vh later scrub : true // Progres…" at bounding box center [568, 315] width 625 height 446
click at [351, 367] on div "end : '+=' + window . innerHeight , // Ends 100vh later scrub : true // Progres…" at bounding box center [568, 315] width 625 height 446
click at [863, 72] on icon "button" at bounding box center [859, 75] width 7 height 10
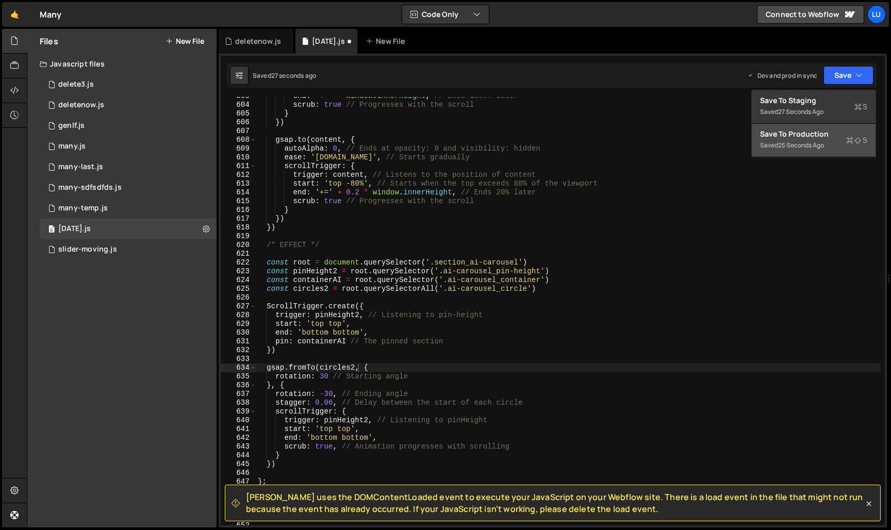
click at [830, 131] on div "Save to Production S" at bounding box center [813, 134] width 107 height 10
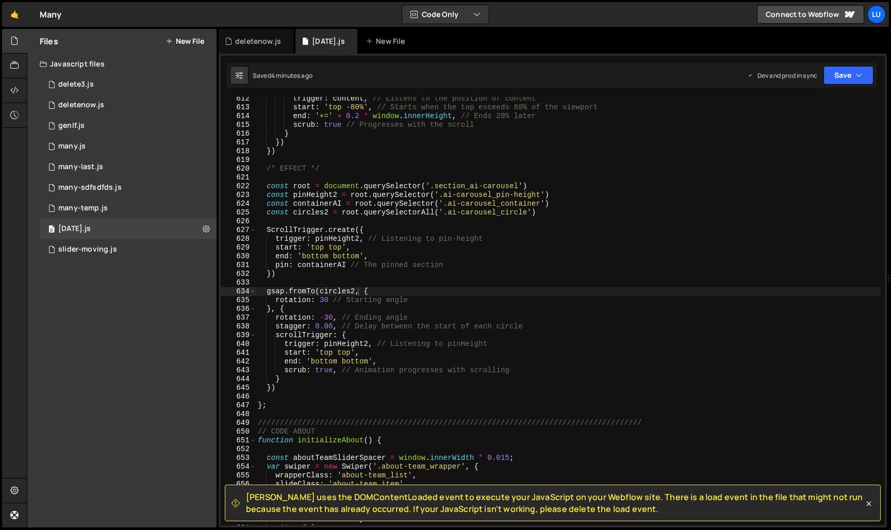
scroll to position [5360, 0]
click at [358, 289] on div "trigger : content , // Listens to the position of content start : 'top -80%' , …" at bounding box center [568, 317] width 625 height 446
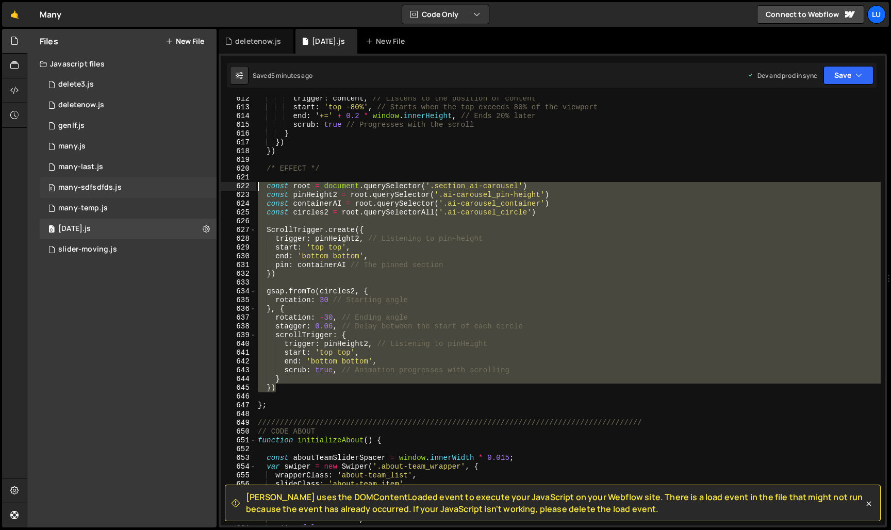
drag, startPoint x: 293, startPoint y: 389, endPoint x: 212, endPoint y: 185, distance: 220.2
click at [212, 185] on div "Files New File Javascript files 0 delete3.js 0 0 deletenow.js 0 0 genlf.js 0 0 …" at bounding box center [459, 278] width 865 height 499
type textarea "const root = document.querySelector('.section_ai-carousel') const pinHeight2 = …"
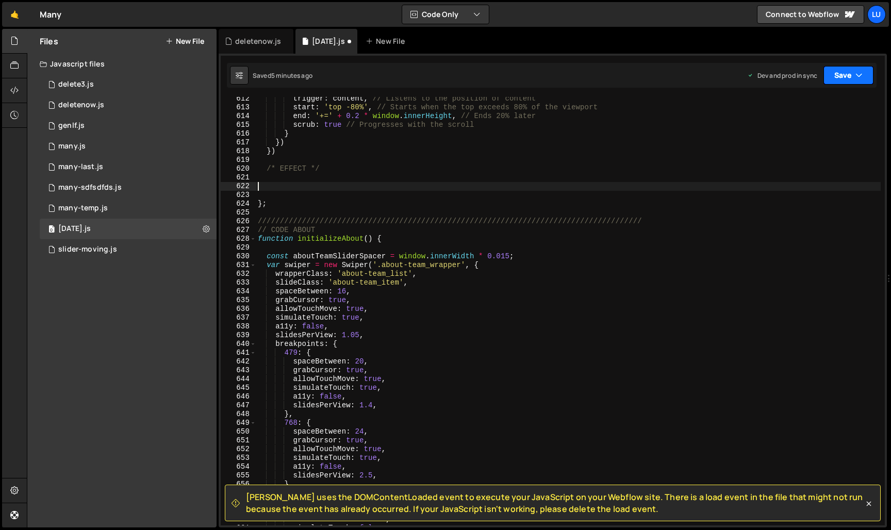
click at [843, 69] on button "Save" at bounding box center [849, 75] width 50 height 19
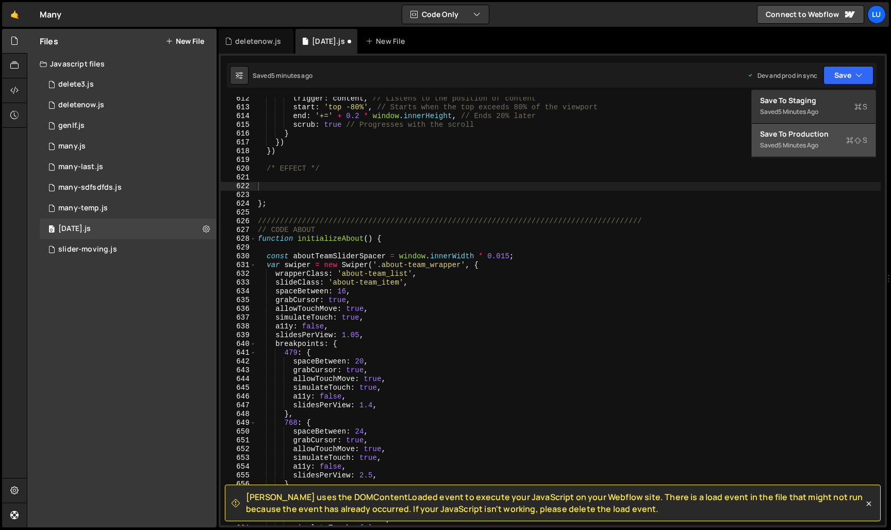
click at [824, 130] on div "Save to Production S" at bounding box center [813, 134] width 107 height 10
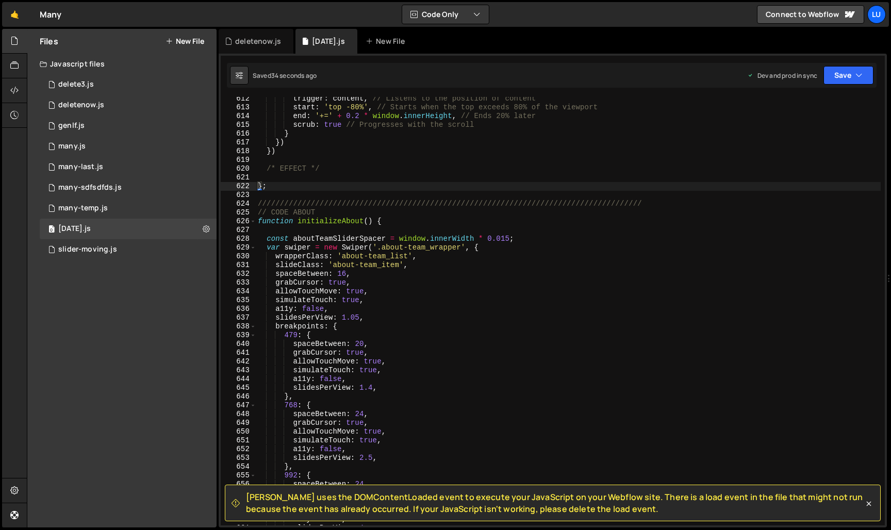
click at [449, 188] on div "trigger : content , // Listens to the position of content start : 'top -80%' , …" at bounding box center [568, 317] width 625 height 446
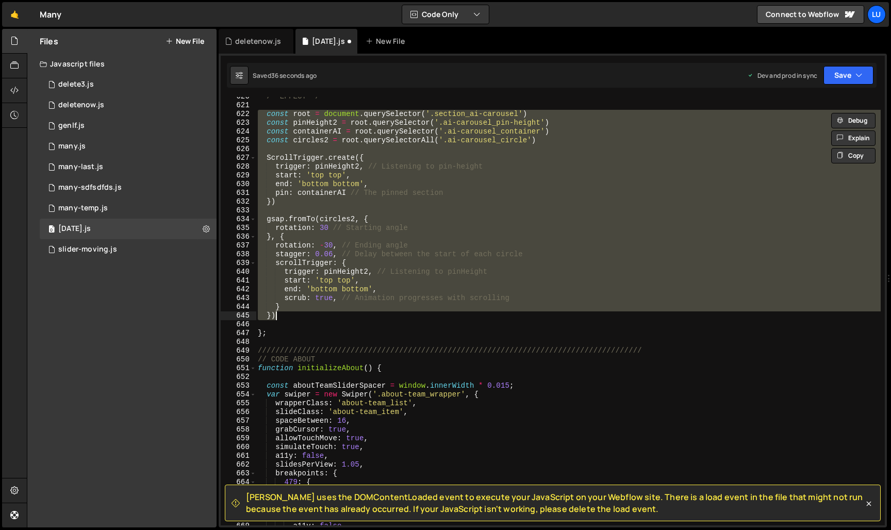
scroll to position [5433, 0]
click at [477, 273] on div "/* EFFECT */ const root = document . querySelector ( '.section_ai-carousel' ) c…" at bounding box center [568, 311] width 625 height 429
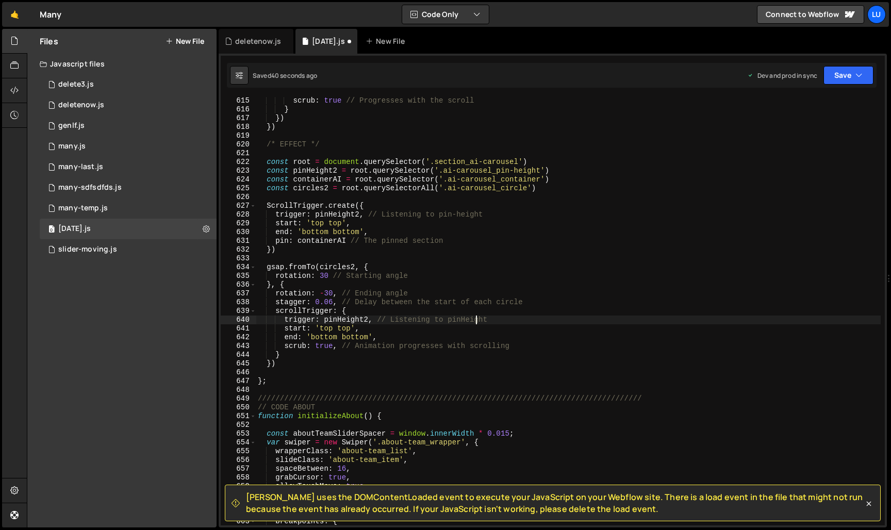
scroll to position [5380, 0]
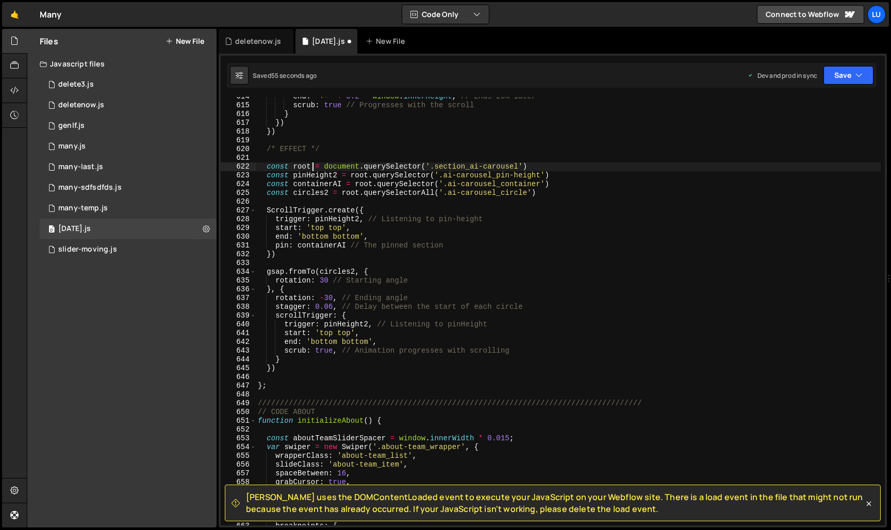
click at [314, 166] on div "end : '+=' + 0.2 * window . innerHeight , // Ends 20% later scrub : true // Pro…" at bounding box center [568, 315] width 625 height 446
type textarea "const root = document.querySelector('.section_ai-carousel')"
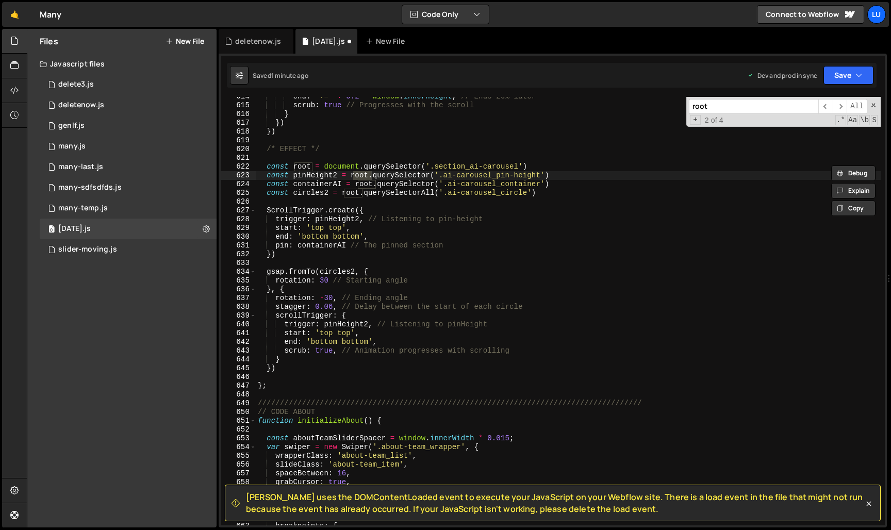
type input "root"
click at [347, 209] on div "end : '+=' + 0.2 * window . innerHeight , // Ends 20% later scrub : true // Pro…" at bounding box center [568, 315] width 625 height 446
click at [313, 166] on div "end : '+=' + 0.2 * window . innerHeight , // Ends 20% later scrub : true // Pro…" at bounding box center [568, 315] width 625 height 446
click at [370, 173] on div "end : '+=' + 0.2 * window . innerHeight , // Ends 20% later scrub : true // Pro…" at bounding box center [568, 315] width 625 height 446
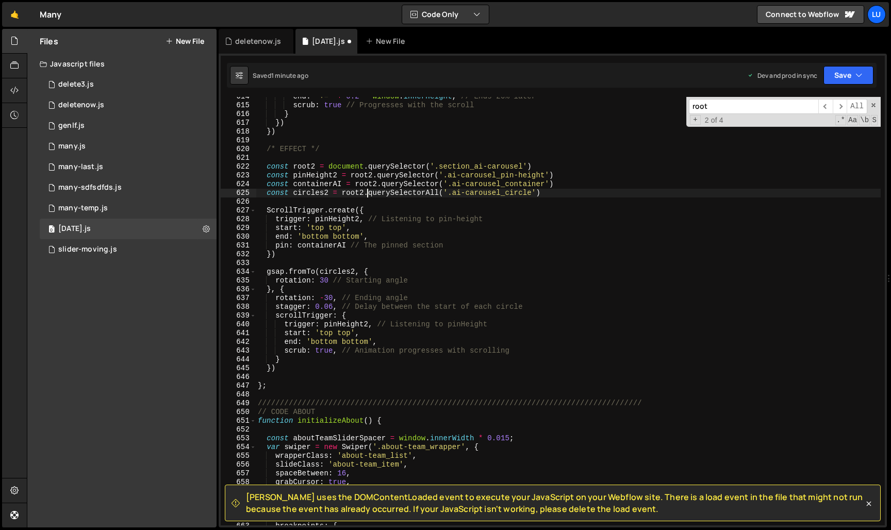
scroll to position [0, 8]
click at [695, 191] on div "end : '+=' + 0.2 * window . innerHeight , // Ends 20% later scrub : true // Pro…" at bounding box center [568, 315] width 625 height 446
type textarea "const circles2 = root2.querySelectorAll('.ai-carousel_circle')"
click at [850, 73] on button "Save" at bounding box center [849, 75] width 50 height 19
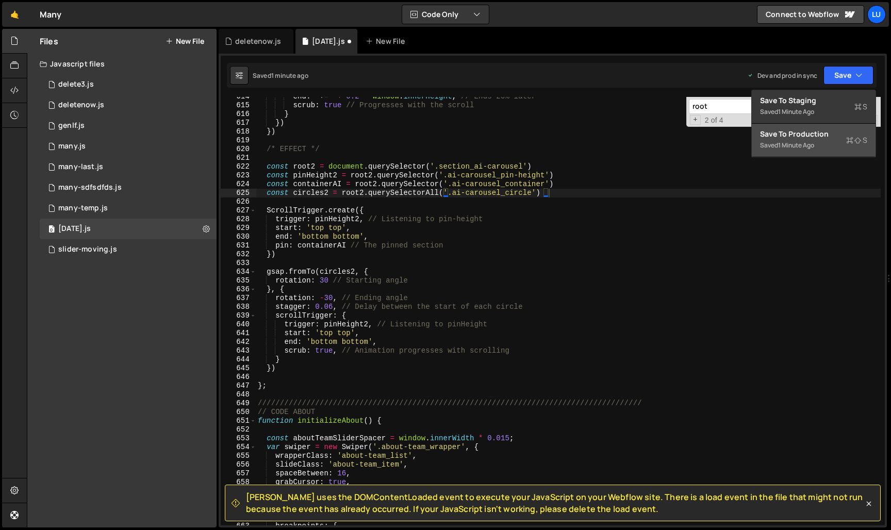
click at [828, 142] on button "Save to Production S Saved 1 minute ago" at bounding box center [814, 141] width 124 height 34
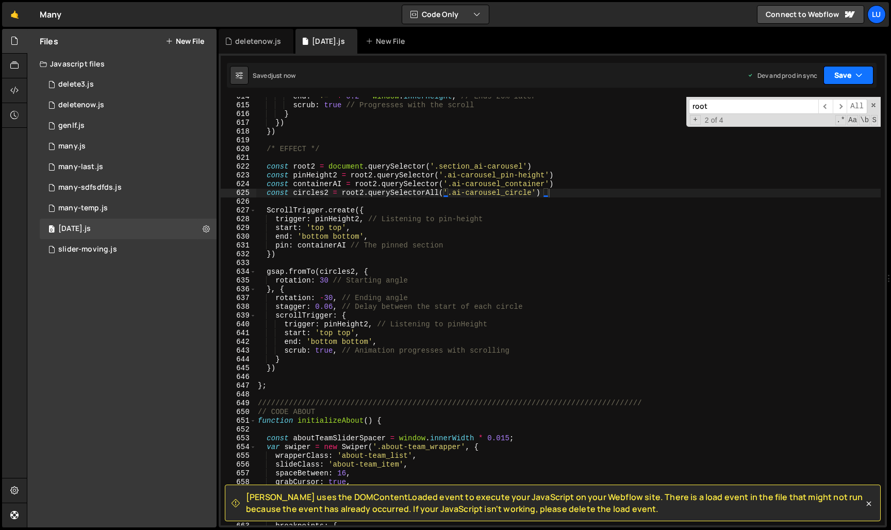
click at [855, 66] on button "Save" at bounding box center [849, 75] width 50 height 19
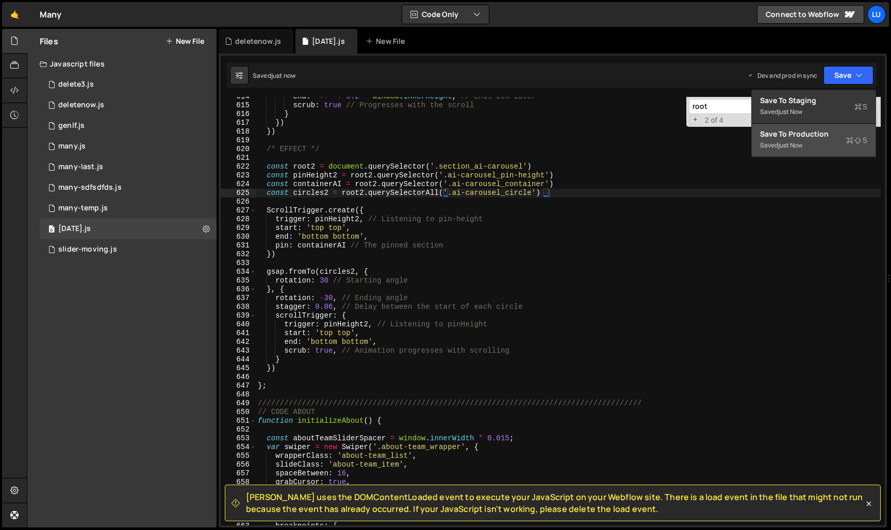
click at [844, 125] on button "Save to Production S Saved just now" at bounding box center [814, 141] width 124 height 34
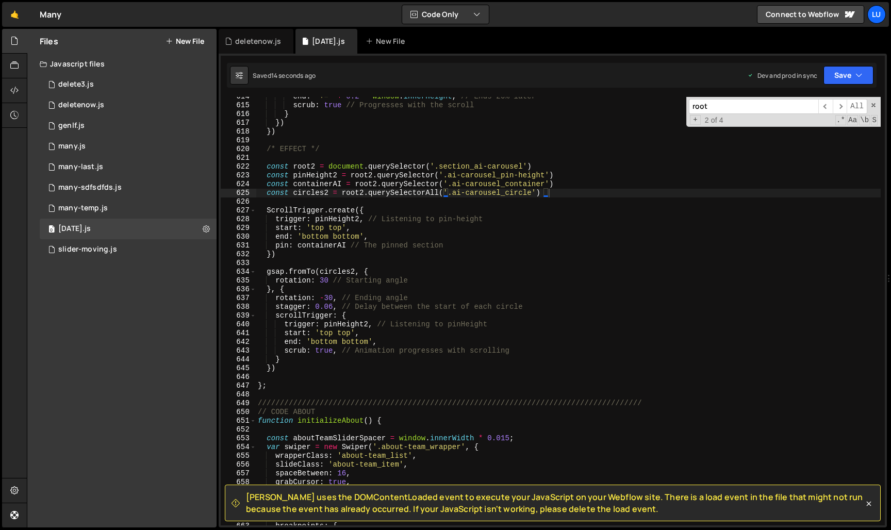
click at [426, 163] on div "end : '+=' + 0.2 * window . innerHeight , // Ends 20% later scrub : true // Pro…" at bounding box center [568, 315] width 625 height 446
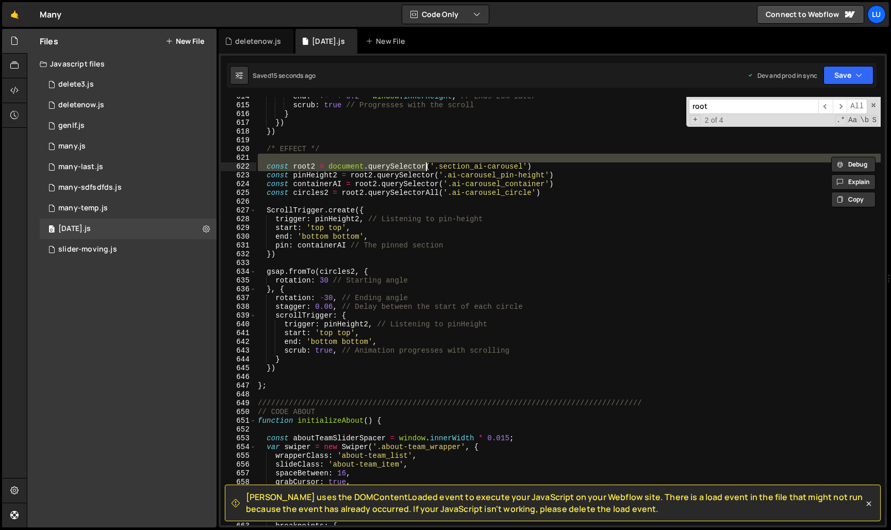
click at [426, 171] on div "end : '+=' + 0.2 * window . innerHeight , // Ends 20% later scrub : true // Pro…" at bounding box center [568, 311] width 625 height 429
type textarea "const root2 = document.querySelector('.section_ai-carousel')"
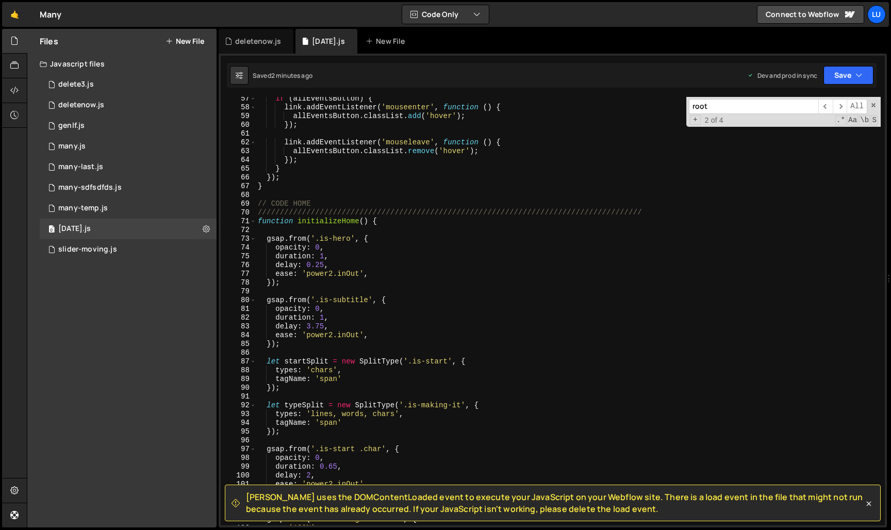
scroll to position [635, 0]
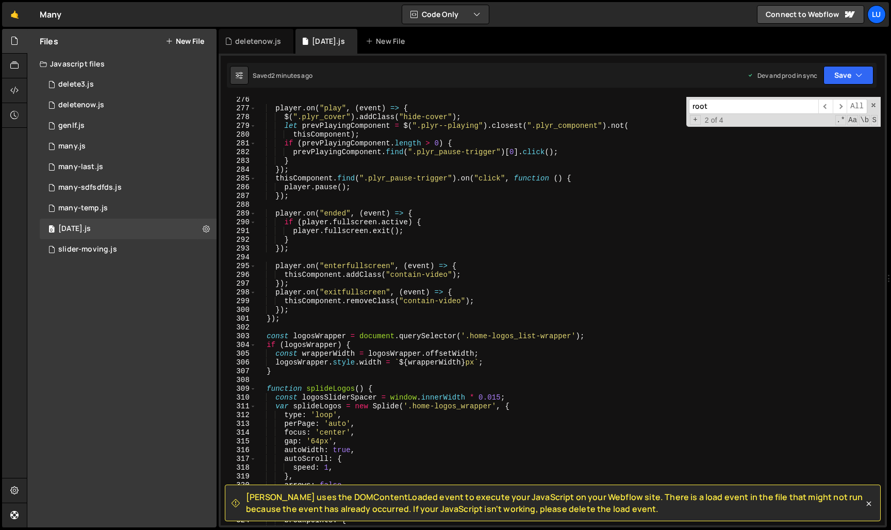
scroll to position [2416, 0]
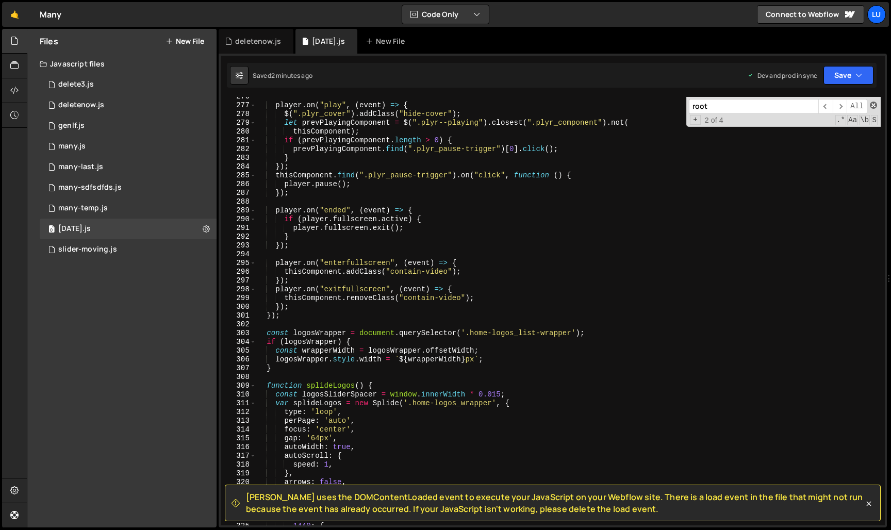
click at [872, 103] on span at bounding box center [873, 105] width 7 height 7
